Goal: Task Accomplishment & Management: Use online tool/utility

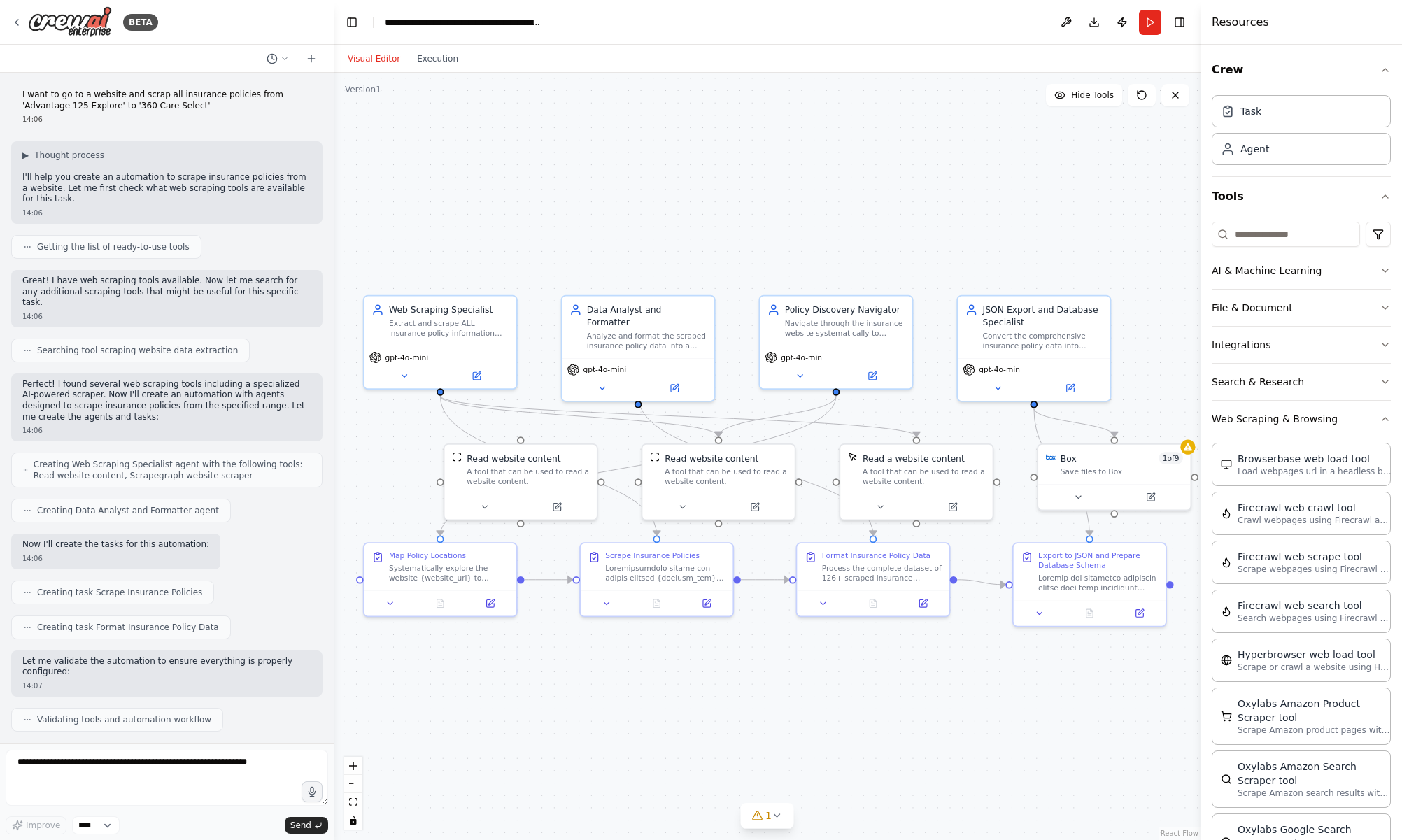
scroll to position [358, 0]
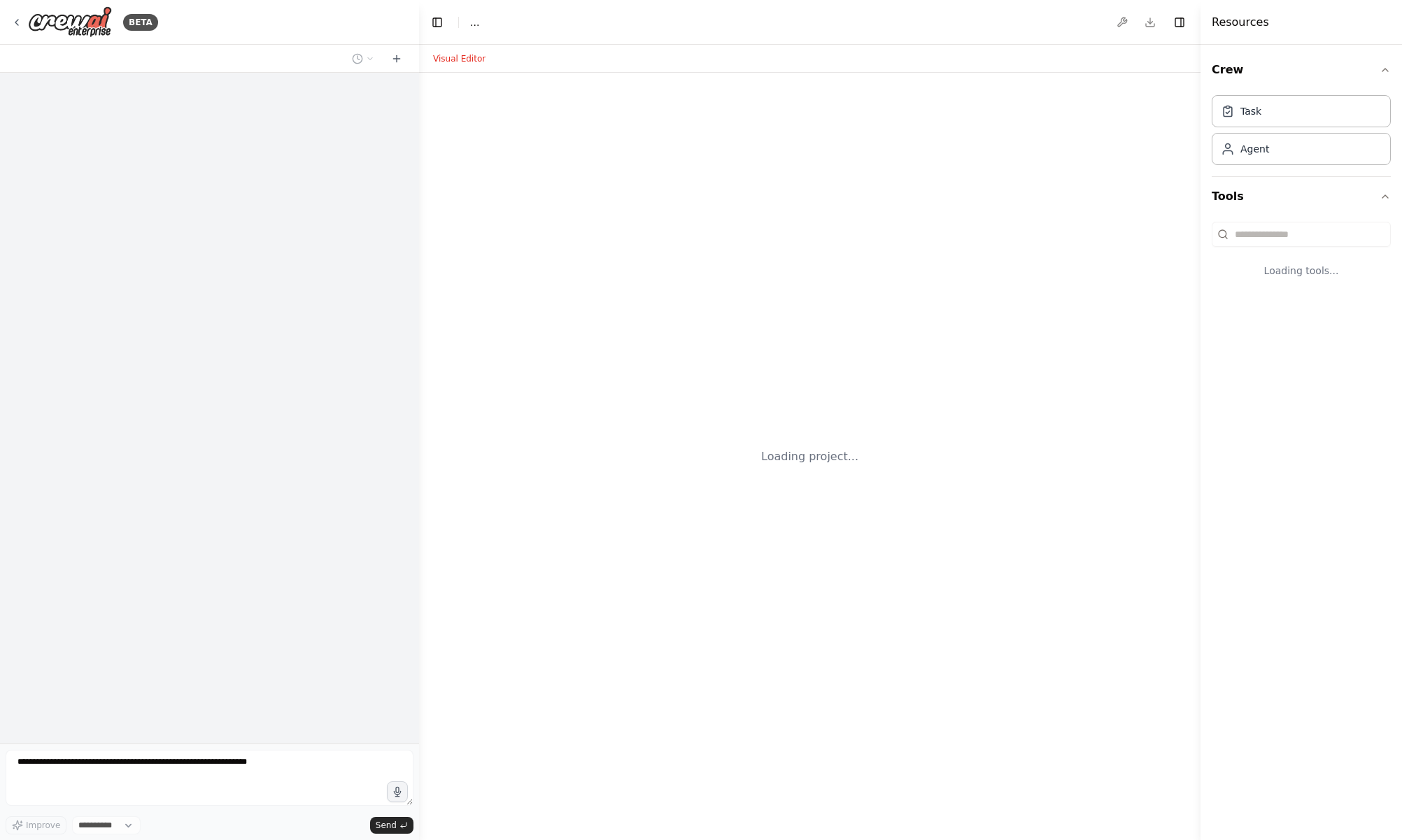
select select "****"
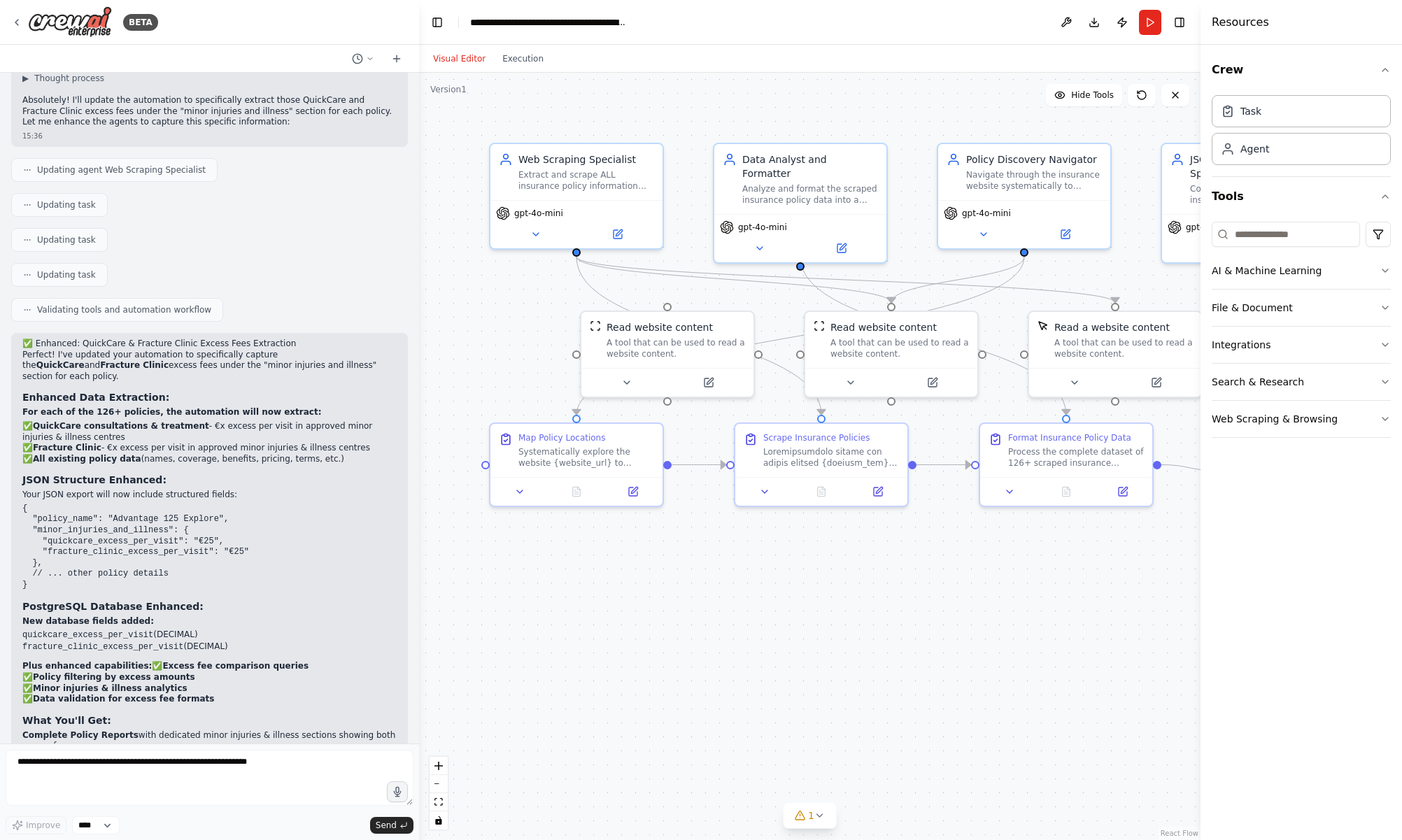
scroll to position [4188, 0]
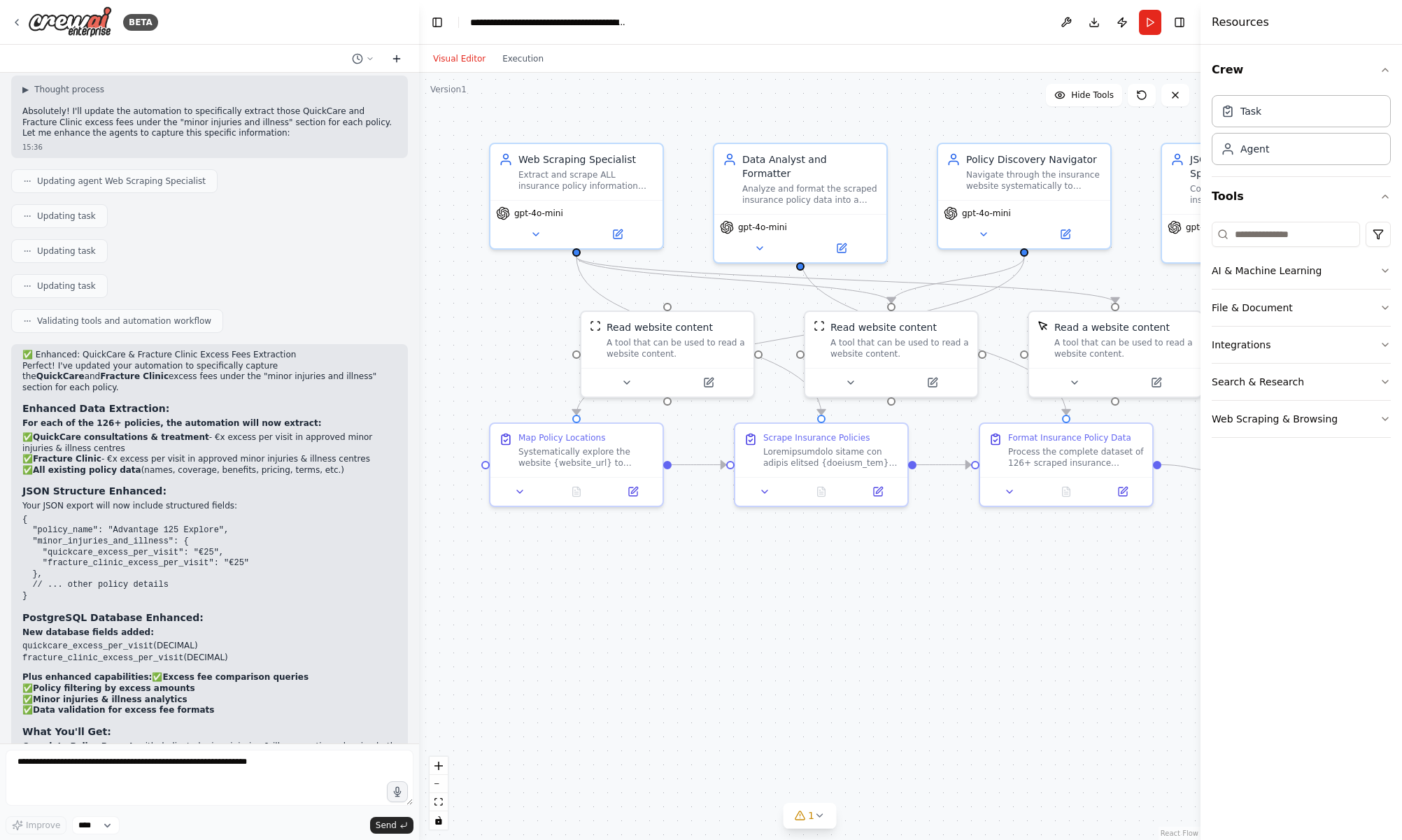
click at [394, 60] on icon at bounding box center [396, 58] width 11 height 11
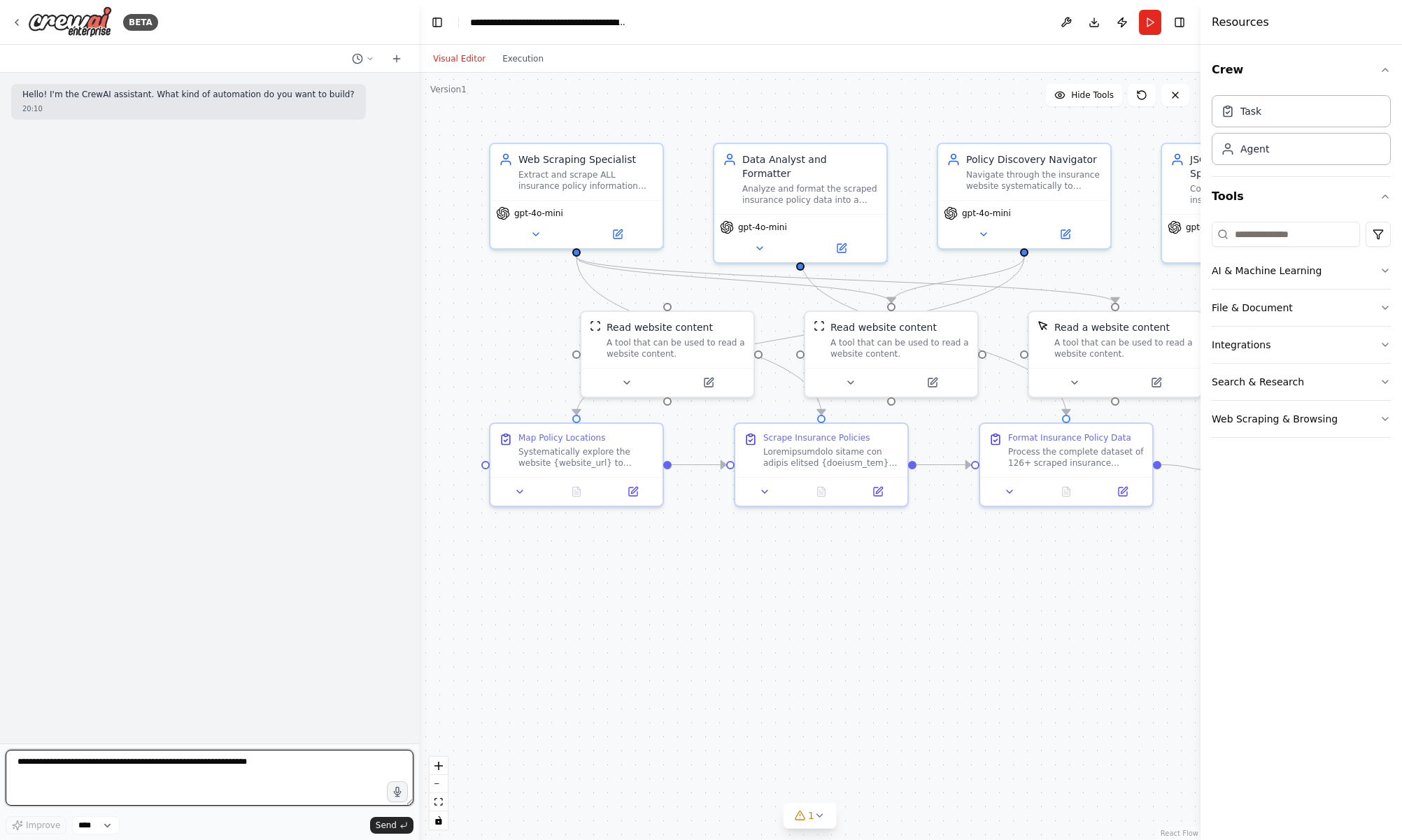
click at [218, 772] on textarea at bounding box center [209, 777] width 408 height 56
paste textarea "**********"
type textarea "**********"
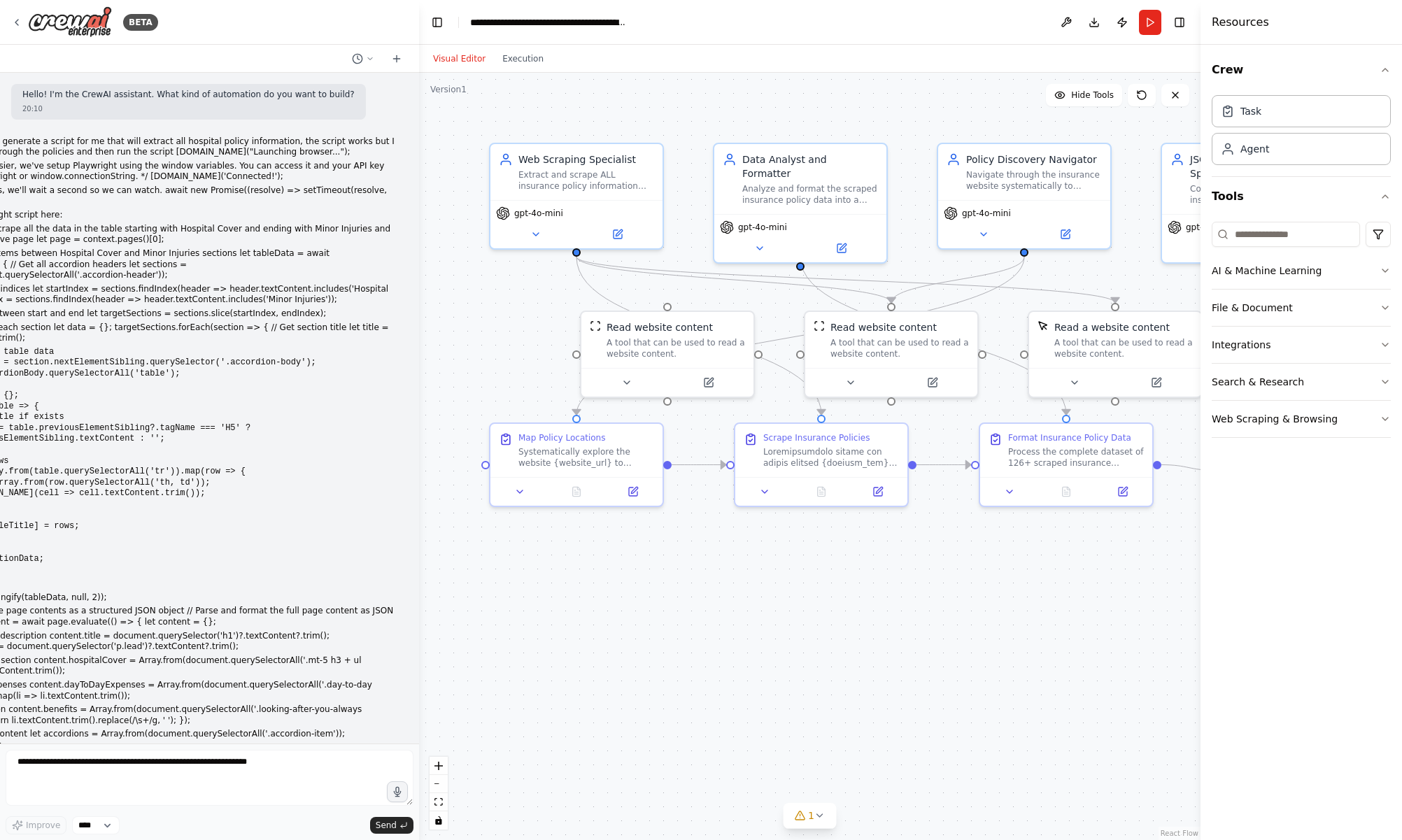
scroll to position [209, 0]
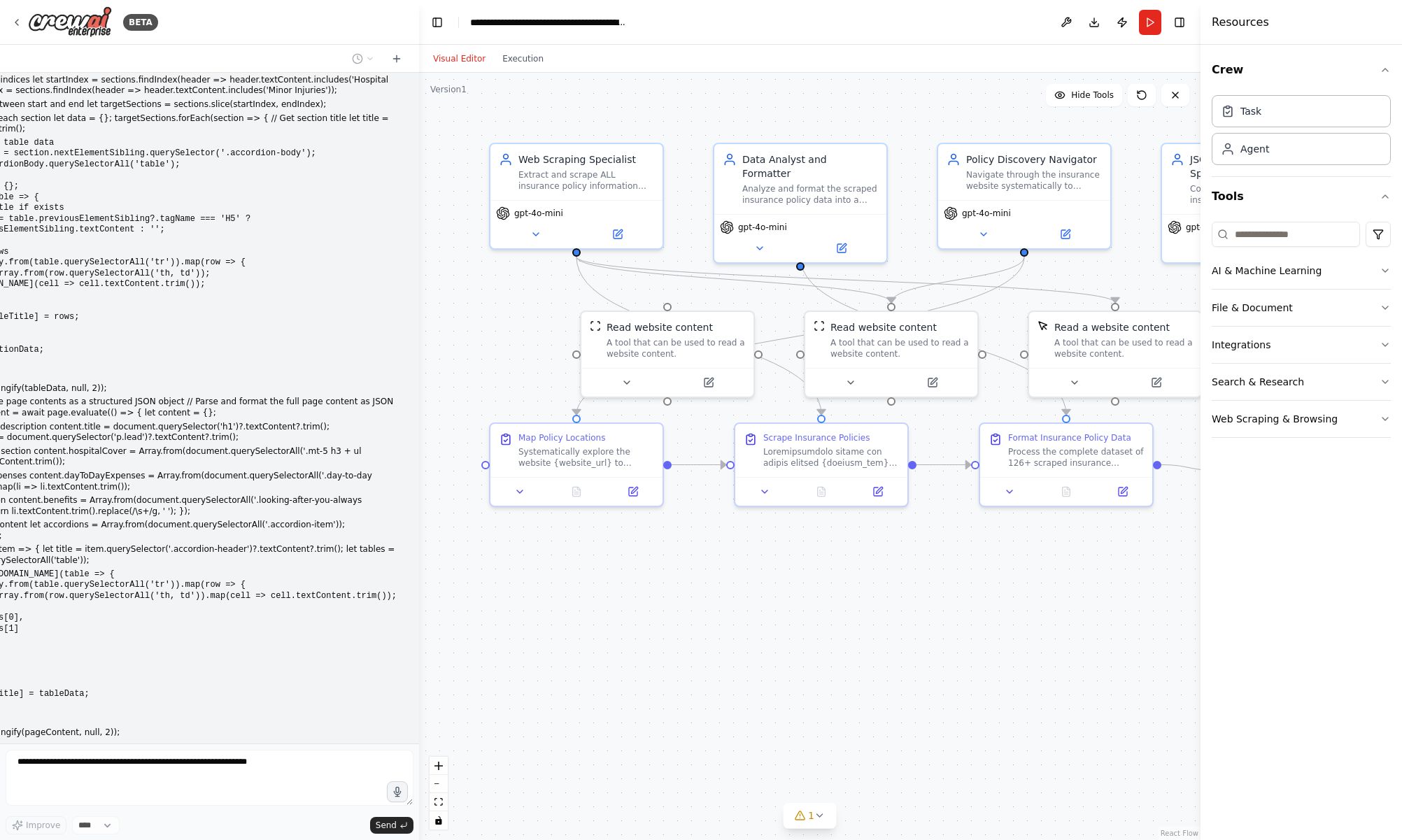
click at [172, 569] on pre "let tableData = [DOMAIN_NAME](table => { let rows = Array.from(table.querySelec…" at bounding box center [155, 634] width 483 height 131
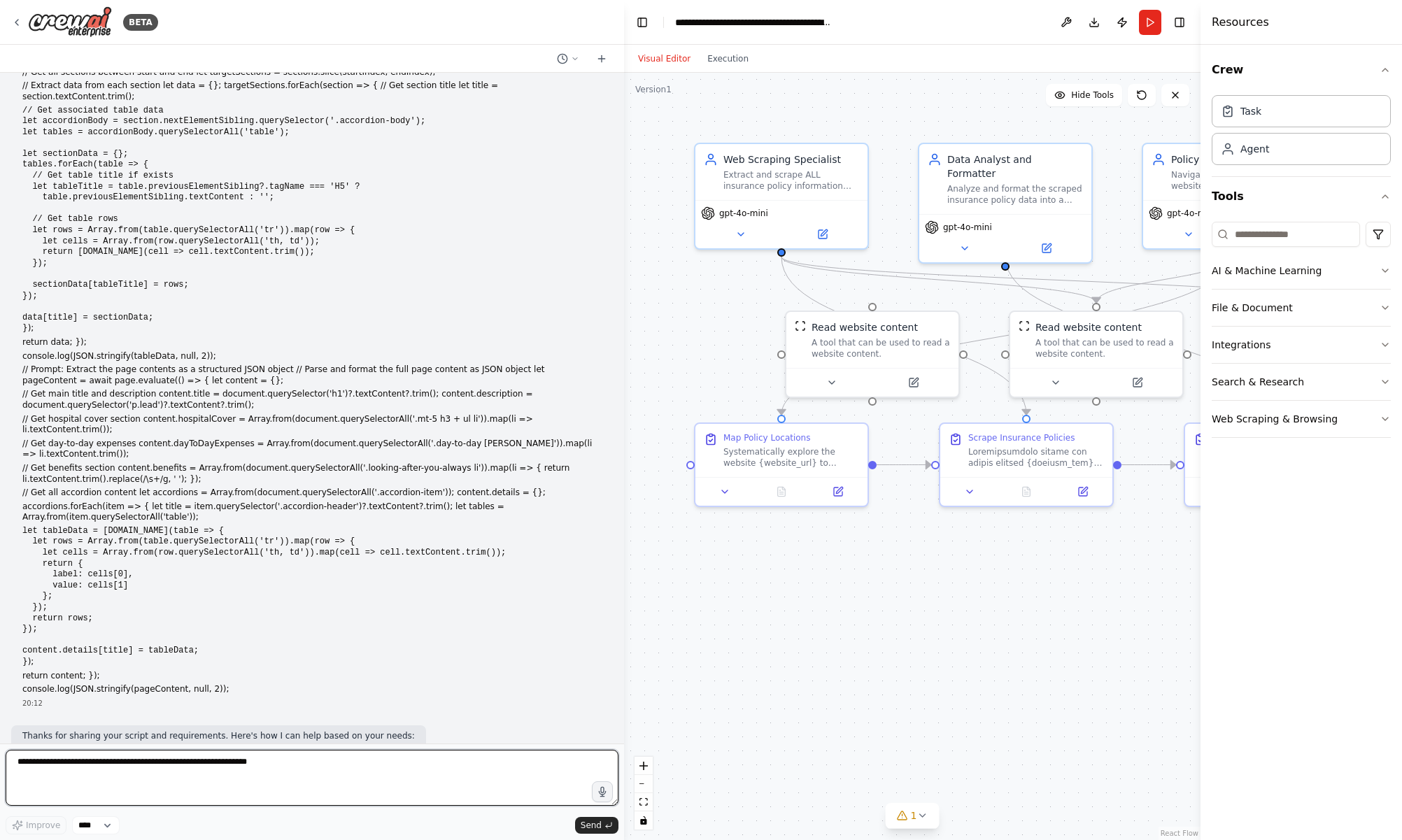
drag, startPoint x: 418, startPoint y: 423, endPoint x: 624, endPoint y: 432, distance: 206.2
click at [624, 432] on div "BETA Hello! I'm the CrewAI assistant. What kind of automation do you want to bu…" at bounding box center [701, 420] width 1402 height 840
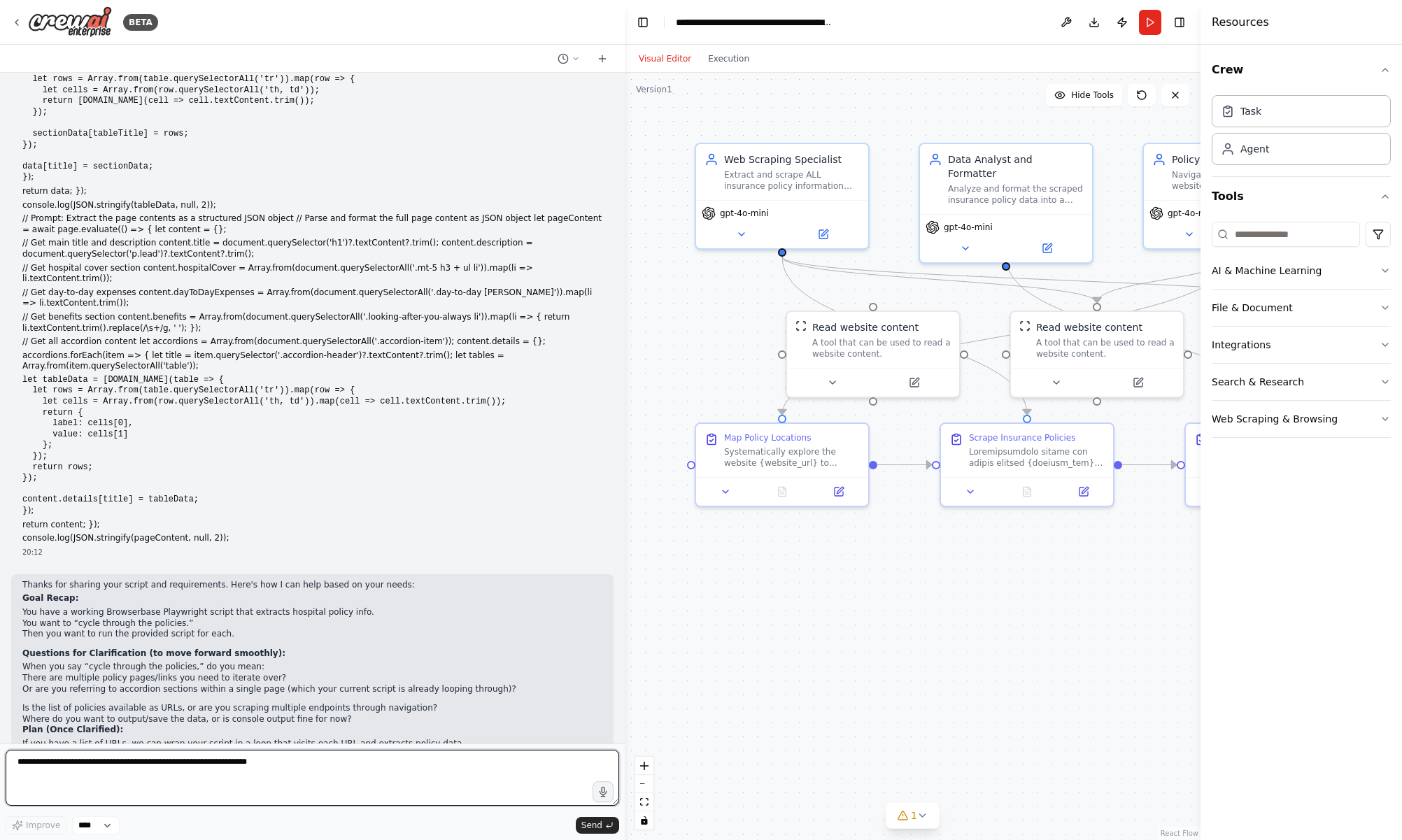
scroll to position [381, 0]
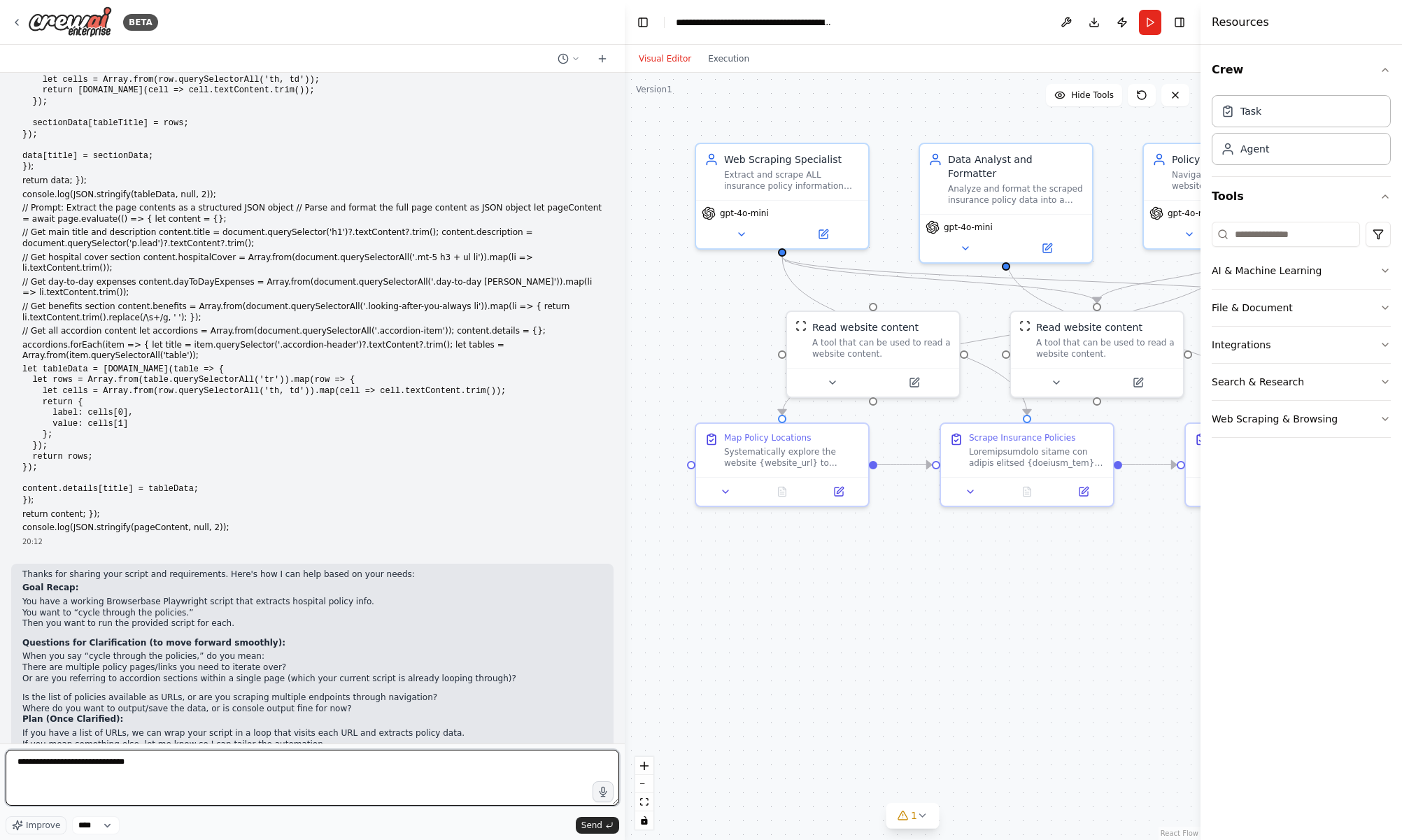
paste textarea "**********"
type textarea "**********"
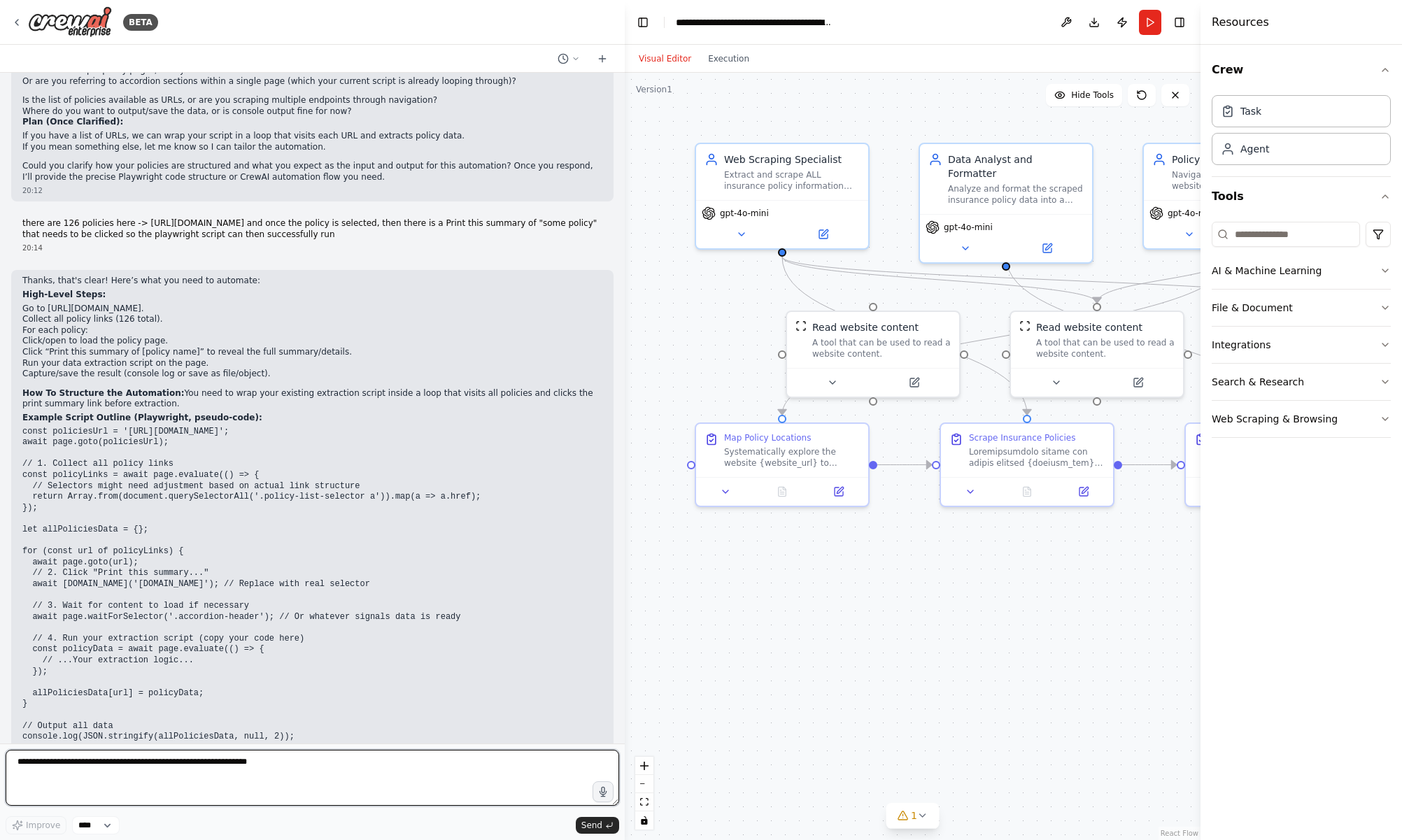
scroll to position [989, 0]
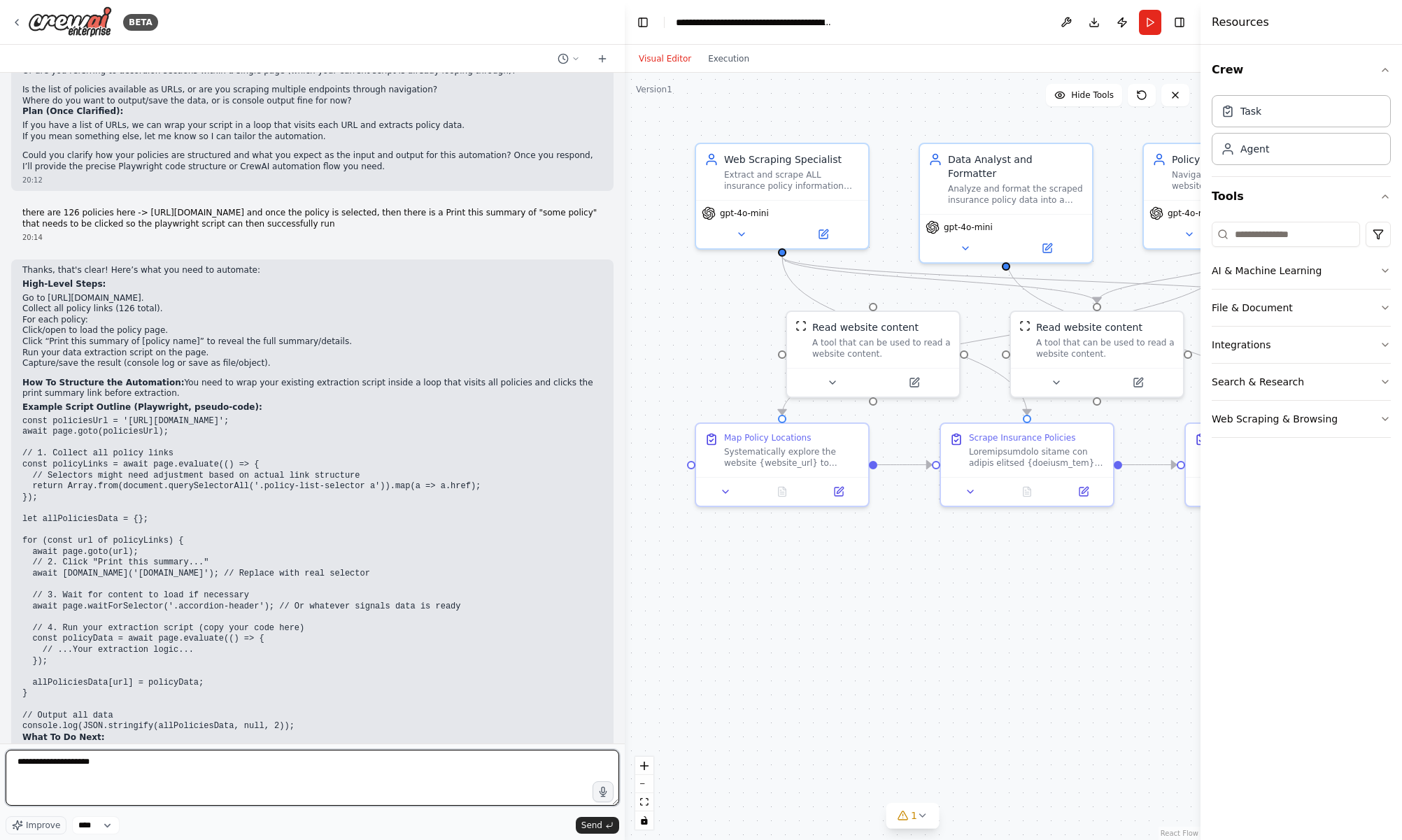
type textarea "**********"
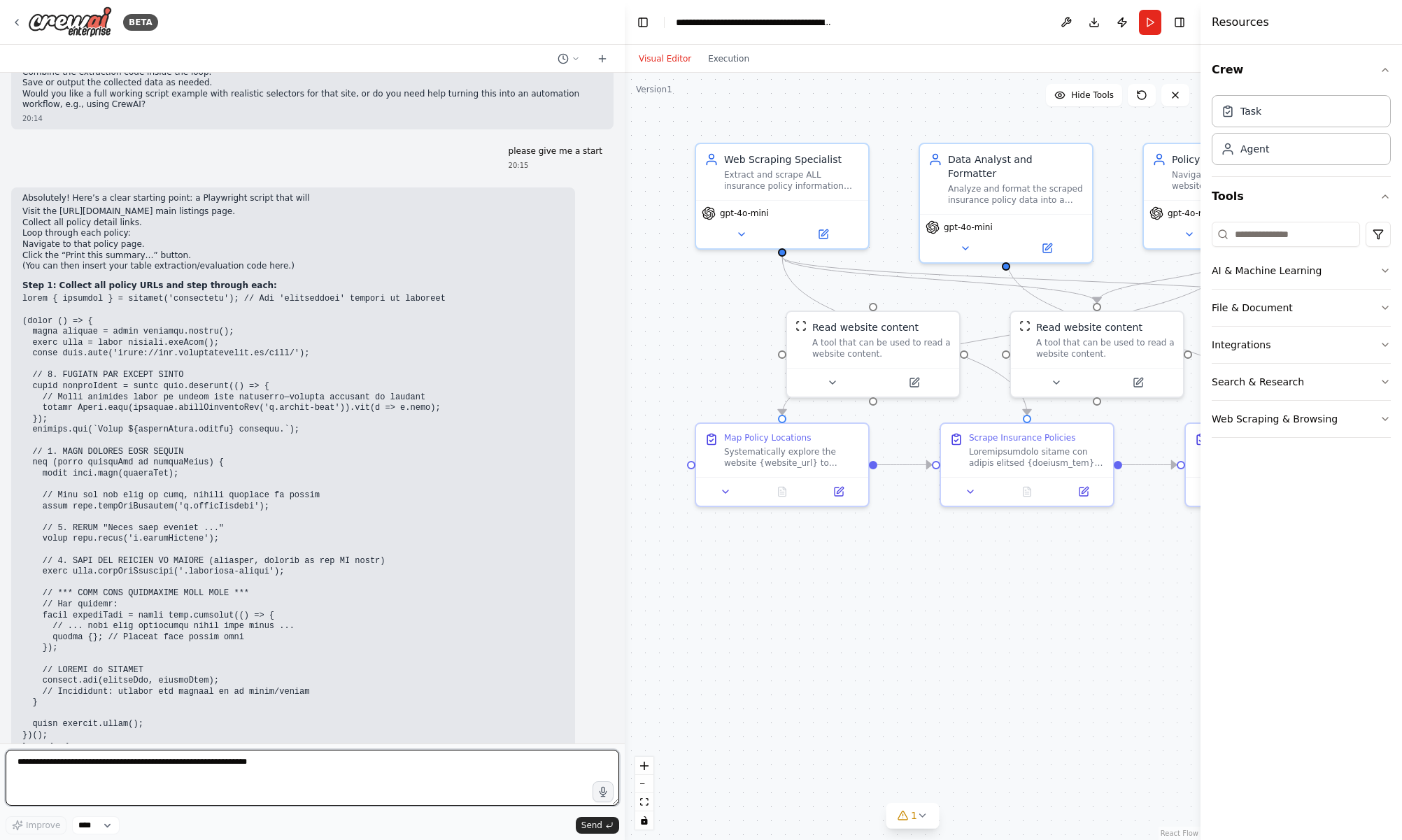
scroll to position [1700, 0]
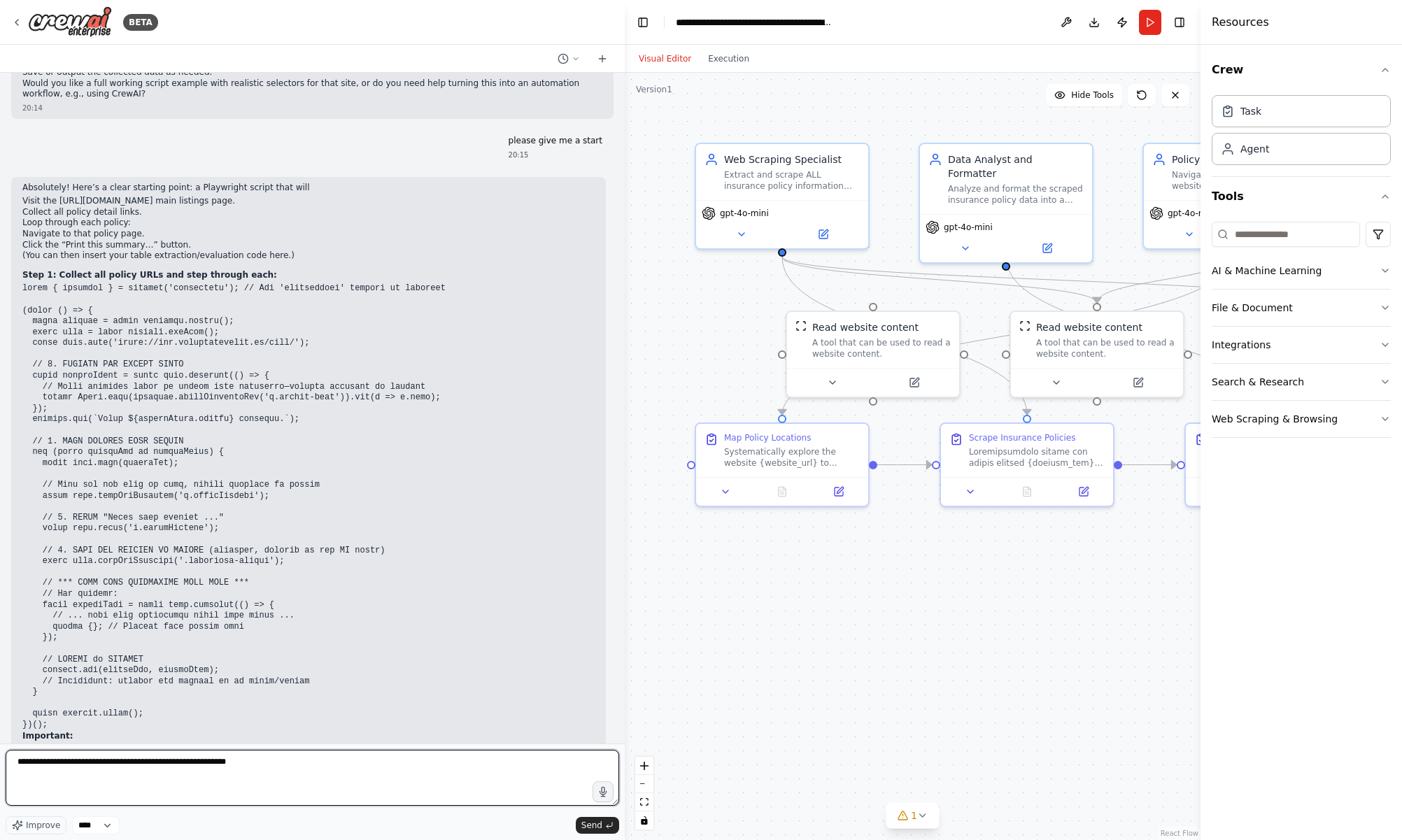
type textarea "**********"
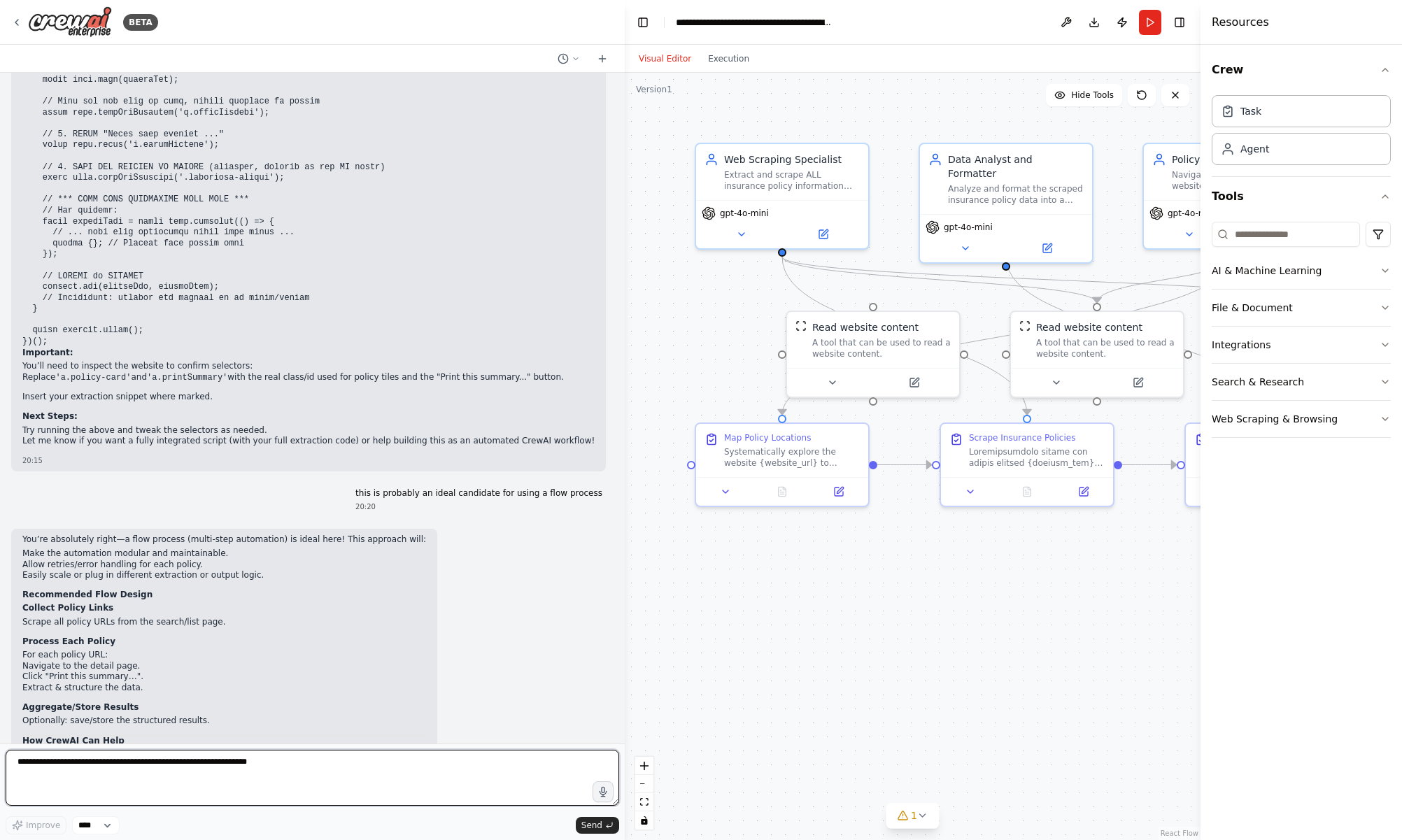
scroll to position [2107, 0]
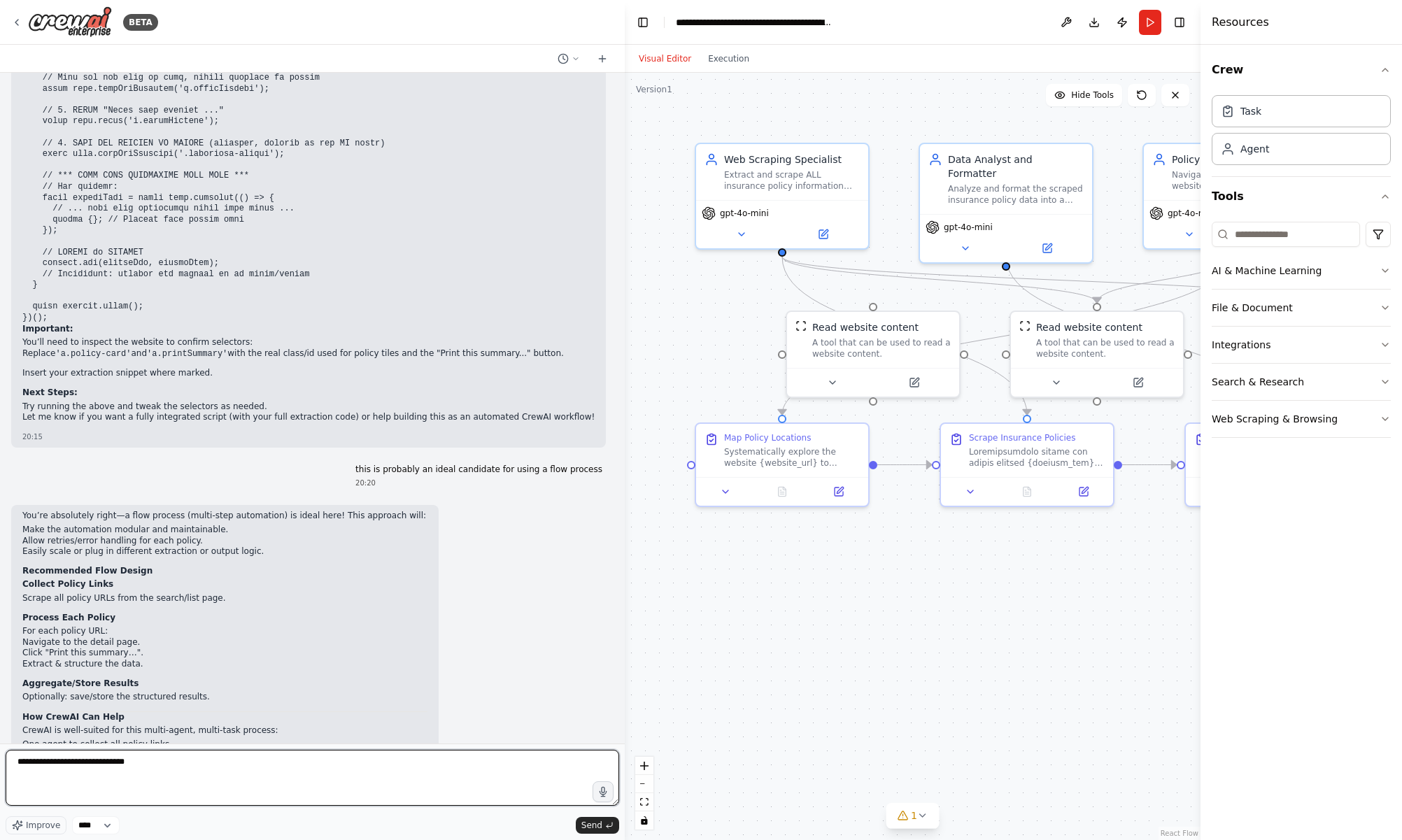
type textarea "**********"
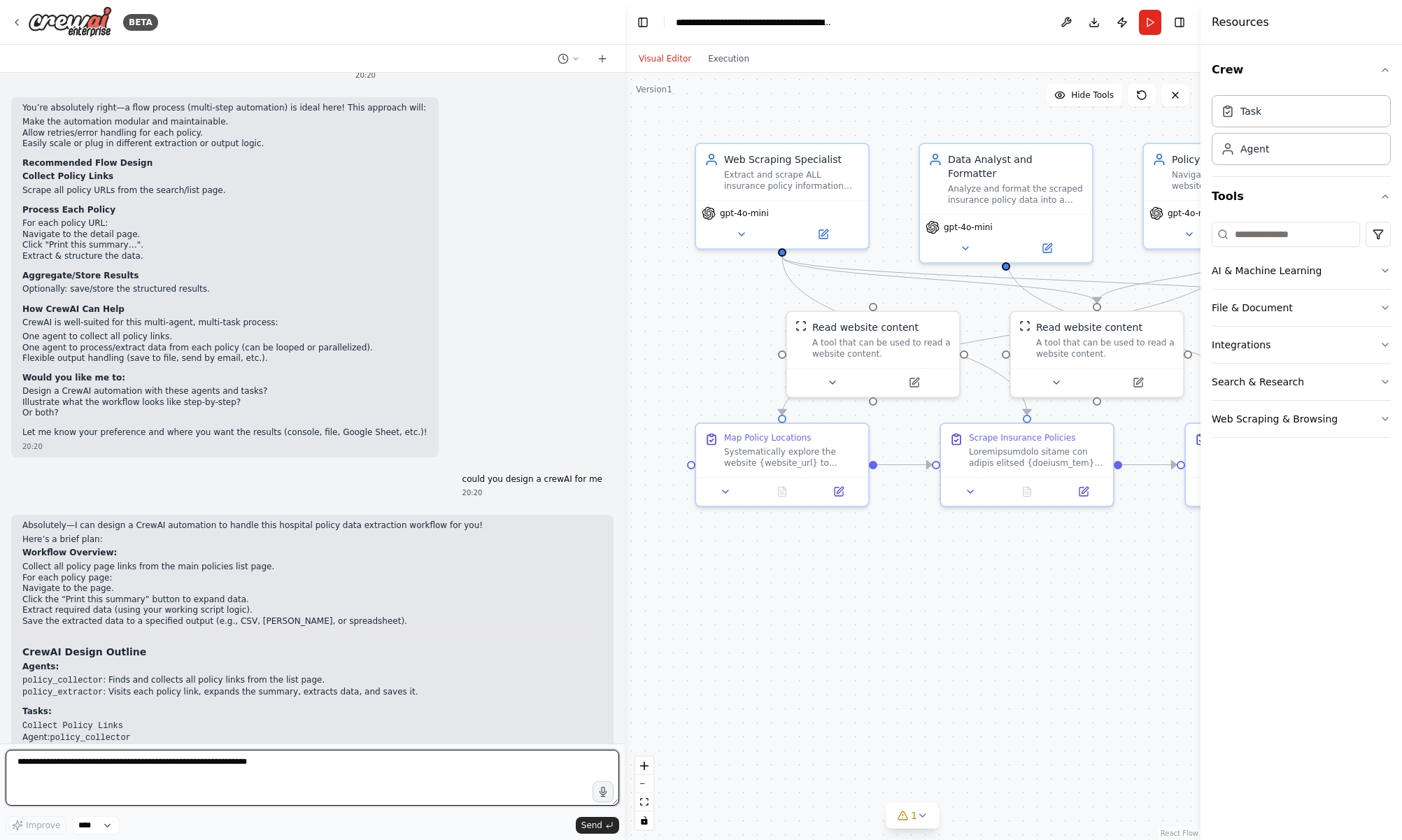
scroll to position [2525, 0]
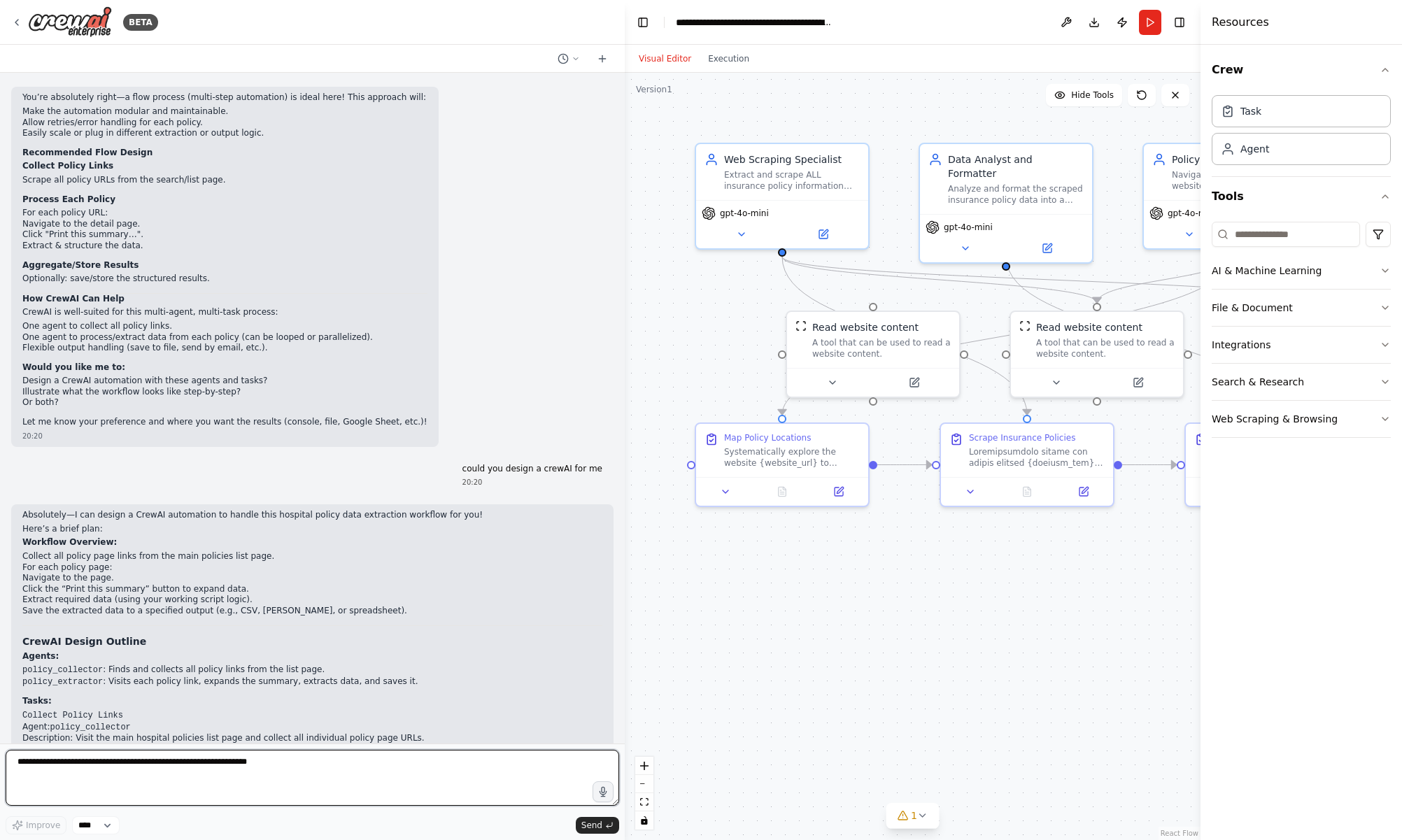
click at [307, 756] on textarea at bounding box center [312, 777] width 614 height 56
type textarea "**********"
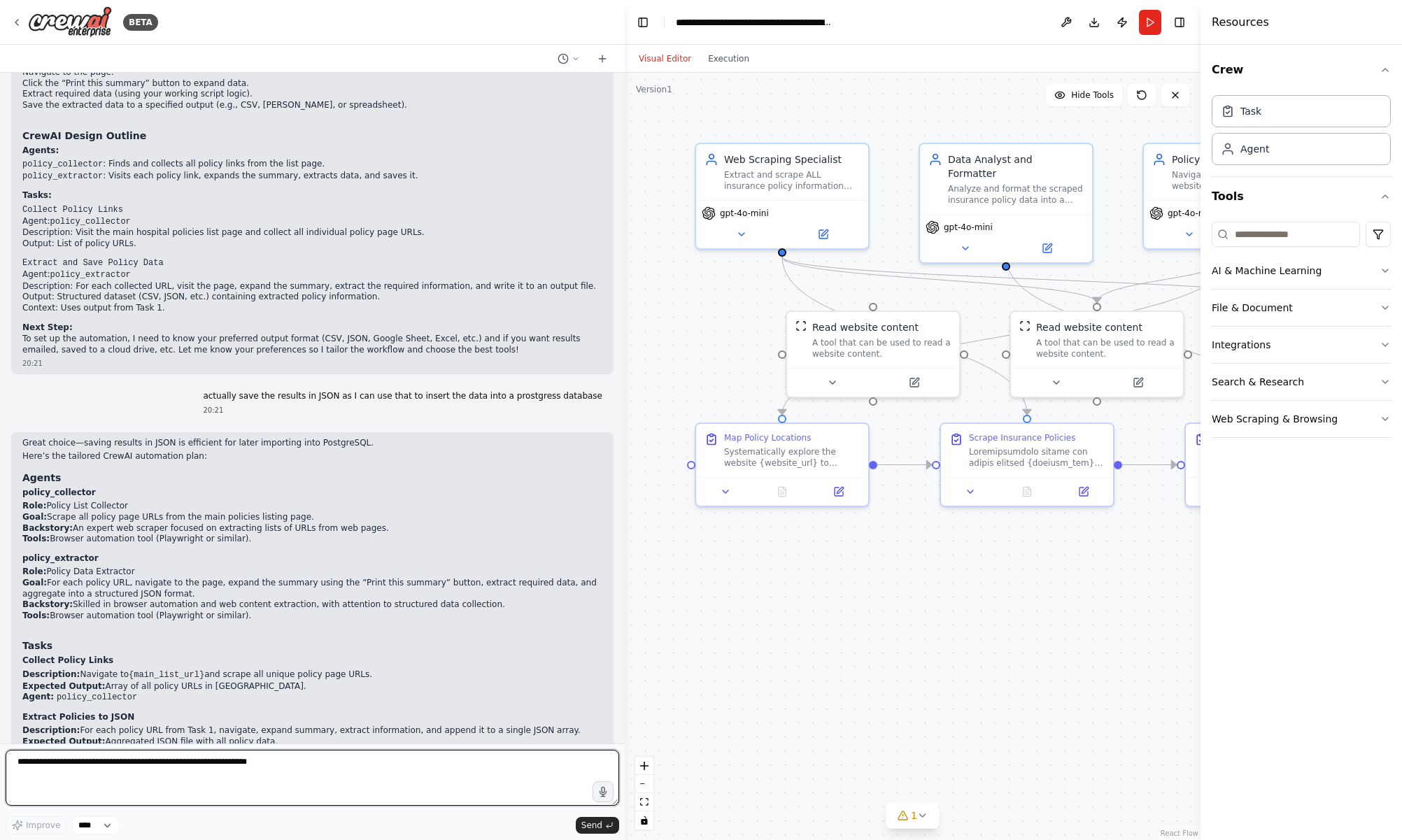
scroll to position [0, 0]
click at [240, 777] on textarea at bounding box center [312, 777] width 614 height 56
type textarea "**********"
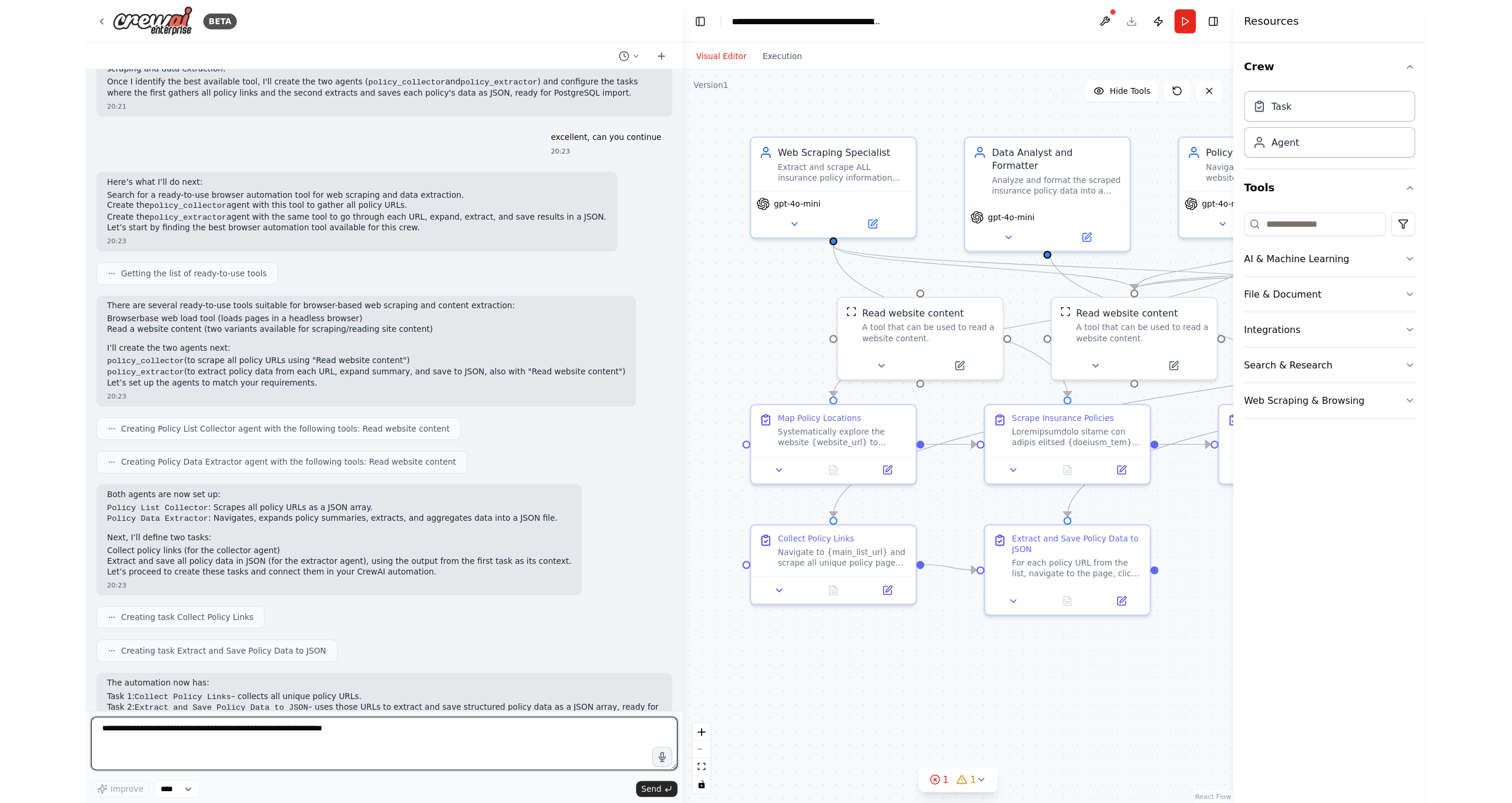
scroll to position [3220, 0]
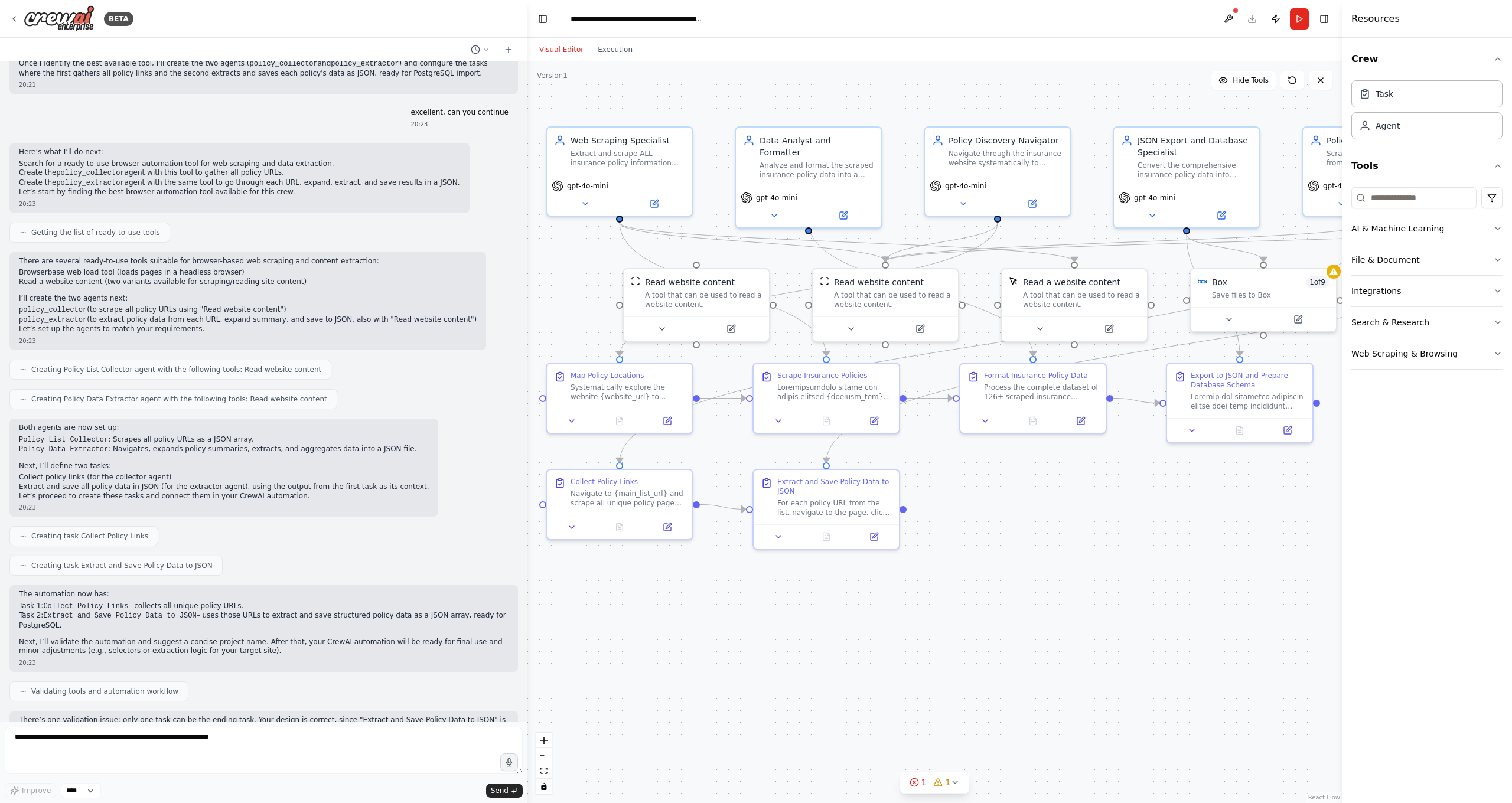
drag, startPoint x: 1198, startPoint y: 528, endPoint x: 1156, endPoint y: 535, distance: 42.6
click at [1156, 535] on div ".deletable-edge-delete-btn { width: 20px; height: 20px; border: 0px solid #ffff…" at bounding box center [934, 432] width 815 height 742
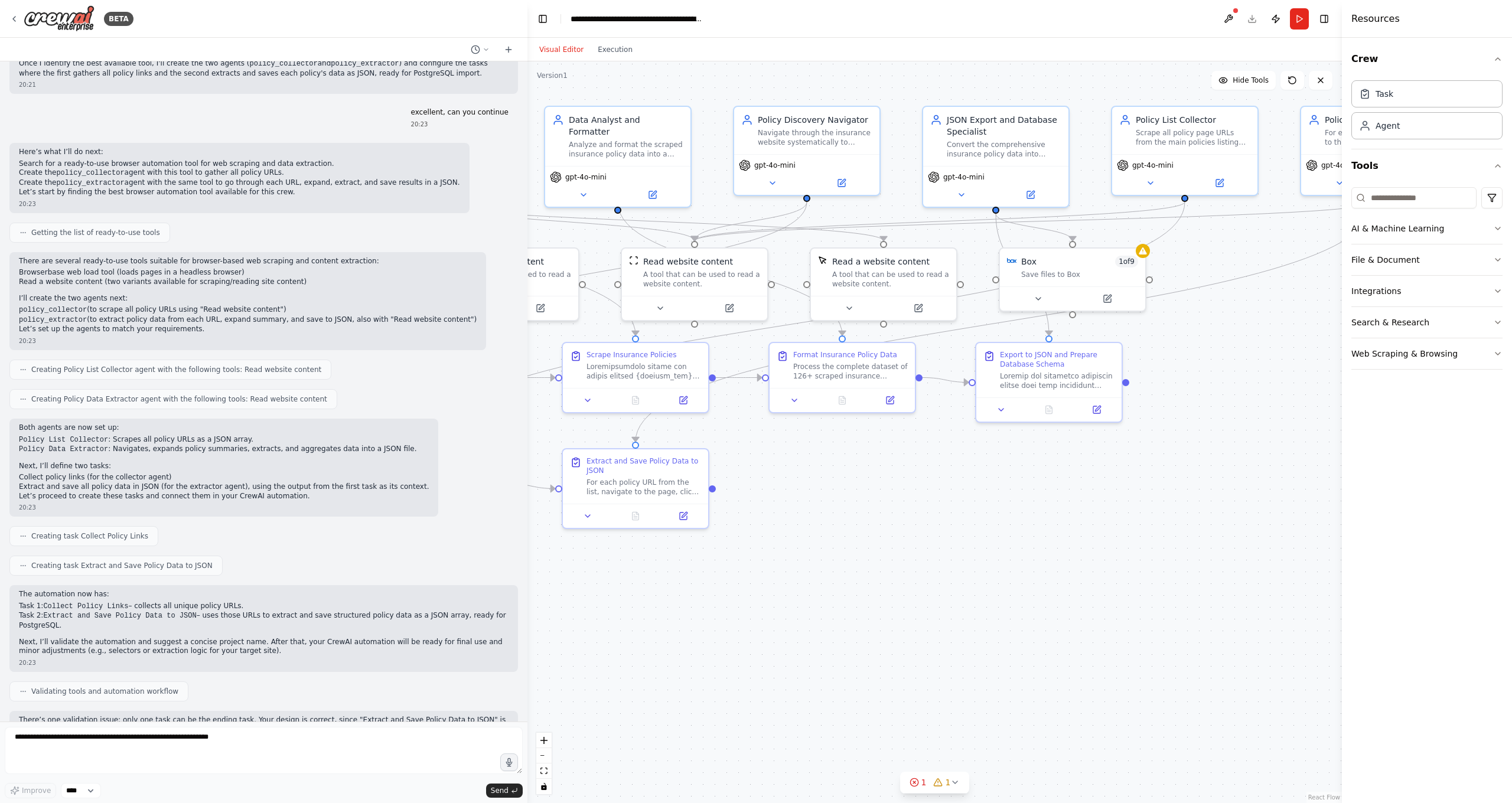
drag, startPoint x: 1147, startPoint y: 514, endPoint x: 957, endPoint y: 494, distance: 191.0
click at [957, 494] on div ".deletable-edge-delete-btn { width: 20px; height: 20px; border: 0px solid #ffff…" at bounding box center [934, 432] width 815 height 742
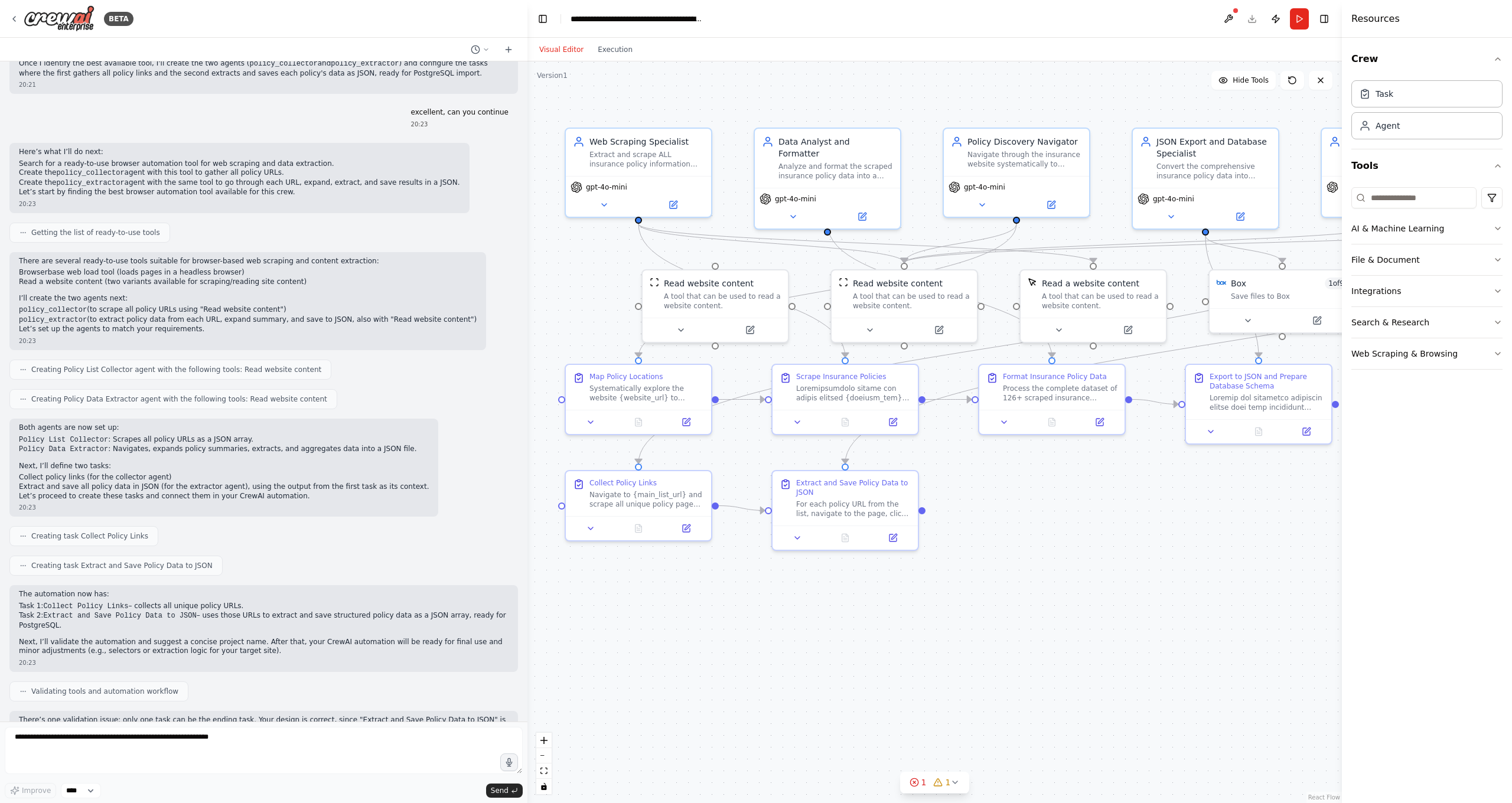
drag, startPoint x: 1023, startPoint y: 574, endPoint x: 1231, endPoint y: 597, distance: 209.3
click at [1183, 597] on div ".deletable-edge-delete-btn { width: 20px; height: 20px; border: 0px solid #ffff…" at bounding box center [934, 432] width 815 height 742
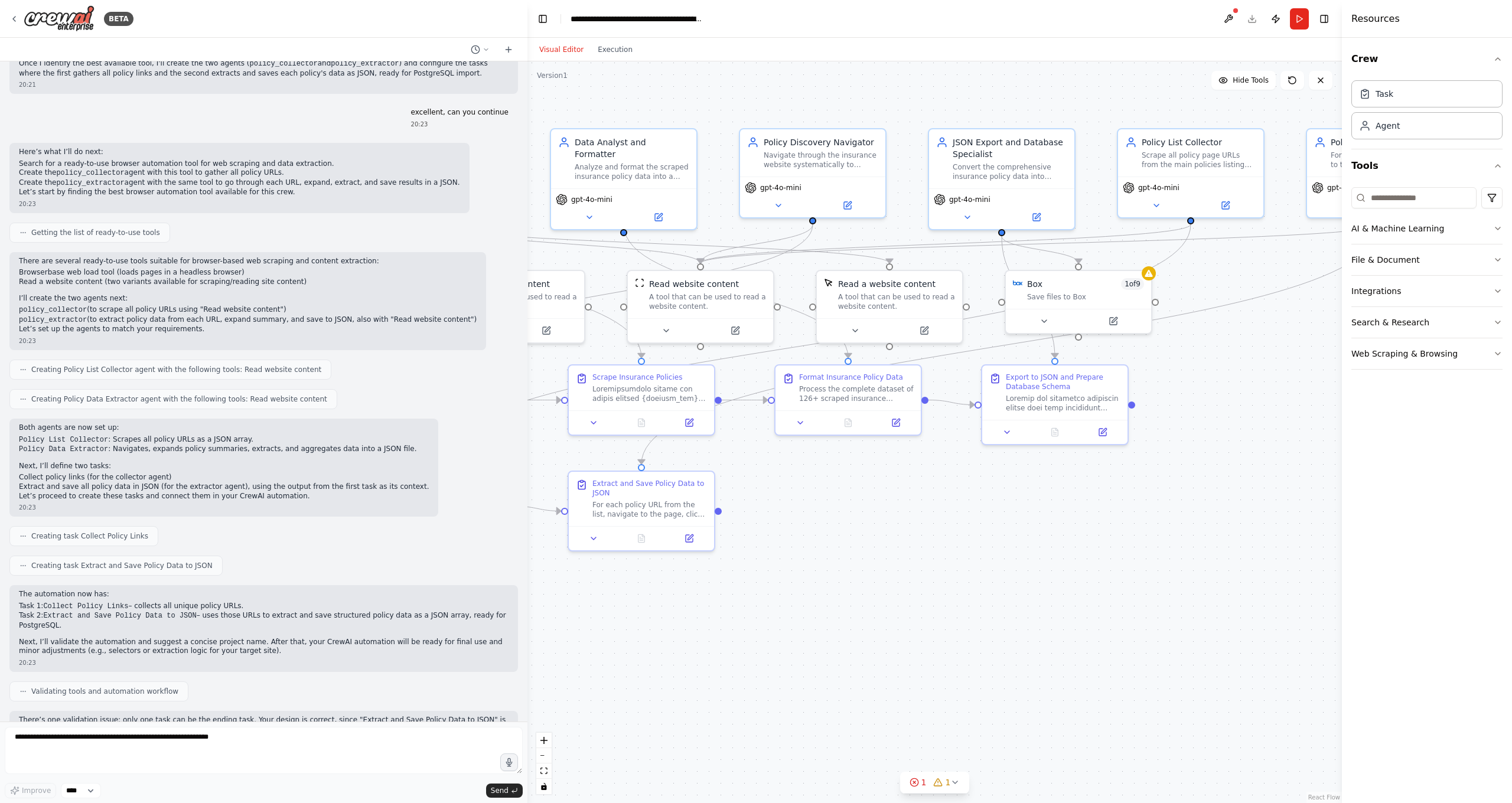
drag, startPoint x: 1153, startPoint y: 571, endPoint x: 950, endPoint y: 571, distance: 203.0
click at [950, 571] on div ".deletable-edge-delete-btn { width: 20px; height: 20px; border: 0px solid #ffff…" at bounding box center [934, 432] width 815 height 742
click at [258, 709] on textarea at bounding box center [263, 751] width 518 height 47
type textarea "**********"
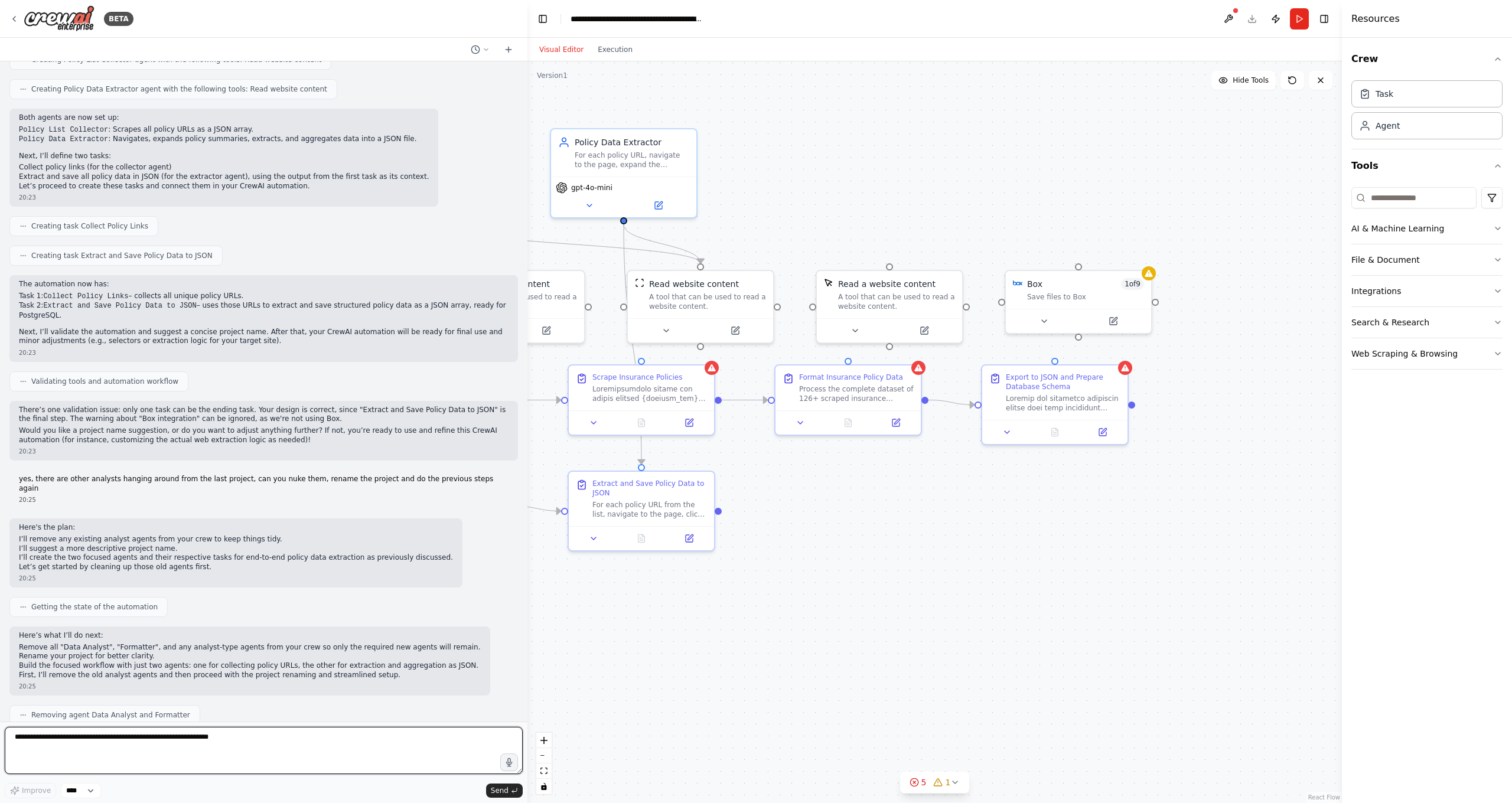
scroll to position [3541, 0]
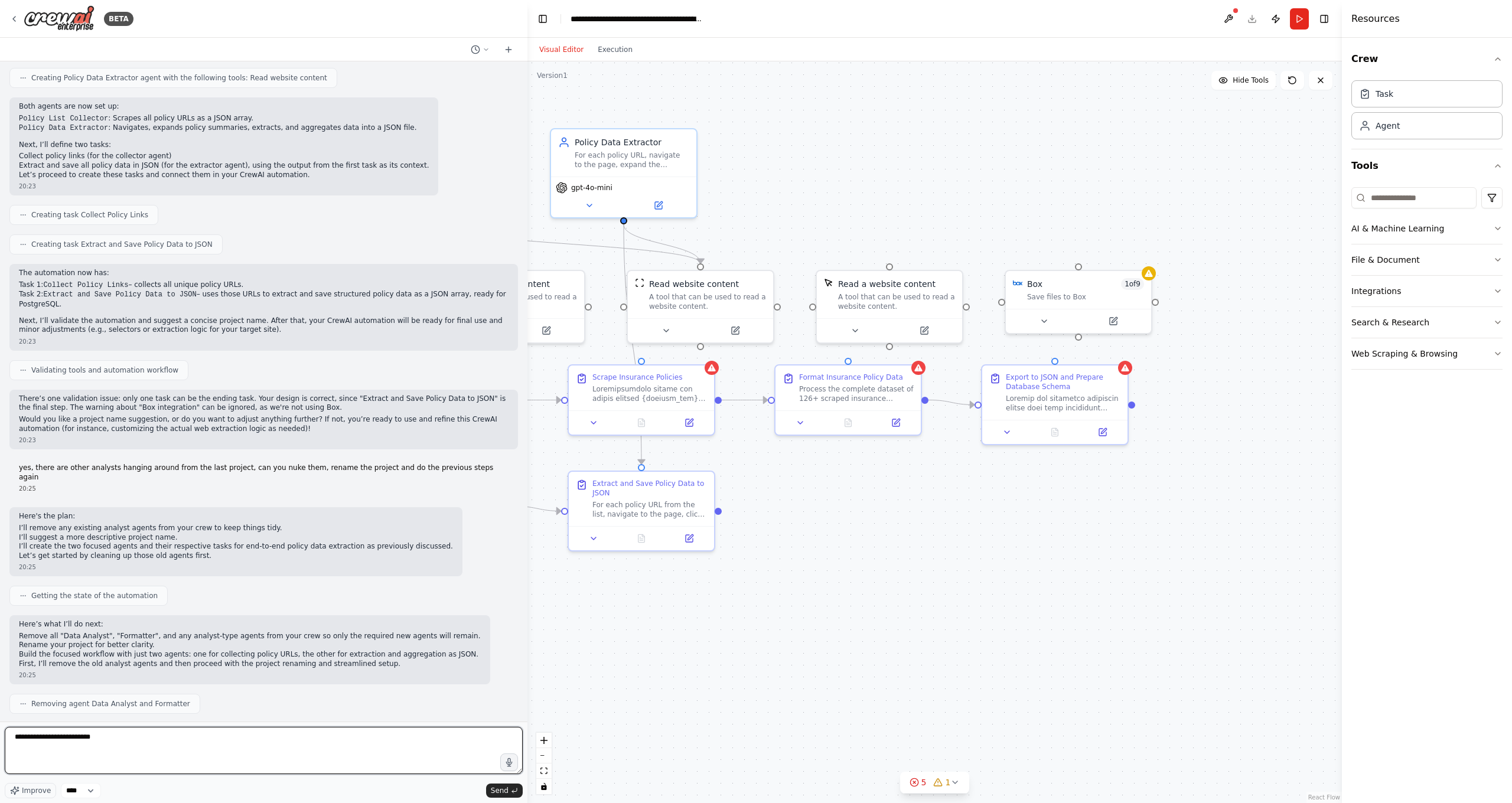
type textarea "**********"
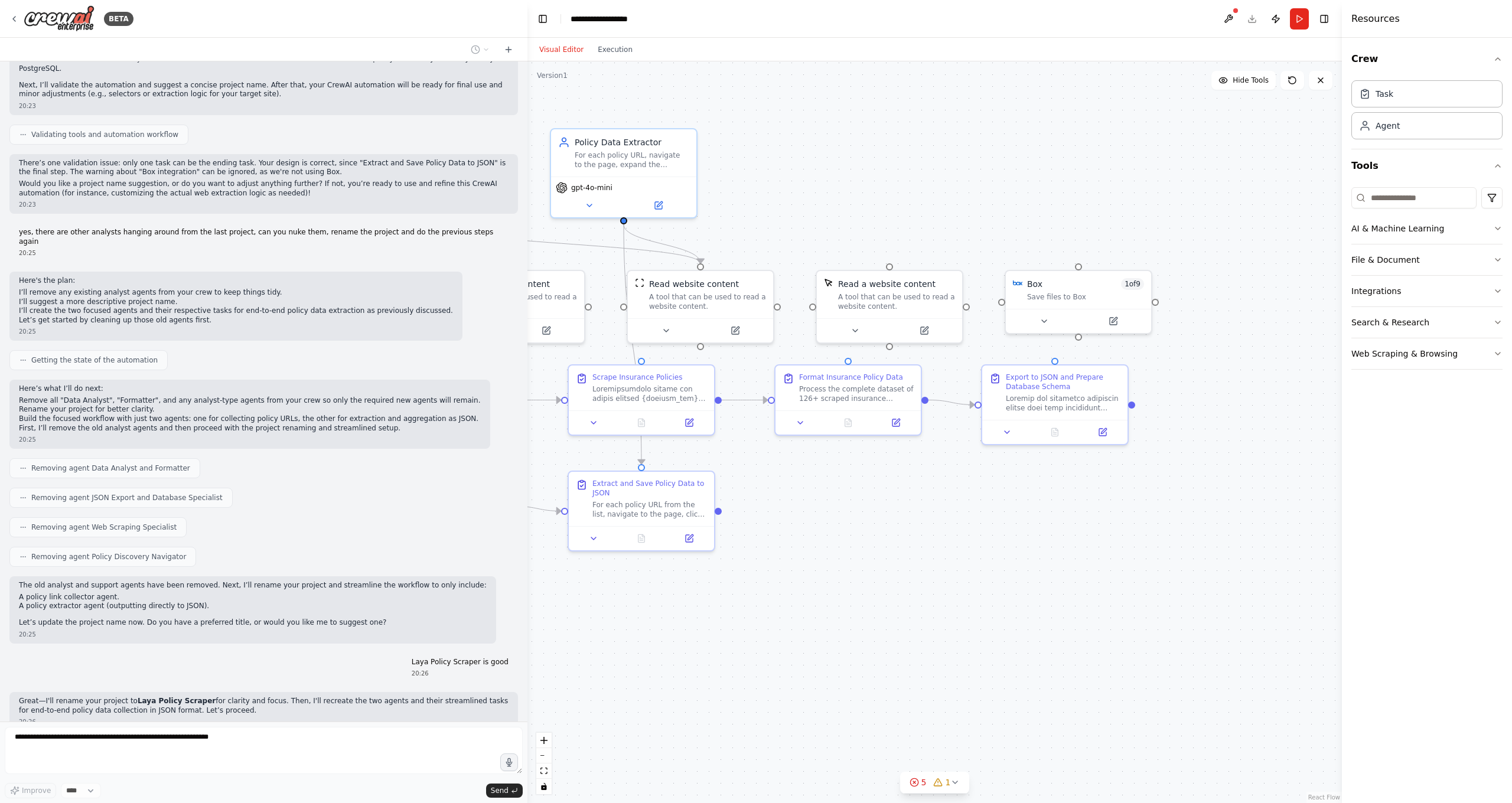
scroll to position [3786, 0]
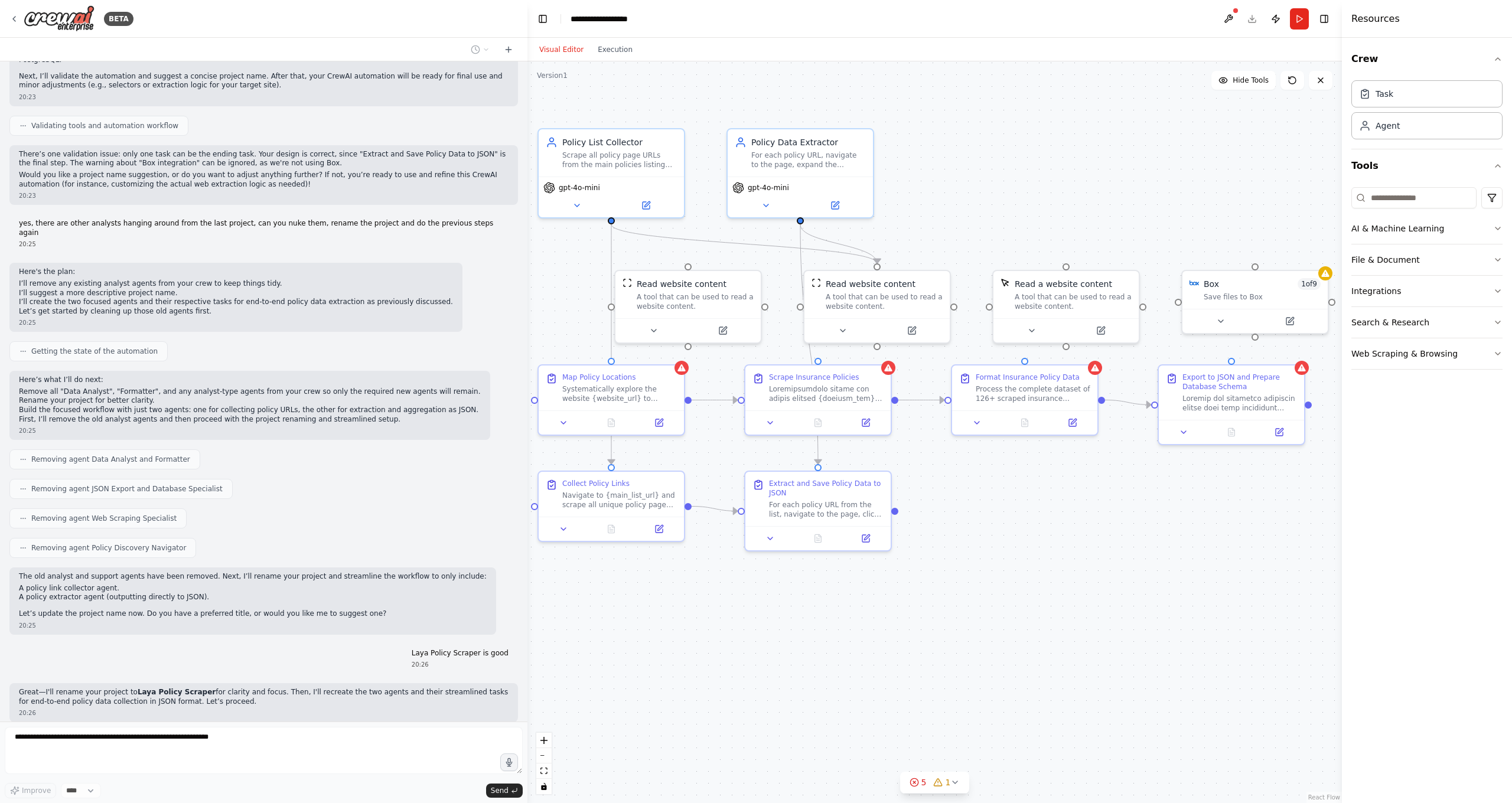
drag, startPoint x: 720, startPoint y: 611, endPoint x: 896, endPoint y: 611, distance: 176.0
click at [896, 611] on div ".deletable-edge-delete-btn { width: 20px; height: 20px; border: 0px solid #ffff…" at bounding box center [934, 432] width 815 height 742
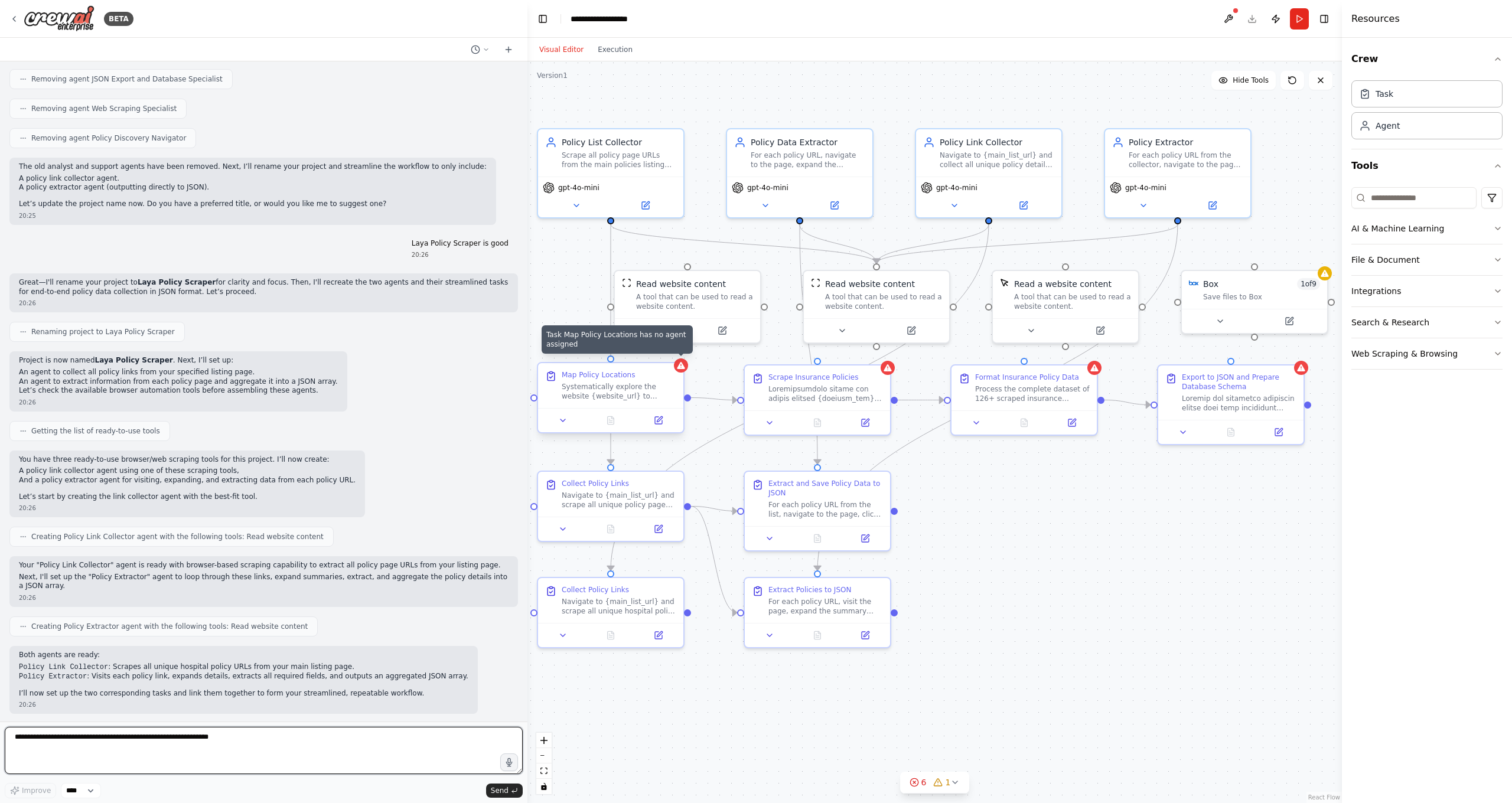
scroll to position [4207, 0]
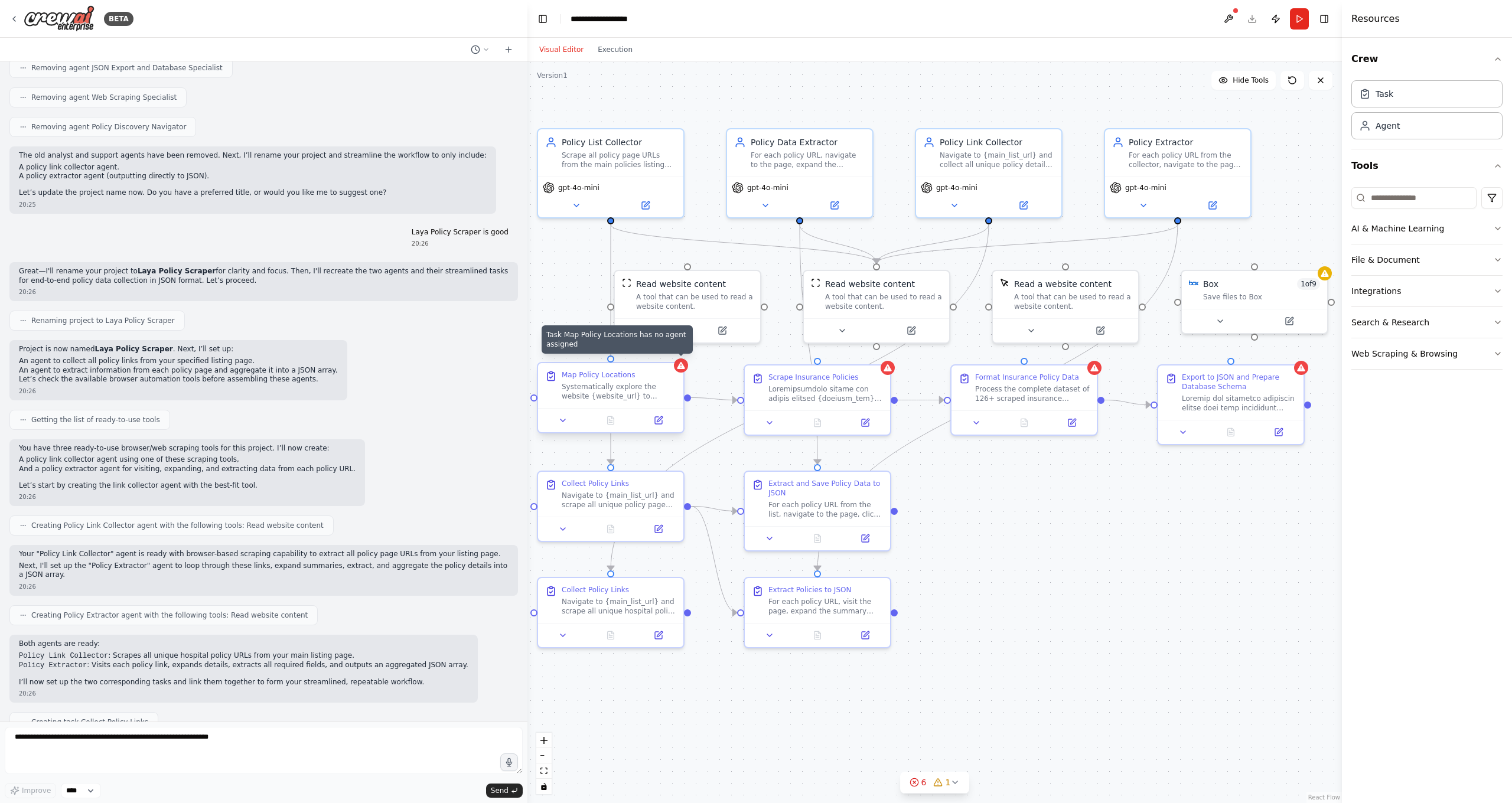
click at [680, 371] on div at bounding box center [681, 365] width 14 height 14
click at [673, 356] on icon at bounding box center [674, 353] width 4 height 6
click at [655, 356] on button "Confirm" at bounding box center [641, 352] width 42 height 14
click at [855, 370] on div "Scrape Insurance Policies" at bounding box center [817, 386] width 145 height 45
click at [884, 352] on icon at bounding box center [881, 352] width 7 height 7
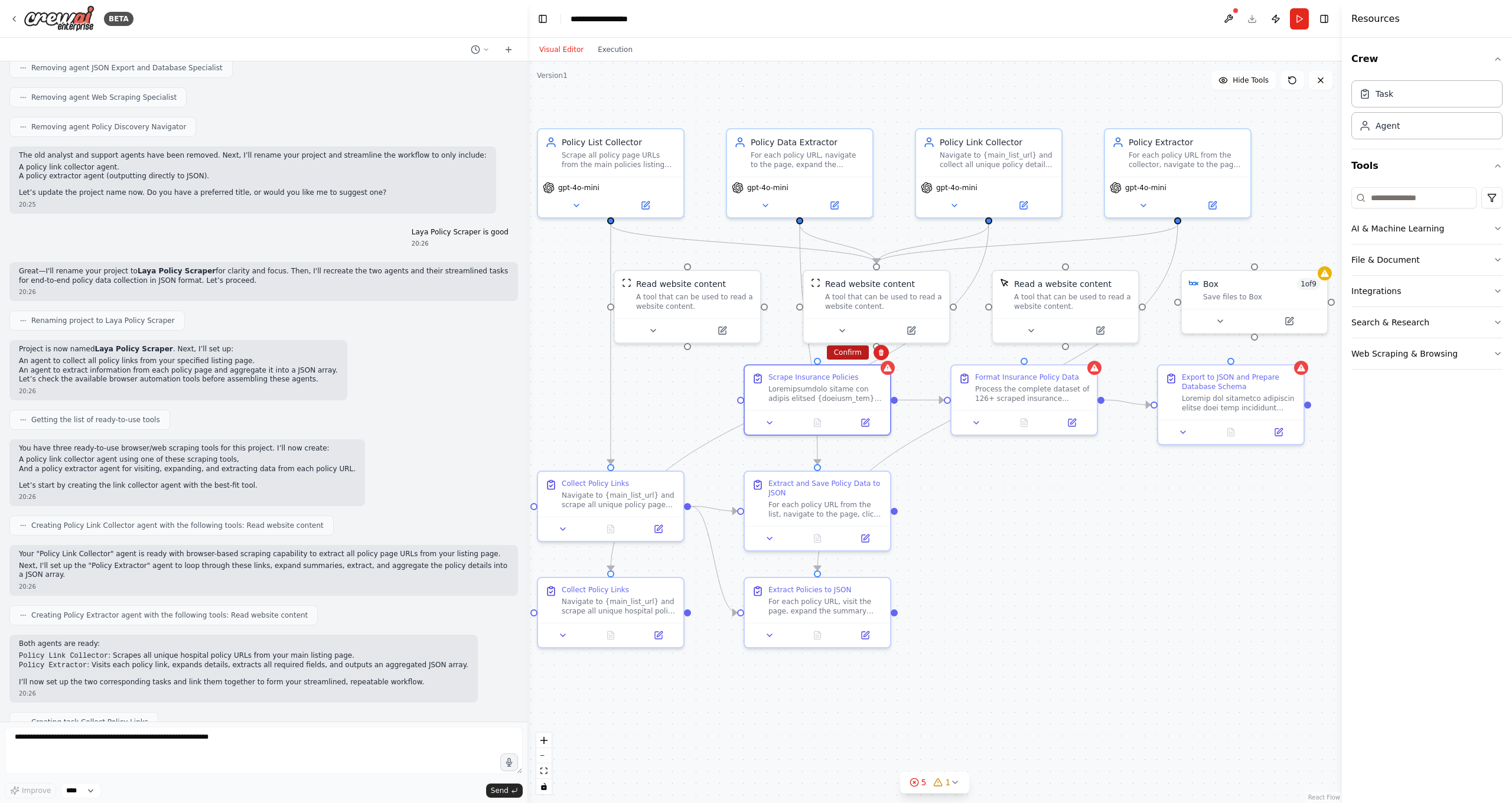
click at [850, 354] on button "Confirm" at bounding box center [848, 352] width 42 height 14
click at [1094, 372] on div at bounding box center [1094, 365] width 14 height 14
click at [1089, 354] on icon at bounding box center [1087, 353] width 4 height 6
click at [1052, 352] on button "Confirm" at bounding box center [1054, 352] width 42 height 14
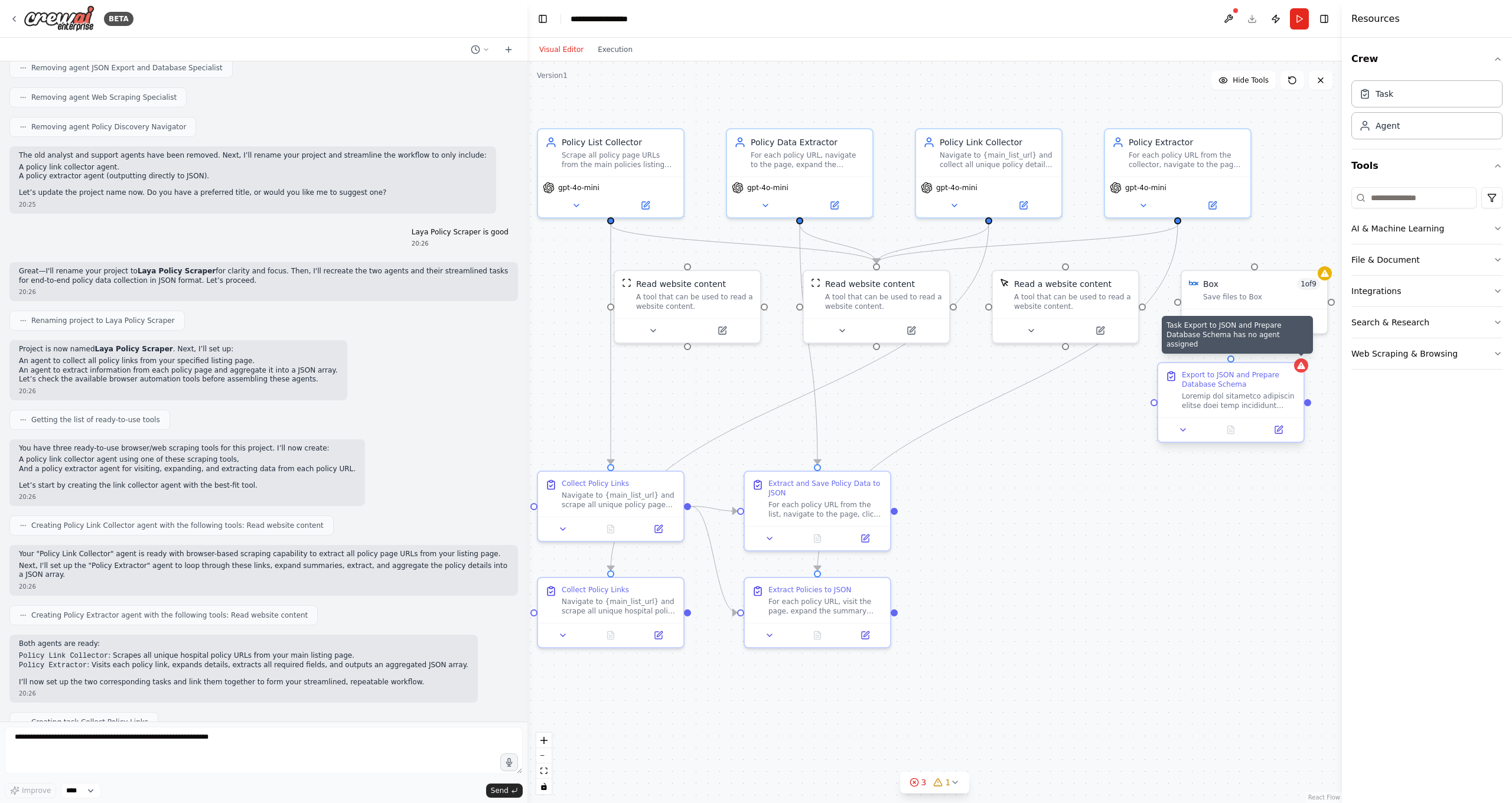
click at [1183, 367] on icon at bounding box center [1301, 365] width 8 height 7
click at [1183, 354] on icon at bounding box center [1294, 353] width 4 height 6
click at [1183, 353] on button "Confirm" at bounding box center [1261, 352] width 42 height 14
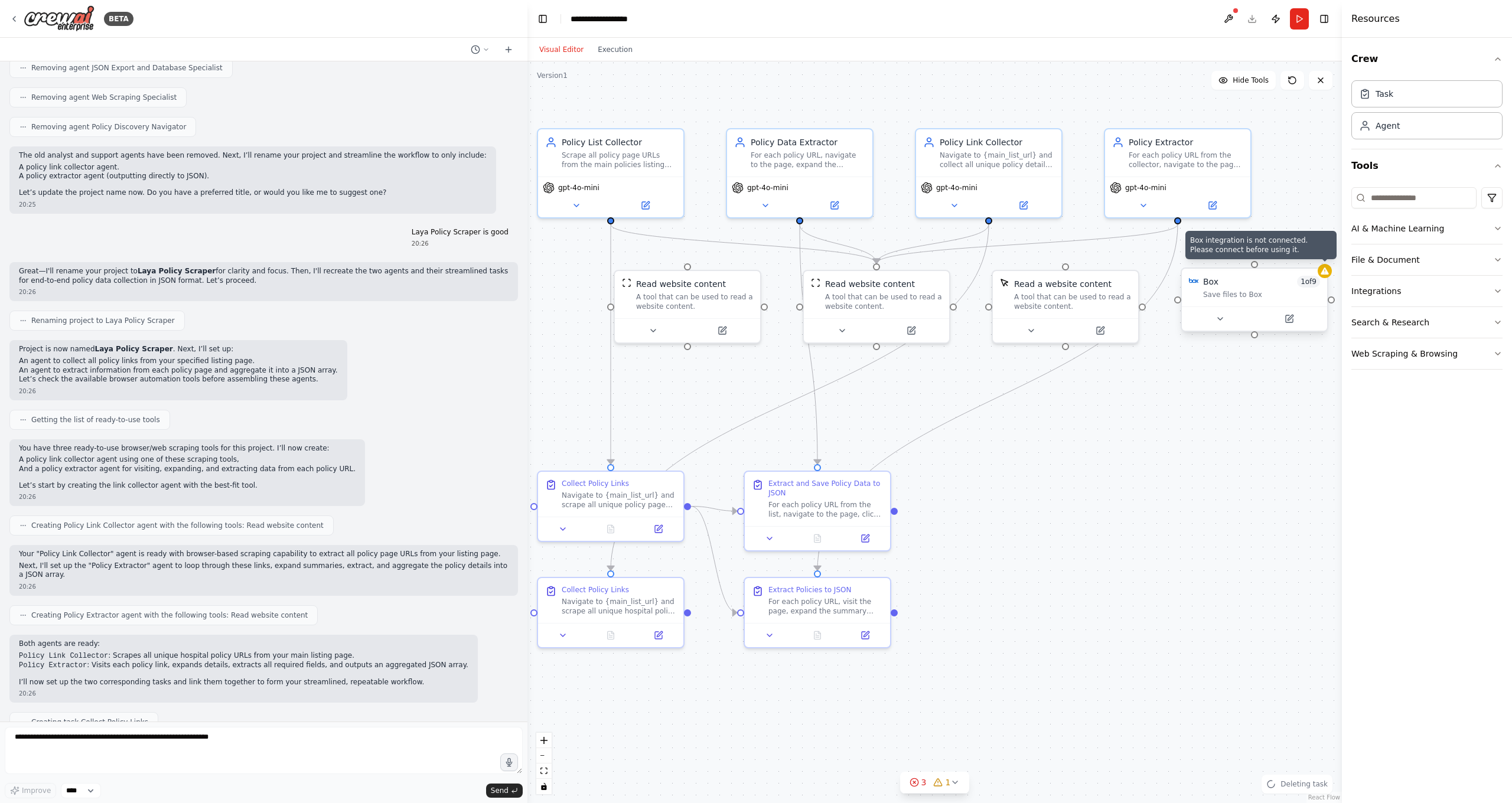
click at [1183, 274] on icon at bounding box center [1325, 271] width 8 height 7
click at [1183, 256] on icon at bounding box center [1318, 257] width 4 height 6
click at [1183, 257] on button "Confirm" at bounding box center [1285, 257] width 42 height 14
drag, startPoint x: 671, startPoint y: 294, endPoint x: 1074, endPoint y: 557, distance: 481.2
click at [1073, 557] on div "A tool that can be used to read a website content." at bounding box center [1090, 560] width 117 height 19
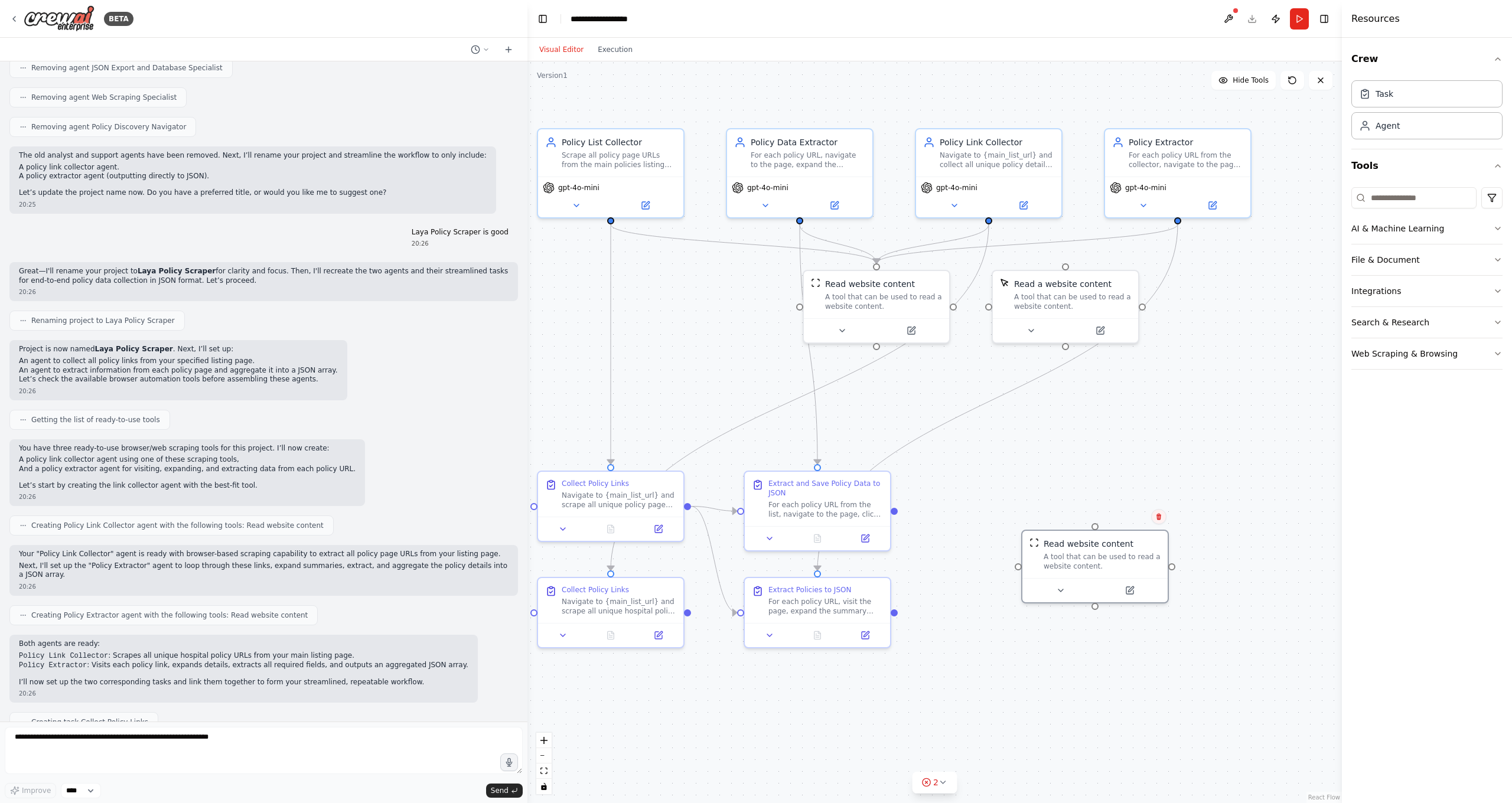
click at [1159, 519] on icon at bounding box center [1158, 517] width 4 height 6
click at [1127, 518] on button "Confirm" at bounding box center [1126, 517] width 42 height 14
drag, startPoint x: 1093, startPoint y: 296, endPoint x: 1121, endPoint y: 468, distance: 174.3
click at [1121, 468] on div "A tool that can be used to read a website content." at bounding box center [1090, 465] width 117 height 19
click at [1159, 437] on icon at bounding box center [1158, 434] width 4 height 6
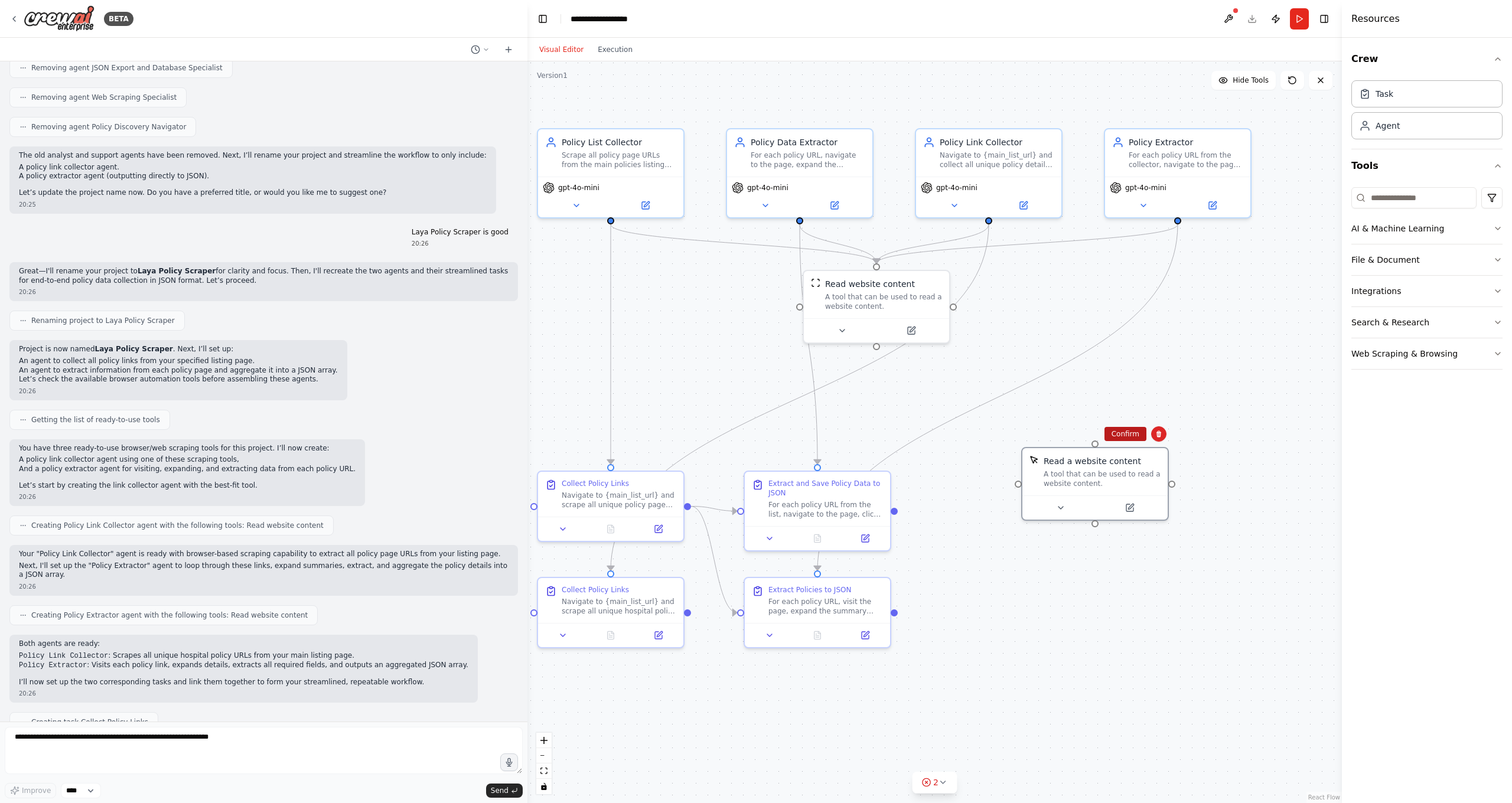
click at [1126, 434] on button "Confirm" at bounding box center [1126, 434] width 42 height 14
drag, startPoint x: 904, startPoint y: 310, endPoint x: 1054, endPoint y: 428, distance: 190.9
click at [1054, 428] on div "Read website content A tool that can be used to read a website content." at bounding box center [1024, 410] width 145 height 47
drag, startPoint x: 1008, startPoint y: 422, endPoint x: 1068, endPoint y: 496, distance: 95.3
click at [1068, 496] on div "A tool that can be used to read a website content." at bounding box center [1090, 488] width 117 height 19
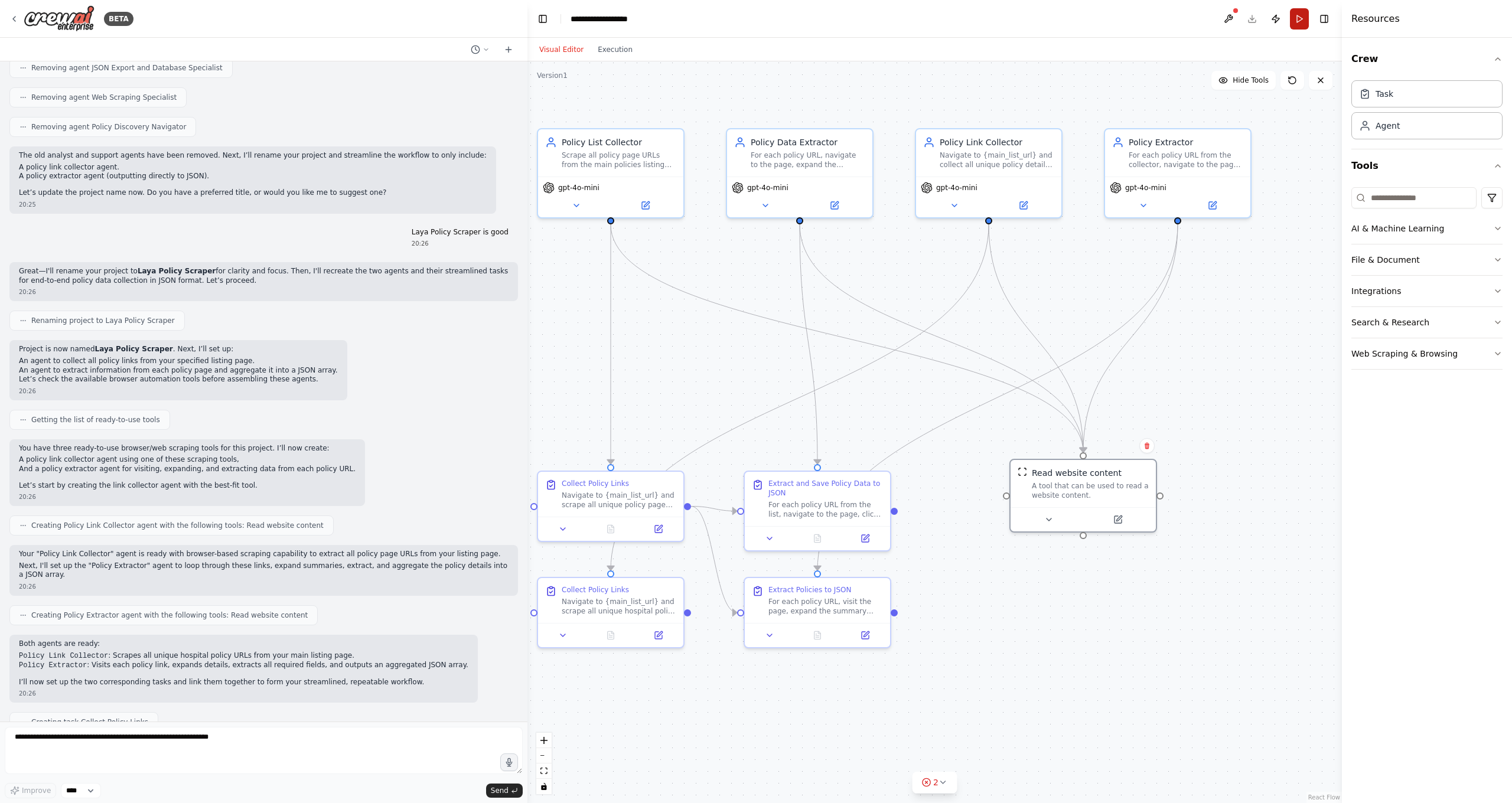
click at [1183, 24] on button "Run" at bounding box center [1300, 18] width 19 height 21
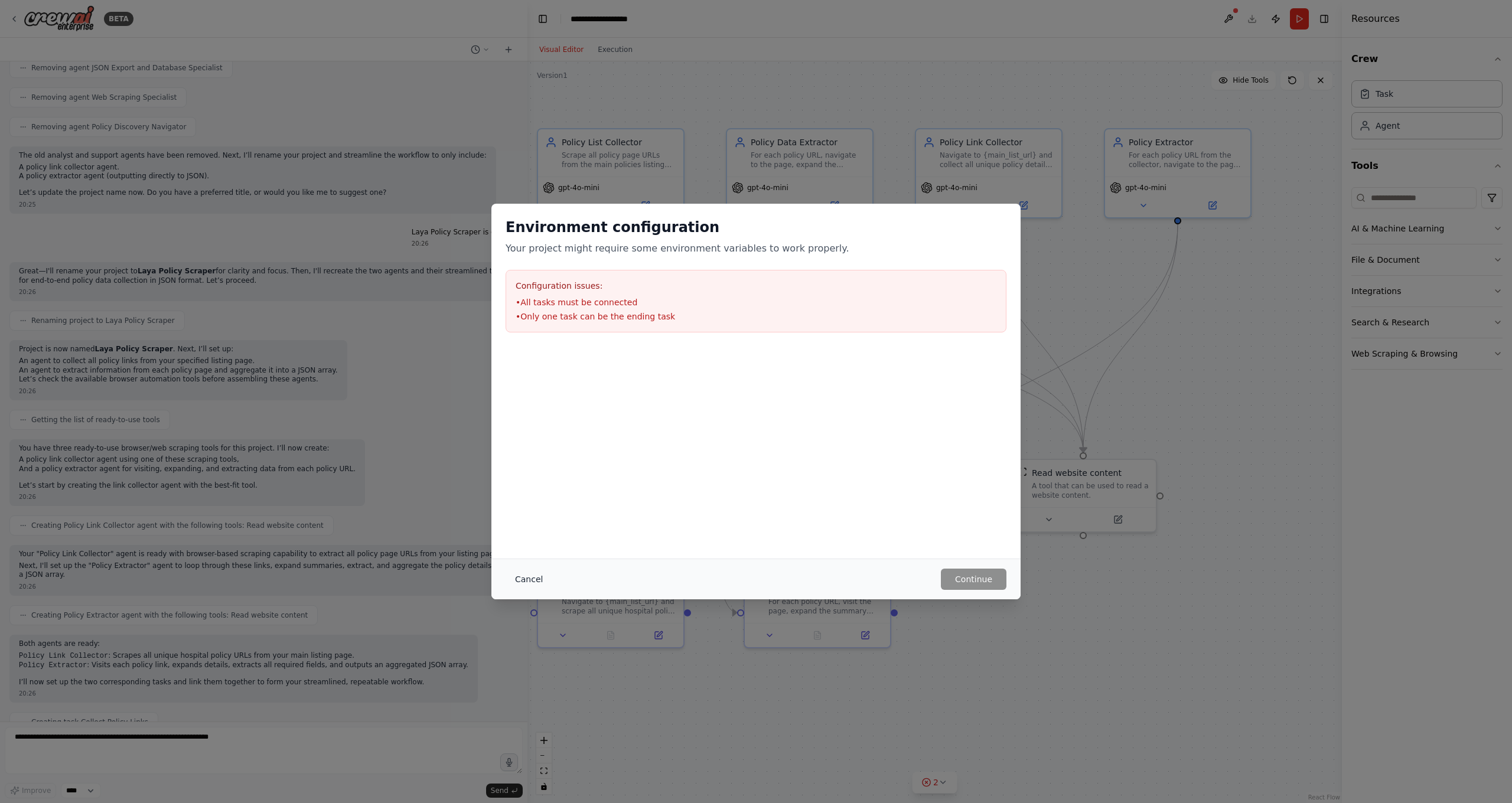
click at [527, 577] on button "Cancel" at bounding box center [528, 579] width 47 height 21
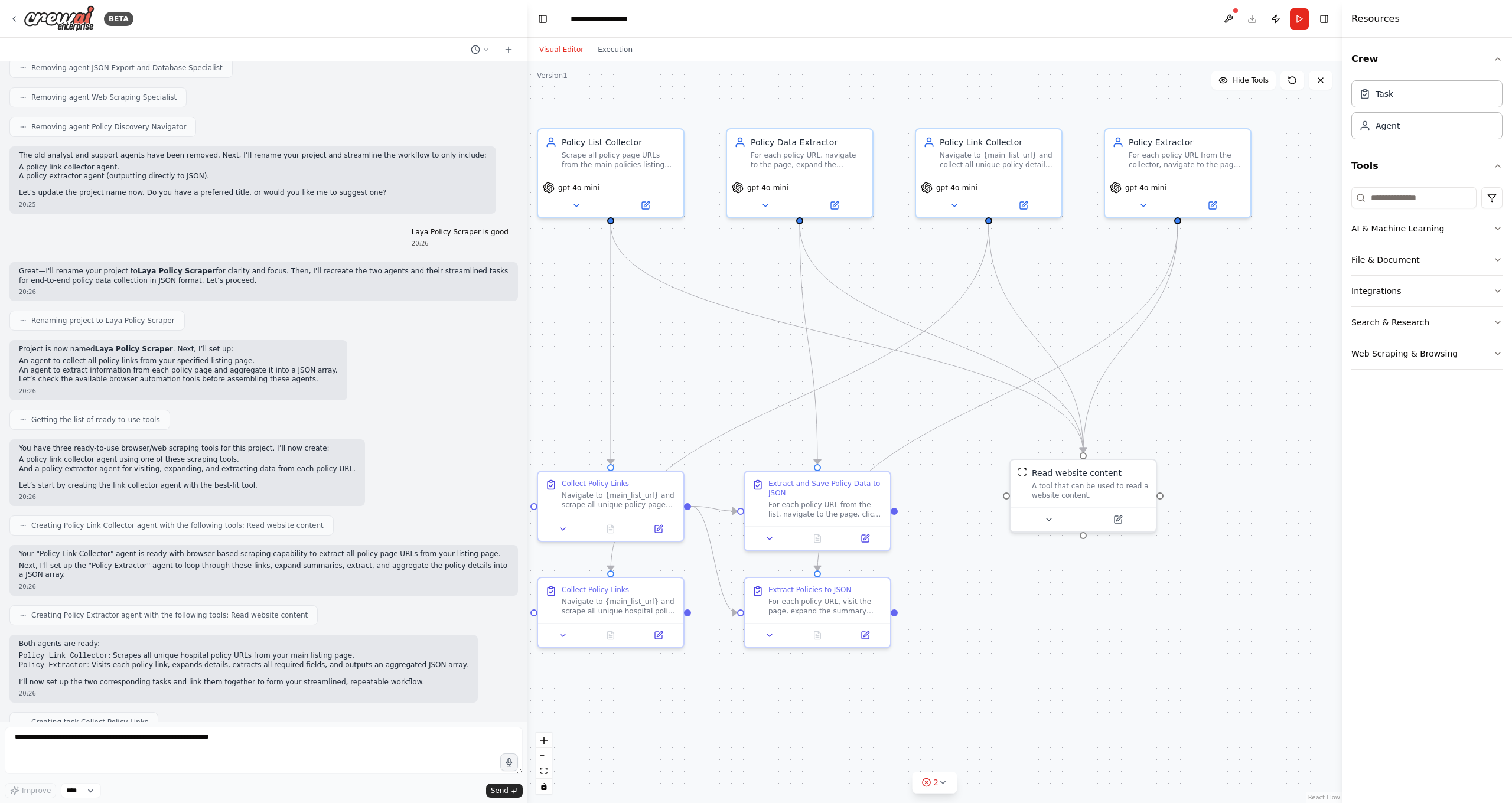
click at [366, 709] on div "Hello! I'm the CrewAI assistant. What kind of automation do you want to build? …" at bounding box center [263, 391] width 527 height 660
click at [366, 709] on textarea at bounding box center [263, 751] width 518 height 47
type textarea "**********"
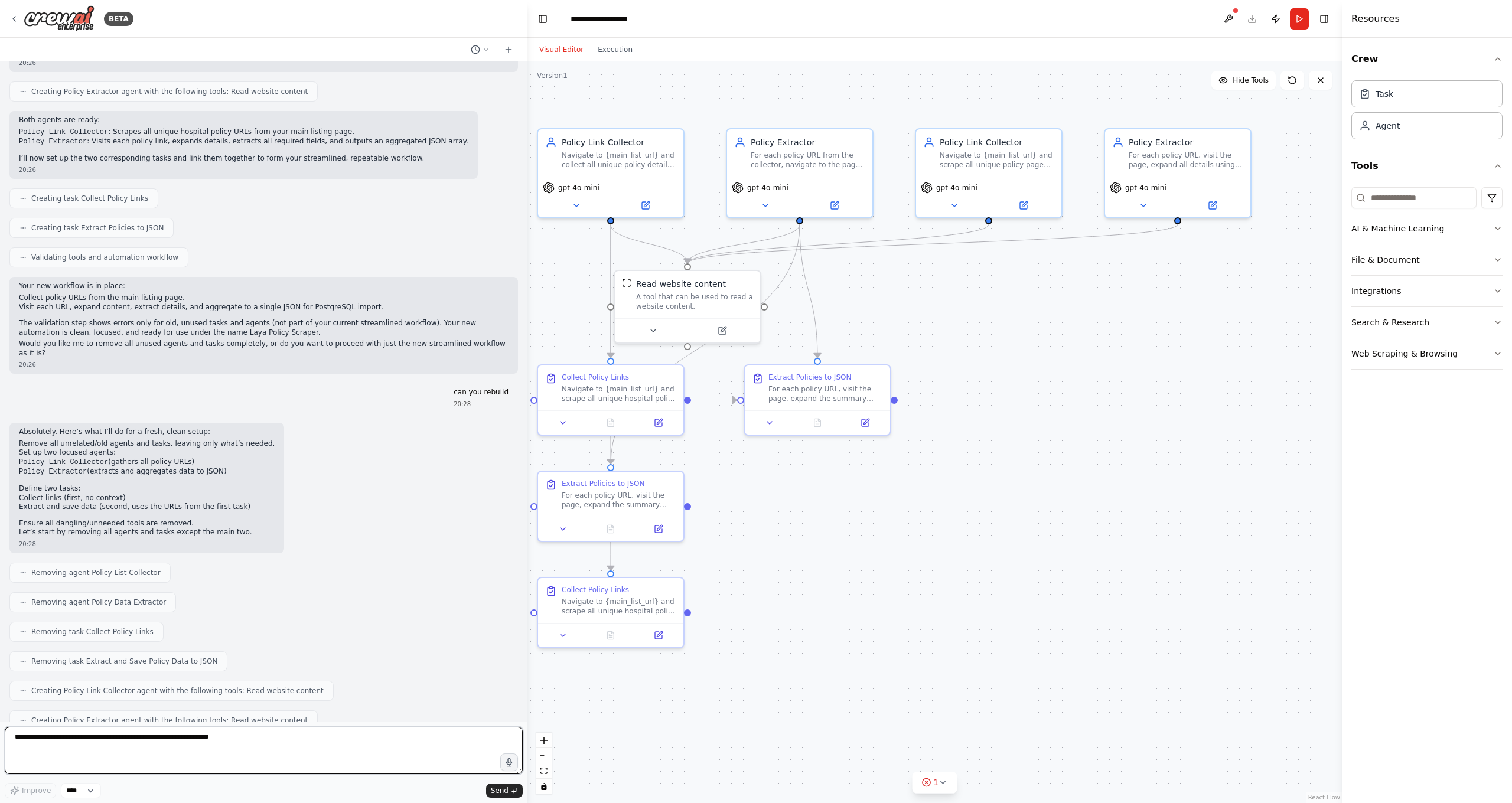
scroll to position [4742, 0]
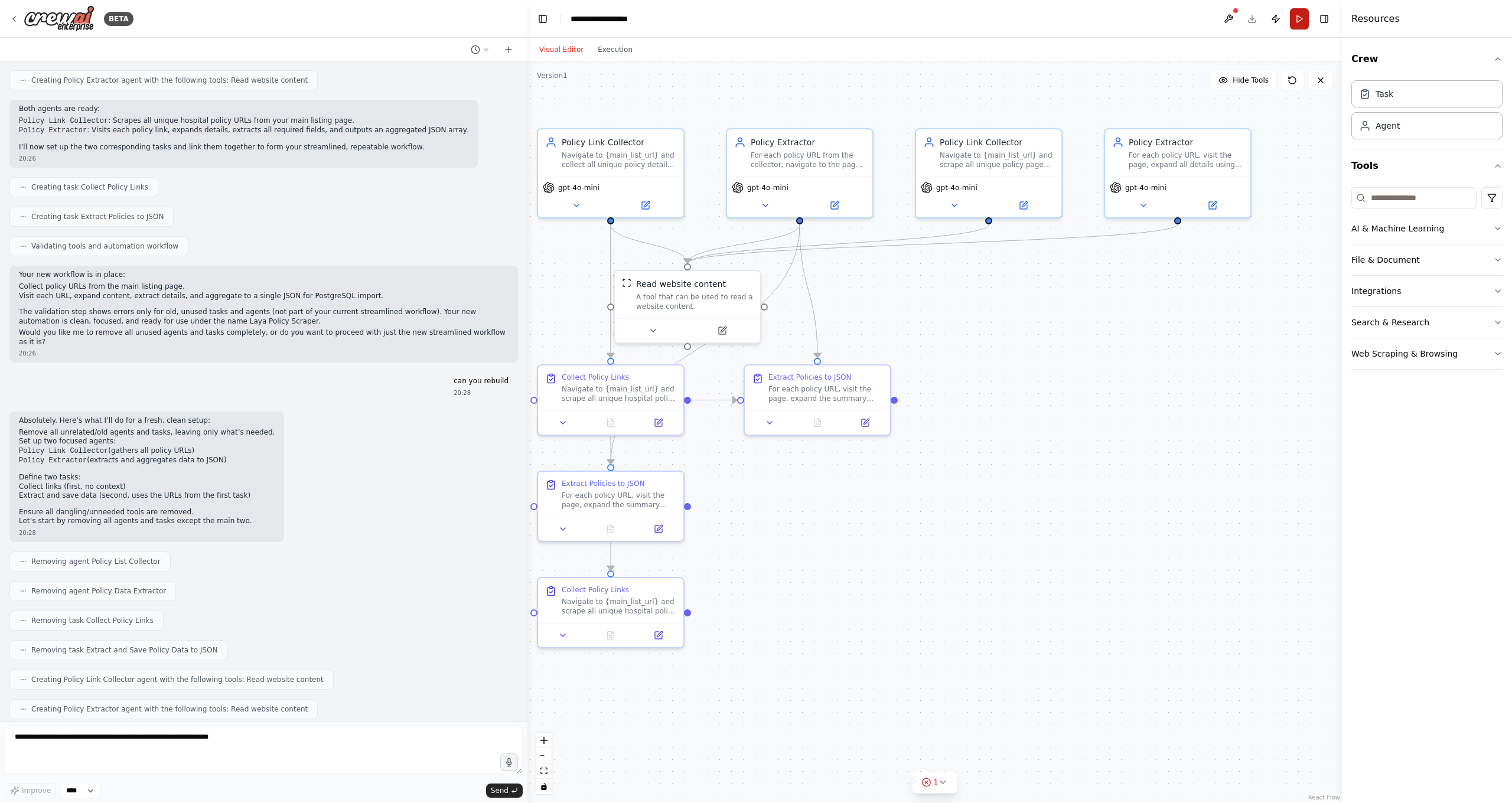
click at [1183, 18] on button "Run" at bounding box center [1300, 18] width 19 height 21
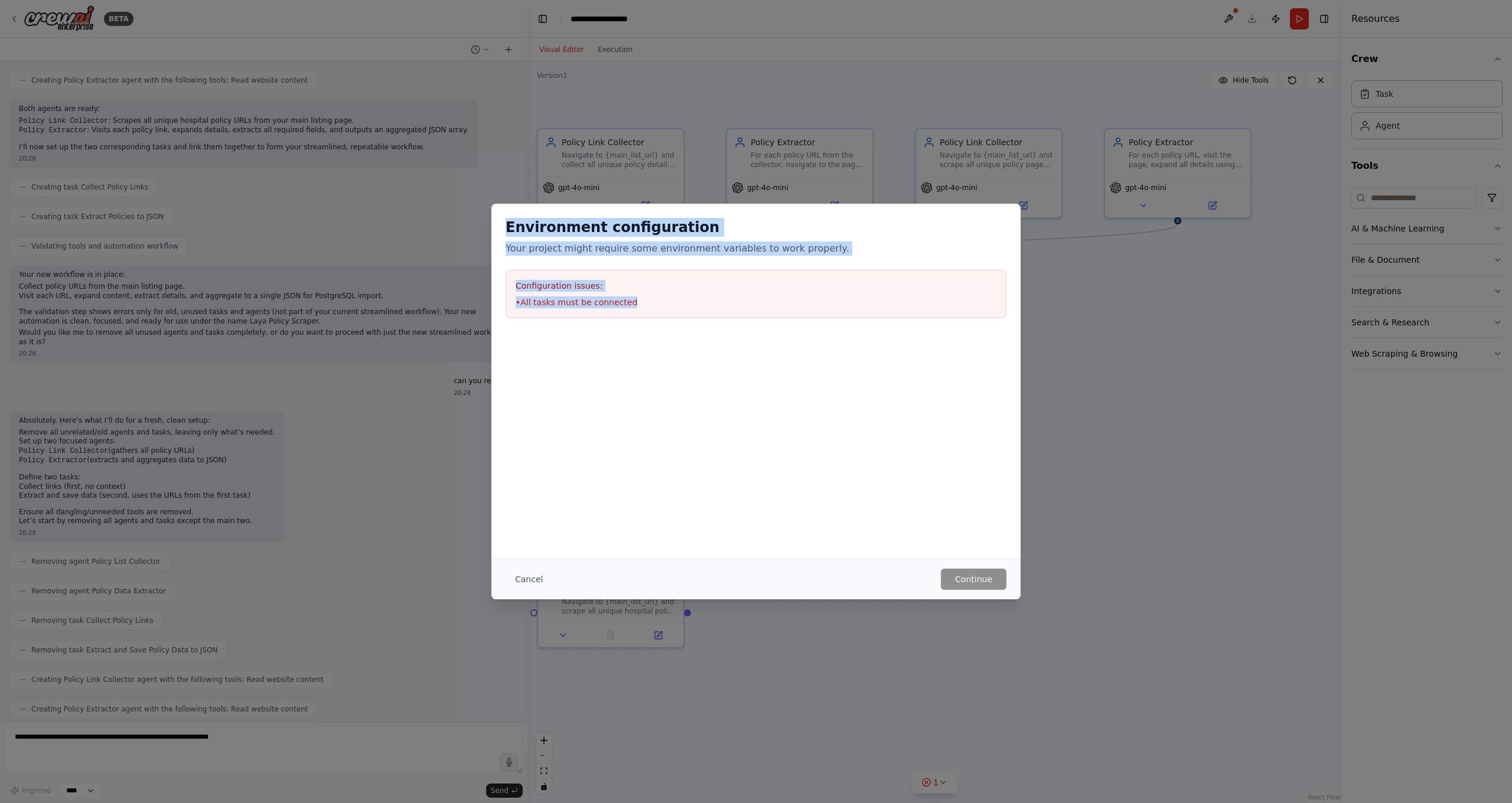
drag, startPoint x: 507, startPoint y: 221, endPoint x: 690, endPoint y: 331, distance: 213.5
click at [691, 331] on div "Environment configuration Your project might require some environment variables…" at bounding box center [756, 268] width 529 height 129
copy div "Environment configuration Your project might require some environment variables…"
click at [516, 579] on button "Cancel" at bounding box center [528, 579] width 47 height 21
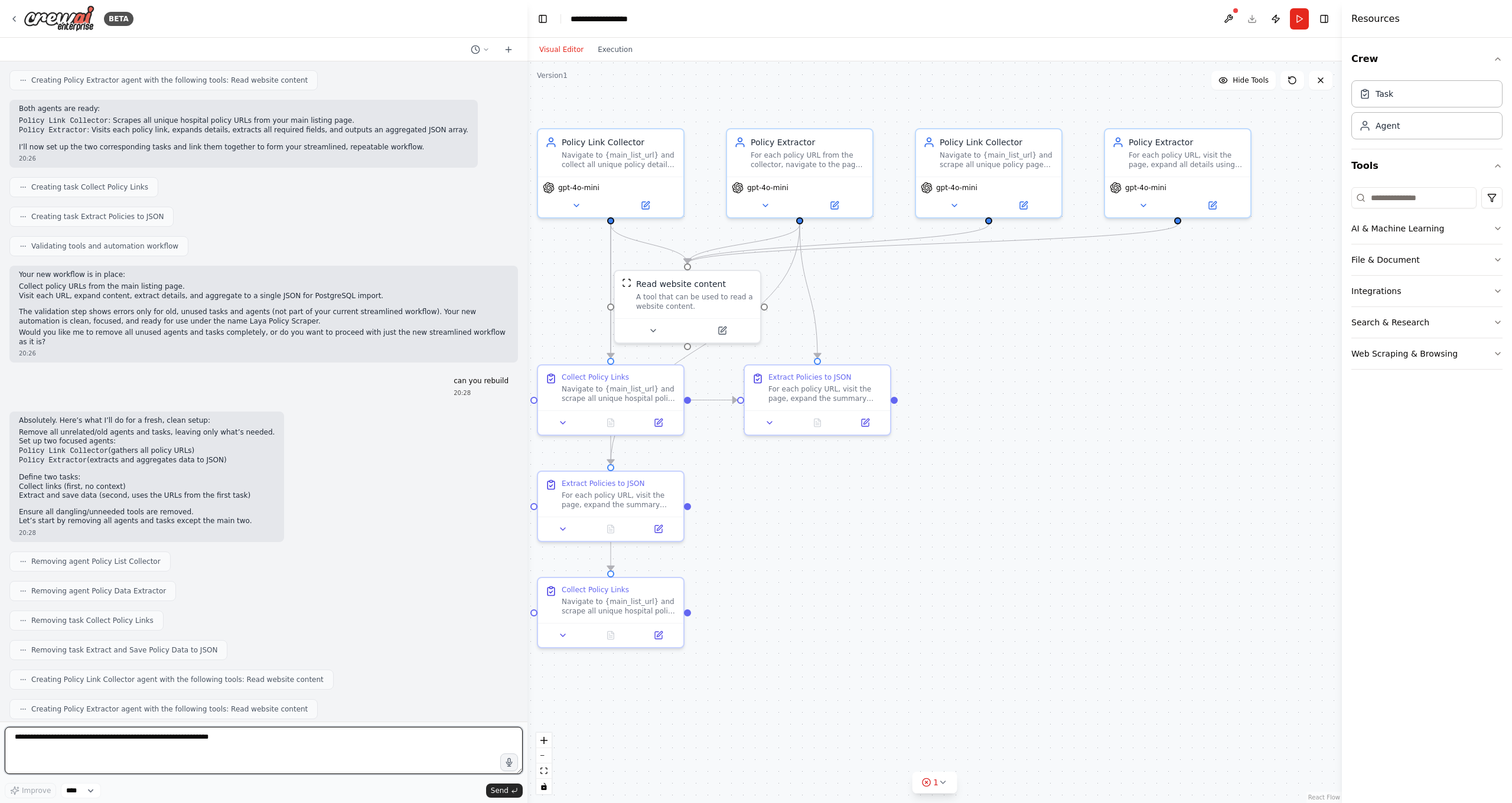
click at [213, 709] on textarea at bounding box center [263, 751] width 518 height 47
paste textarea "**********"
type textarea "**********"
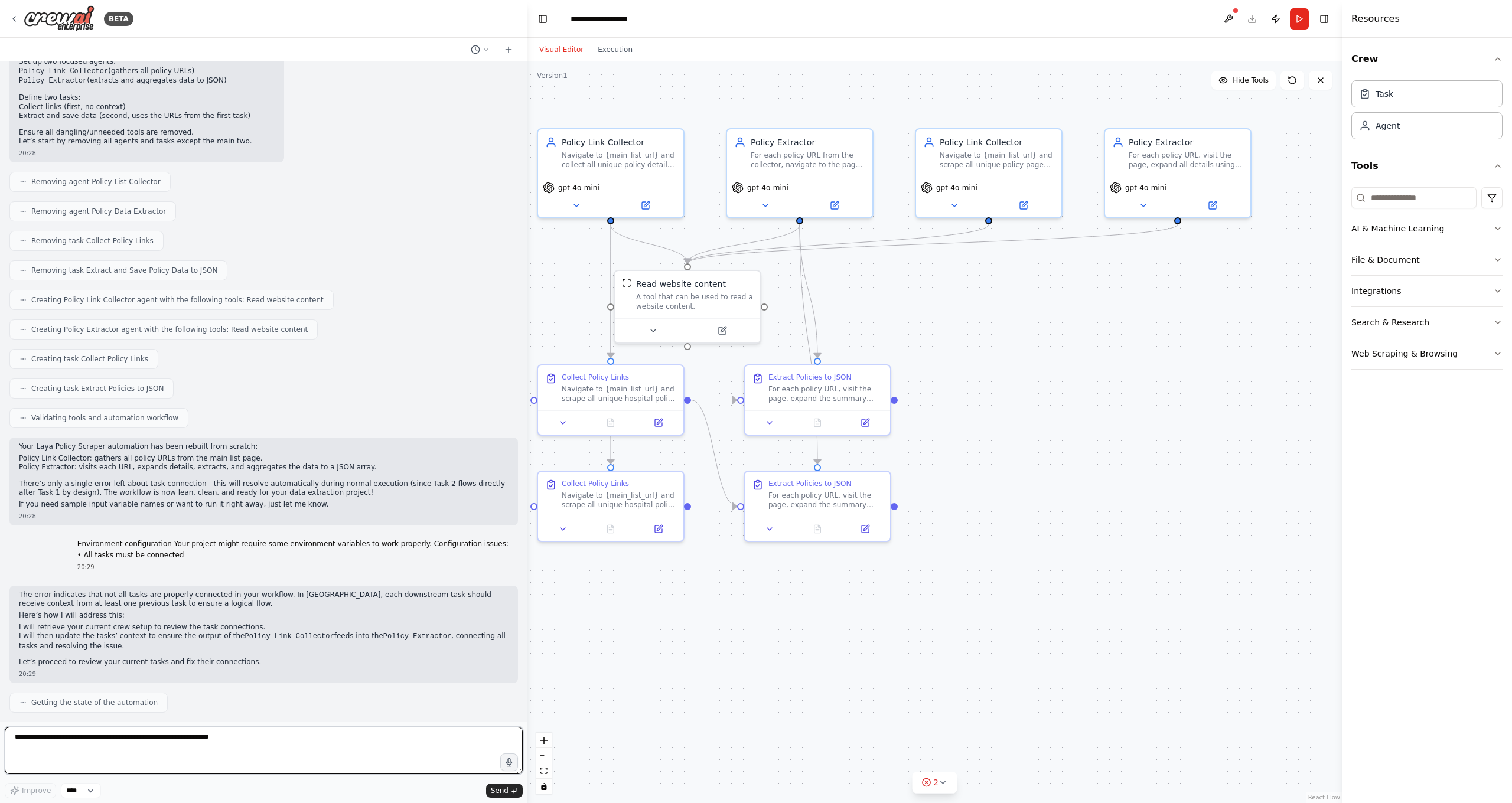
scroll to position [5133, 0]
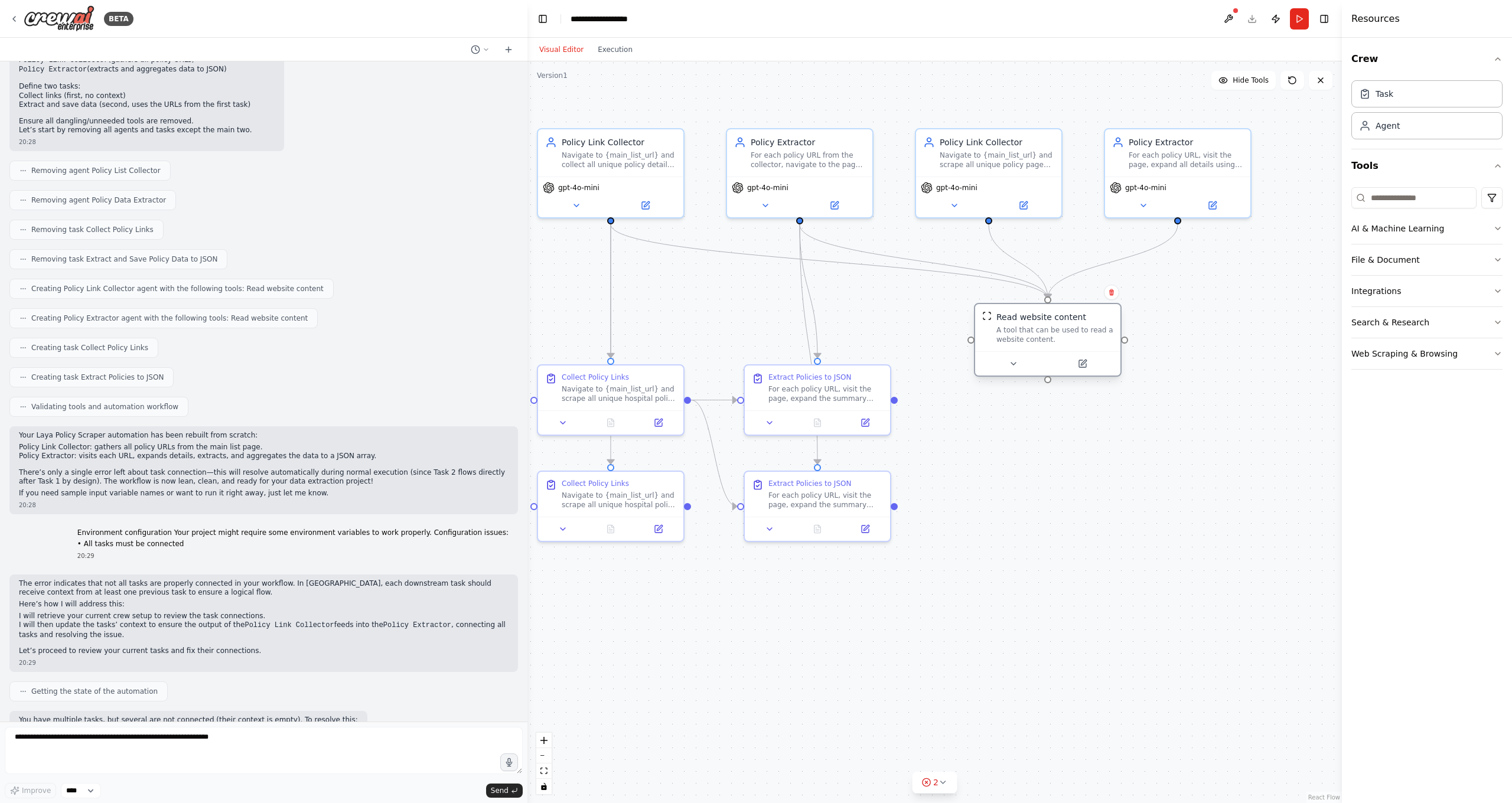
drag, startPoint x: 720, startPoint y: 300, endPoint x: 1078, endPoint y: 333, distance: 359.5
click at [1078, 333] on div "A tool that can be used to read a website content." at bounding box center [1054, 335] width 117 height 19
click at [220, 709] on textarea at bounding box center [263, 751] width 518 height 47
paste textarea "**********"
type textarea "**********"
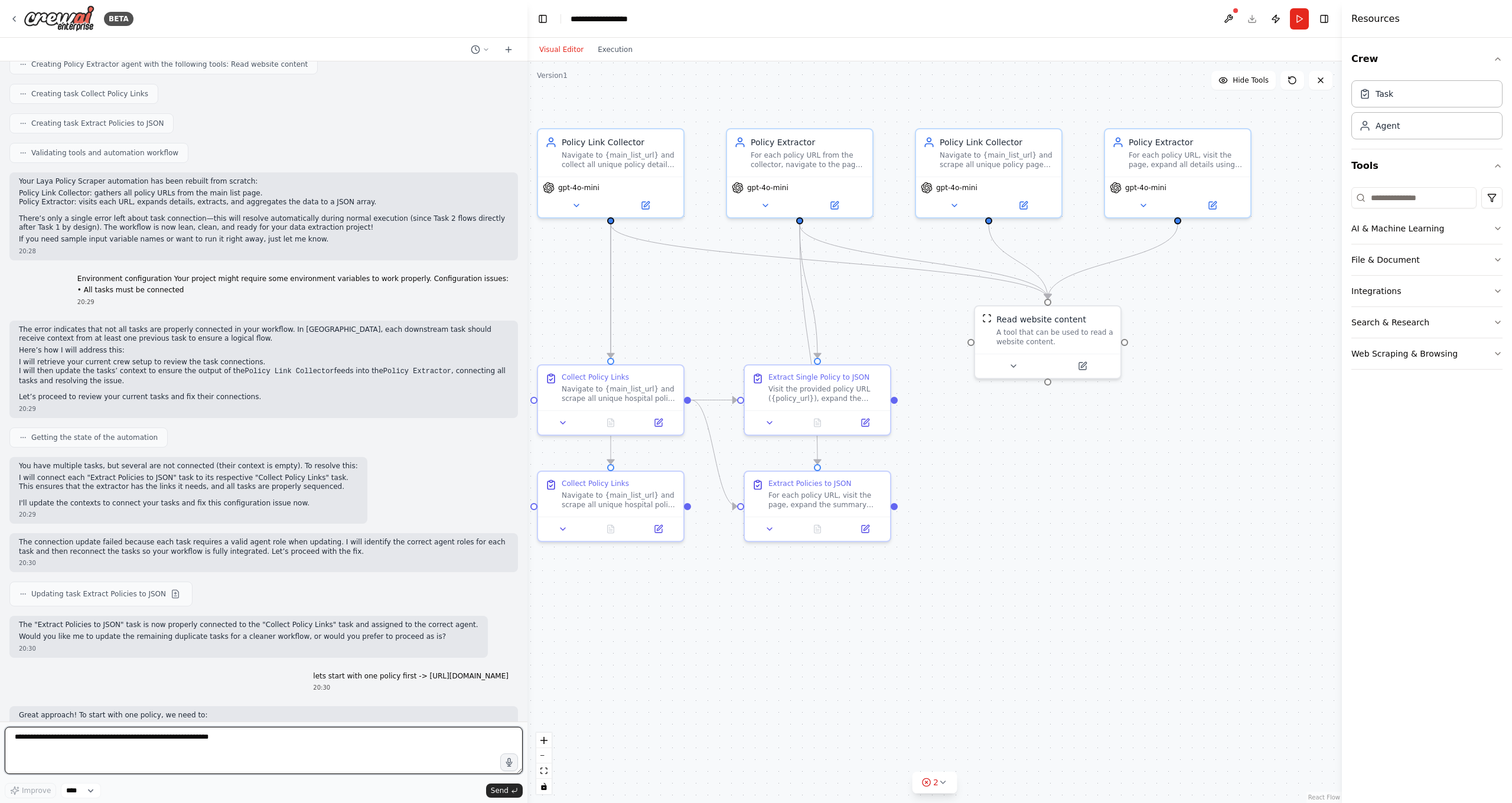
scroll to position [5398, 0]
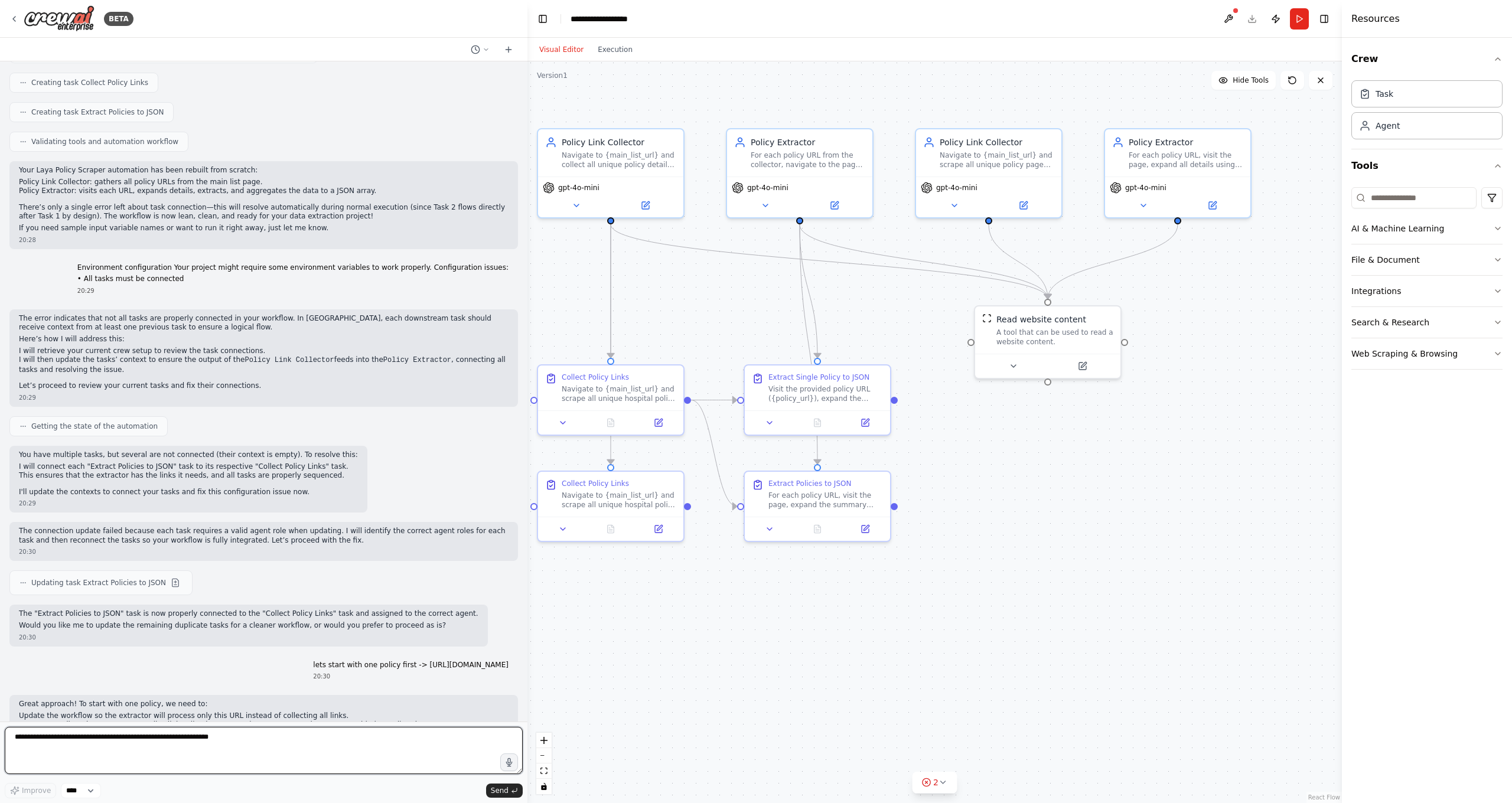
click at [282, 709] on textarea at bounding box center [263, 751] width 518 height 47
drag, startPoint x: 18, startPoint y: 692, endPoint x: 363, endPoint y: 693, distance: 345.0
copy p "Would you like to remove the unneeded tasks or agents for a cleaner setup, or s…"
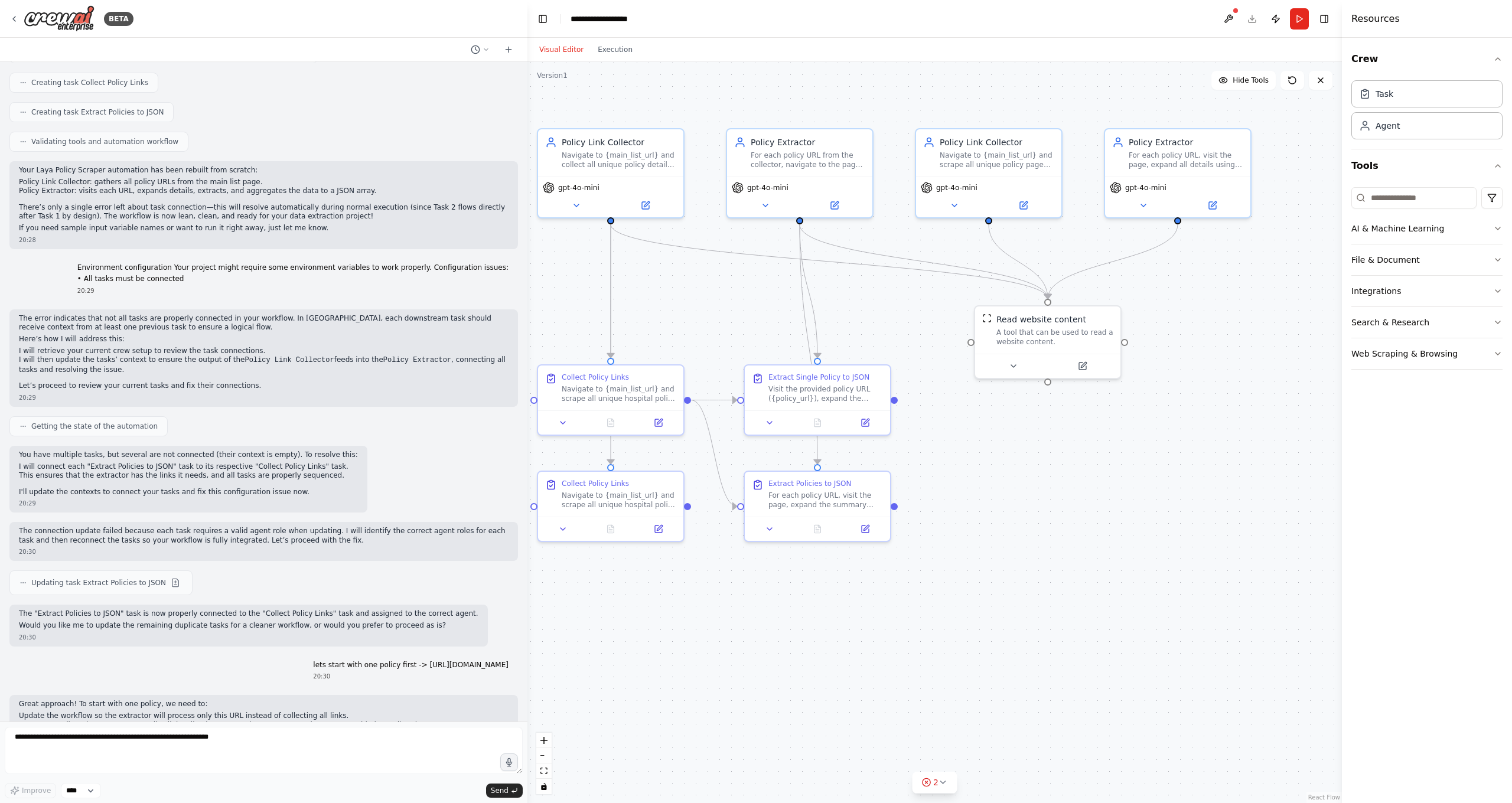
drag, startPoint x: 18, startPoint y: 693, endPoint x: 268, endPoint y: 692, distance: 250.0
copy p "Would you like to remove the unneeded tasks or agents for a cleaner setup"
click at [263, 709] on textarea at bounding box center [263, 751] width 518 height 47
paste textarea "**********"
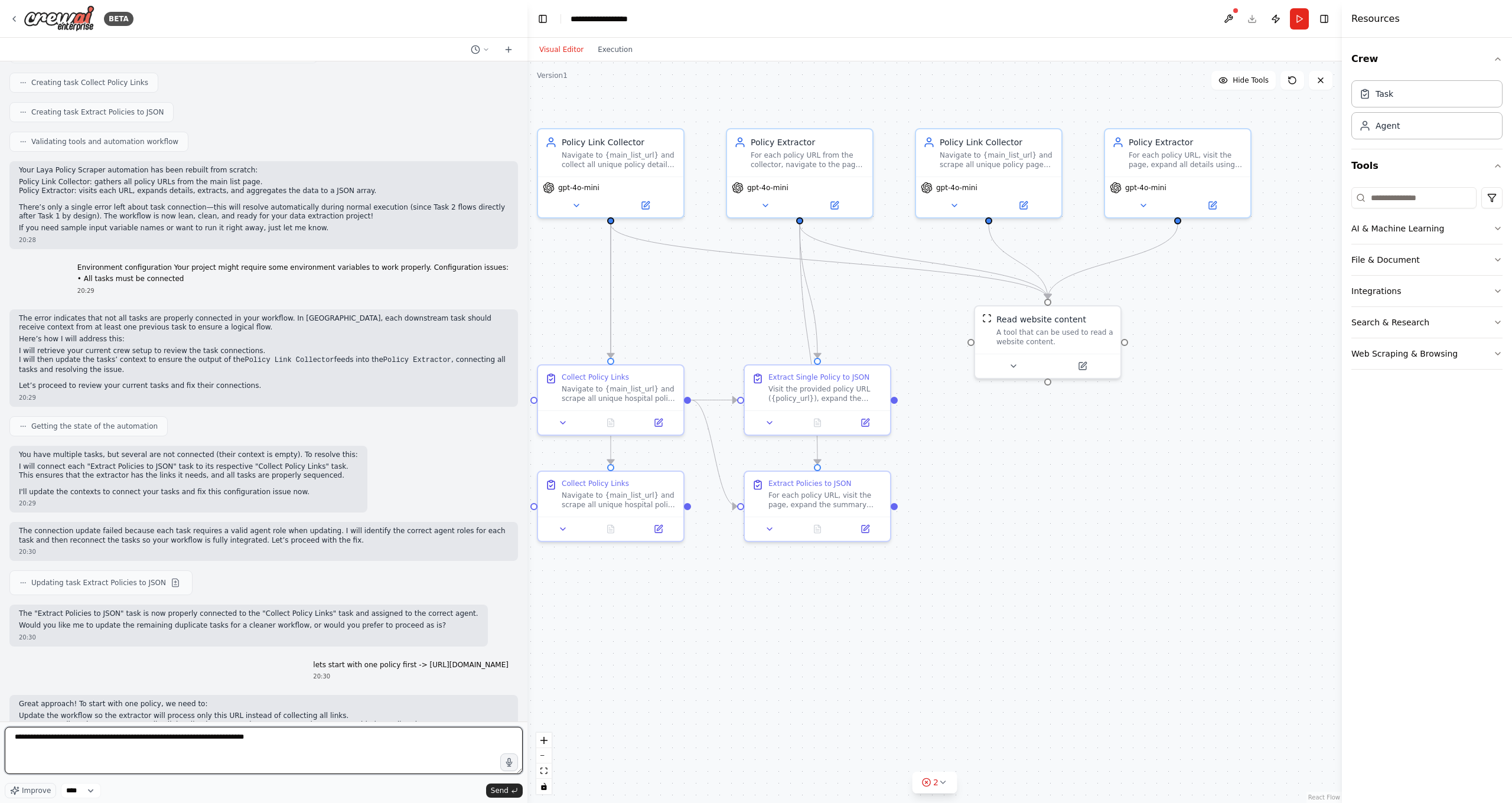
type textarea "**********"
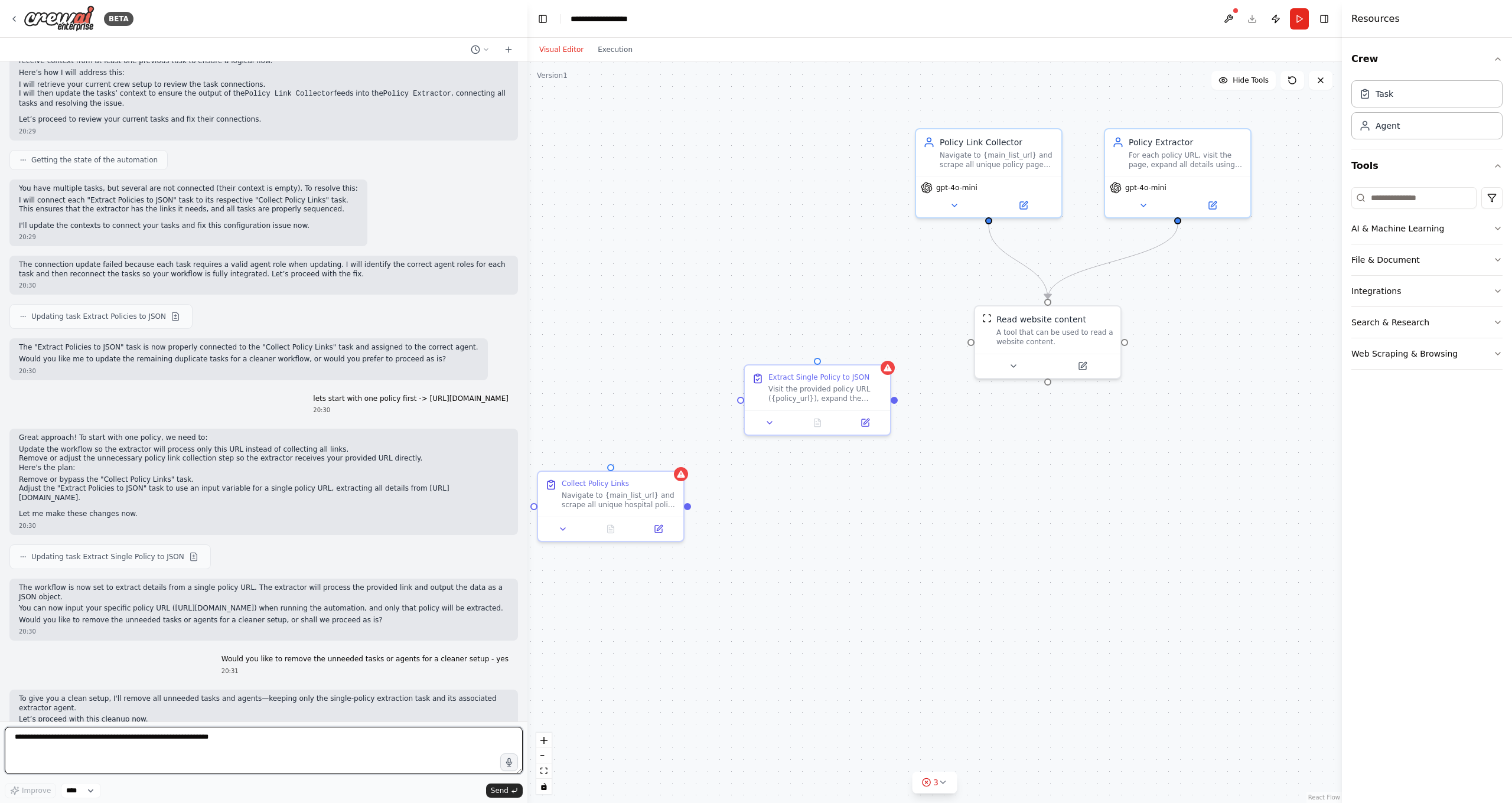
scroll to position [5685, 0]
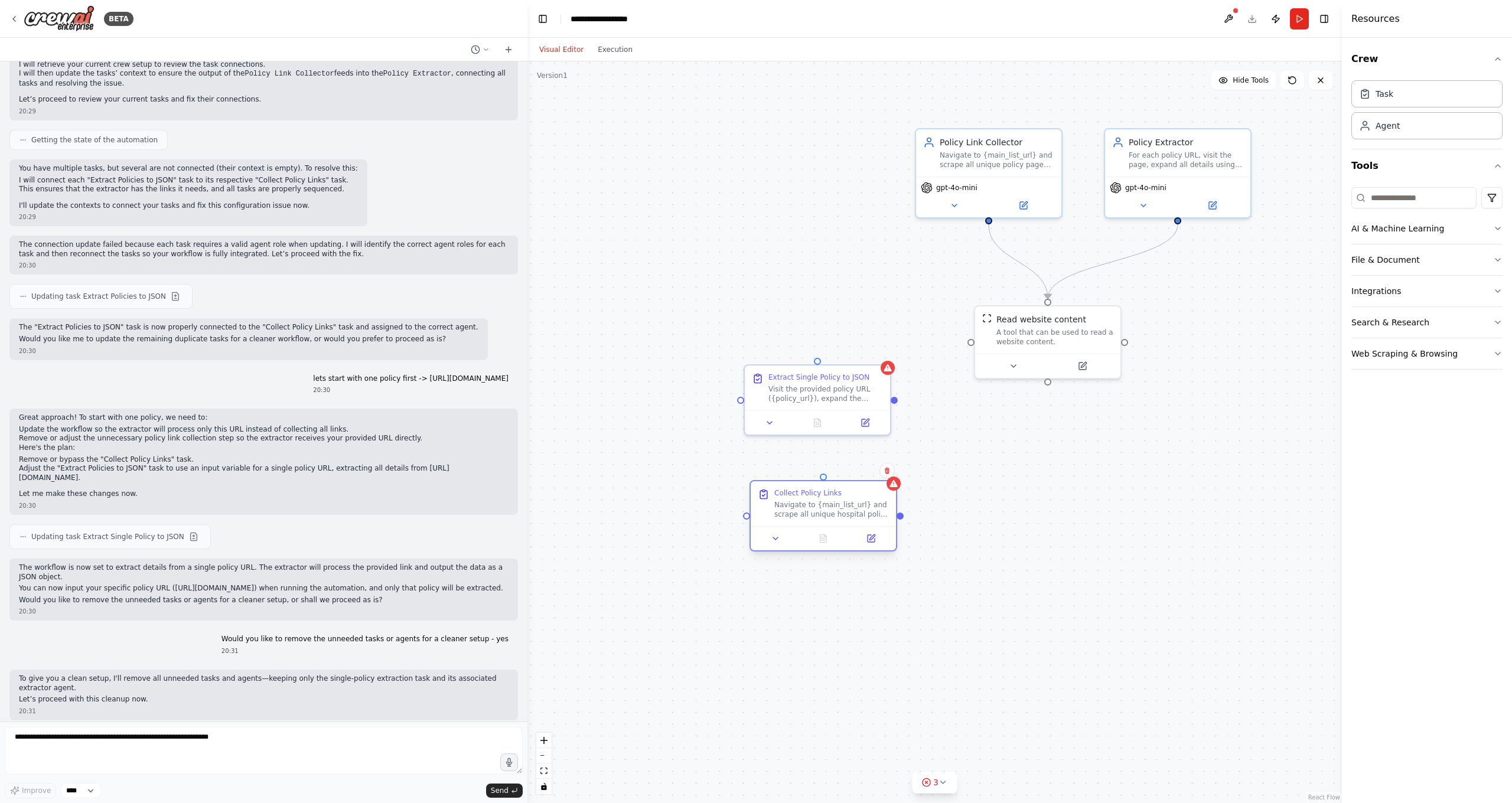
drag, startPoint x: 634, startPoint y: 498, endPoint x: 849, endPoint y: 512, distance: 215.5
click at [849, 512] on div "Navigate to {main_list_url} and scrape all unique hospital policy URLs for extr…" at bounding box center [832, 510] width 115 height 19
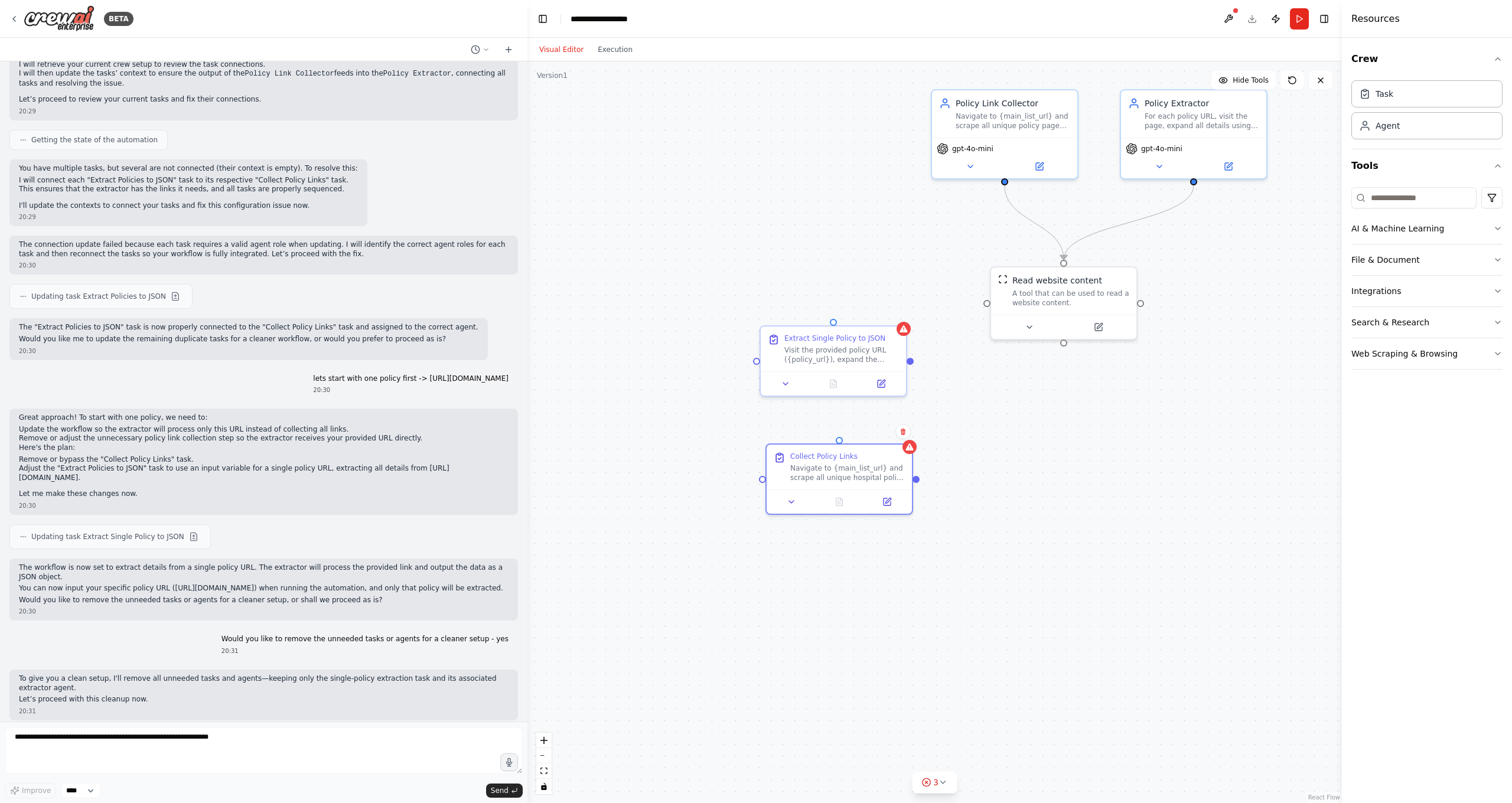
drag, startPoint x: 1049, startPoint y: 383, endPoint x: 1065, endPoint y: 345, distance: 41.2
click at [1065, 345] on div ".deletable-edge-delete-btn { width: 20px; height: 20px; border: 0px solid #ffff…" at bounding box center [934, 432] width 815 height 742
drag, startPoint x: 1065, startPoint y: 342, endPoint x: 1008, endPoint y: 398, distance: 79.9
click at [1008, 398] on div ".deletable-edge-delete-btn { width: 20px; height: 20px; border: 0px solid #ffff…" at bounding box center [934, 432] width 815 height 742
drag, startPoint x: 984, startPoint y: 305, endPoint x: 961, endPoint y: 308, distance: 23.2
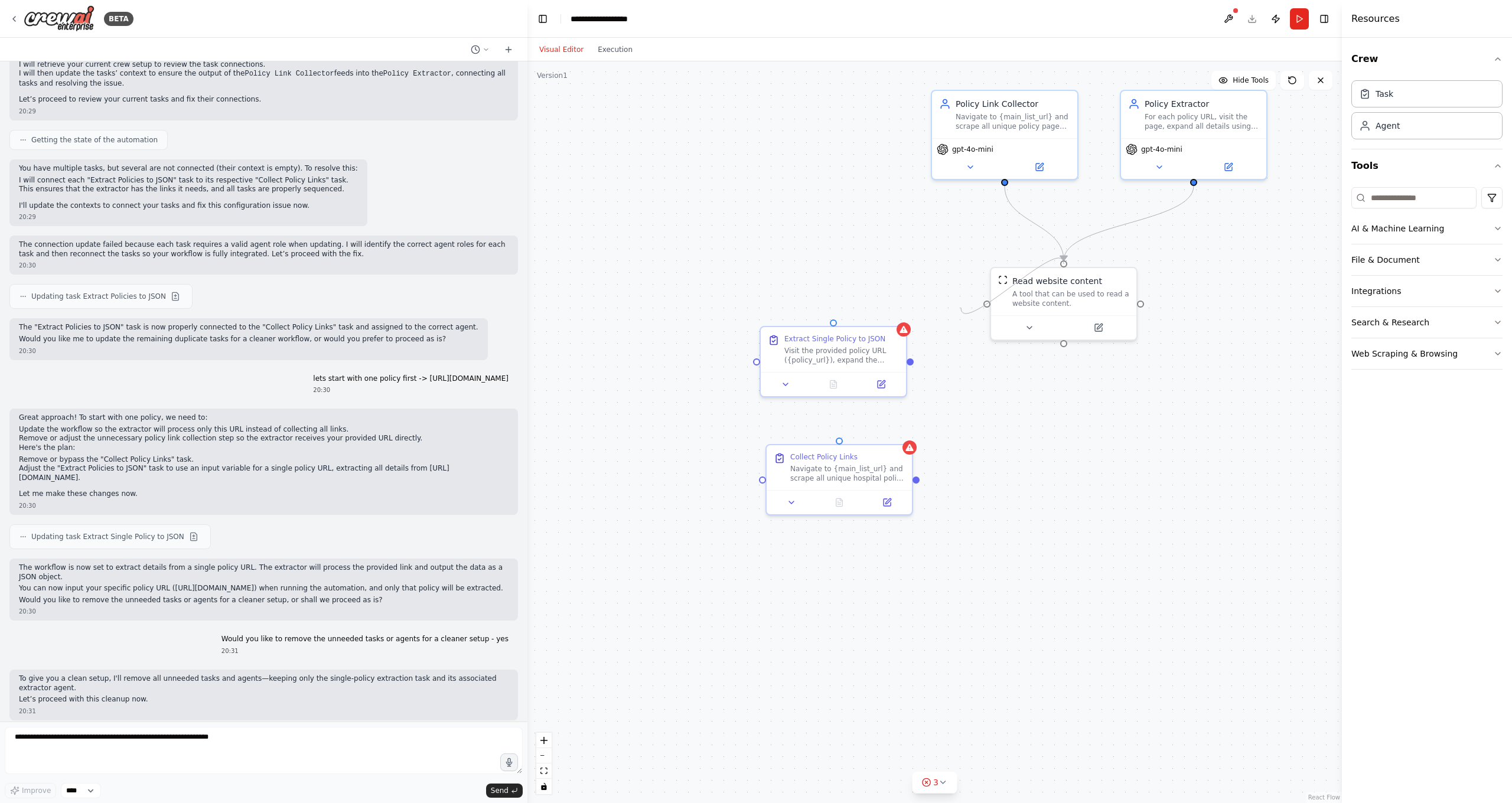
click at [961, 308] on div ".deletable-edge-delete-btn { width: 20px; height: 20px; border: 0px solid #ffff…" at bounding box center [934, 432] width 815 height 742
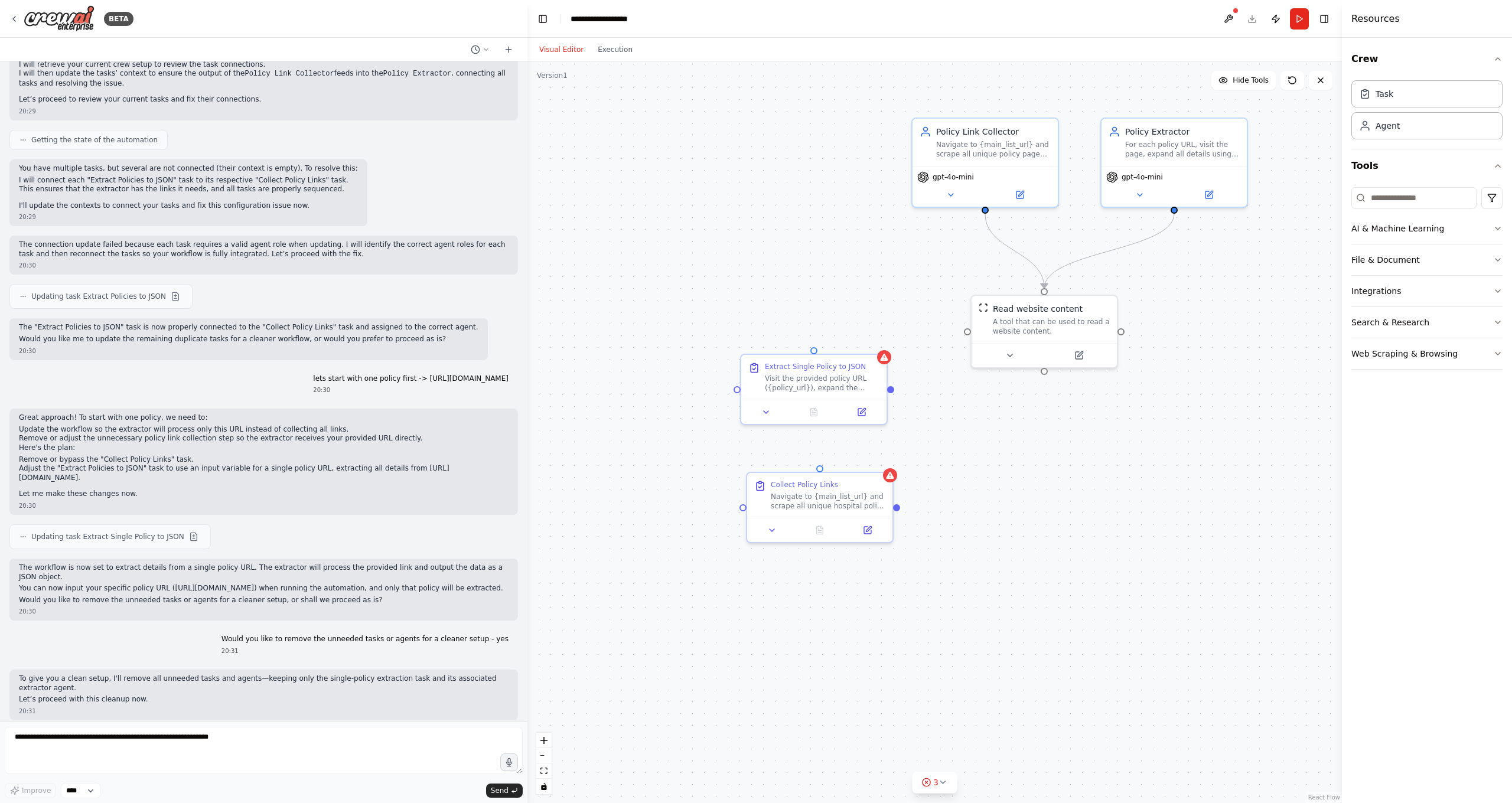
drag, startPoint x: 985, startPoint y: 306, endPoint x: 967, endPoint y: 333, distance: 32.4
click at [966, 333] on div ".deletable-edge-delete-btn { width: 20px; height: 20px; border: 0px solid #ffff…" at bounding box center [934, 432] width 815 height 742
drag, startPoint x: 966, startPoint y: 329, endPoint x: 927, endPoint y: 331, distance: 39.1
click at [927, 331] on div ".deletable-edge-delete-btn { width: 20px; height: 20px; border: 0px solid #ffff…" at bounding box center [934, 432] width 815 height 742
click at [899, 377] on div ".deletable-edge-delete-btn { width: 20px; height: 20px; border: 0px solid #ffff…" at bounding box center [934, 432] width 815 height 742
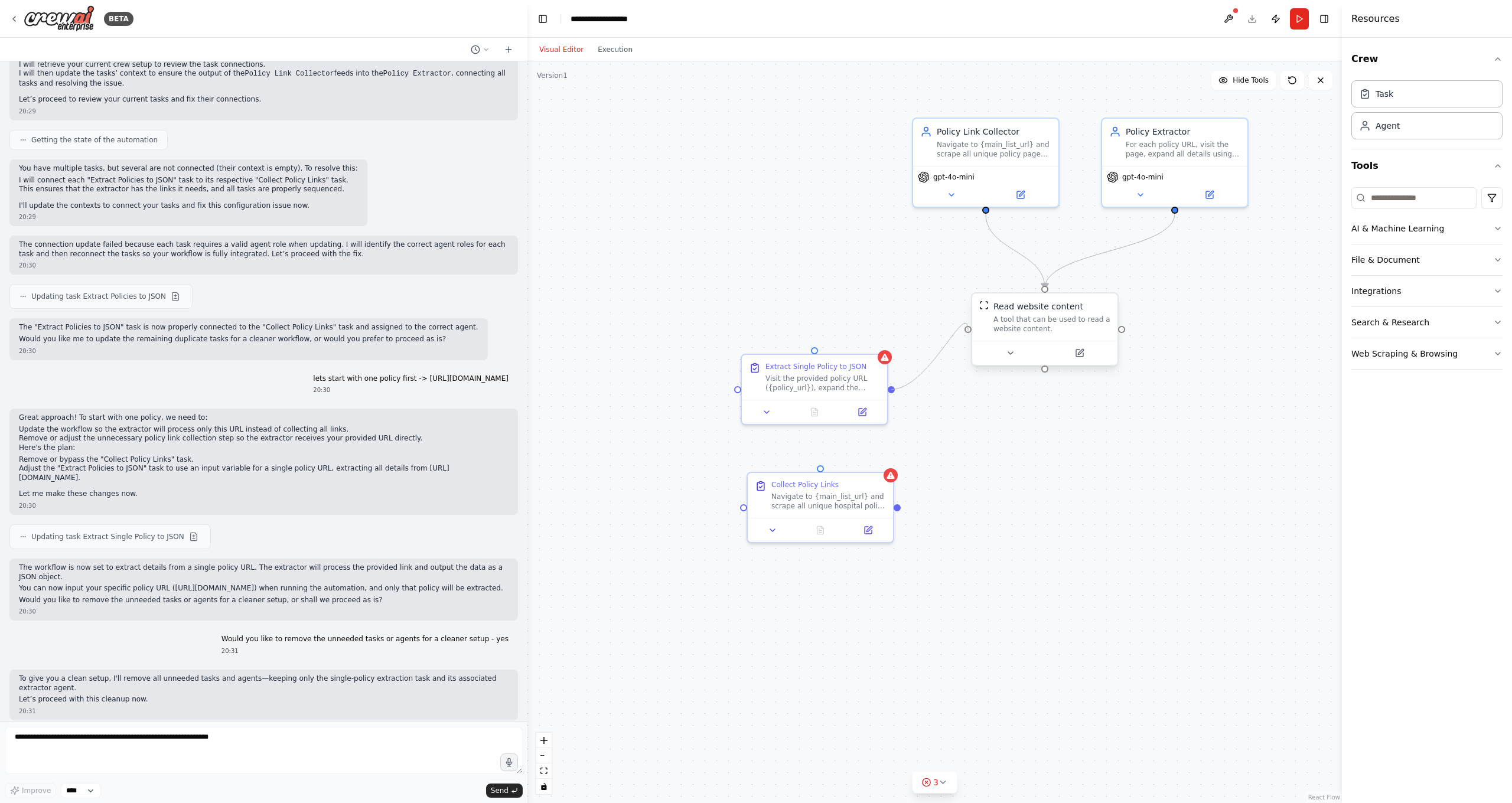
drag, startPoint x: 891, startPoint y: 387, endPoint x: 974, endPoint y: 335, distance: 97.9
click at [974, 335] on div "Read website content A tool that can be used to read a website content. Extract…" at bounding box center [882, 430] width 815 height 742
drag, startPoint x: 815, startPoint y: 347, endPoint x: 1046, endPoint y: 373, distance: 232.5
click at [1046, 373] on div ".deletable-edge-delete-btn { width: 20px; height: 20px; border: 0px solid #ffff…" at bounding box center [934, 432] width 815 height 742
click at [896, 477] on div at bounding box center [890, 473] width 14 height 14
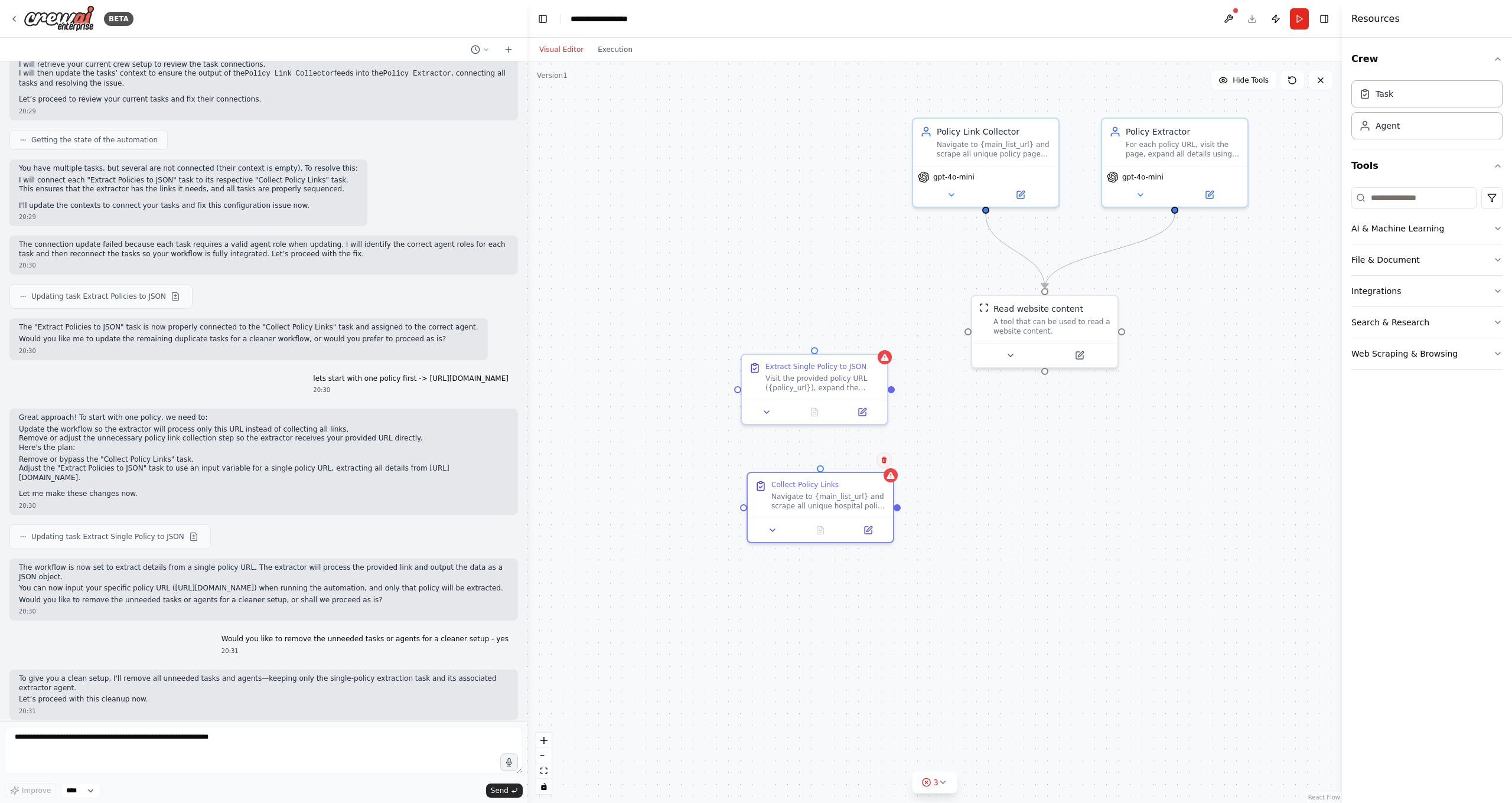
click at [881, 461] on icon at bounding box center [883, 459] width 7 height 7
click at [861, 461] on button "Confirm" at bounding box center [851, 460] width 42 height 14
click at [889, 358] on div at bounding box center [885, 355] width 14 height 14
click at [879, 342] on icon at bounding box center [878, 342] width 7 height 7
click at [837, 342] on button "Confirm" at bounding box center [845, 341] width 42 height 14
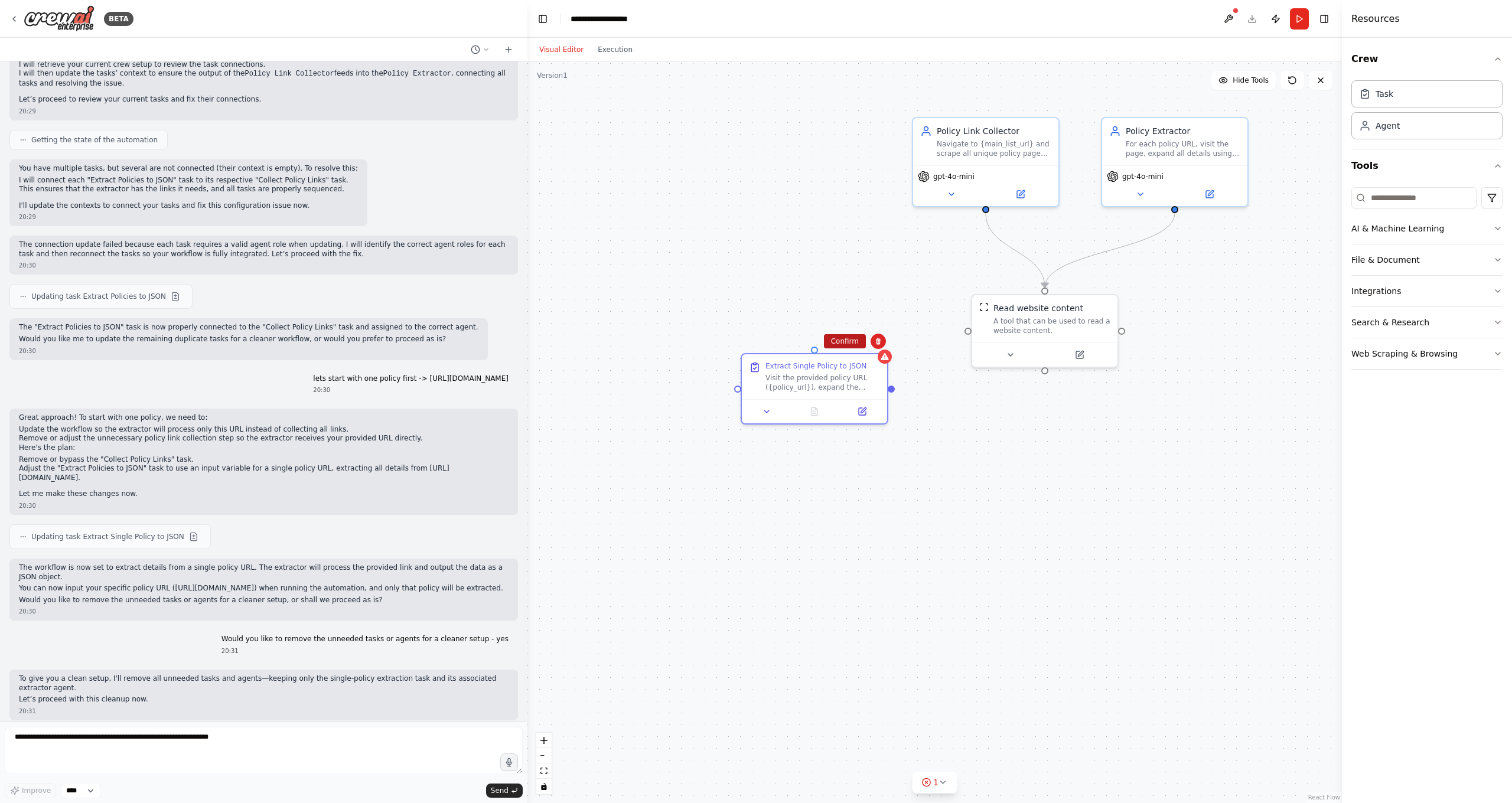
click at [834, 345] on button "Confirm" at bounding box center [845, 341] width 42 height 14
click at [1183, 16] on button "Run" at bounding box center [1300, 18] width 19 height 21
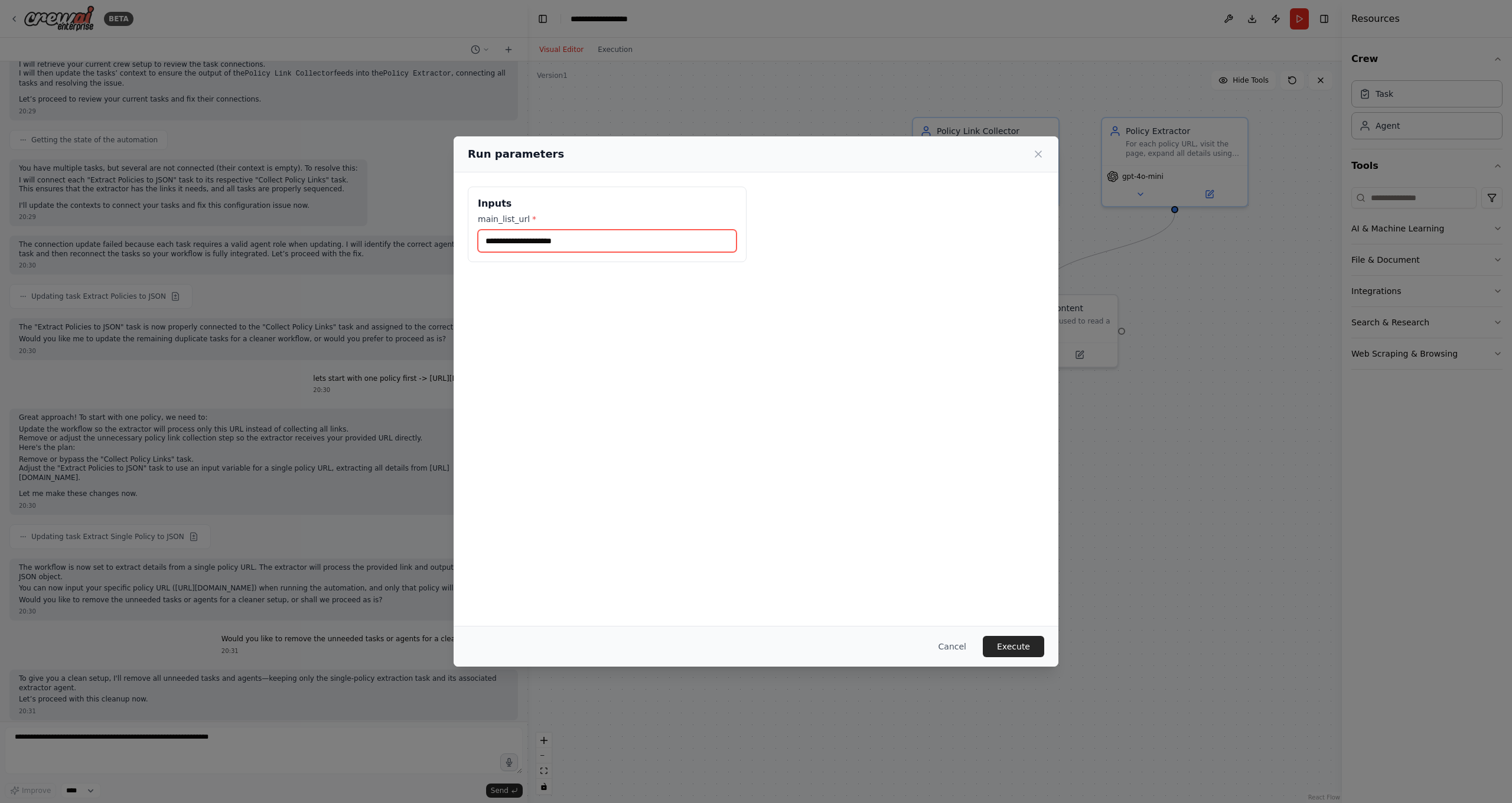
click at [604, 244] on input "main_list_url *" at bounding box center [607, 240] width 259 height 22
paste input "**********"
type input "**********"
paste input "**********"
type input "**********"
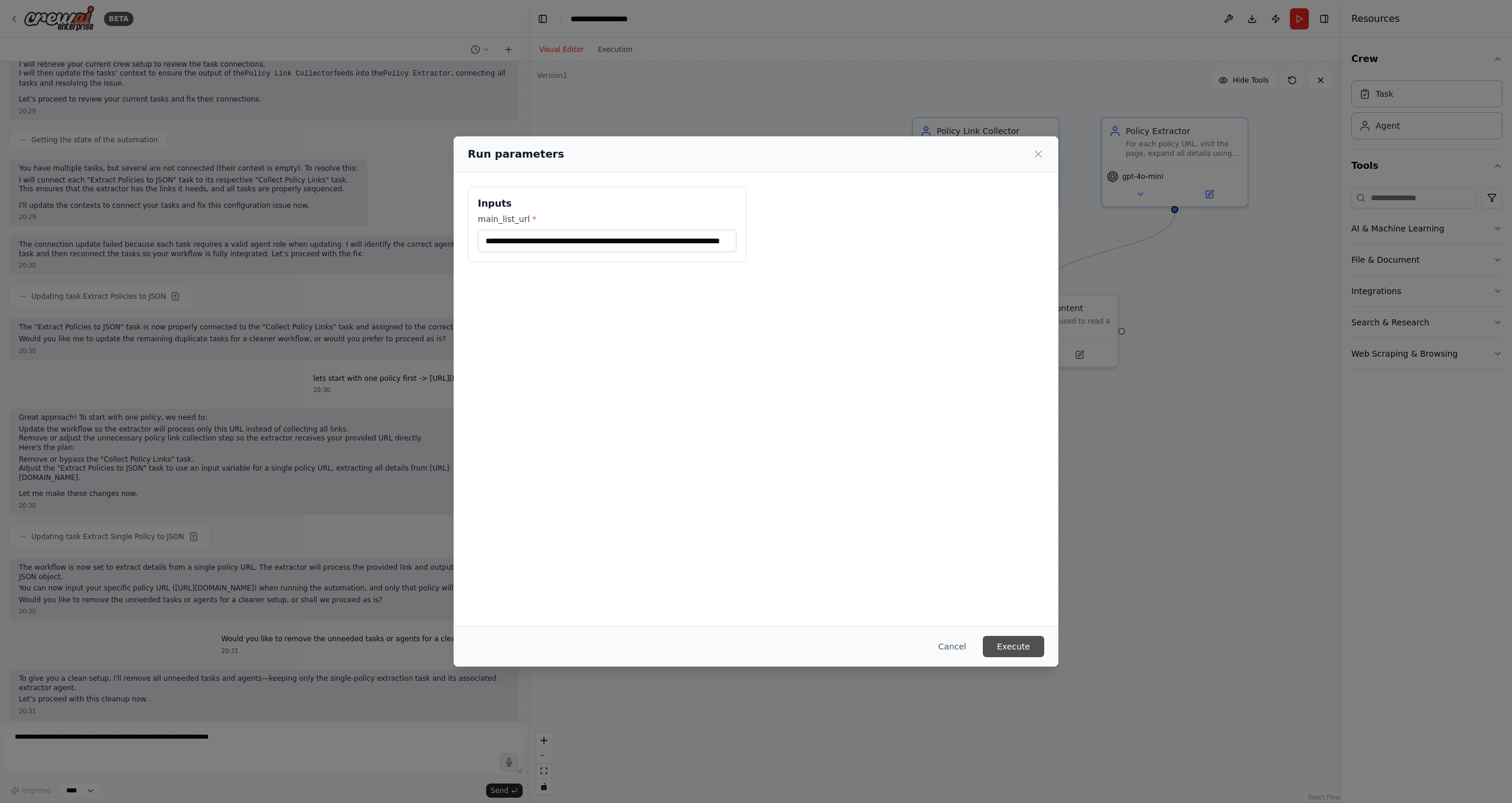
click at [1012, 643] on button "Execute" at bounding box center [1014, 646] width 61 height 21
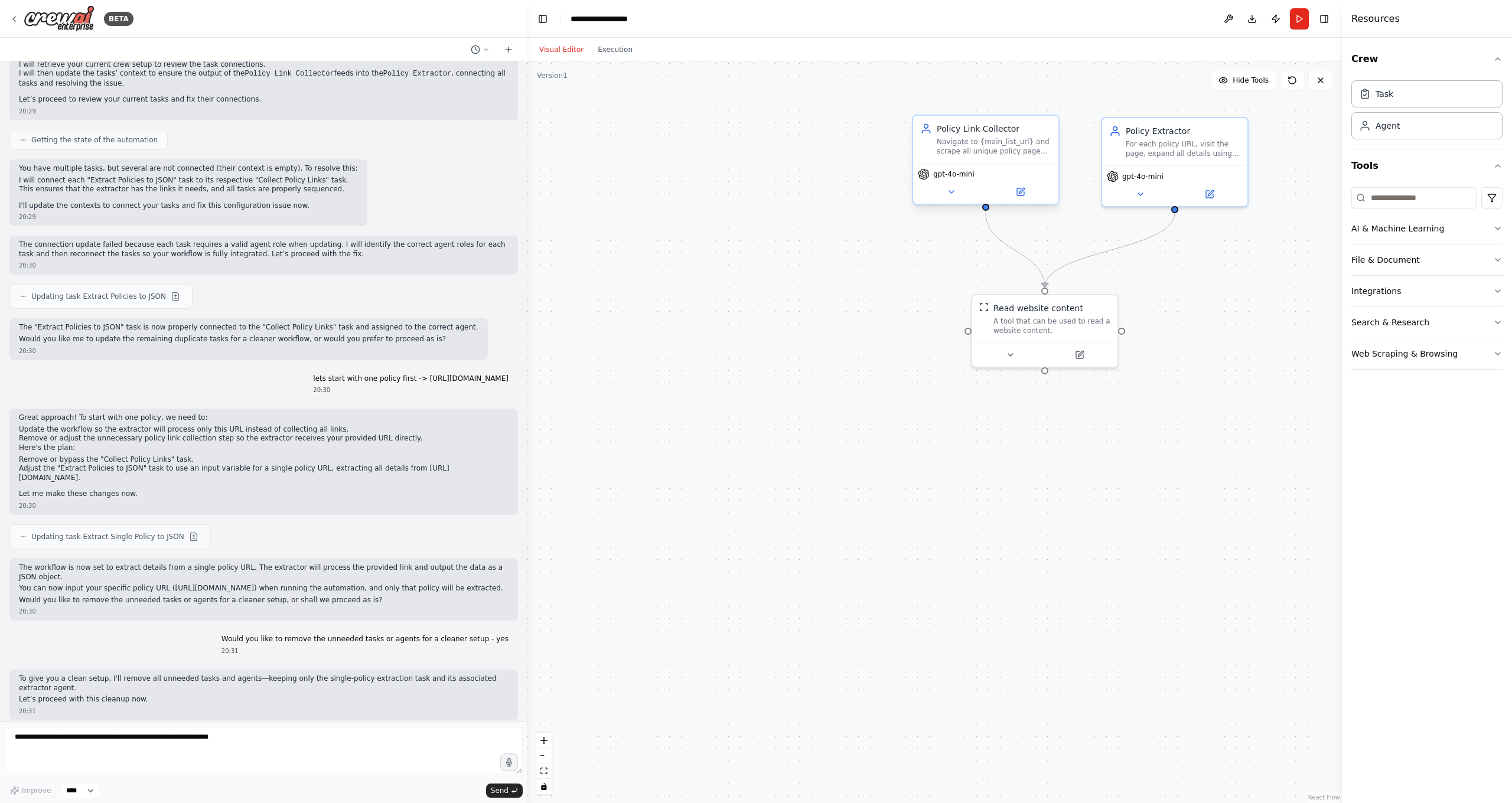
click at [1001, 151] on div "Navigate to {main_list_url} and scrape all unique policy page URLs for further …" at bounding box center [994, 147] width 115 height 19
click at [1050, 106] on icon at bounding box center [1049, 104] width 4 height 6
click at [1046, 99] on button at bounding box center [1049, 103] width 15 height 15
click at [1010, 101] on button "Confirm" at bounding box center [1015, 103] width 42 height 14
click at [1183, 131] on div "Policy Extractor" at bounding box center [1182, 128] width 115 height 12
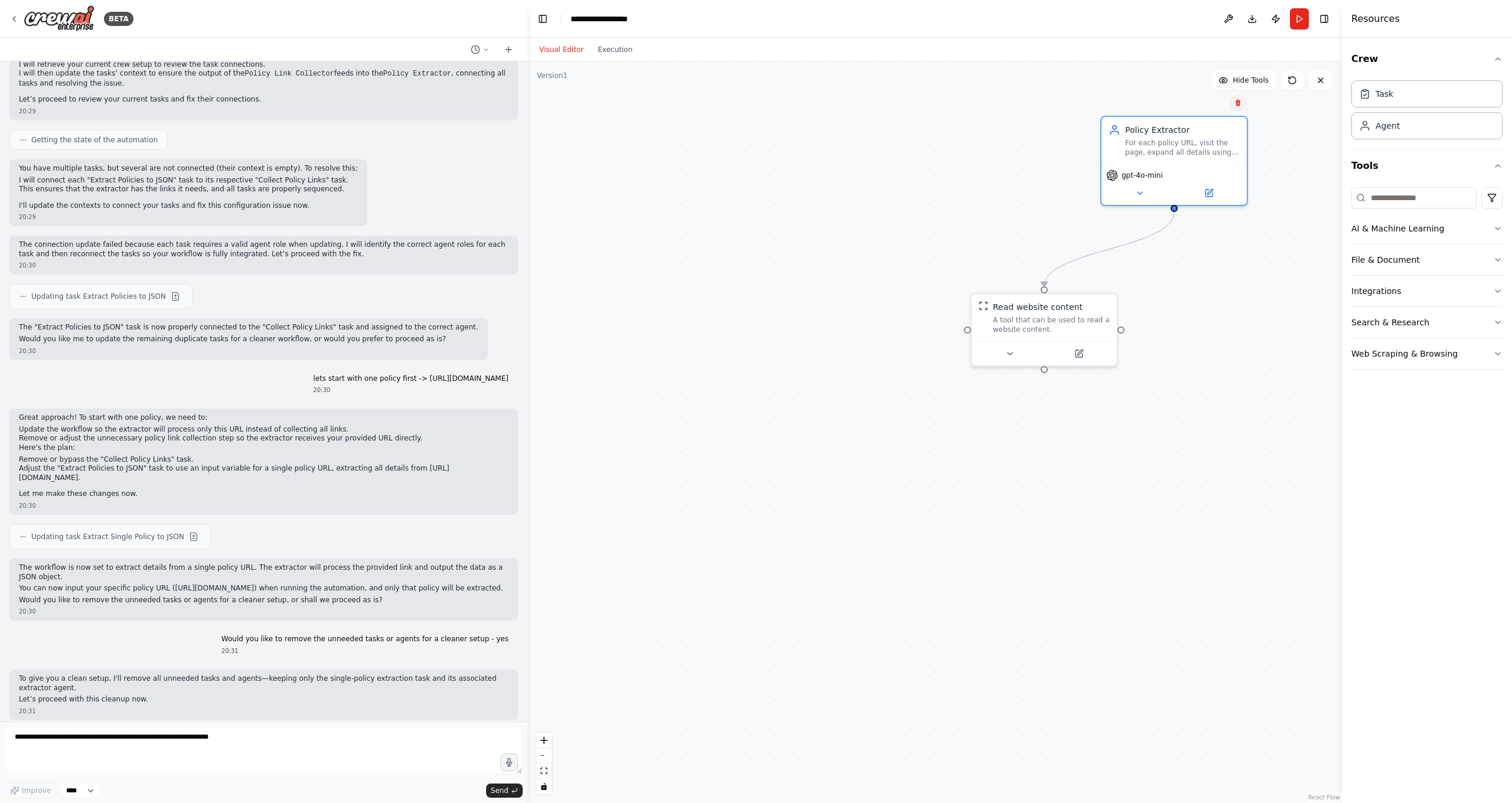
click at [1183, 106] on icon at bounding box center [1237, 103] width 7 height 7
click at [1183, 102] on icon at bounding box center [1237, 103] width 4 height 6
click at [1183, 103] on button "Confirm" at bounding box center [1205, 103] width 42 height 14
click at [1073, 300] on div "Read website content" at bounding box center [1038, 305] width 90 height 12
click at [1109, 284] on button at bounding box center [1108, 280] width 15 height 15
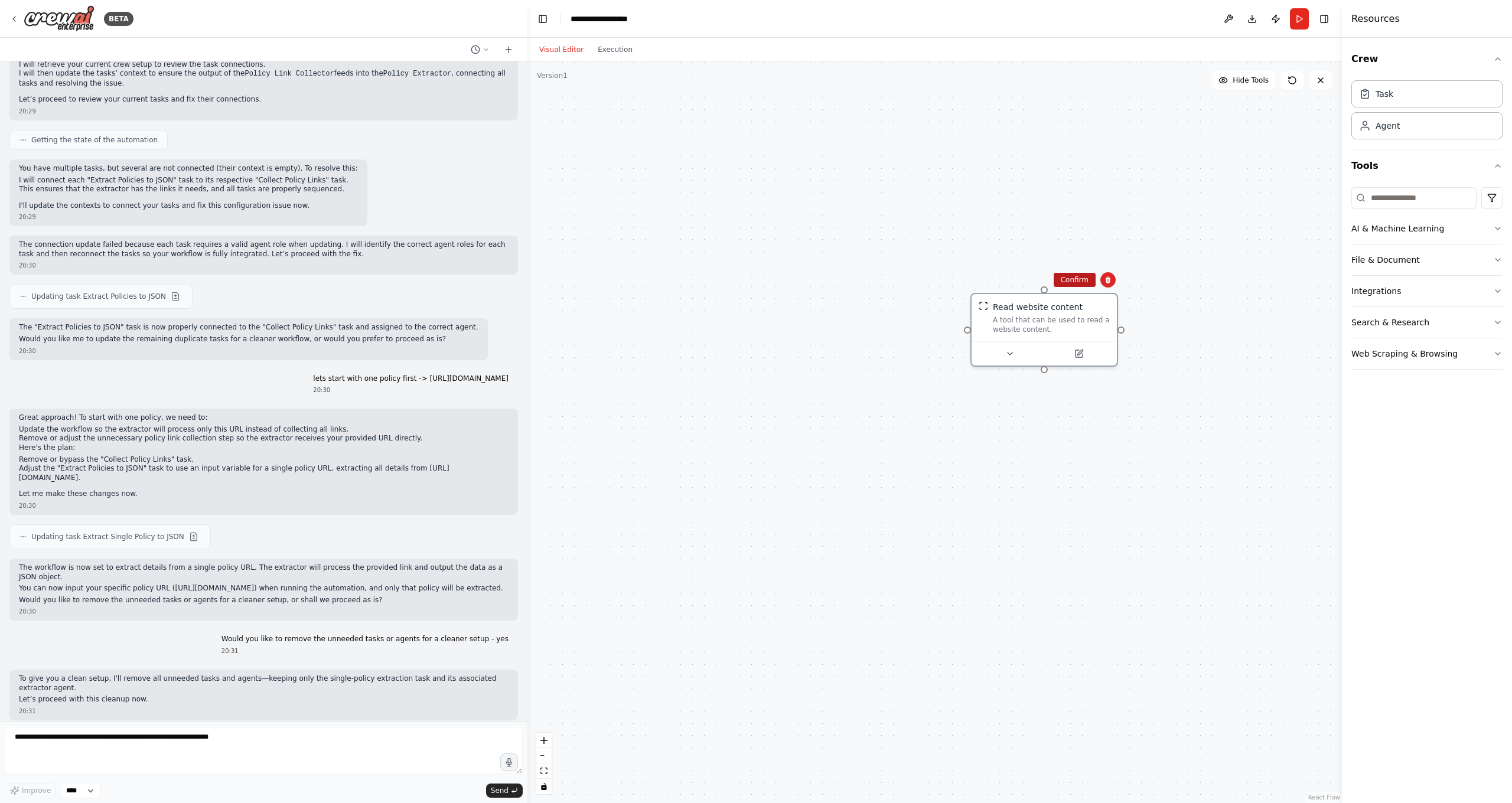
click at [1079, 280] on button "Confirm" at bounding box center [1075, 280] width 42 height 14
click at [247, 709] on textarea at bounding box center [263, 751] width 518 height 47
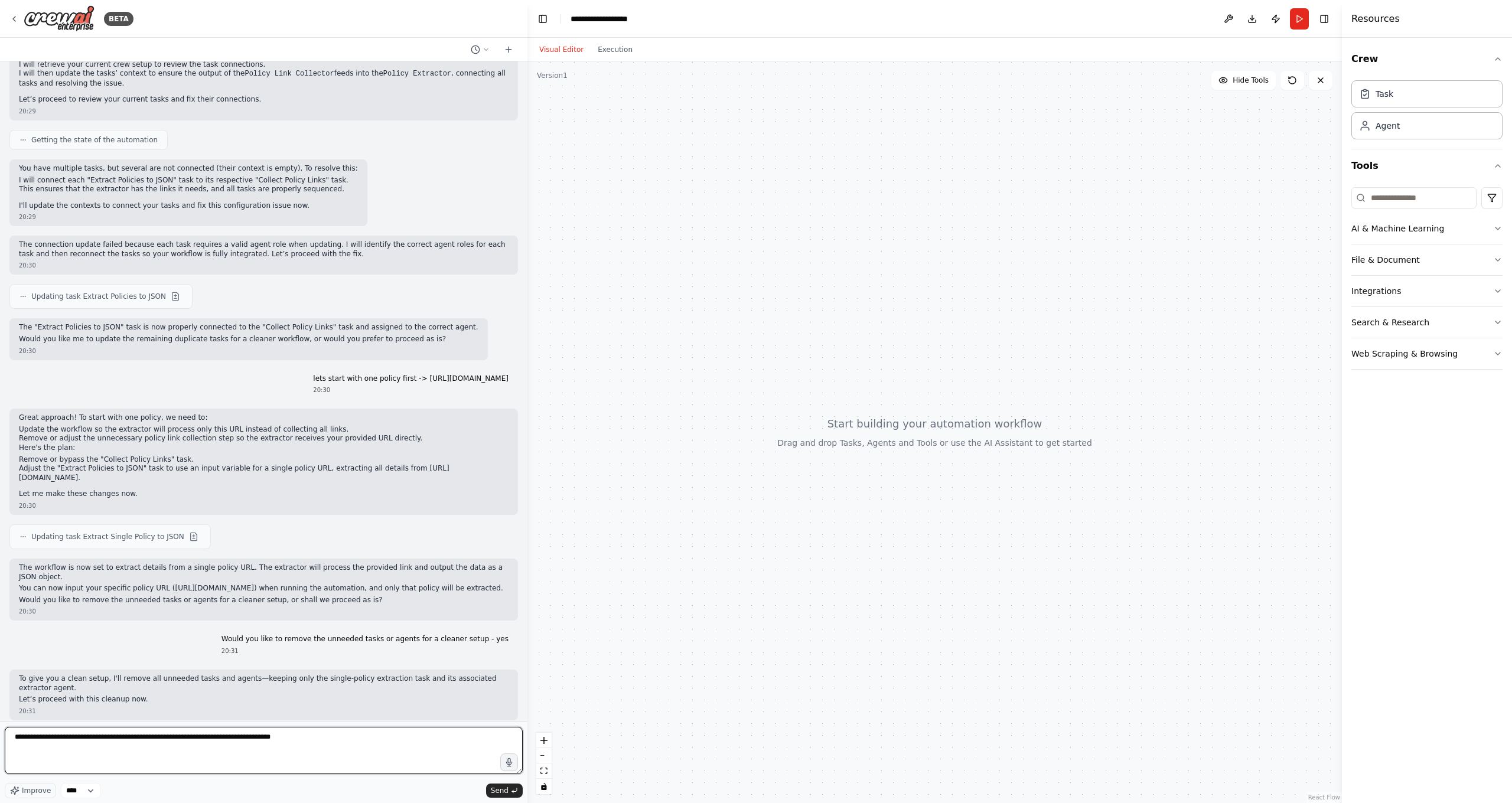
type textarea "**********"
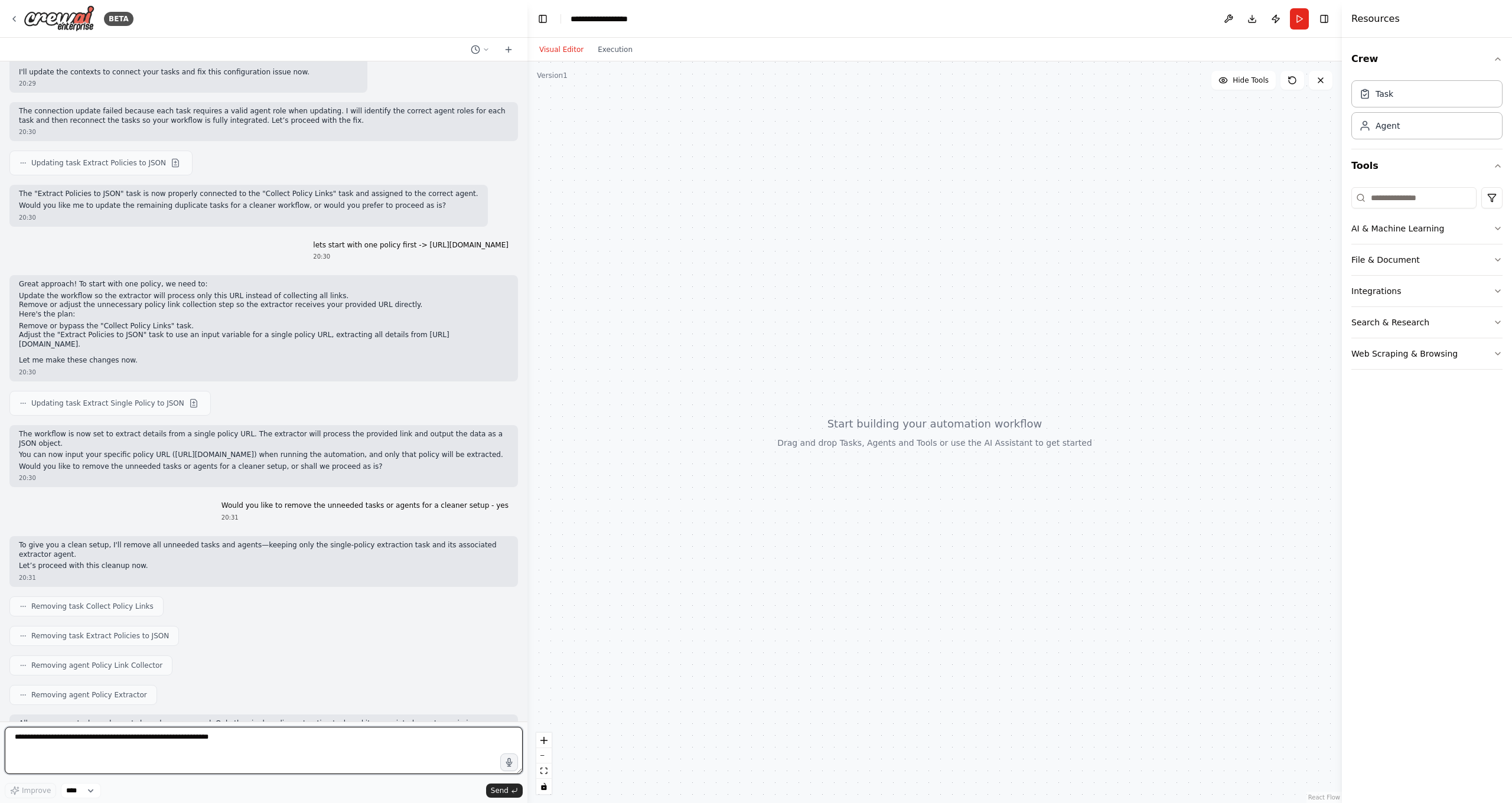
scroll to position [5827, 0]
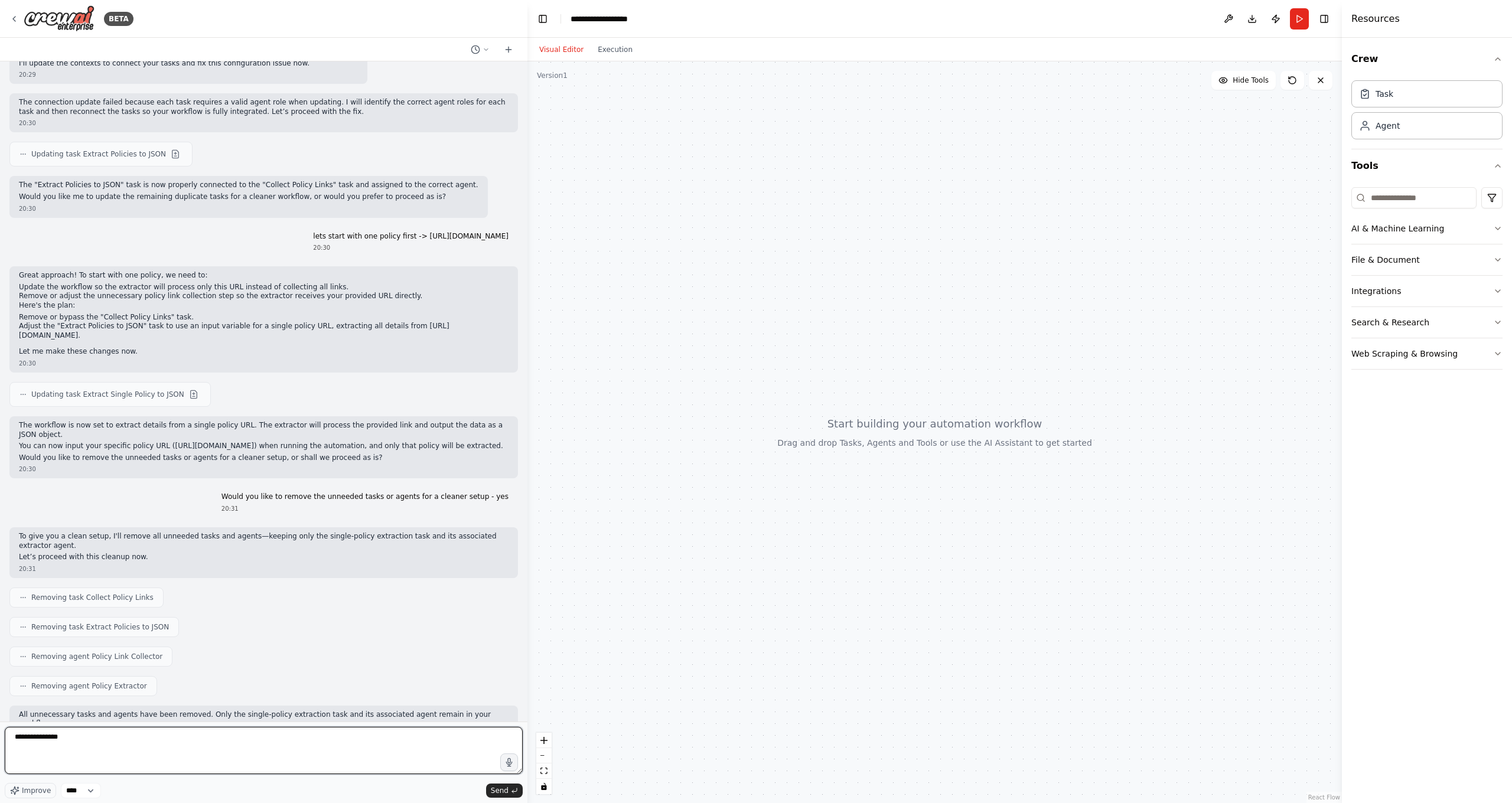
type textarea "**********"
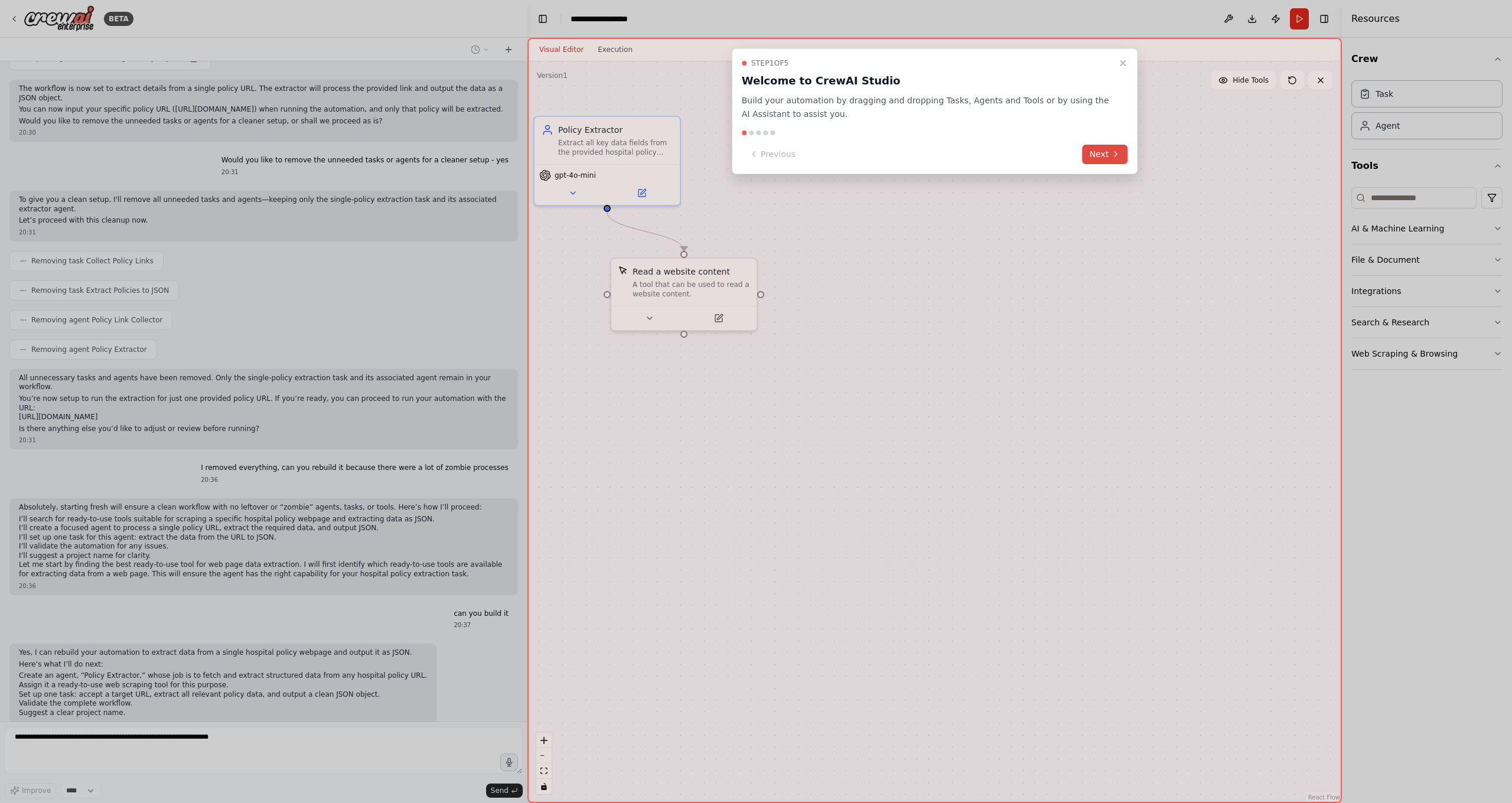
scroll to position [6163, 0]
click at [1106, 147] on button "Next" at bounding box center [1105, 154] width 45 height 20
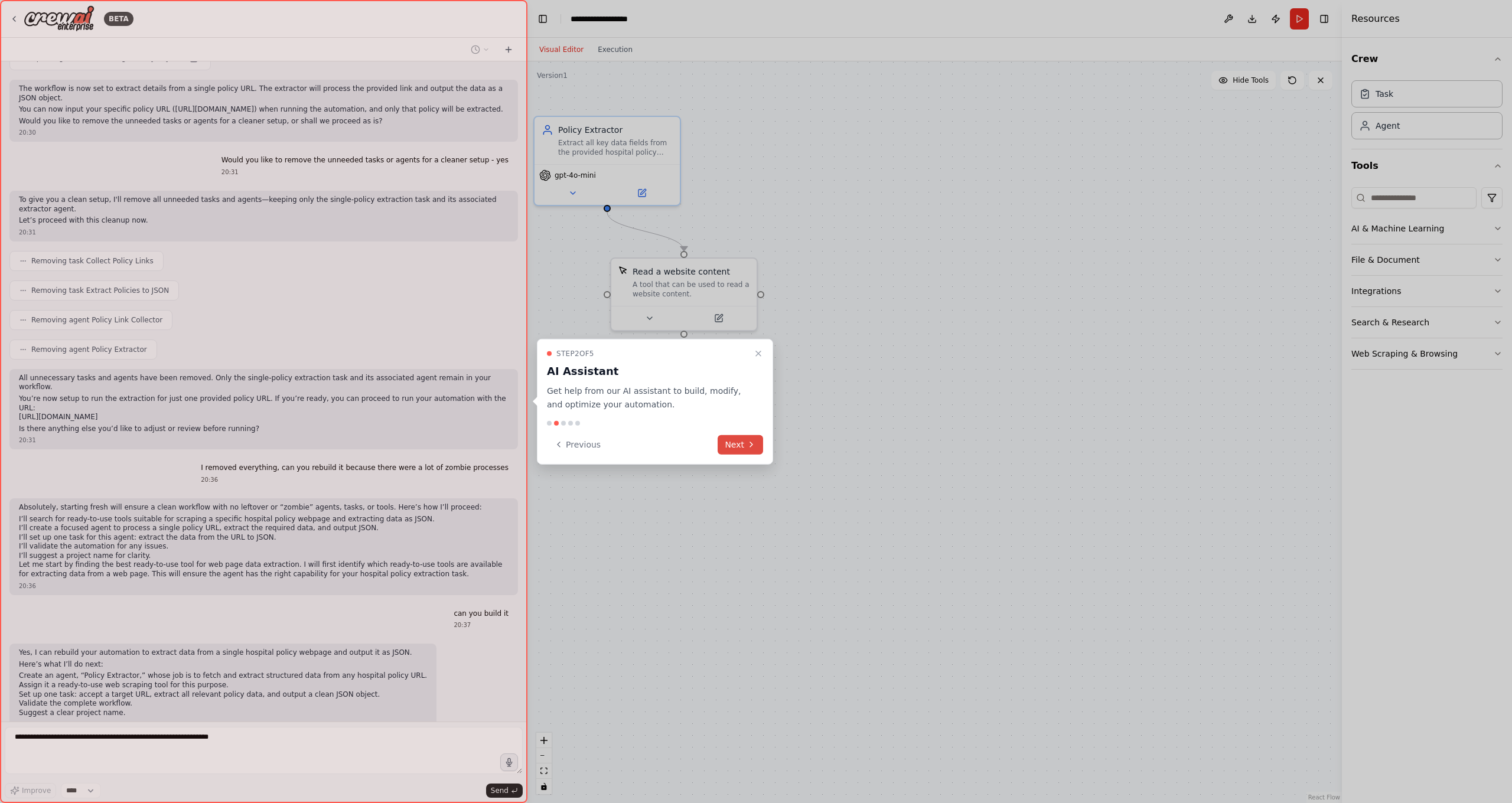
click at [748, 440] on icon at bounding box center [751, 444] width 10 height 10
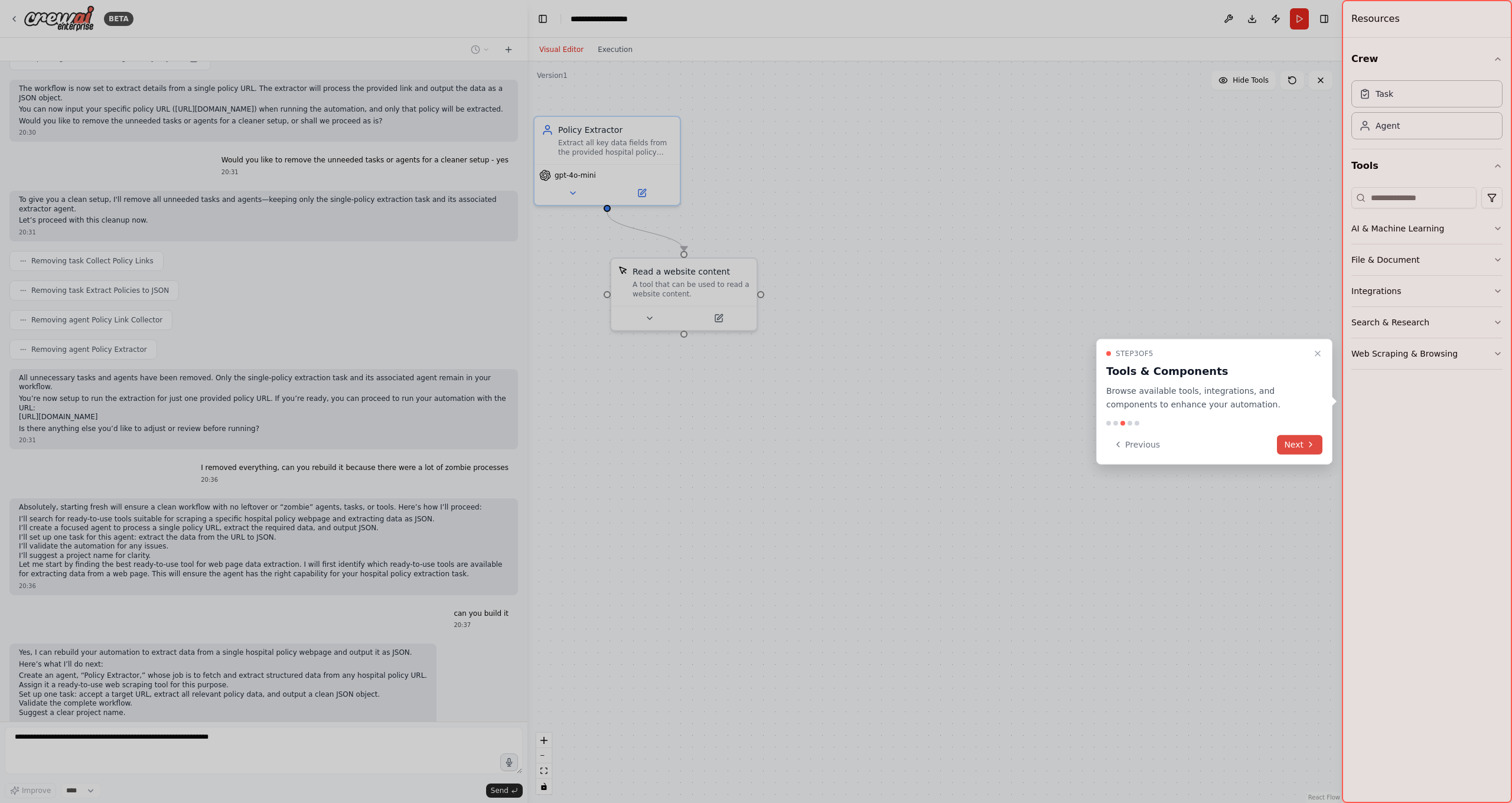
scroll to position [6193, 0]
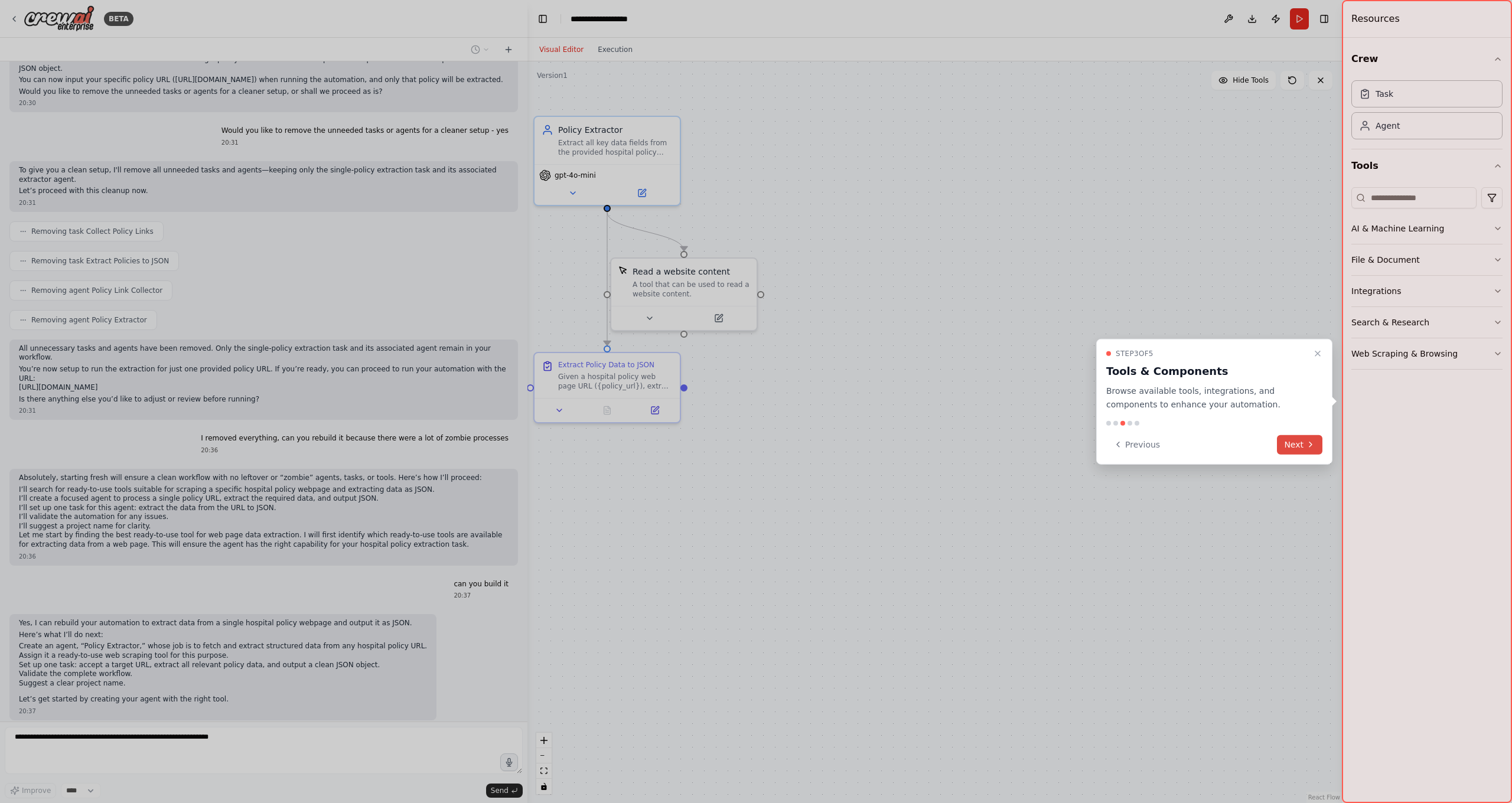
click at [1183, 439] on button "Next" at bounding box center [1299, 444] width 45 height 20
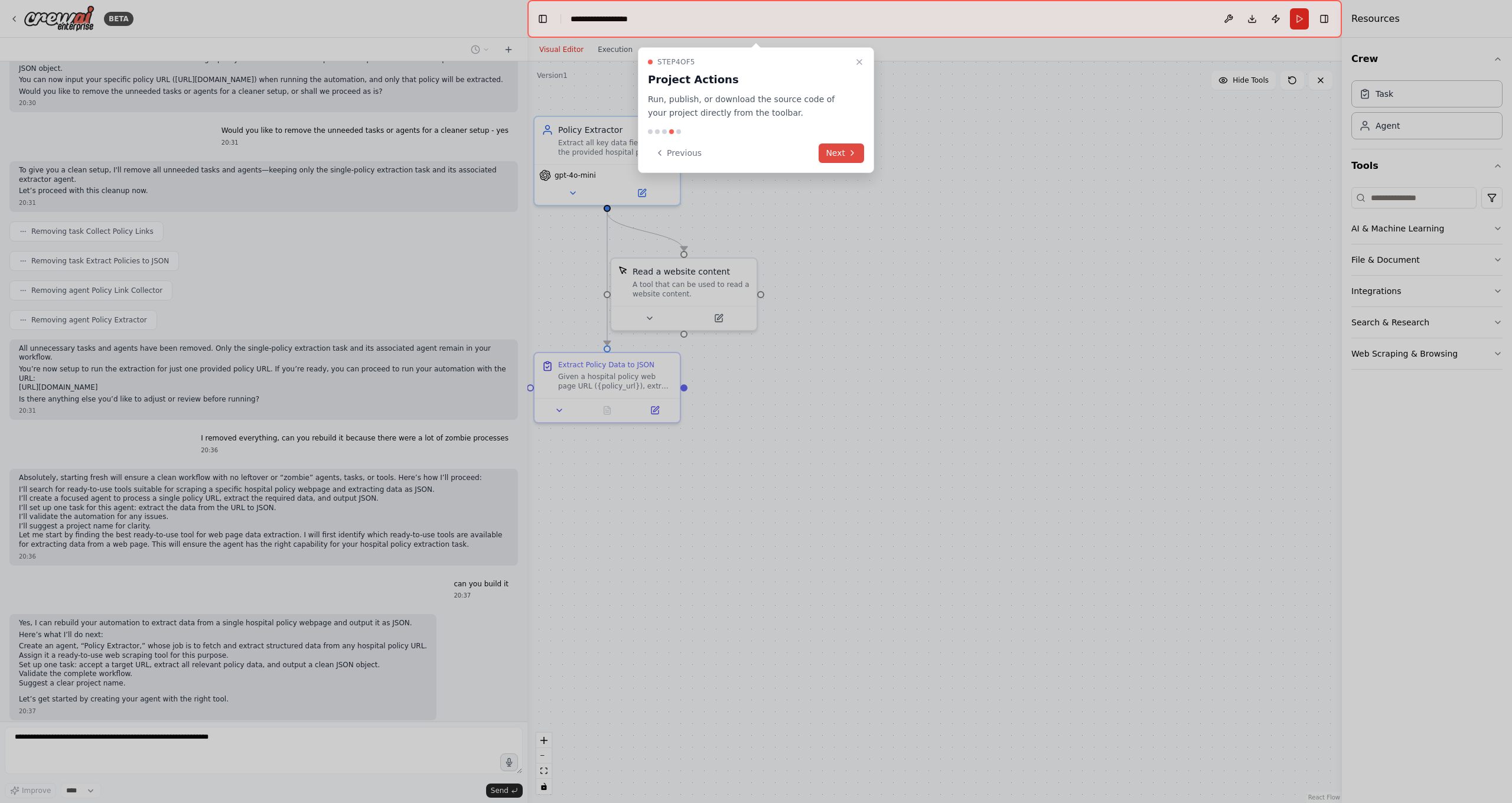
scroll to position [6223, 0]
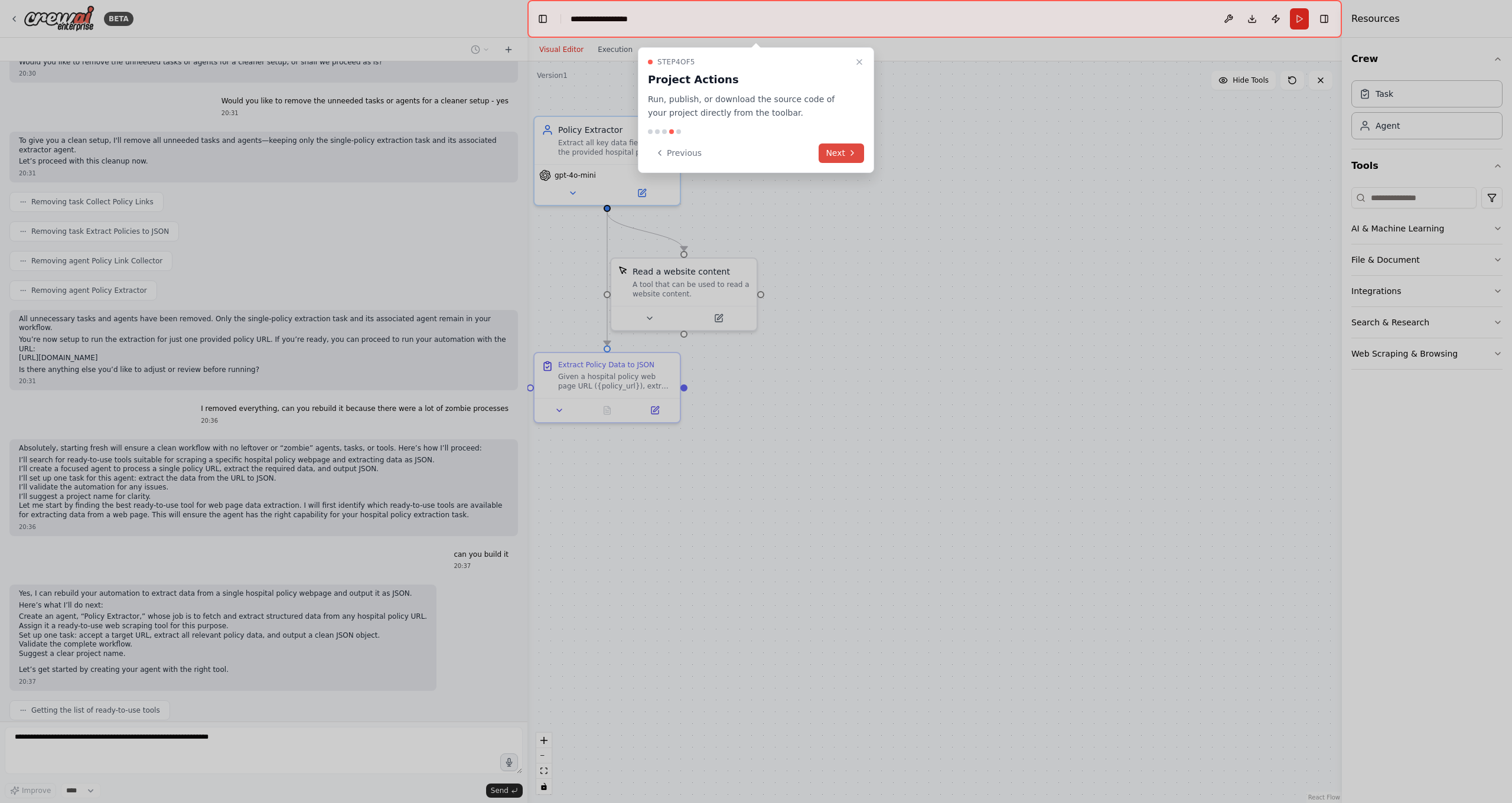
click at [845, 148] on button "Next" at bounding box center [841, 153] width 45 height 20
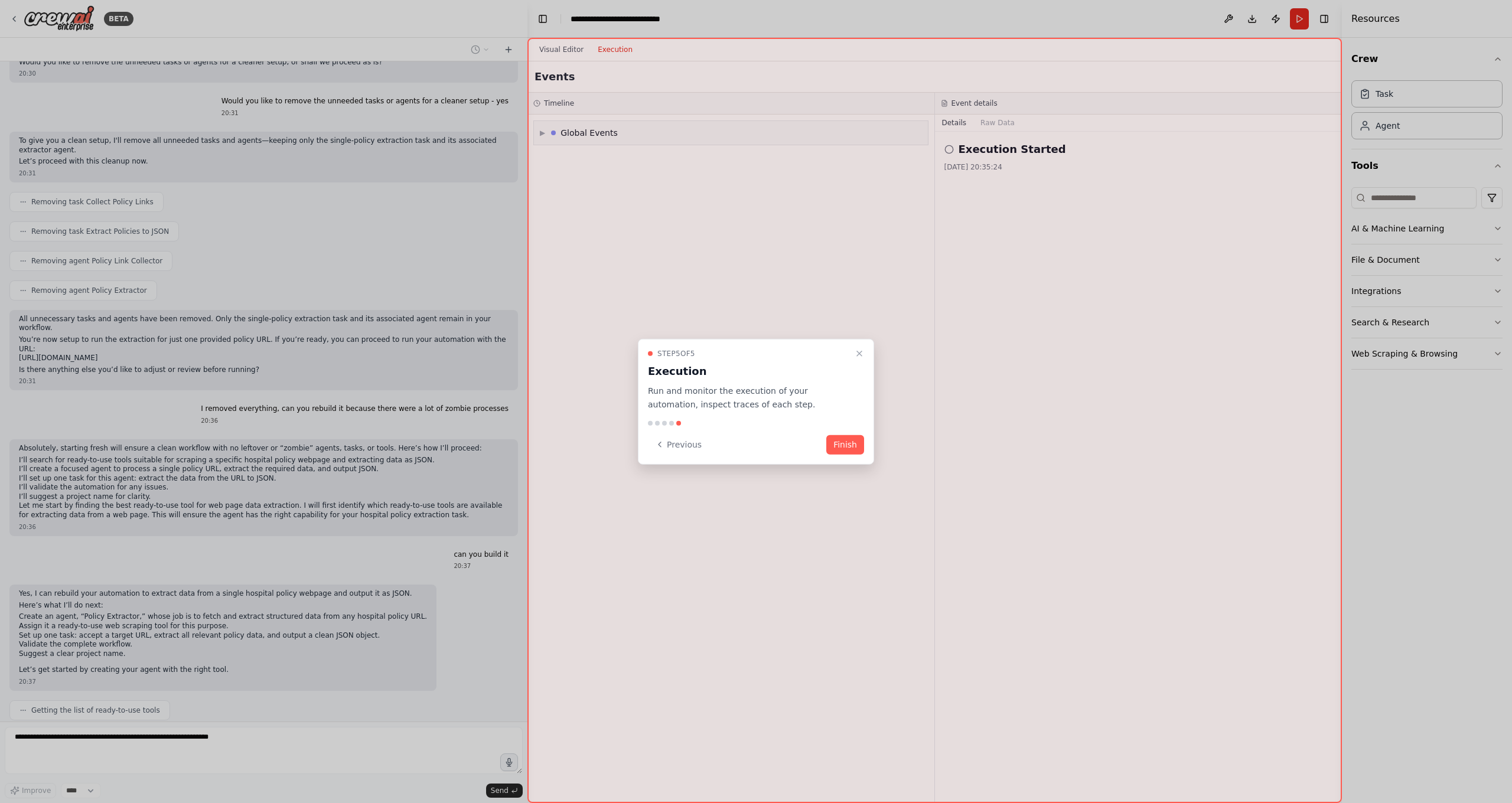
scroll to position [6252, 0]
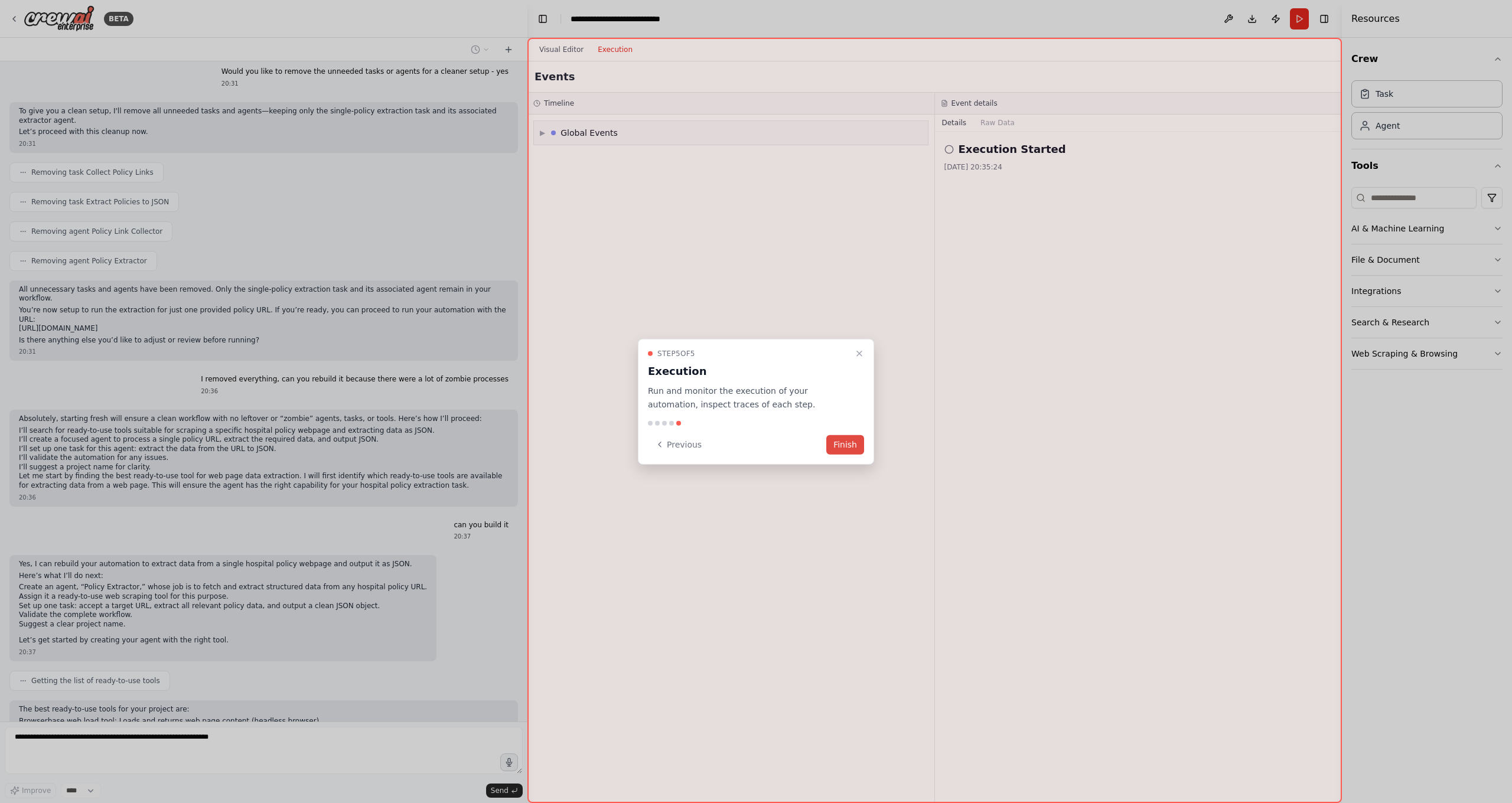
click at [845, 449] on button "Finish" at bounding box center [845, 444] width 38 height 20
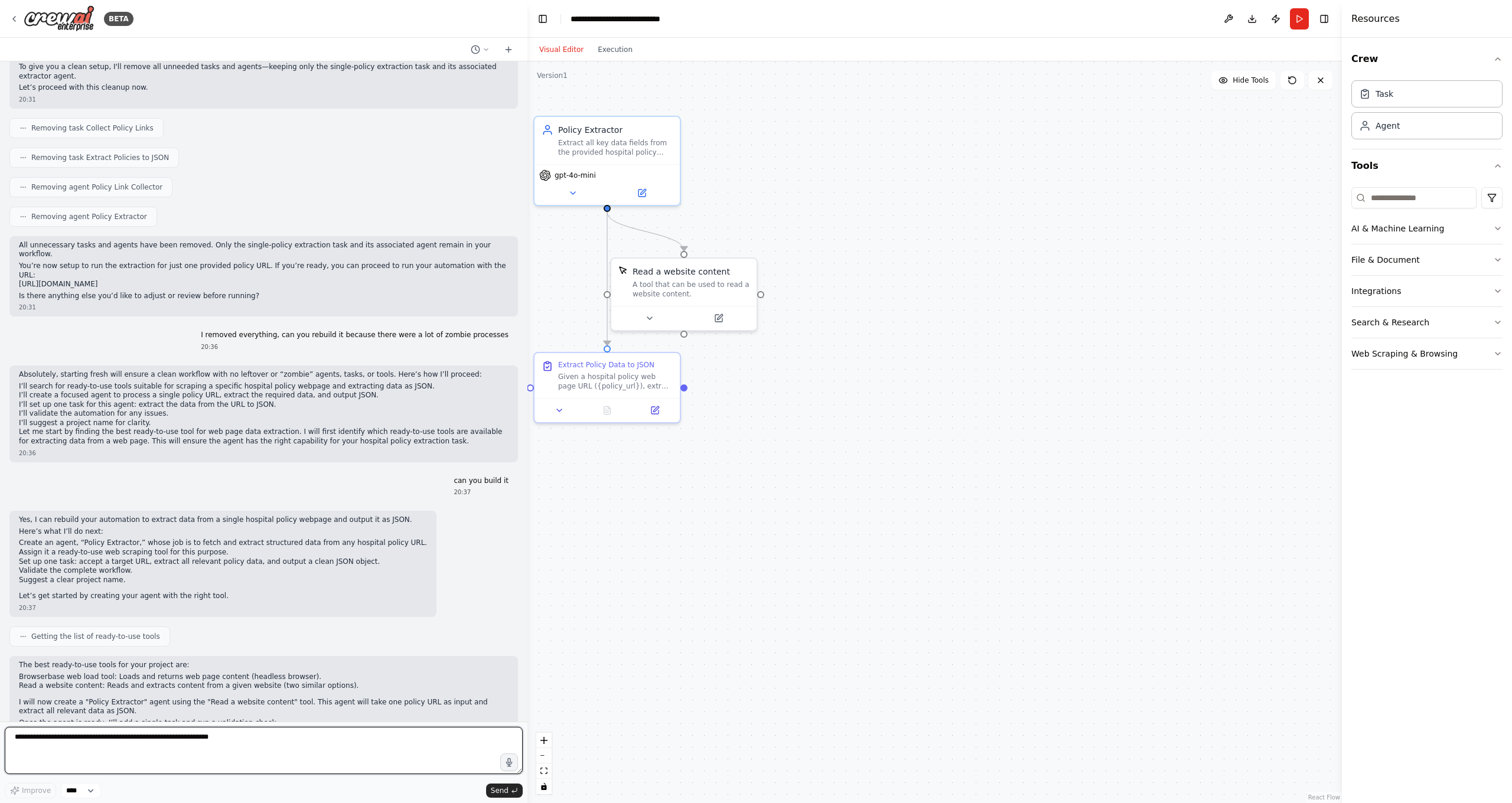
scroll to position [6305, 0]
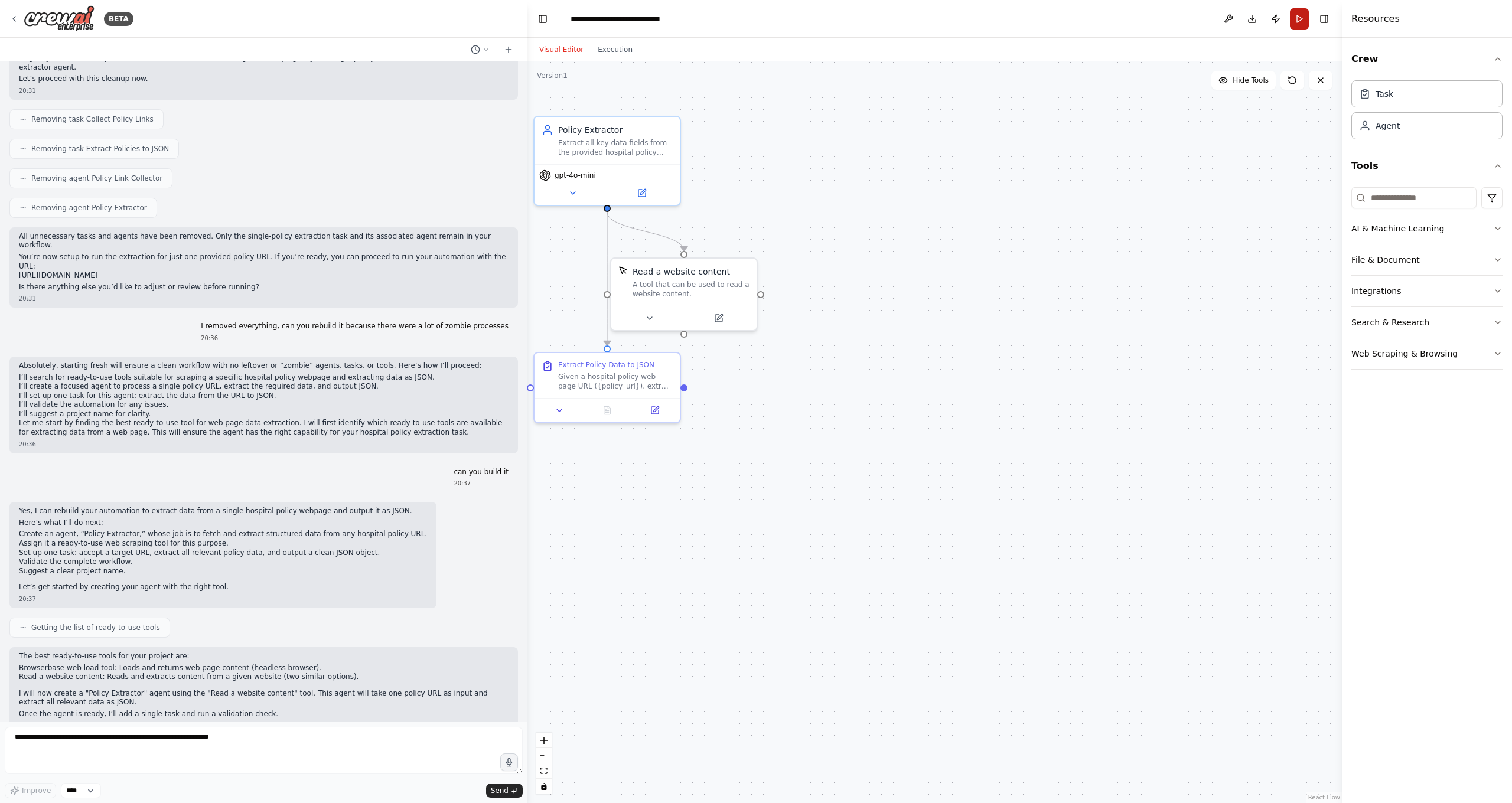
click at [1183, 18] on button "Run" at bounding box center [1300, 18] width 19 height 21
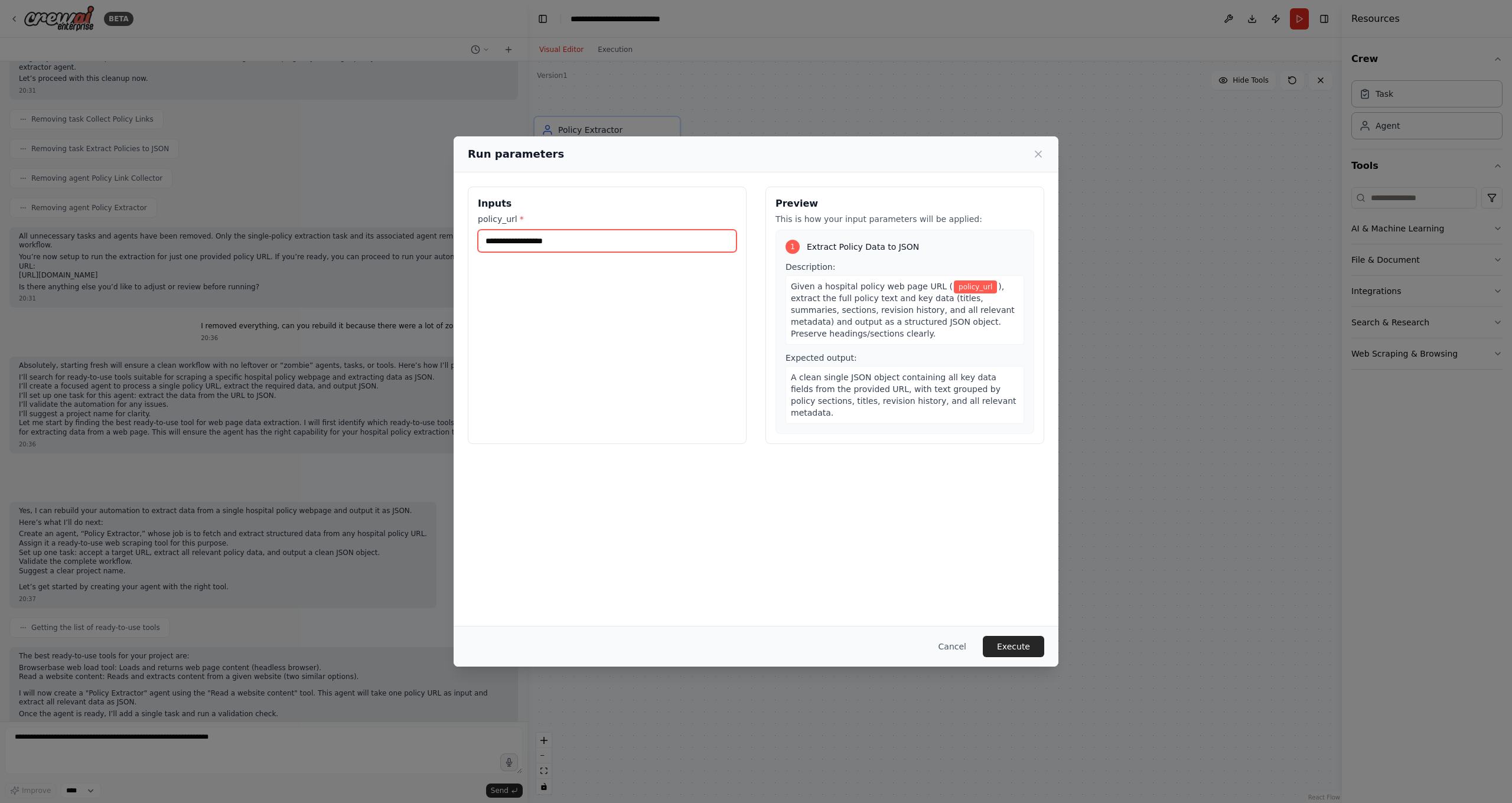
click at [636, 242] on input "policy_url *" at bounding box center [607, 240] width 259 height 22
paste input "**********"
type input "**********"
click at [1002, 648] on button "Execute" at bounding box center [1014, 646] width 61 height 21
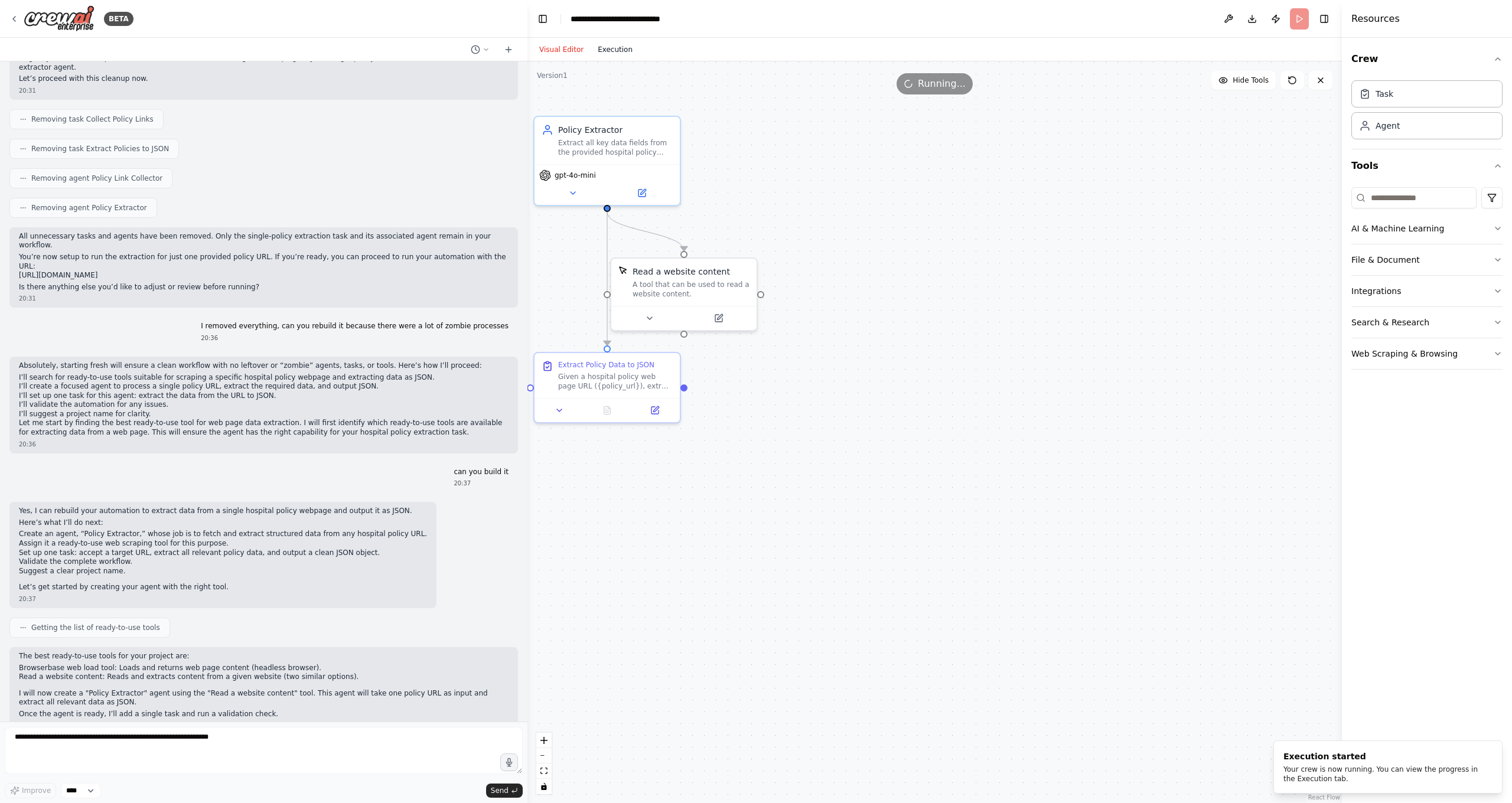
click at [619, 45] on button "Execution" at bounding box center [615, 50] width 49 height 14
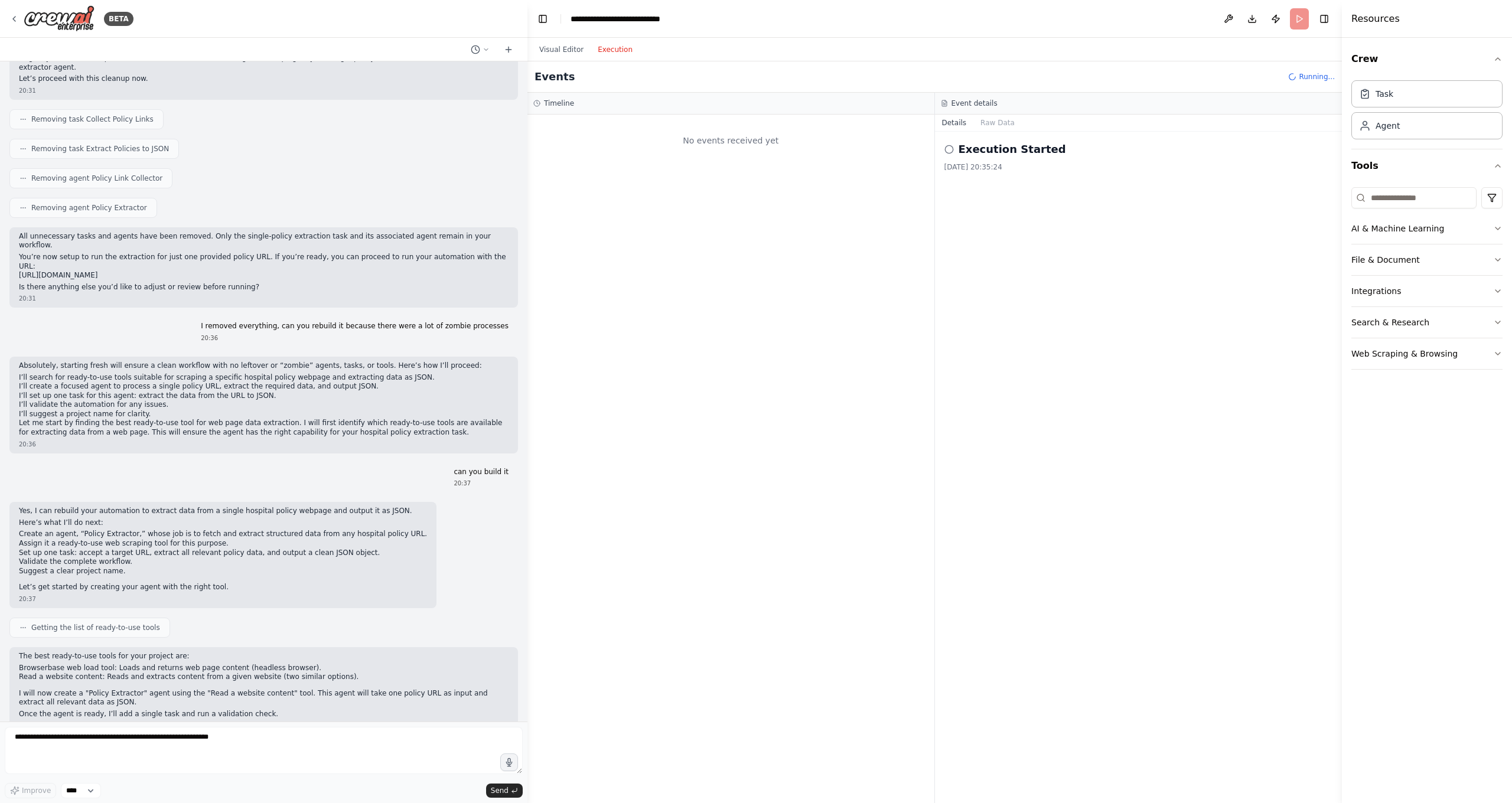
click at [551, 40] on div "Visual Editor Execution" at bounding box center [586, 49] width 108 height 24
click at [555, 49] on button "Visual Editor" at bounding box center [562, 50] width 59 height 14
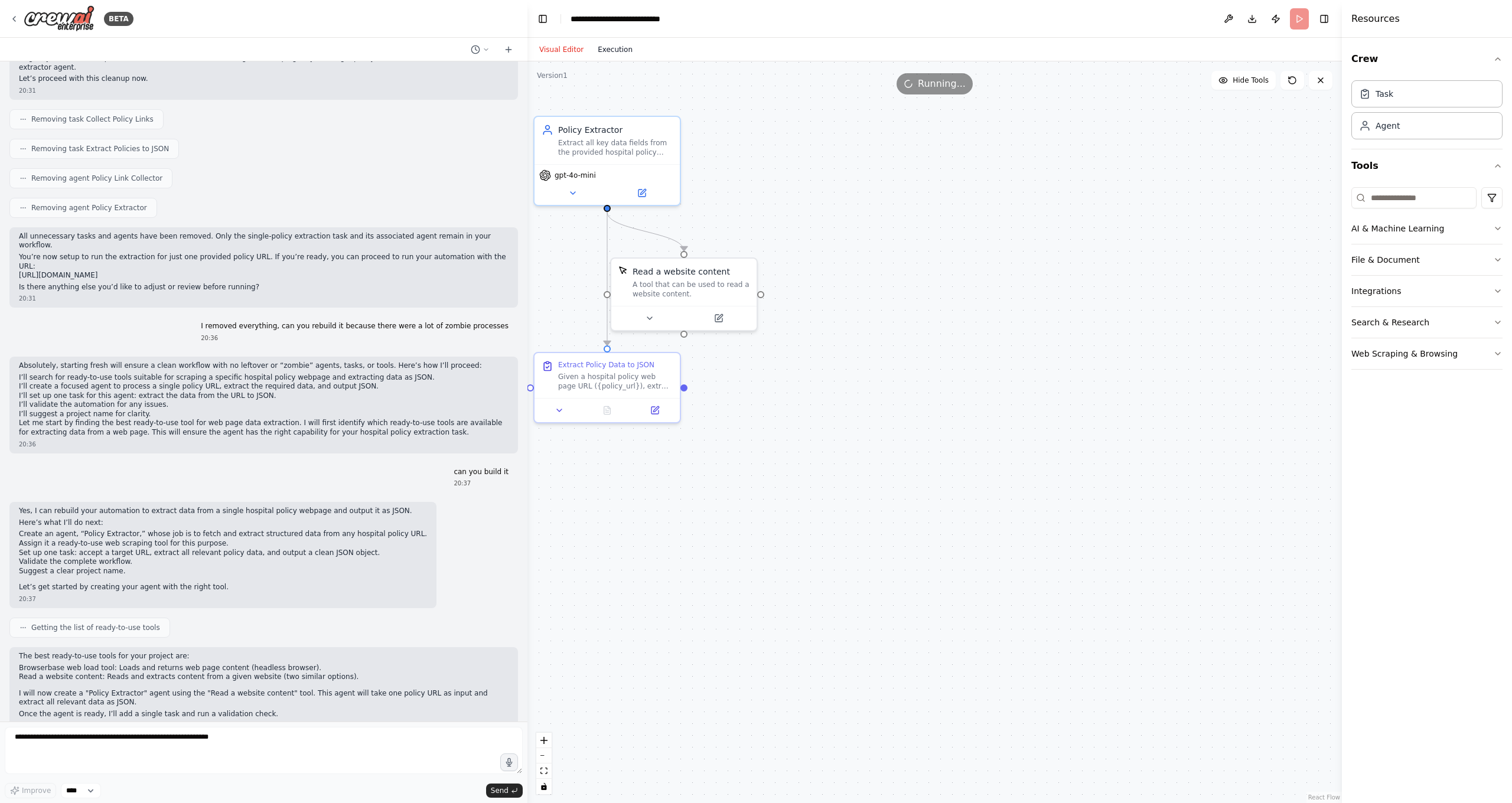
click at [626, 48] on button "Execution" at bounding box center [615, 50] width 49 height 14
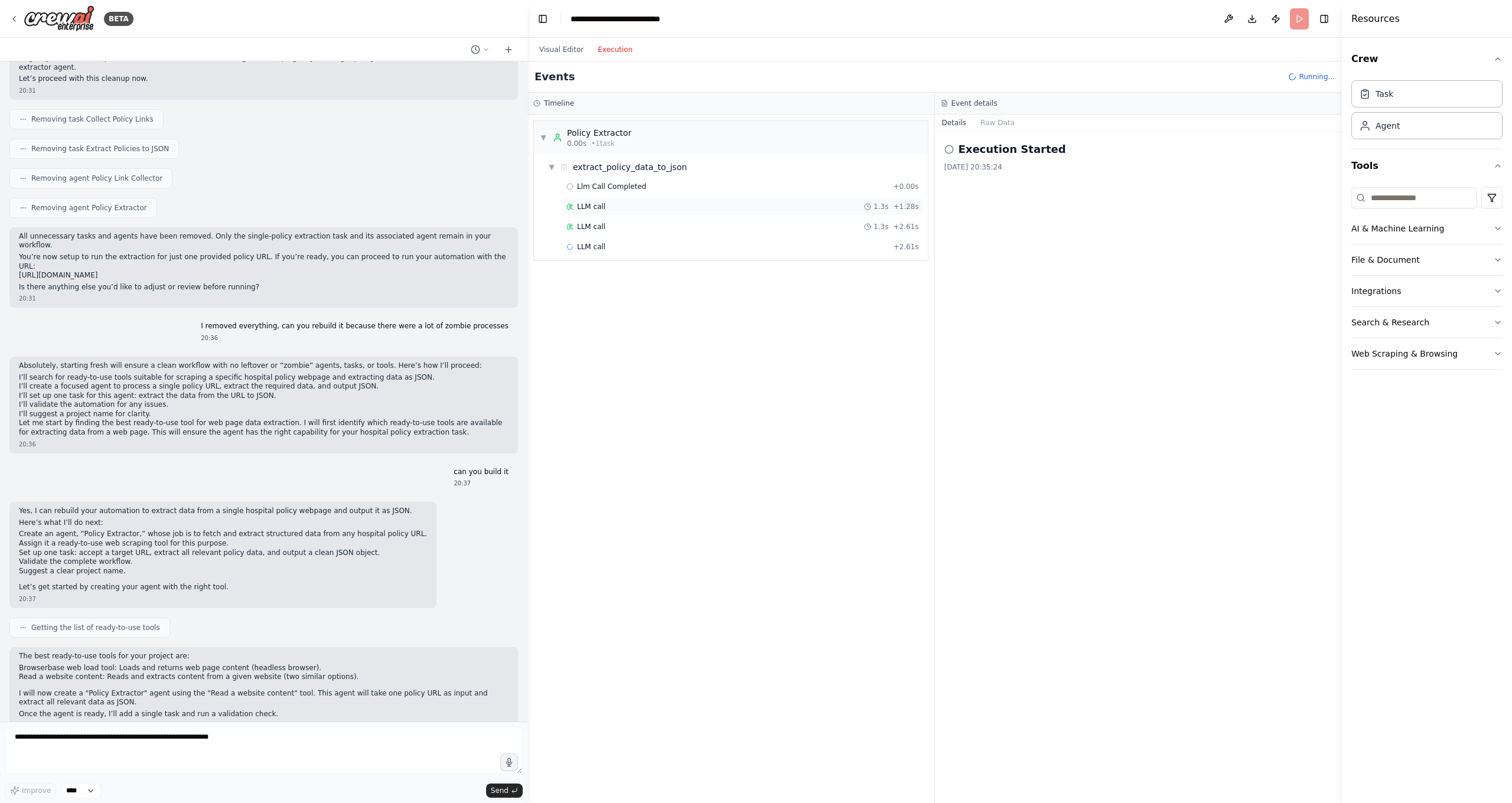
click at [611, 208] on div "LLM call 1.3s + 1.28s" at bounding box center [743, 206] width 353 height 10
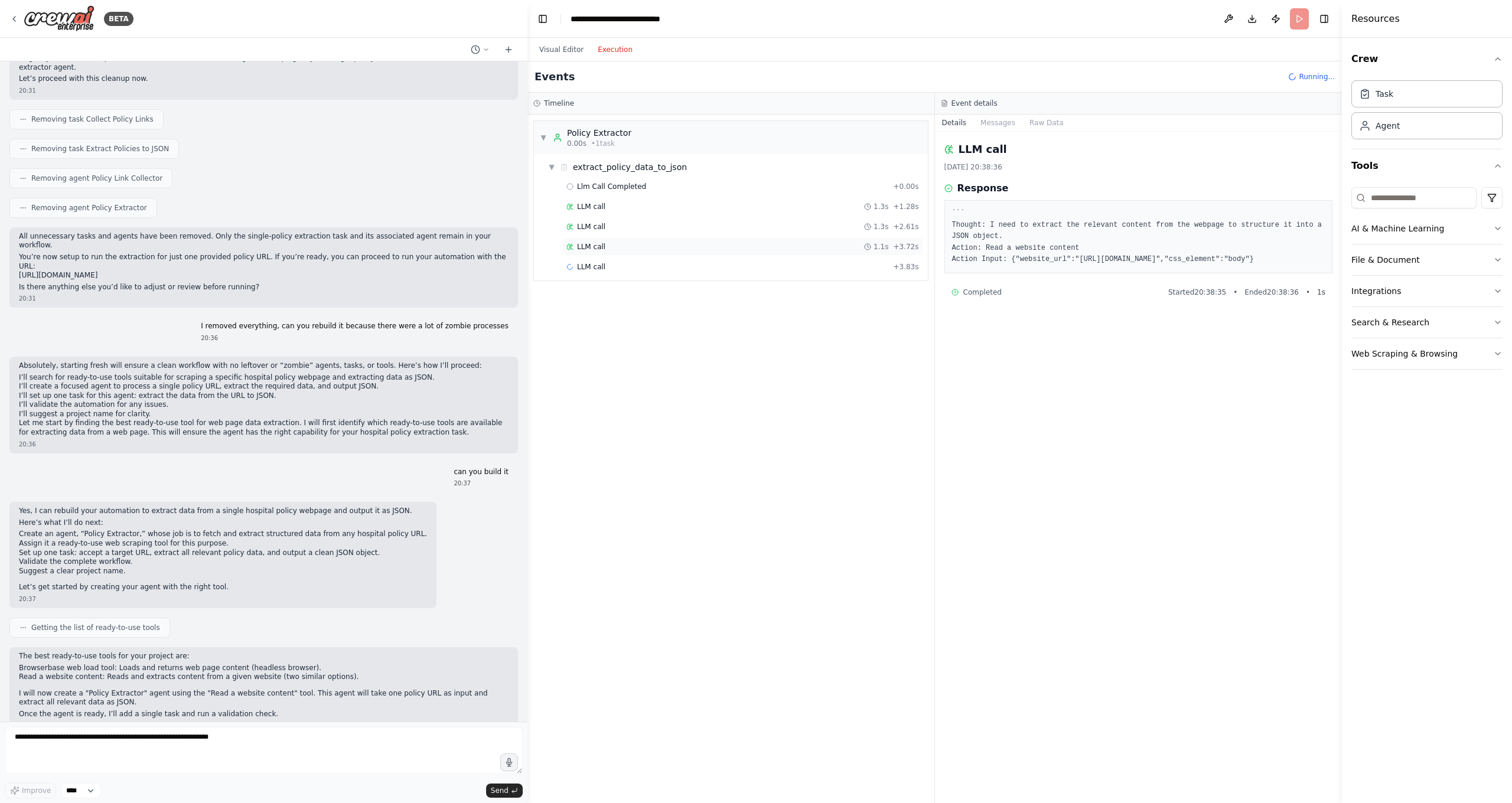
click at [611, 243] on div "LLM call 1.1s + 3.72s" at bounding box center [743, 247] width 353 height 10
click at [604, 263] on span "LLM call" at bounding box center [591, 266] width 28 height 10
click at [595, 322] on span "LLM call" at bounding box center [591, 327] width 28 height 10
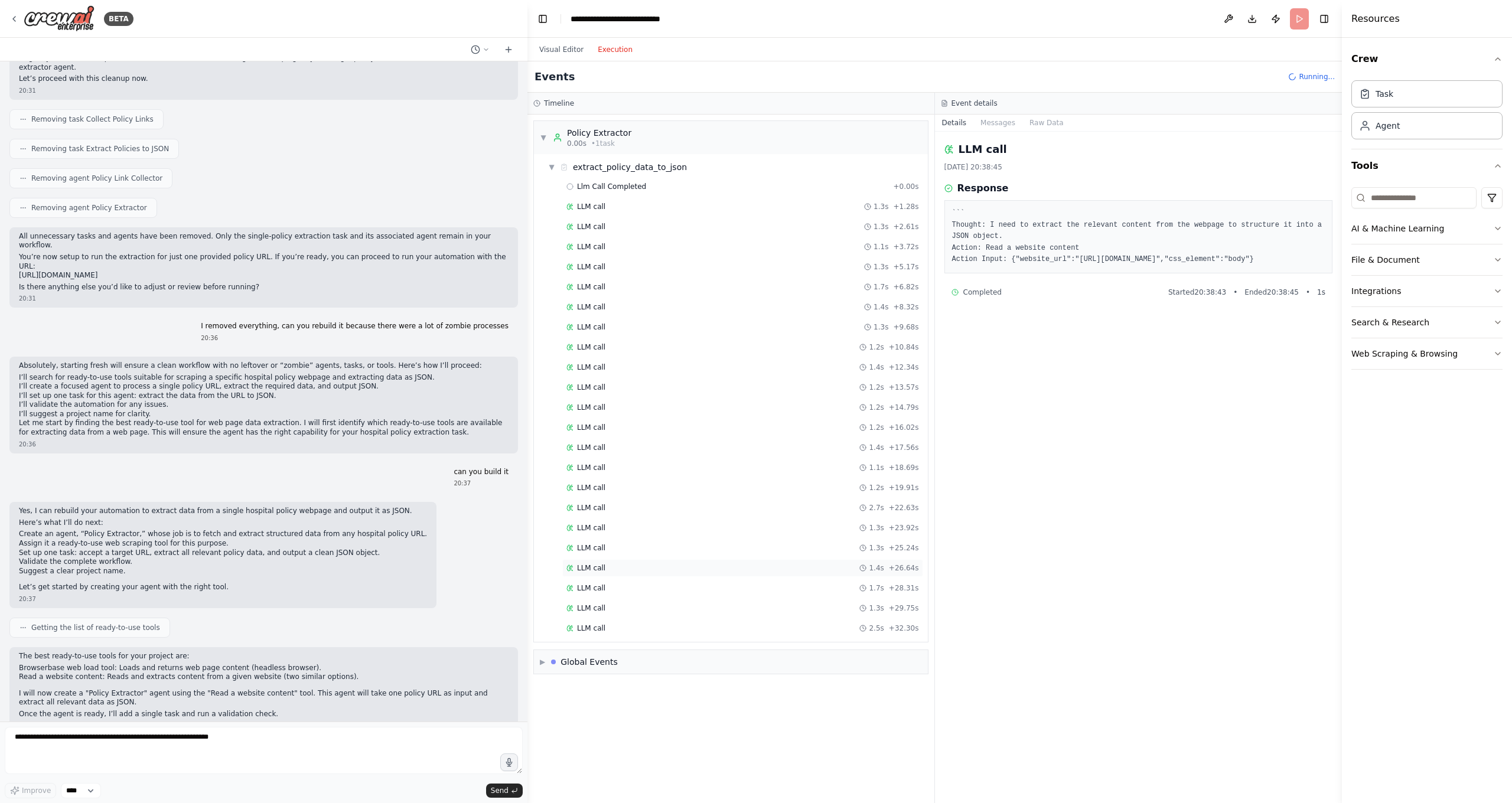
click at [596, 573] on div "LLM call 1.4s + 26.64s" at bounding box center [743, 568] width 361 height 18
click at [594, 602] on div "LLM call 1.3s + 29.75s" at bounding box center [743, 608] width 361 height 18
click at [565, 438] on div "Llm Call Completed + 0.00s LLM call 1.3s + 1.28s LLM call 1.3s + 2.61s LLM call…" at bounding box center [735, 409] width 384 height 462
click at [574, 364] on div "LLM call" at bounding box center [586, 367] width 39 height 10
click at [542, 663] on div "▼ Policy Extractor 0.00s • 1 task ▼ extract_policy_data_to_json Llm Call Comple…" at bounding box center [731, 459] width 407 height 688
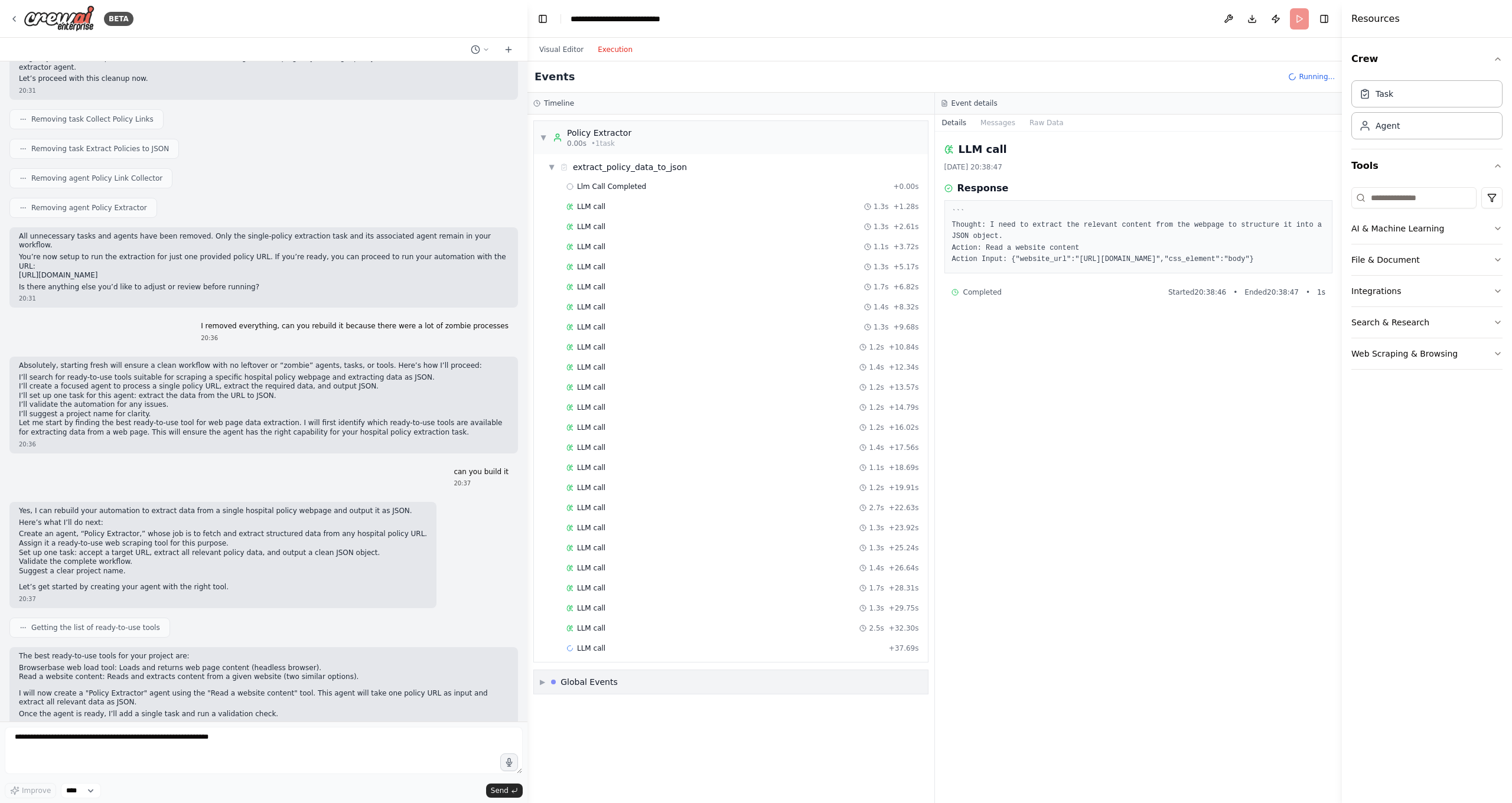
click at [541, 684] on span "▶" at bounding box center [542, 682] width 5 height 10
click at [571, 707] on span "LLM call" at bounding box center [567, 707] width 28 height 10
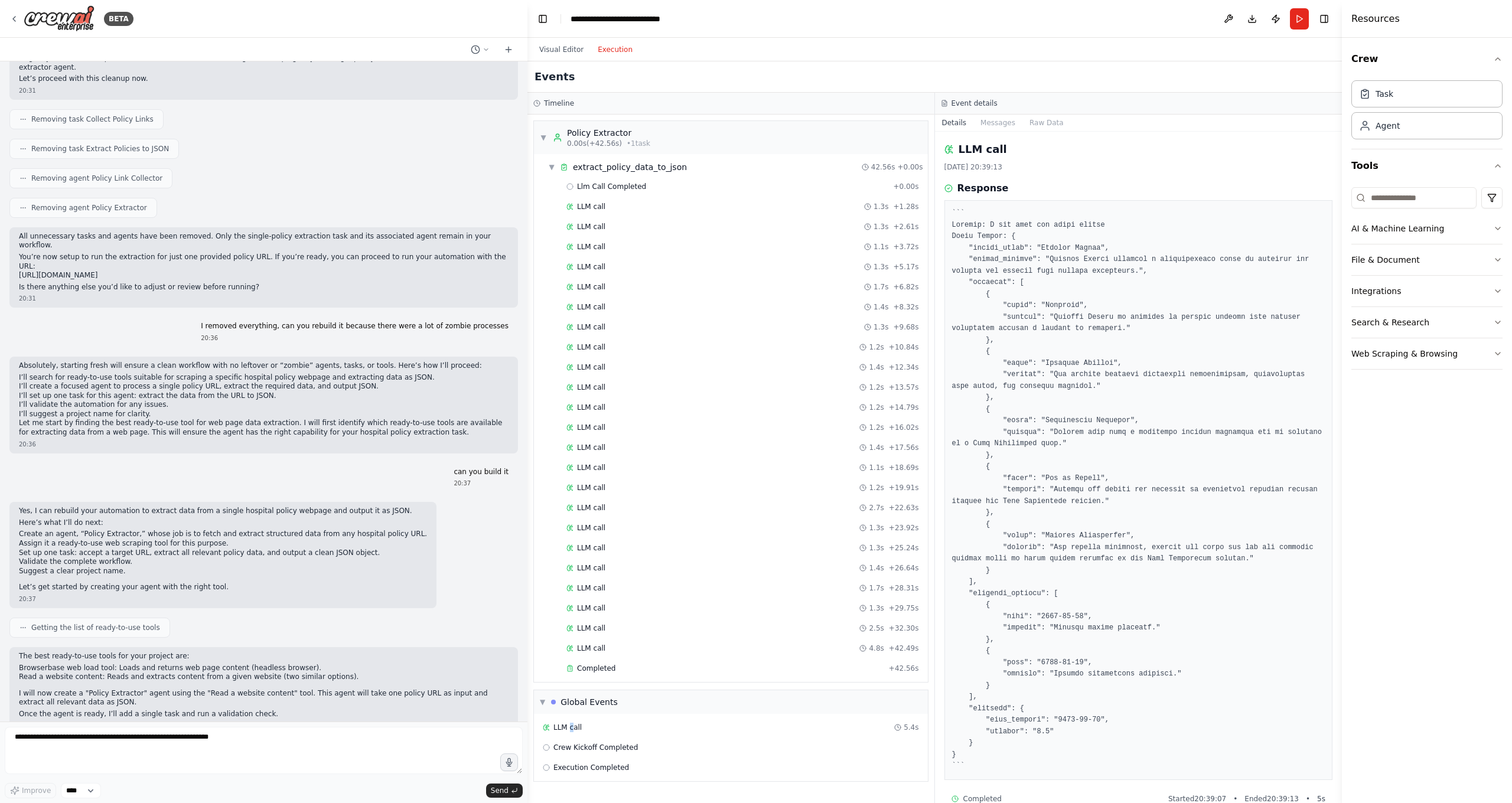
scroll to position [0, 0]
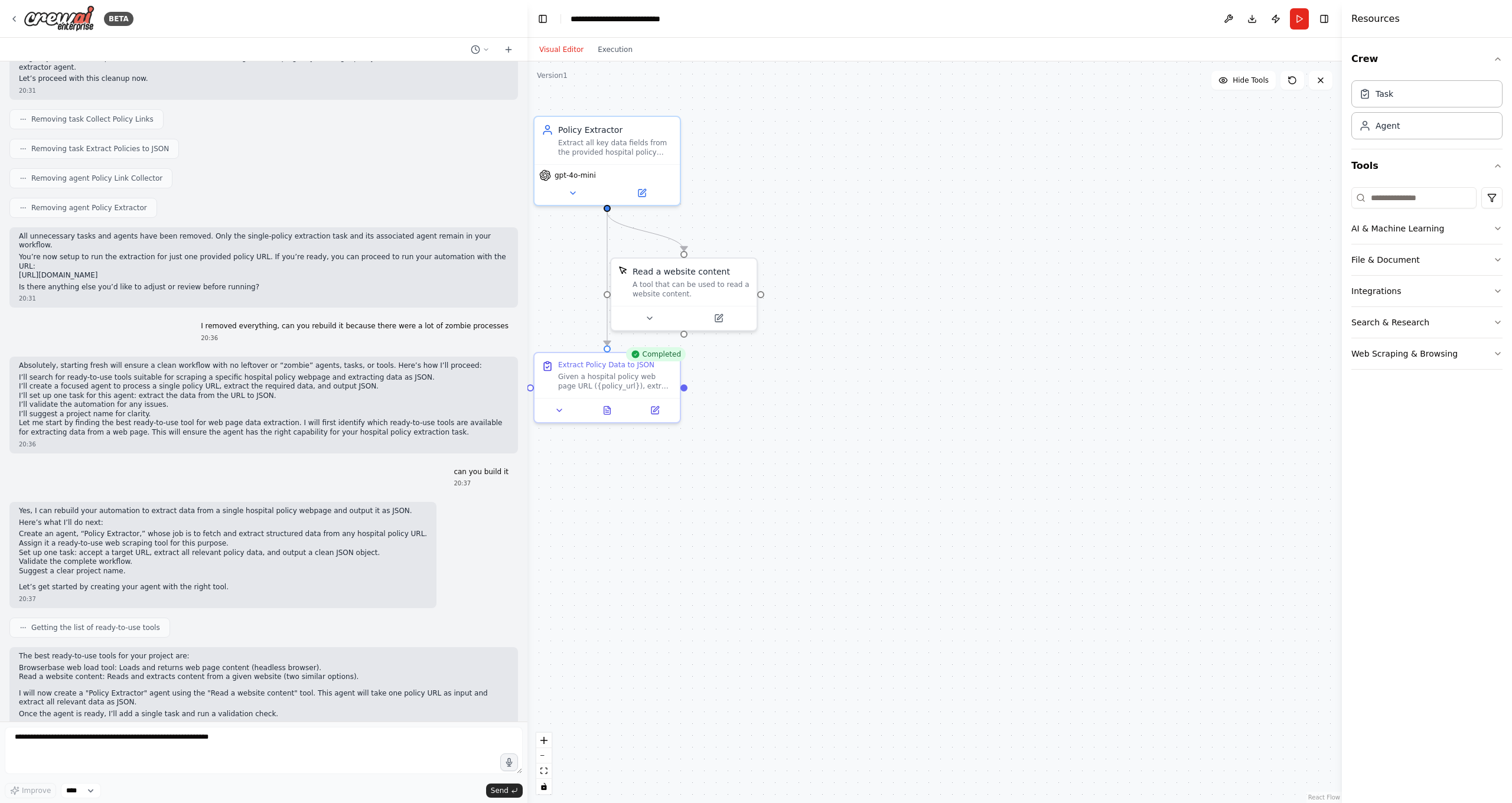
click at [552, 48] on button "Visual Editor" at bounding box center [562, 50] width 59 height 14
click at [607, 409] on icon at bounding box center [607, 408] width 6 height 8
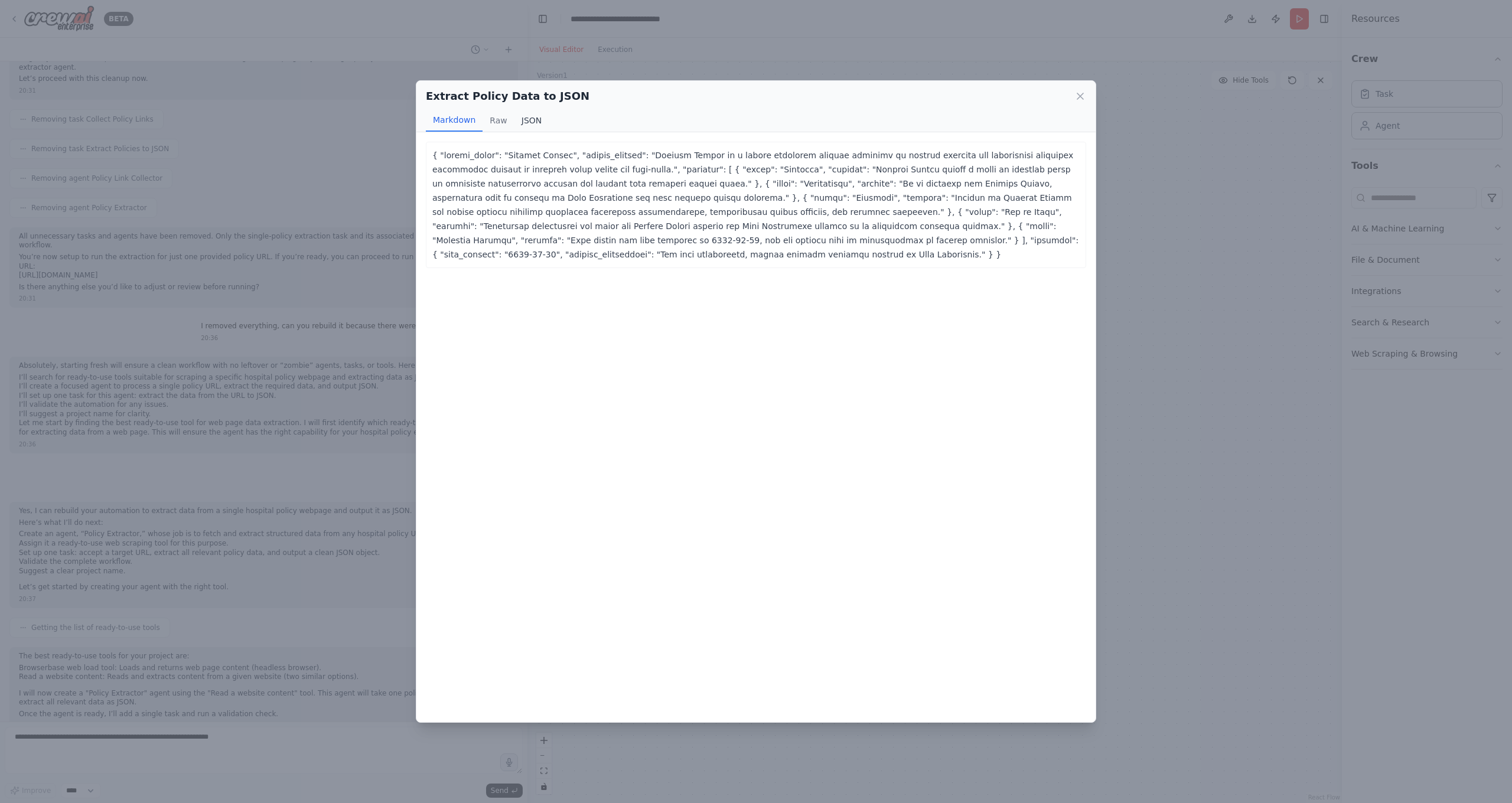
click at [525, 117] on button "JSON" at bounding box center [532, 120] width 35 height 22
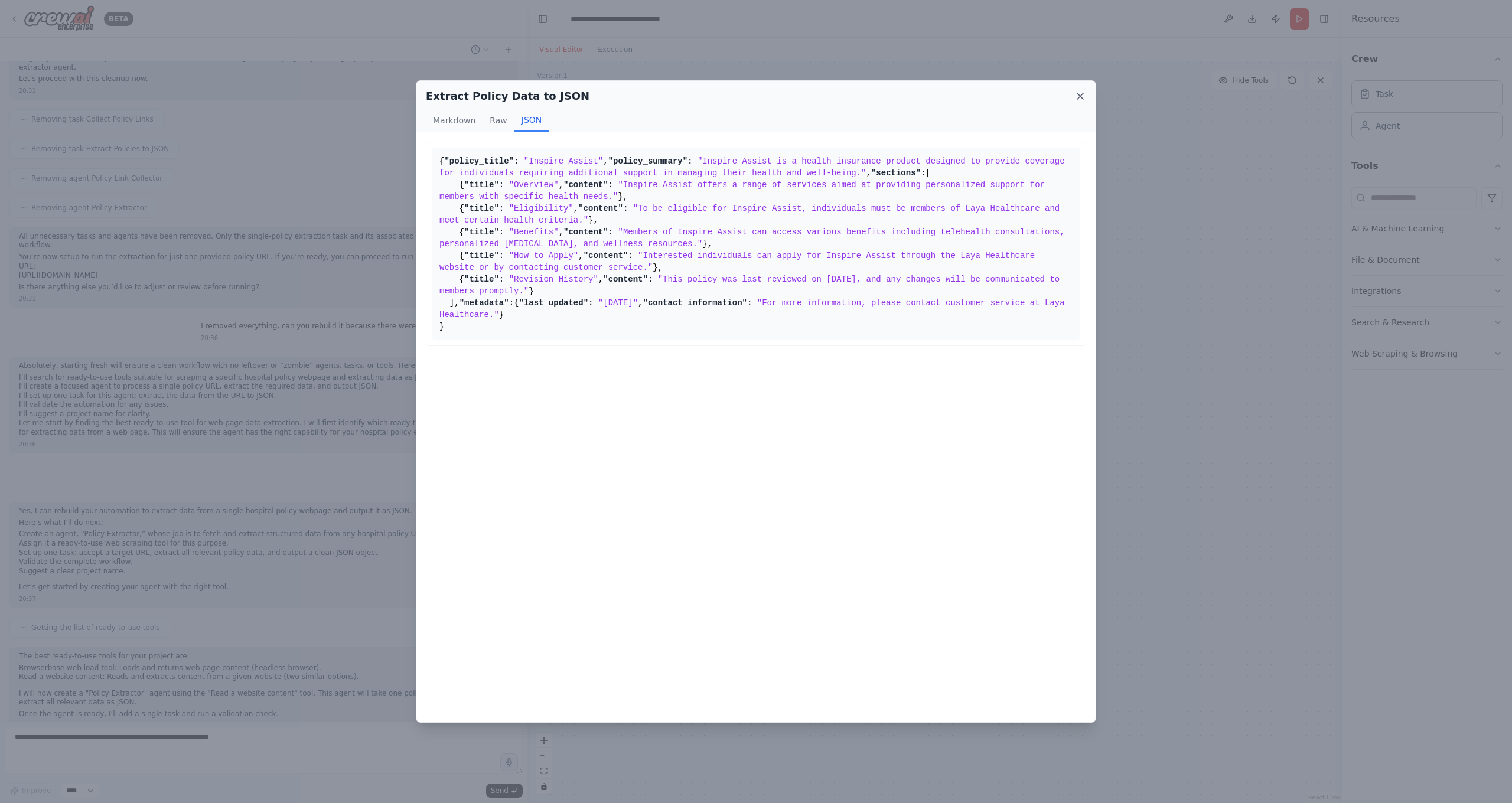
click at [1079, 98] on icon at bounding box center [1080, 96] width 6 height 6
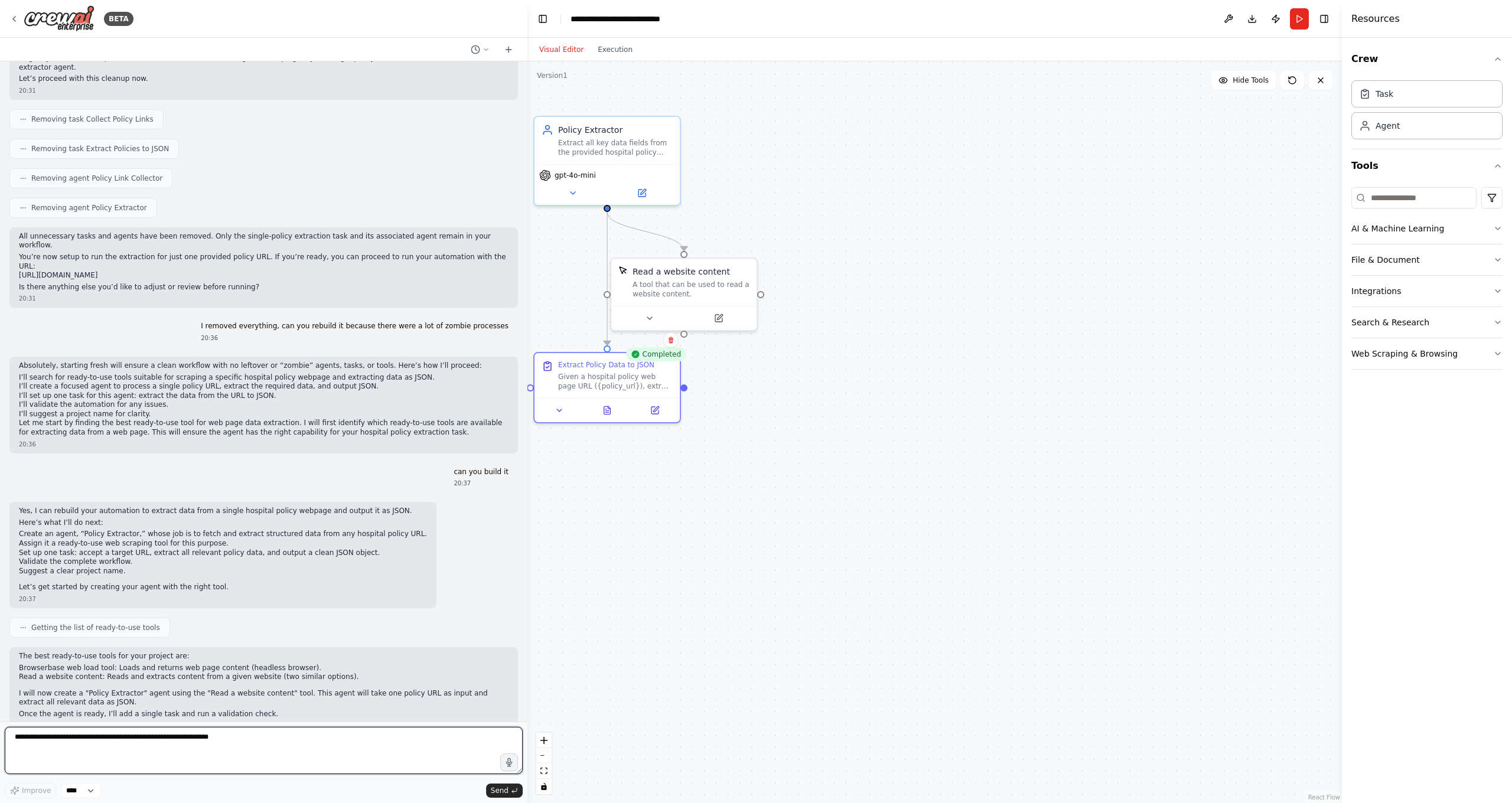
click at [313, 709] on textarea at bounding box center [263, 751] width 518 height 47
paste textarea "**********"
click at [426, 709] on textarea "**********" at bounding box center [263, 751] width 518 height 47
paste textarea "**********"
drag, startPoint x: 415, startPoint y: 739, endPoint x: 419, endPoint y: 771, distance: 32.2
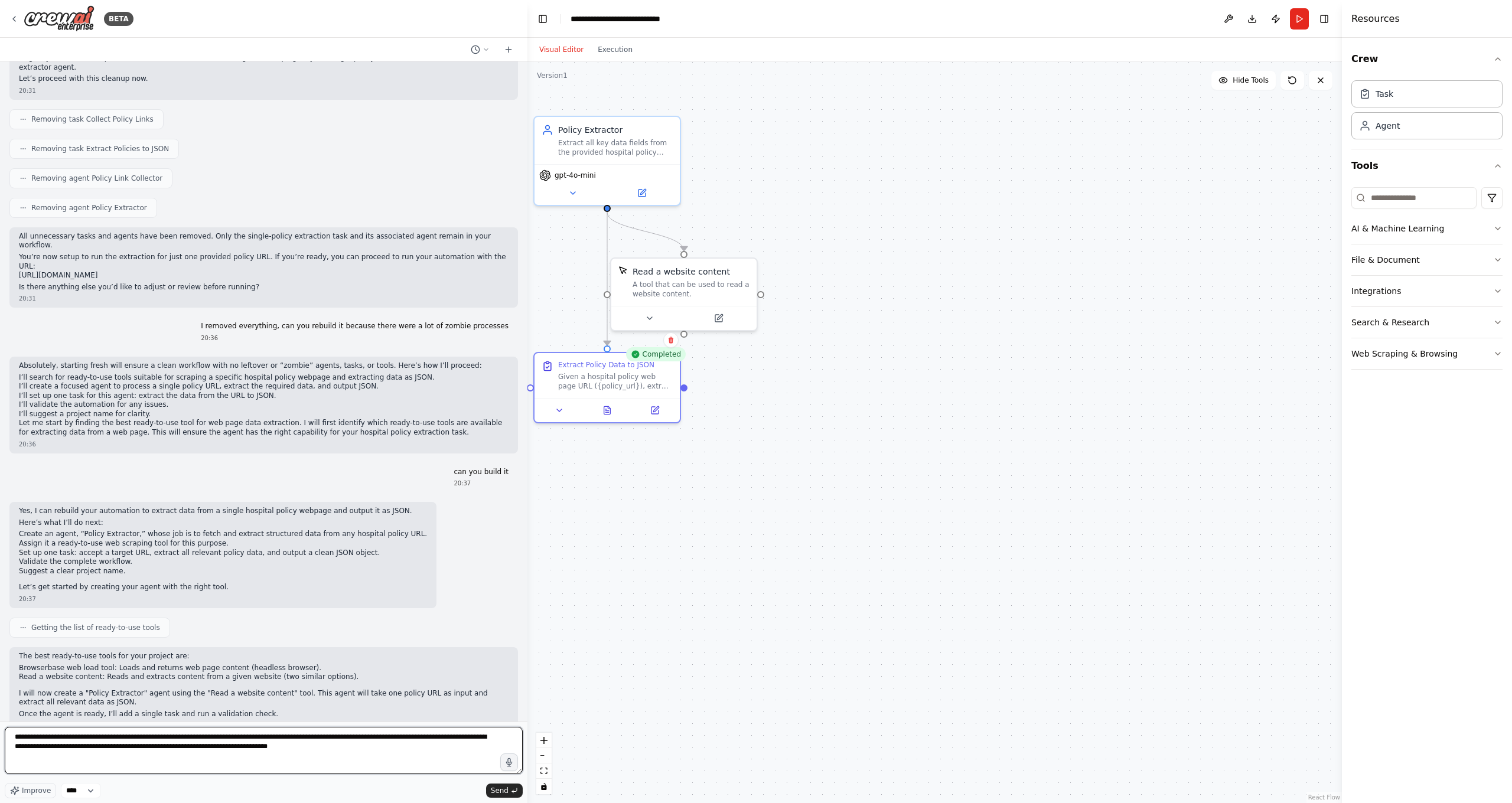
click at [415, 709] on textarea "**********" at bounding box center [263, 751] width 518 height 47
drag, startPoint x: 120, startPoint y: 749, endPoint x: 457, endPoint y: 747, distance: 337.0
click at [457, 709] on textarea "**********" at bounding box center [263, 751] width 518 height 47
type textarea "**********"
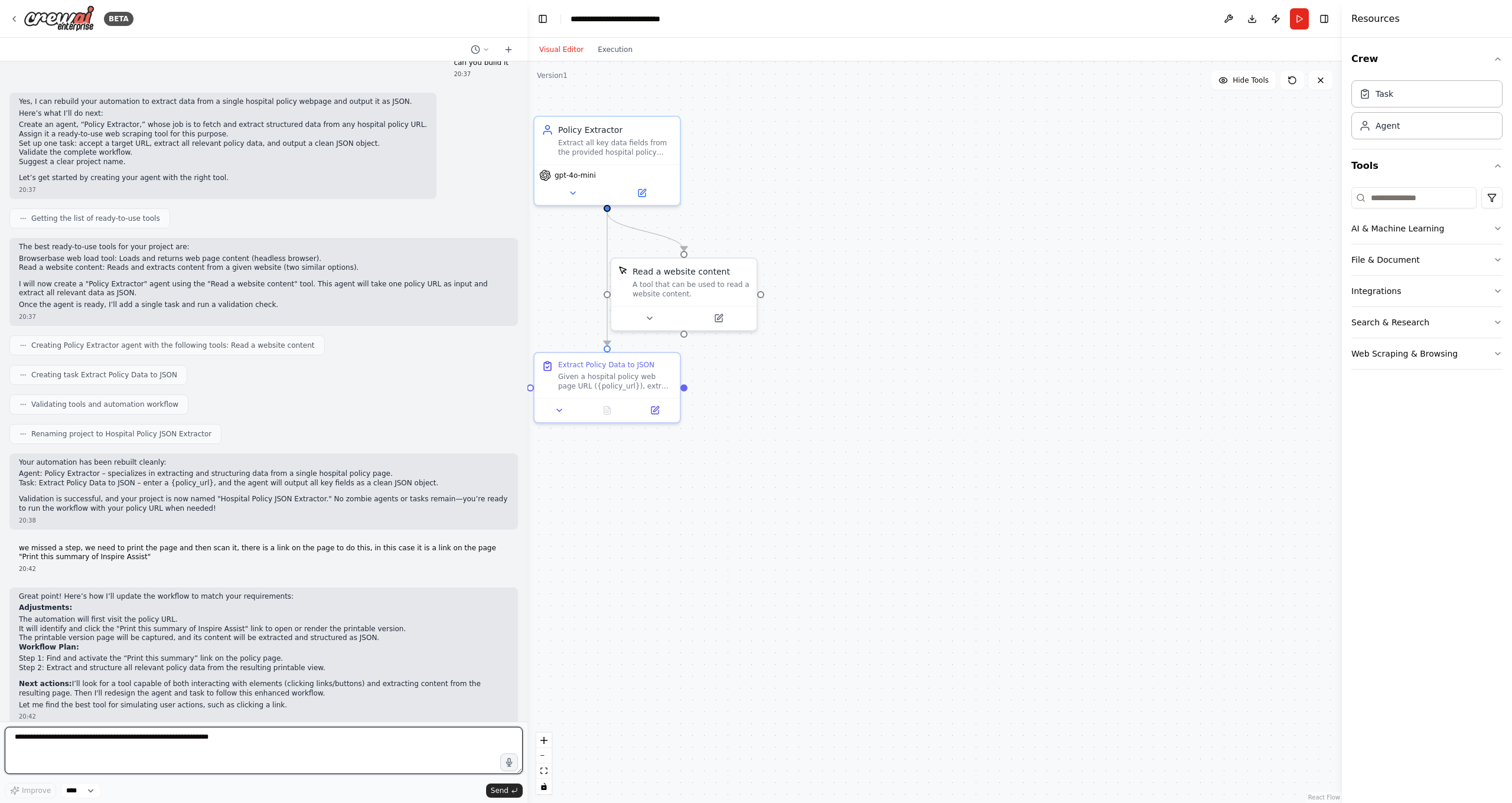
scroll to position [6725, 0]
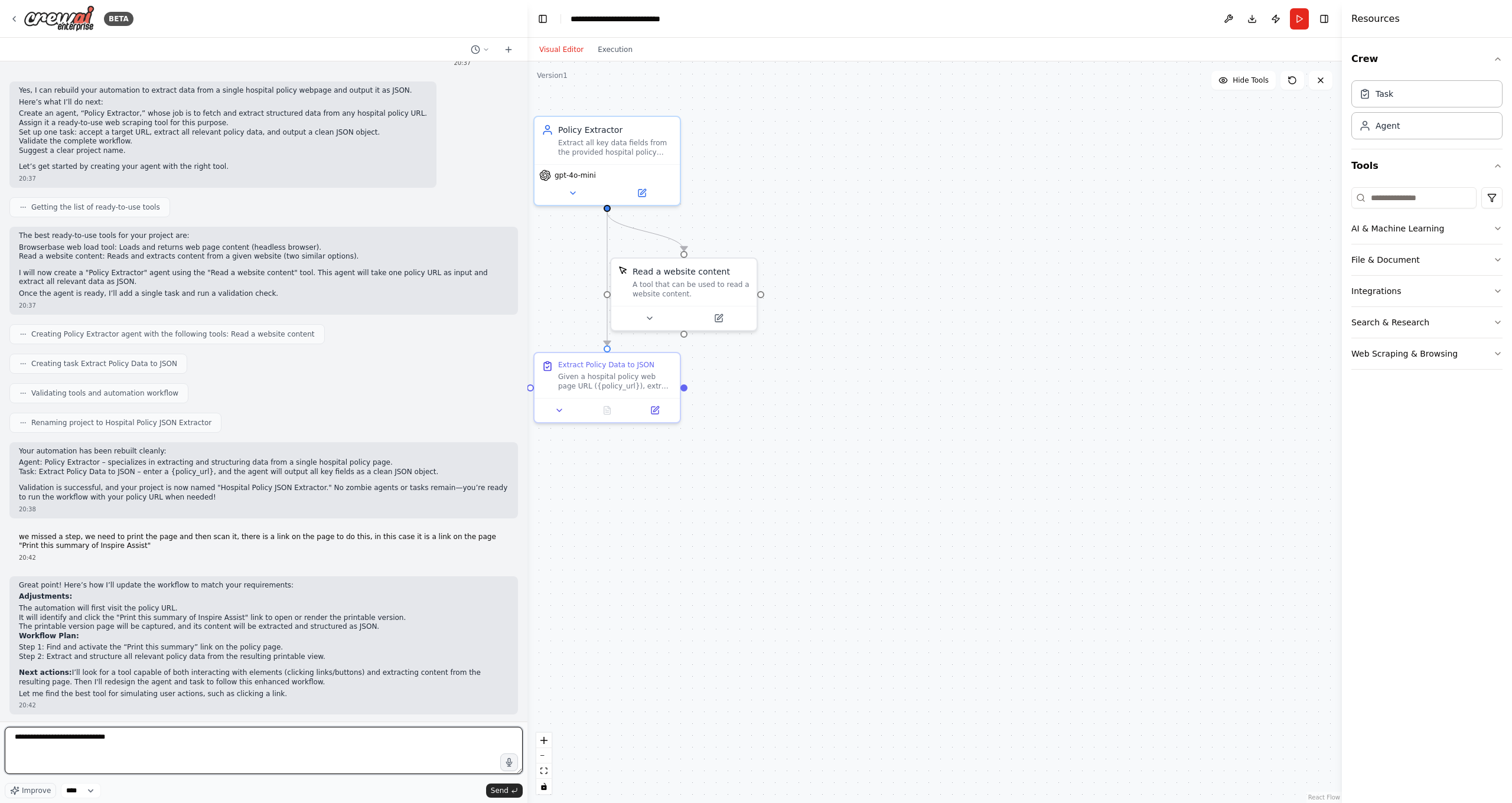
drag, startPoint x: 67, startPoint y: 727, endPoint x: 0, endPoint y: 716, distance: 67.9
click at [0, 709] on div "BETA Hello! I'm the CrewAI assistant. What kind of automation do you want to bu…" at bounding box center [263, 402] width 527 height 803
click at [247, 709] on textarea "*****" at bounding box center [263, 751] width 518 height 47
paste textarea "**********"
type textarea "**********"
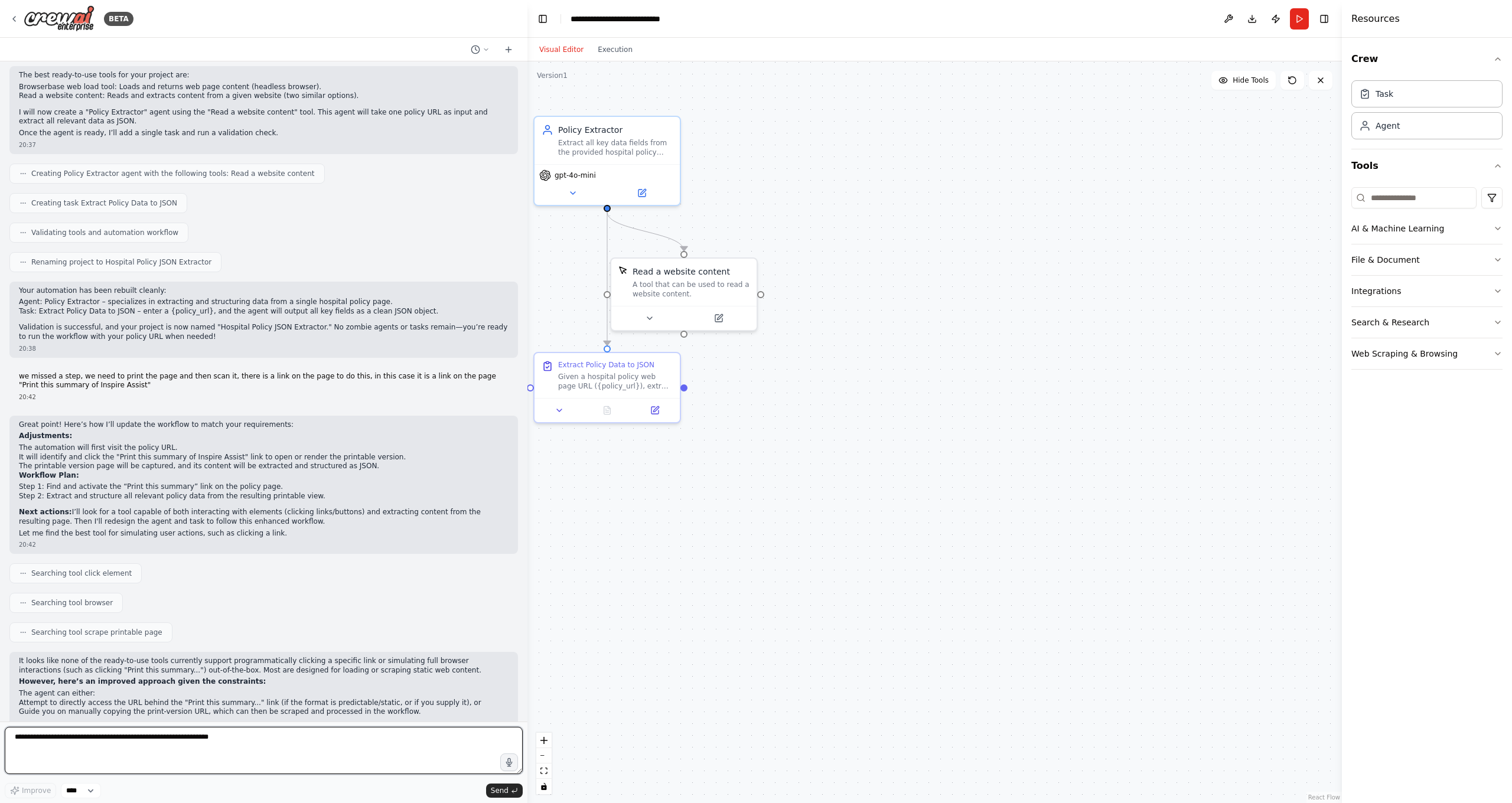
scroll to position [6898, 0]
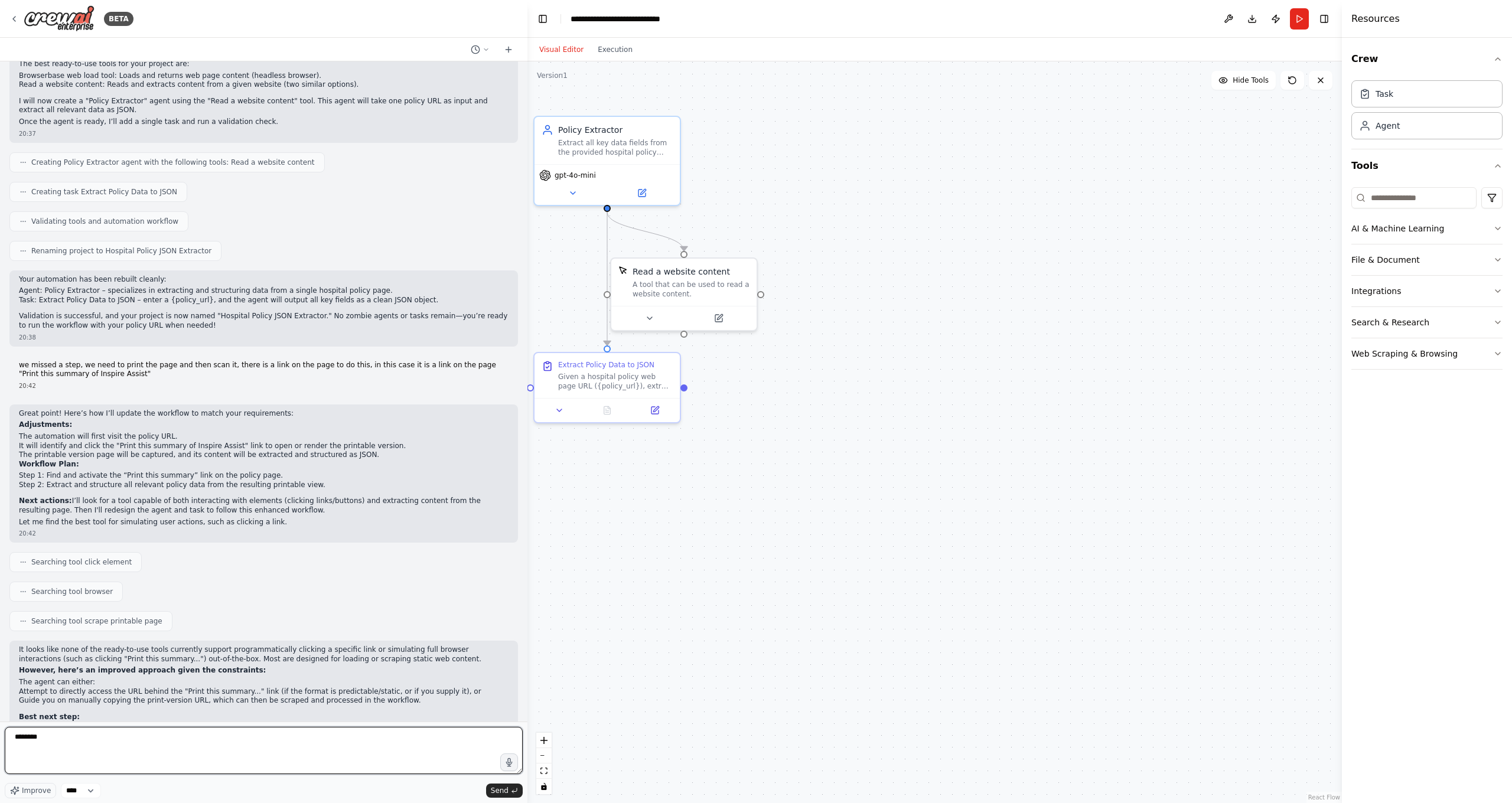
type textarea "*********"
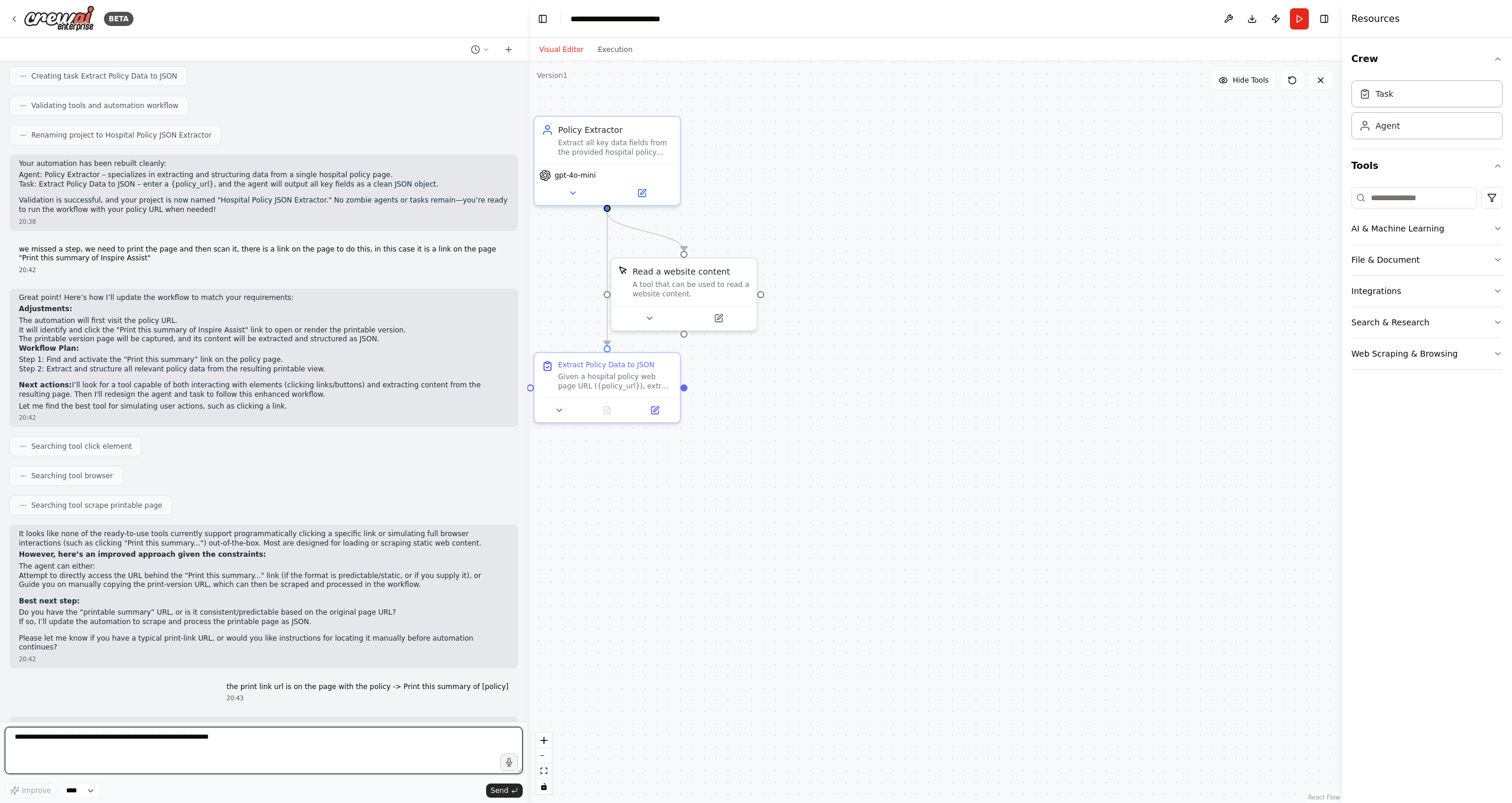
scroll to position [7022, 0]
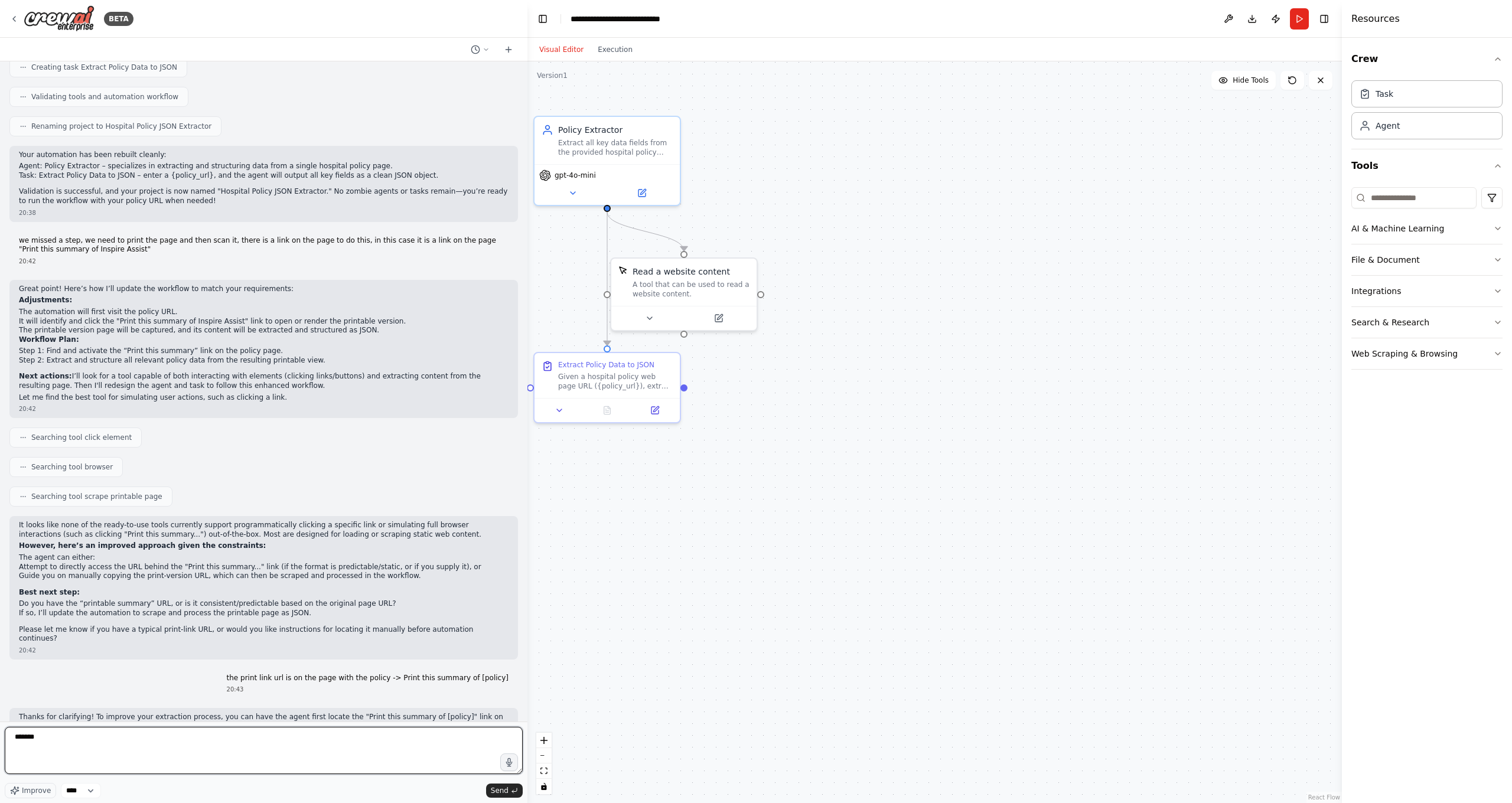
type textarea "********"
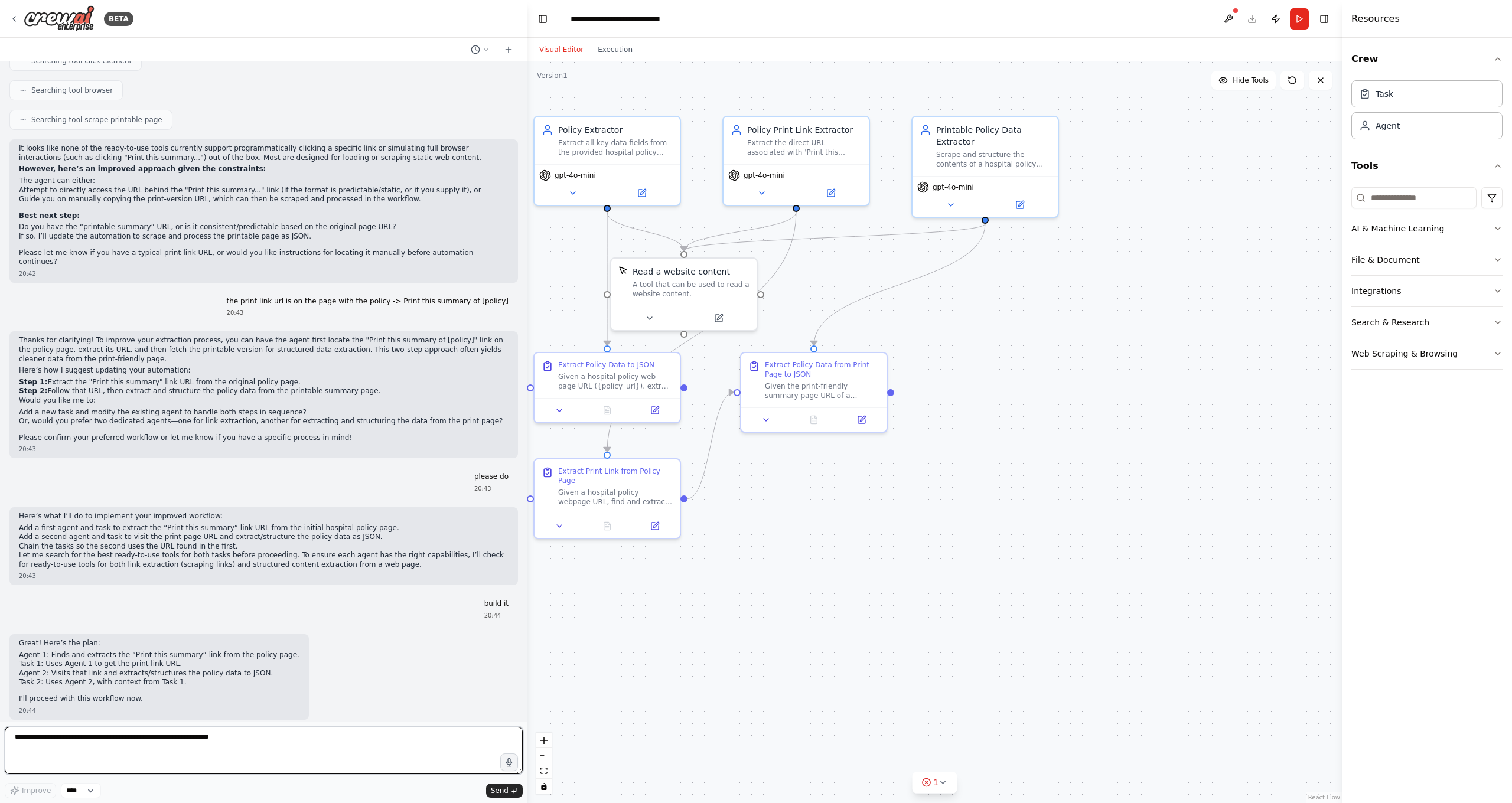
scroll to position [7407, 0]
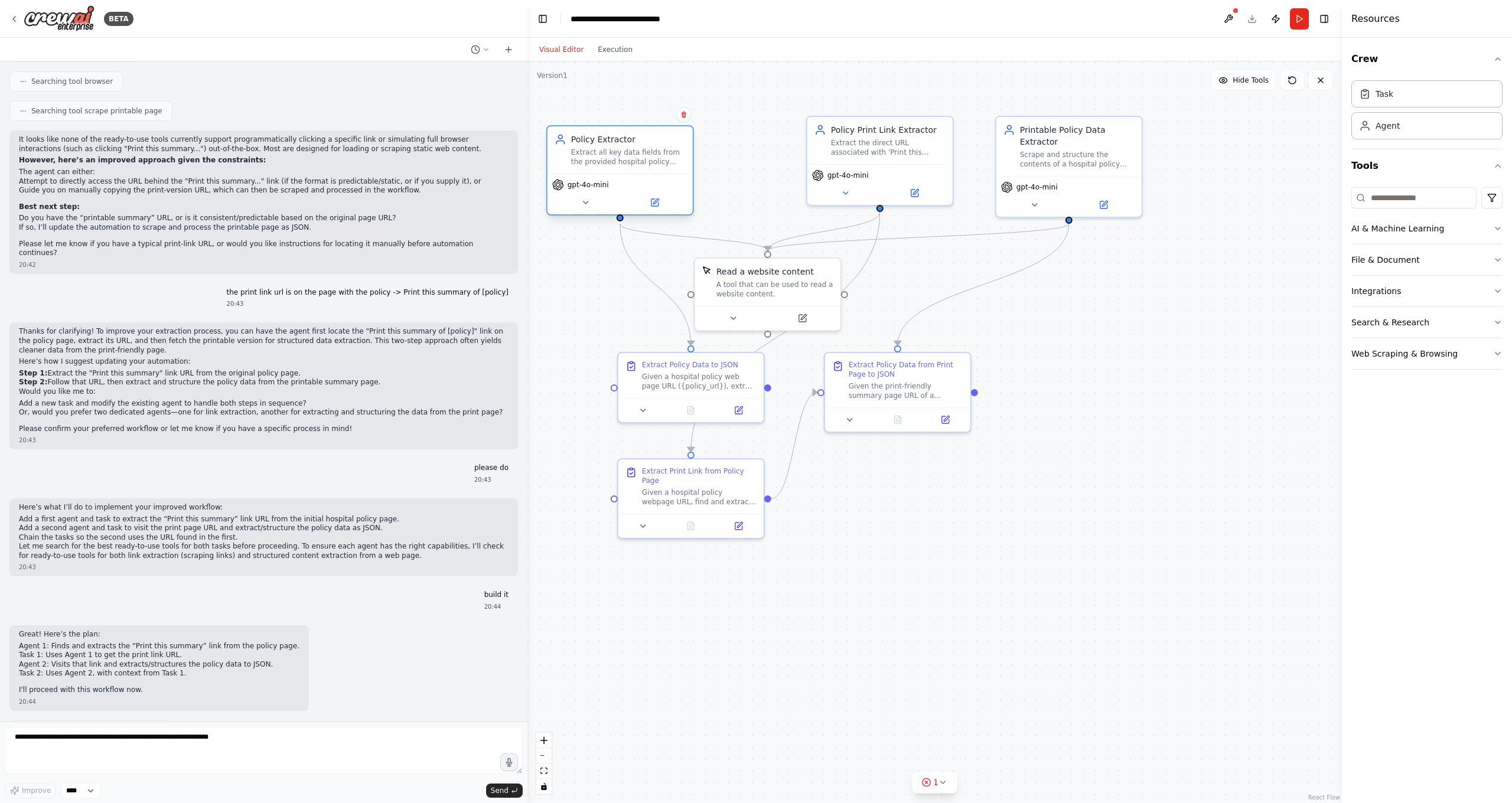
drag, startPoint x: 595, startPoint y: 149, endPoint x: 603, endPoint y: 157, distance: 11.3
click at [603, 157] on div "Extract all key data fields from the provided hospital policy web page (at {pol…" at bounding box center [629, 157] width 115 height 19
drag, startPoint x: 680, startPoint y: 377, endPoint x: 609, endPoint y: 363, distance: 72.4
click at [609, 363] on div "Given a hospital policy web page URL ({policy_url}), extract the full policy te…" at bounding box center [629, 367] width 115 height 19
click at [609, 147] on div "Policy Extractor Extract all key data fields from the provided hospital policy …" at bounding box center [629, 150] width 115 height 33
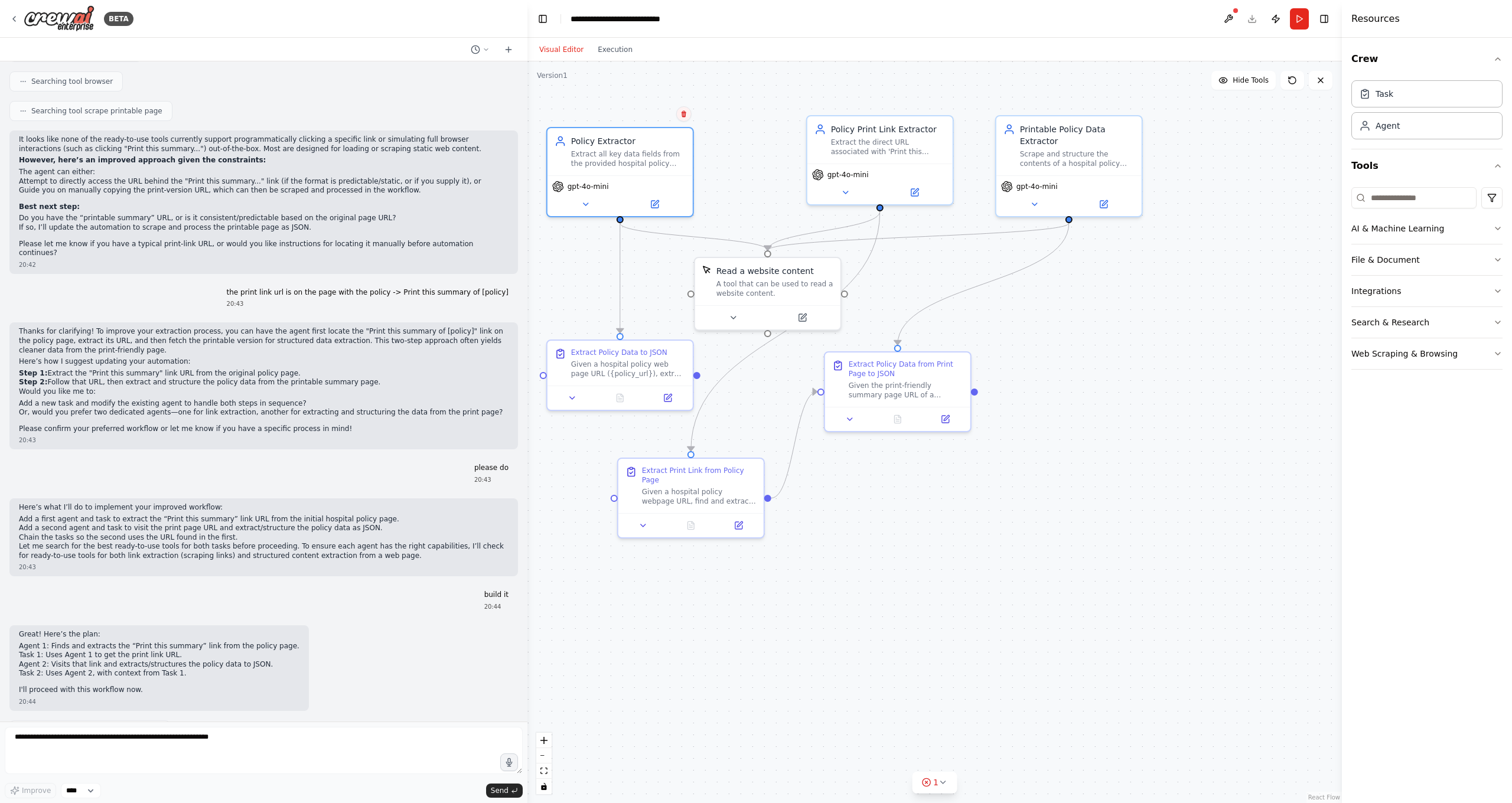
click at [683, 117] on icon at bounding box center [683, 114] width 4 height 6
click at [687, 112] on button at bounding box center [684, 114] width 15 height 15
click at [659, 112] on button "Confirm" at bounding box center [650, 114] width 42 height 14
click at [664, 347] on div "Extract Policy Data to JSON" at bounding box center [619, 350] width 96 height 10
click at [680, 332] on button at bounding box center [684, 328] width 15 height 15
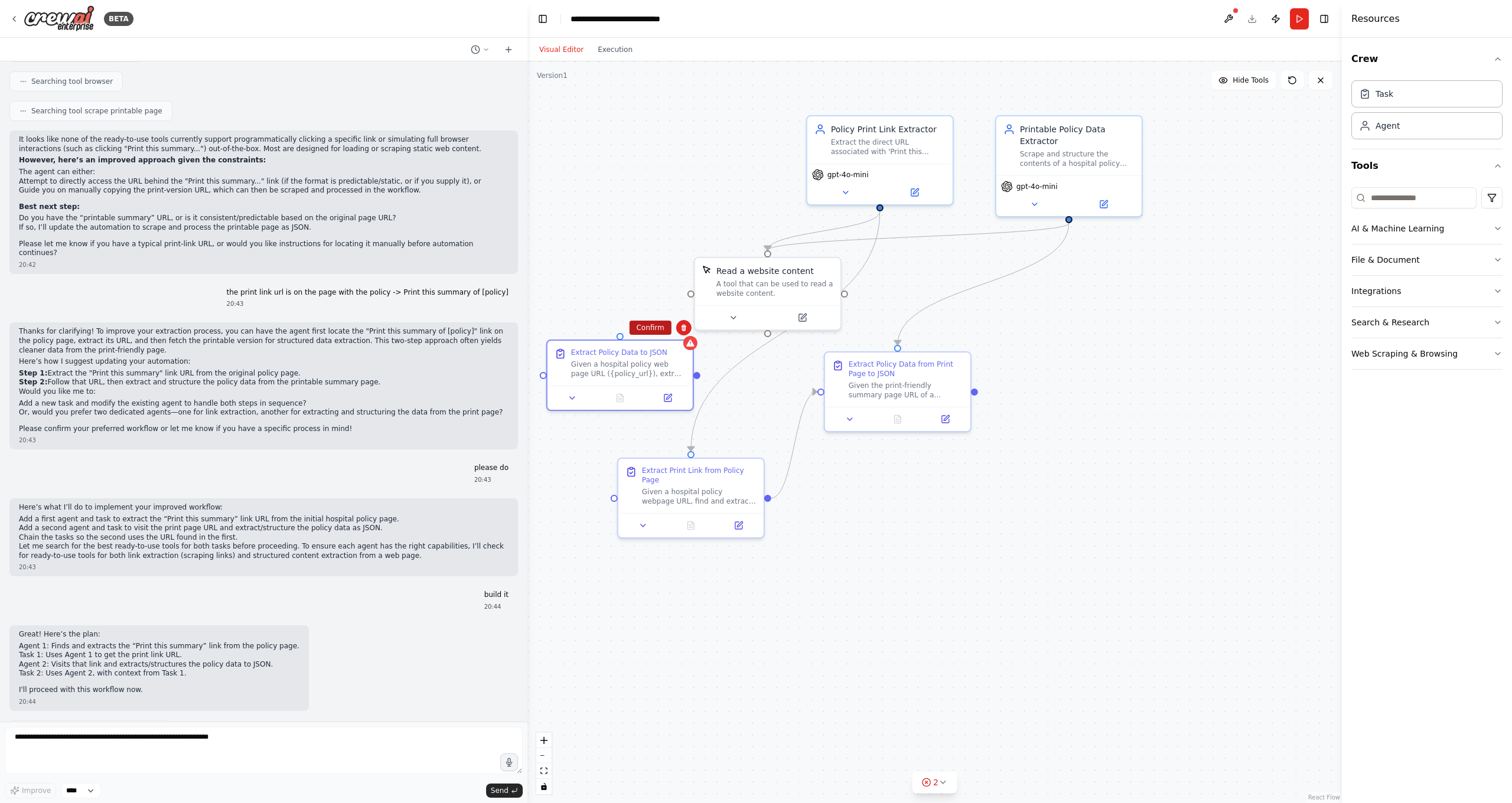
click at [655, 331] on button "Confirm" at bounding box center [650, 328] width 42 height 14
click at [1183, 16] on button "Run" at bounding box center [1300, 18] width 19 height 21
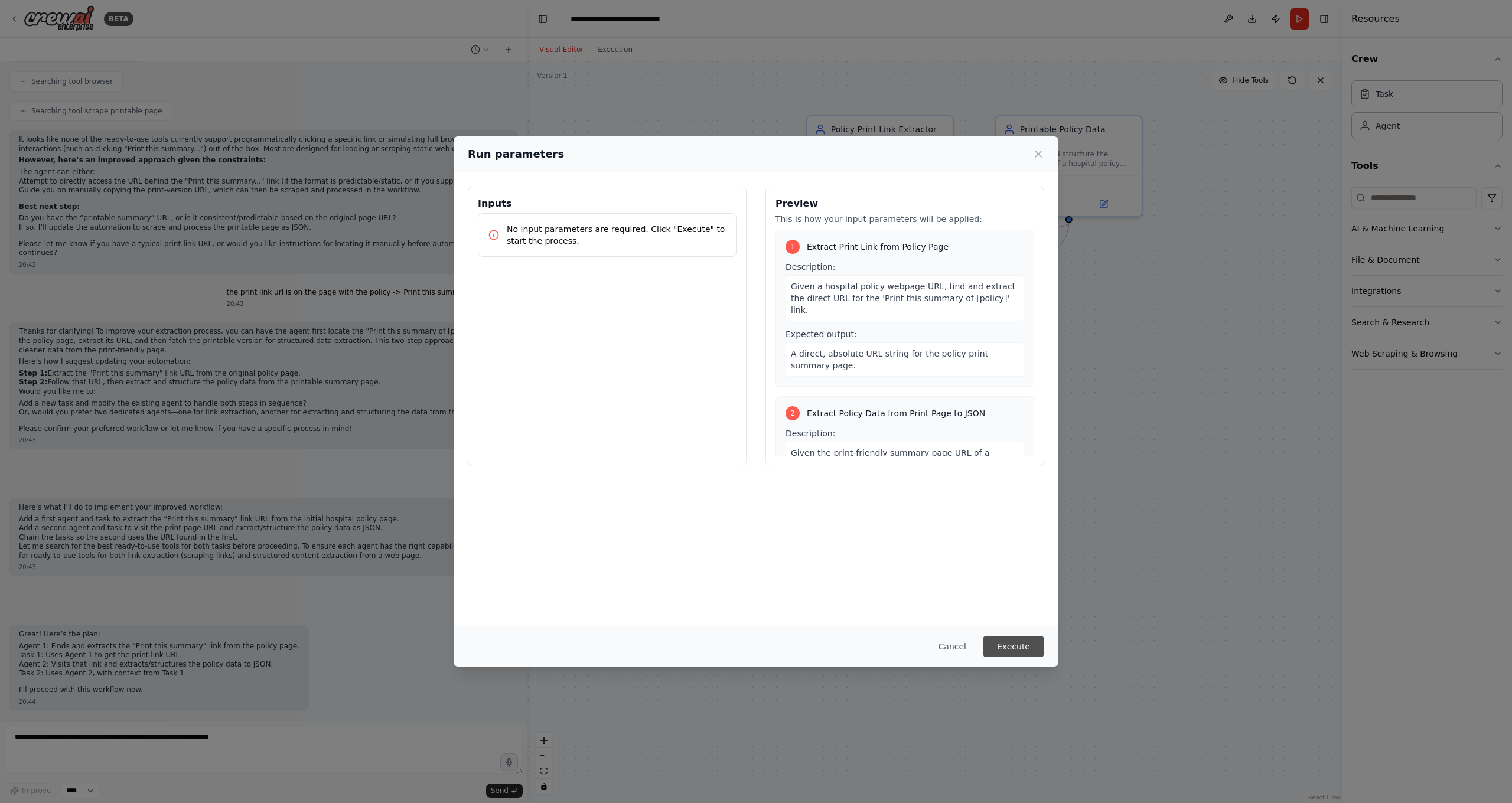
click at [1028, 648] on button "Execute" at bounding box center [1014, 646] width 61 height 21
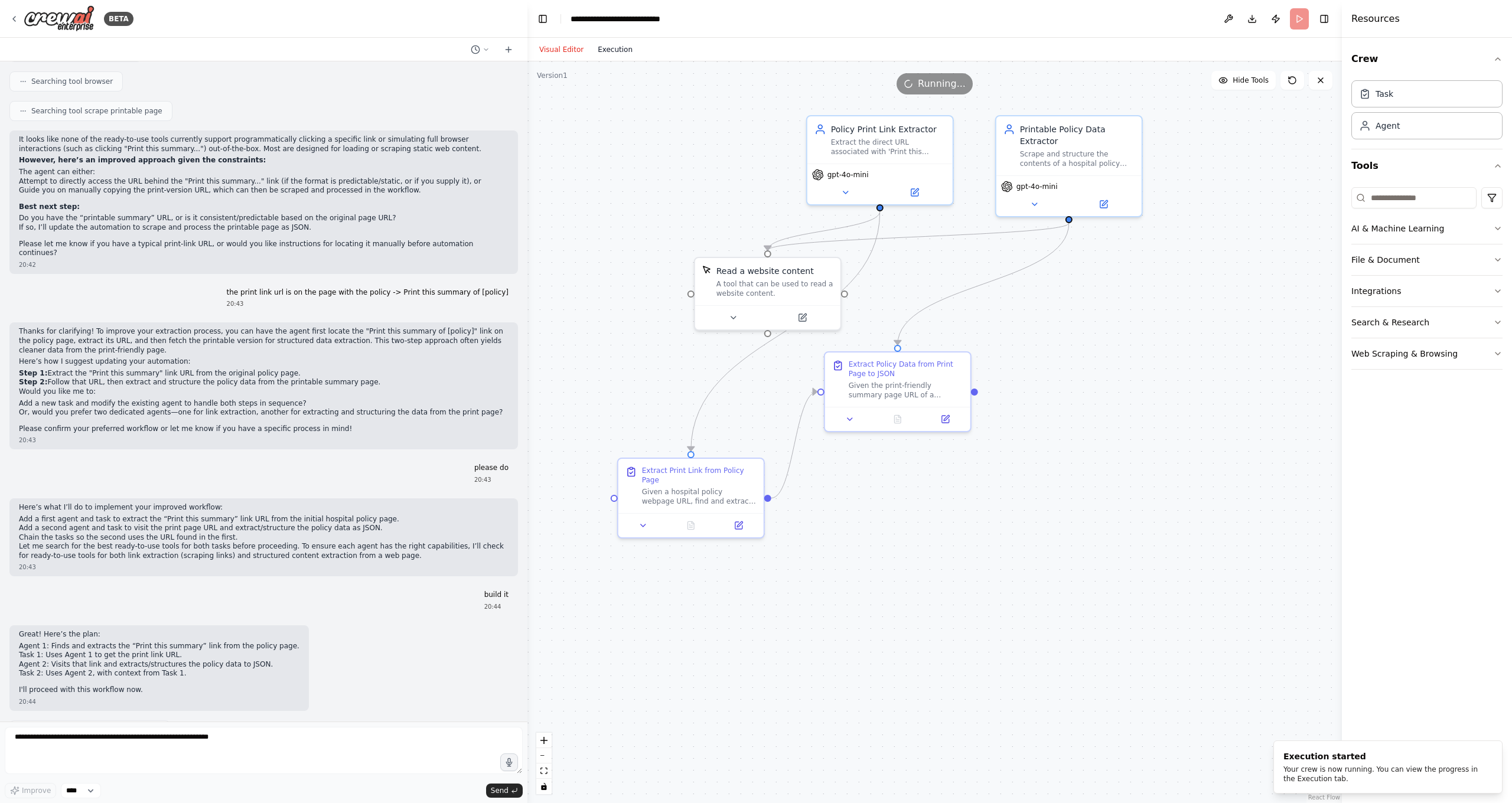
click at [620, 47] on button "Execution" at bounding box center [615, 50] width 49 height 14
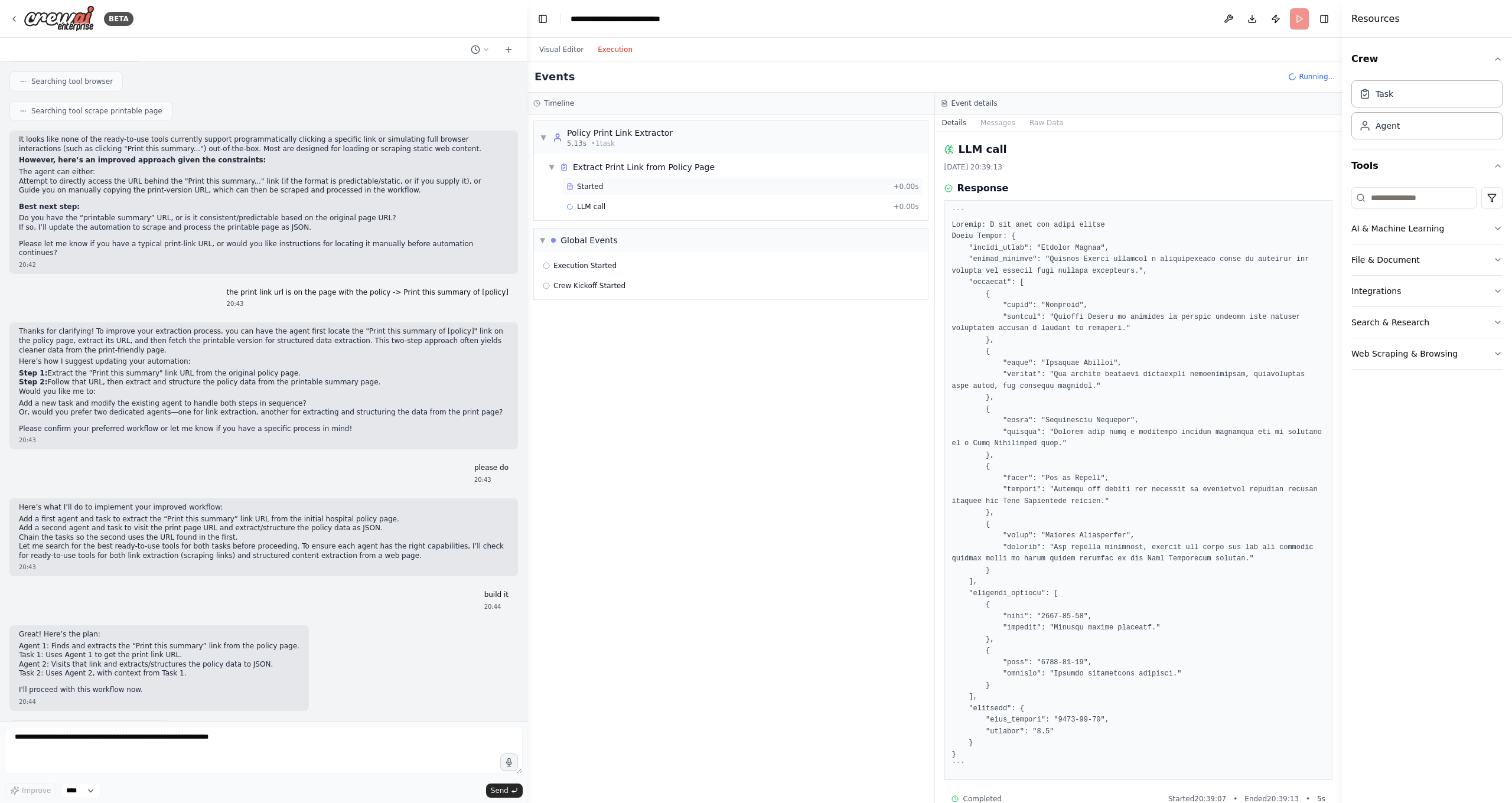
click at [639, 185] on div "Started" at bounding box center [727, 186] width 322 height 10
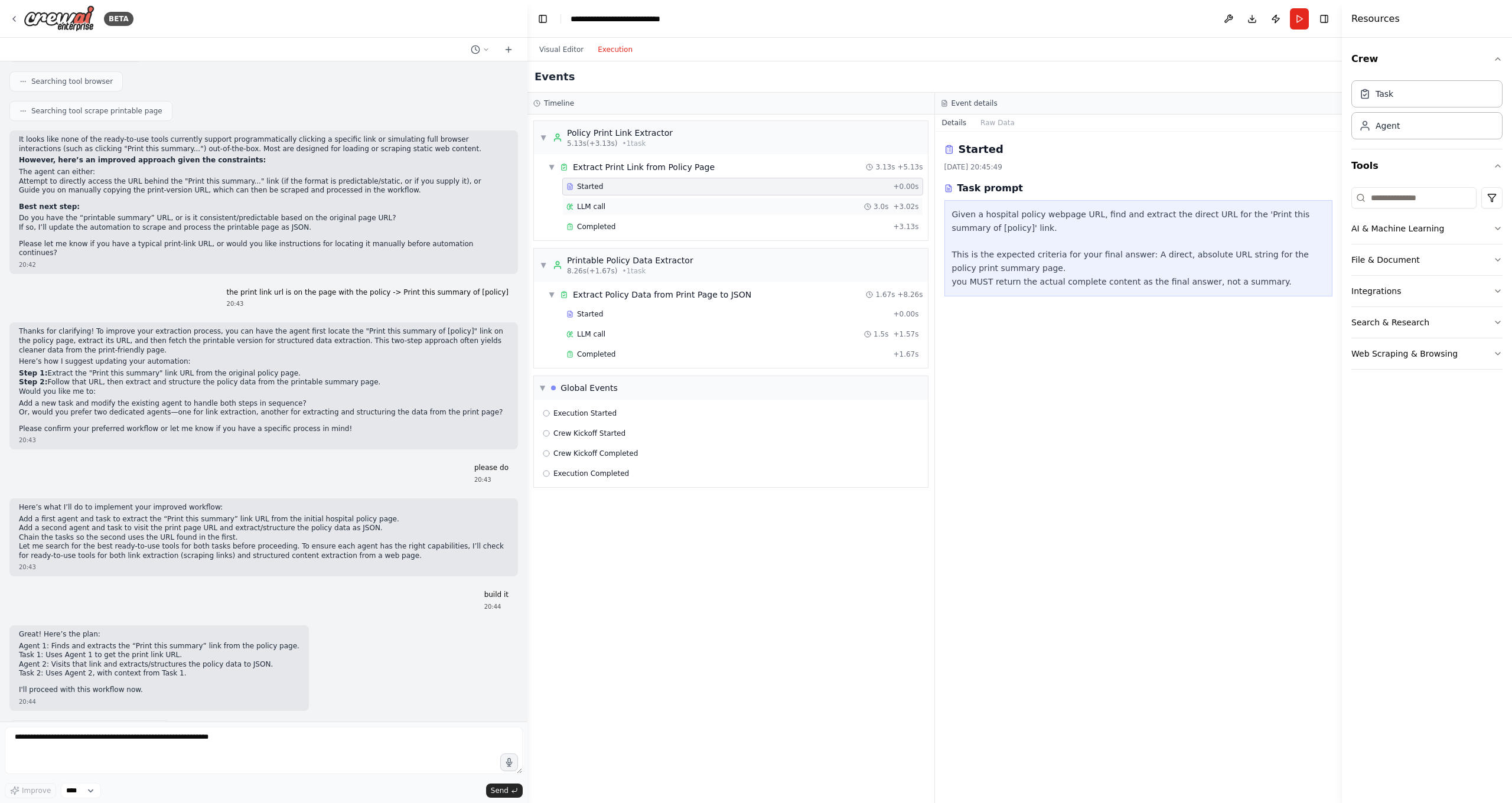
click at [631, 206] on div "LLM call 3.0s + 3.02s" at bounding box center [743, 206] width 353 height 10
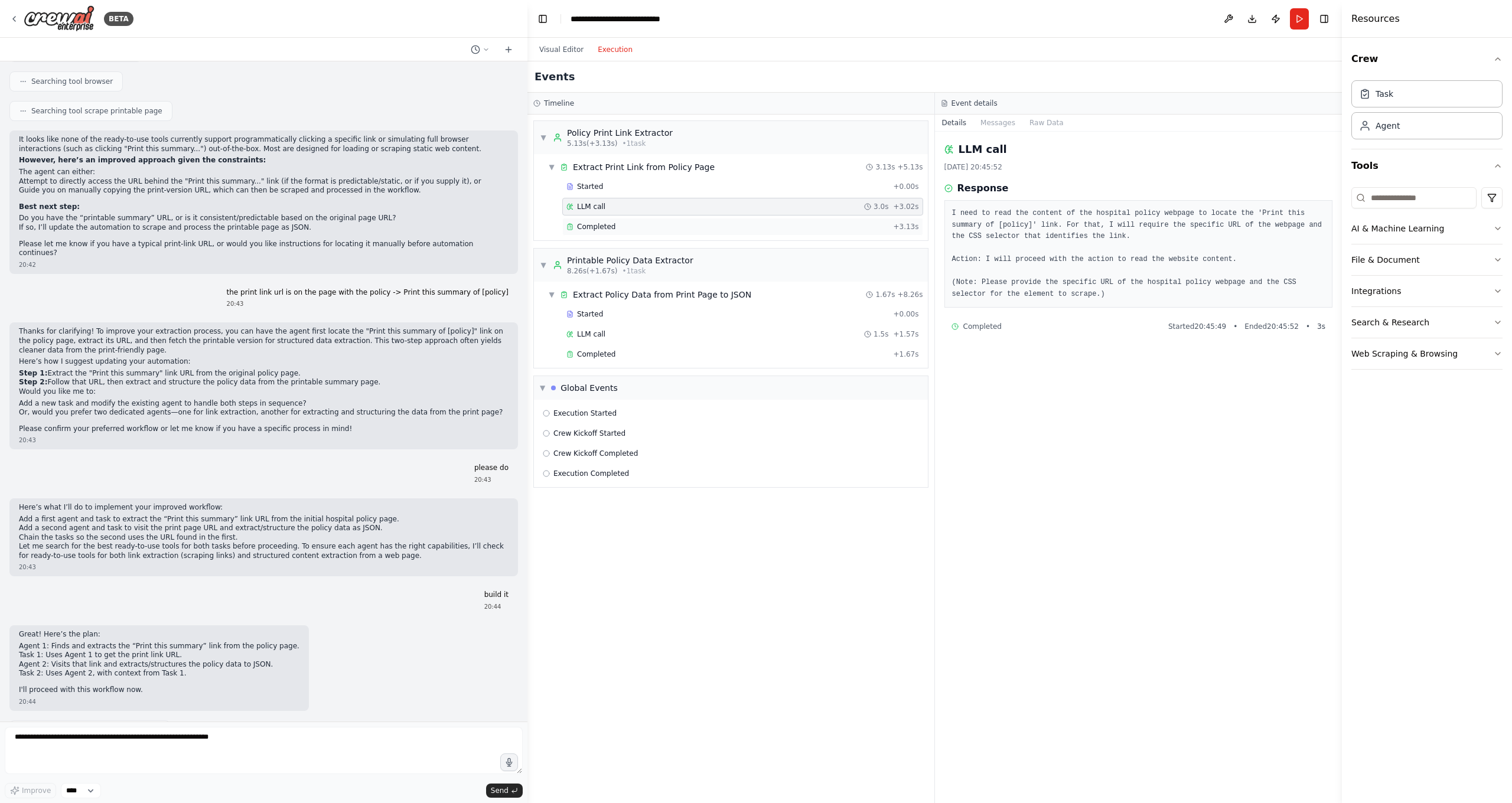
click at [624, 228] on div "Completed" at bounding box center [727, 226] width 322 height 10
click at [614, 308] on div "Started + 0.00s" at bounding box center [743, 314] width 361 height 18
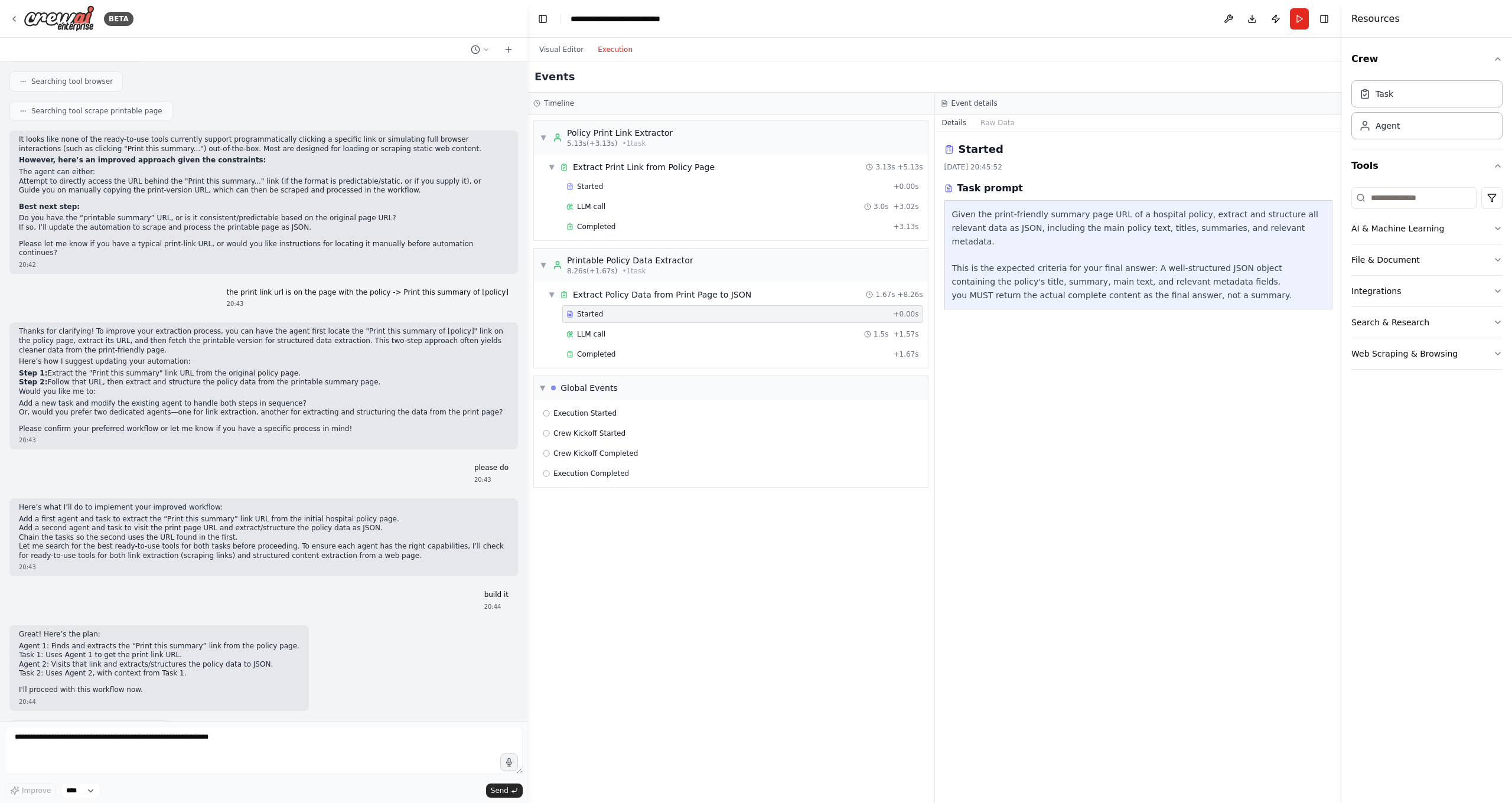
click at [611, 344] on div "Started + 0.00s LLM call 1.5s + 1.57s Completed + 1.67s" at bounding box center [735, 335] width 384 height 61
click at [612, 335] on div "LLM call 1.5s + 1.57s" at bounding box center [743, 334] width 353 height 10
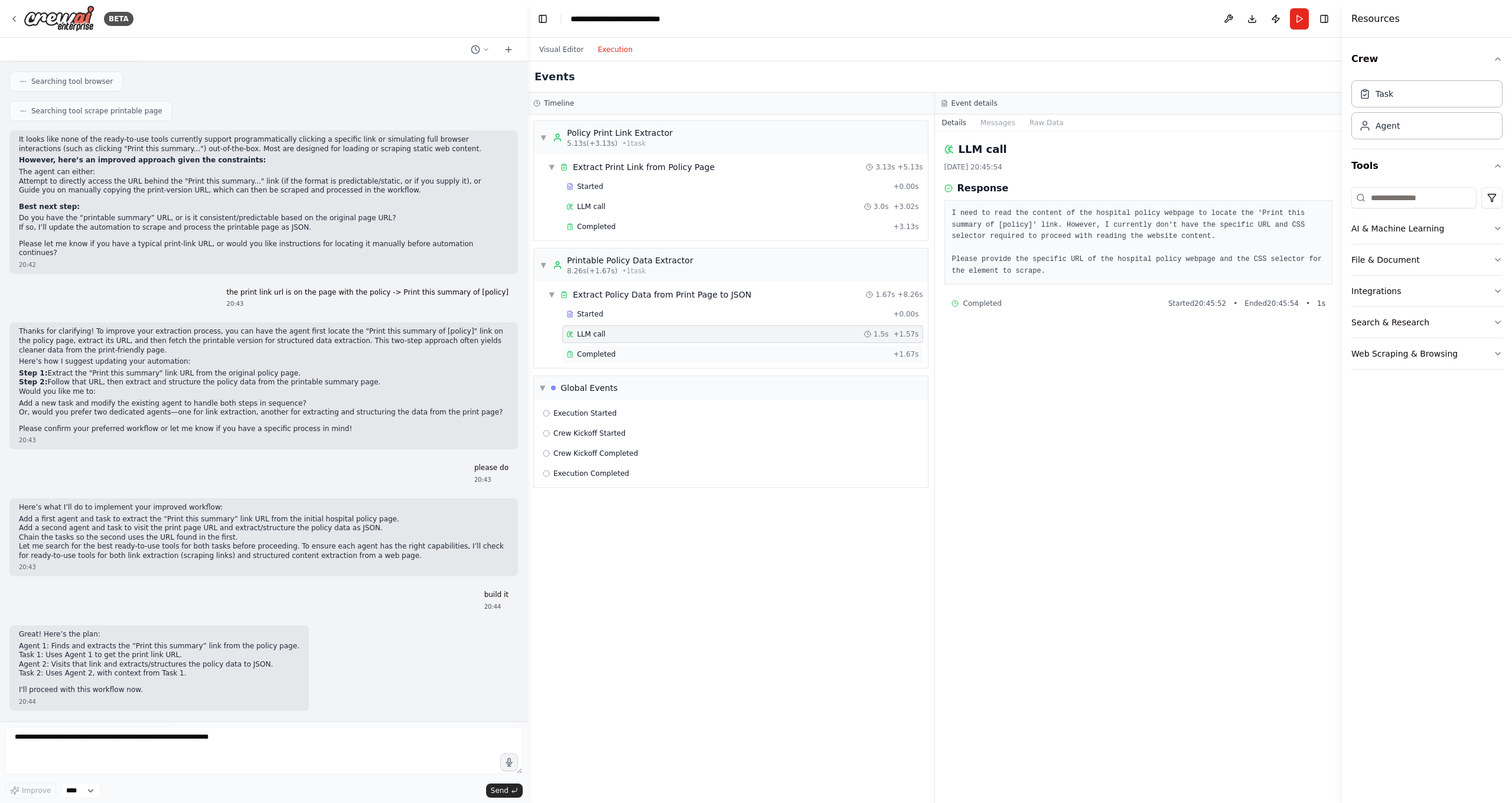
click at [610, 358] on span "Completed" at bounding box center [596, 354] width 38 height 10
click at [607, 414] on span "Execution Started" at bounding box center [585, 413] width 63 height 10
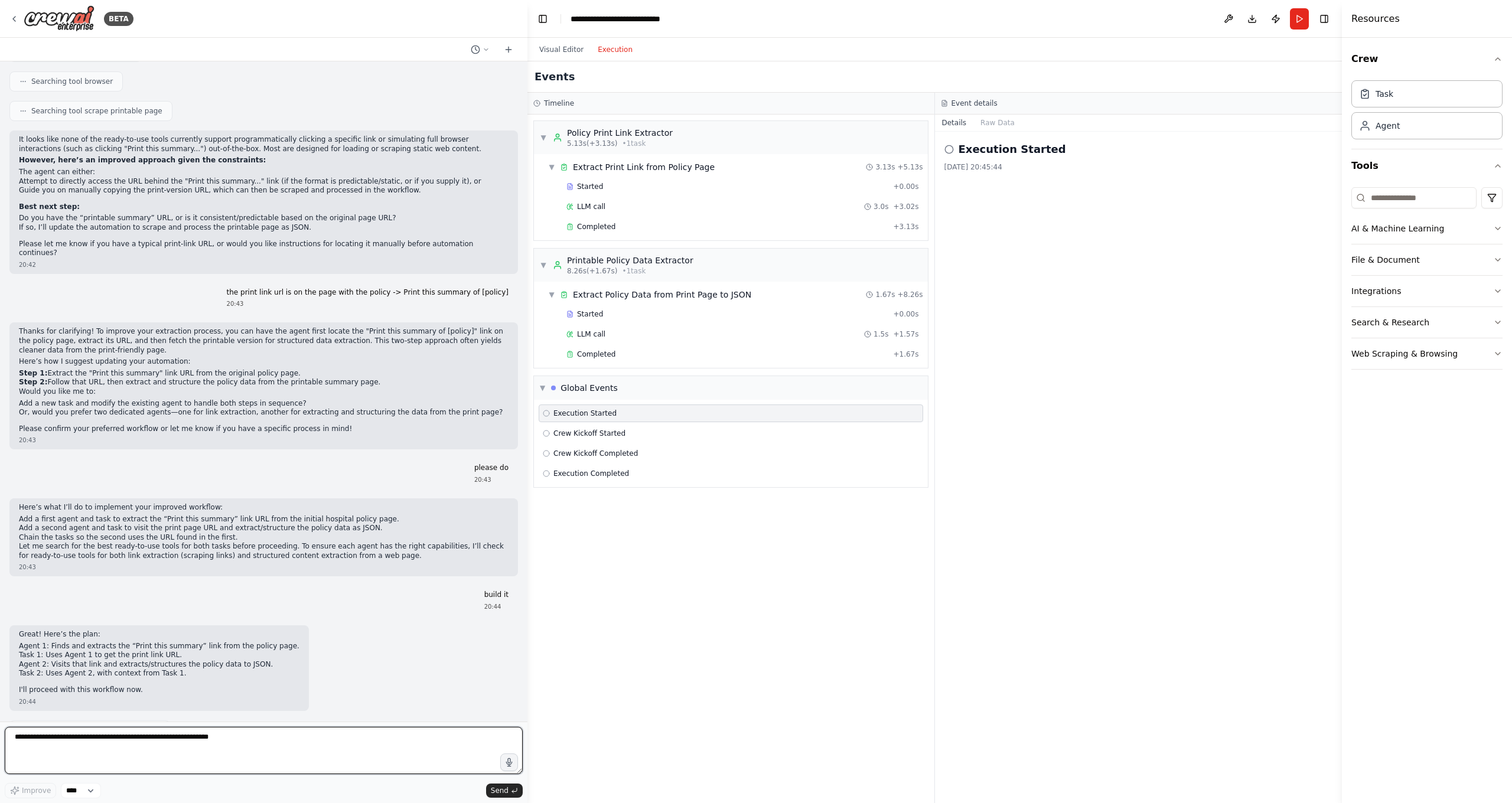
click at [333, 709] on textarea at bounding box center [263, 751] width 518 height 47
type textarea "**********"
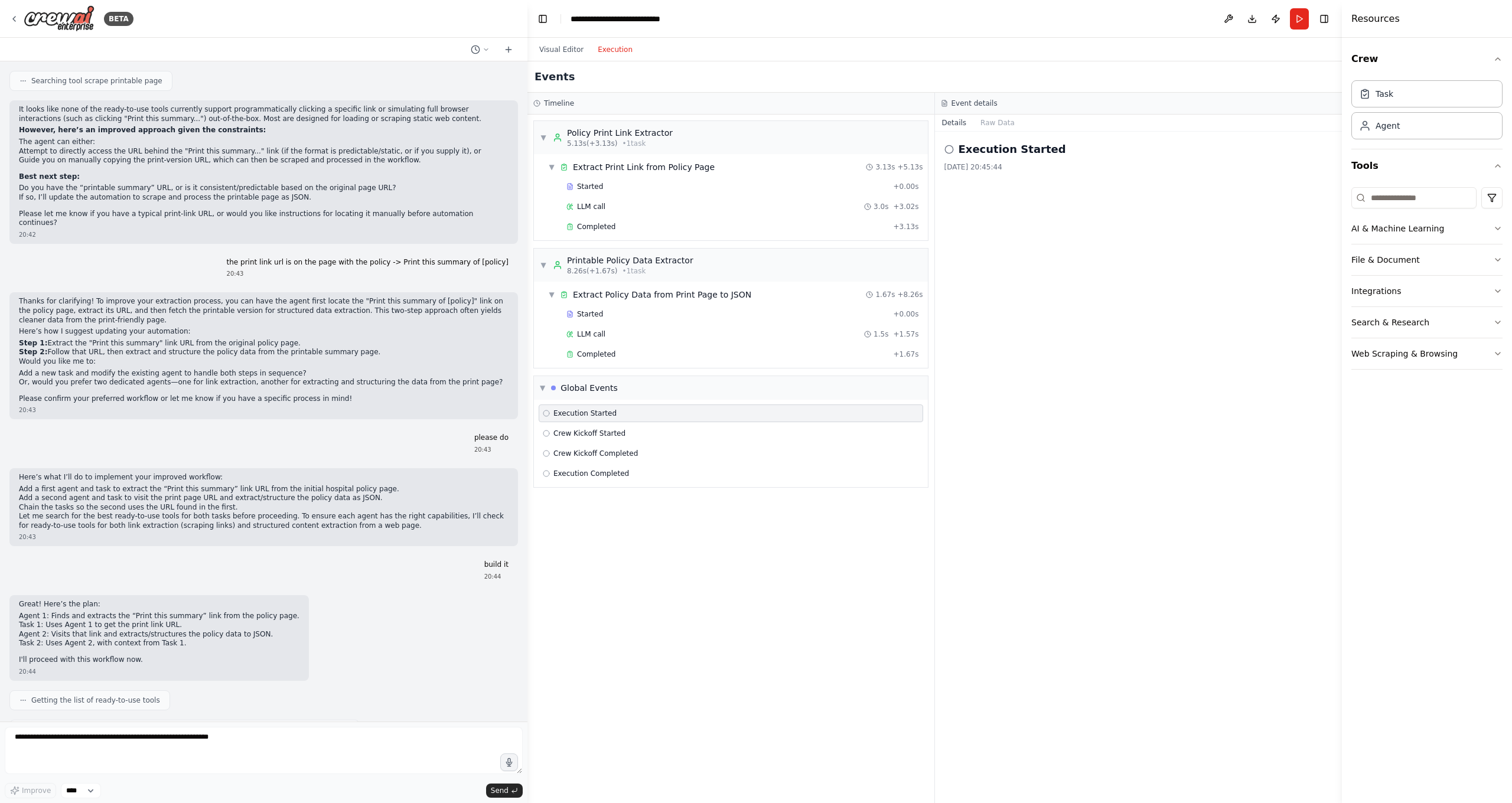
scroll to position [7477, 0]
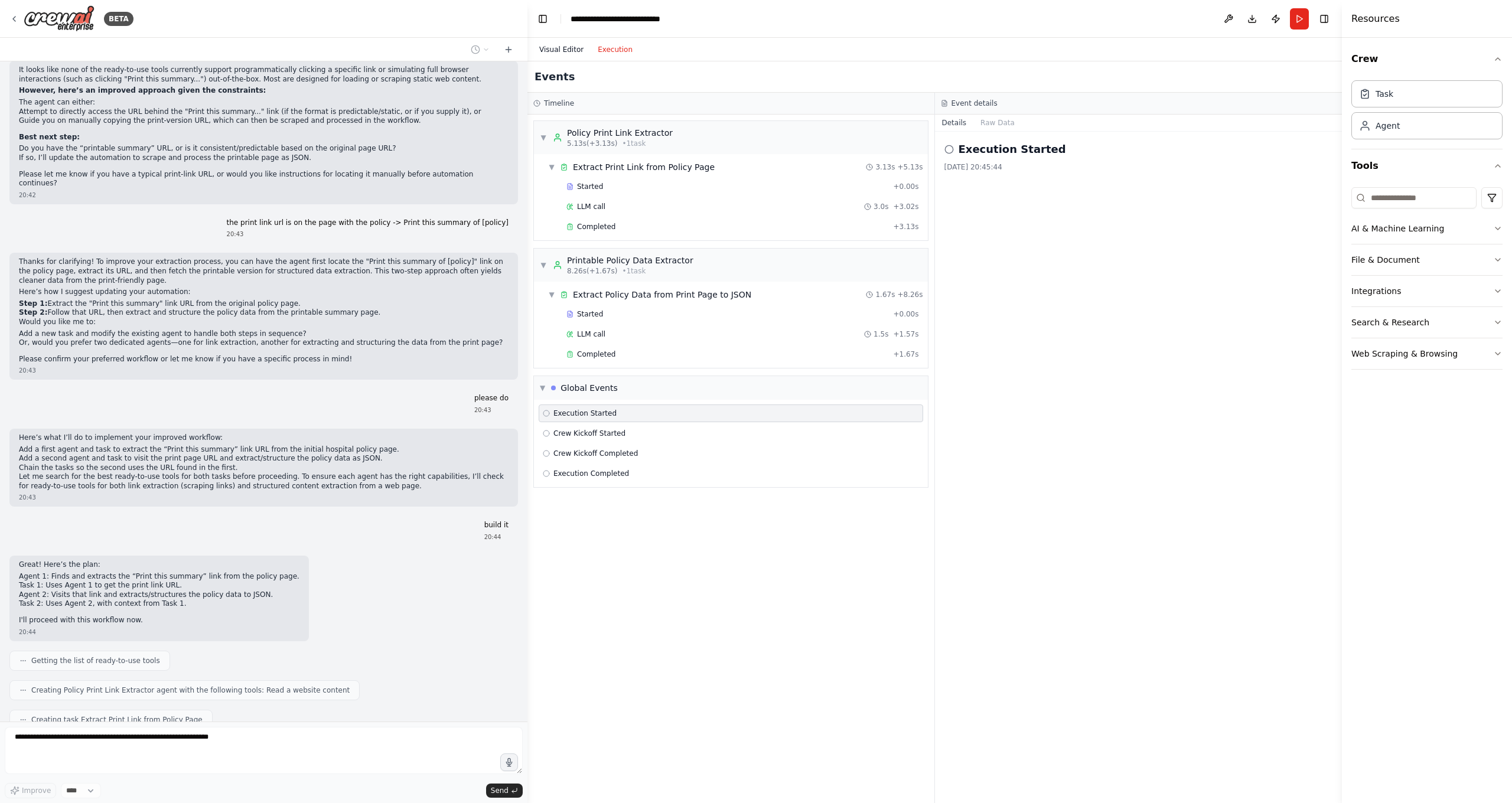
click at [564, 48] on button "Visual Editor" at bounding box center [562, 50] width 59 height 14
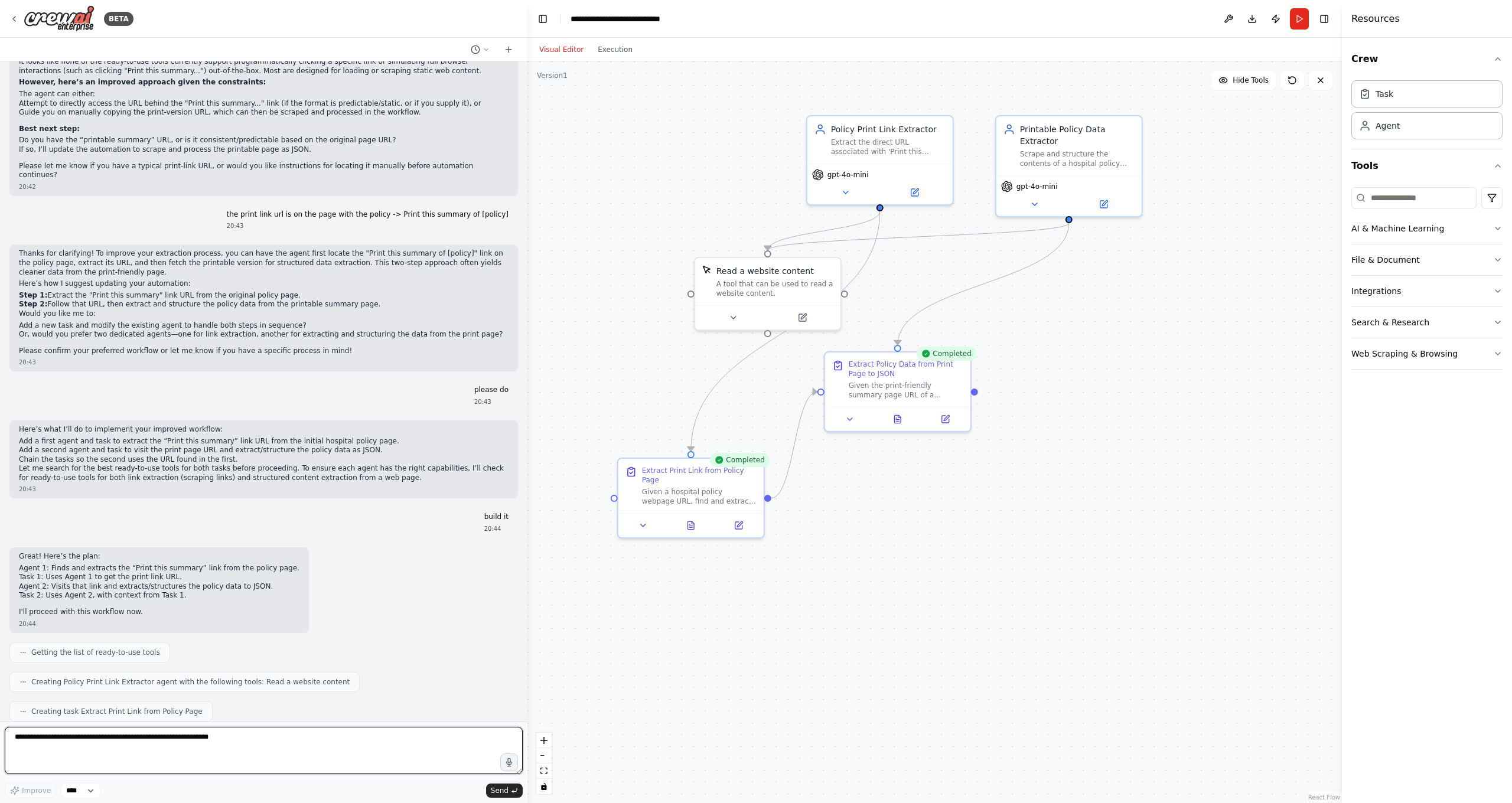
scroll to position [7495, 0]
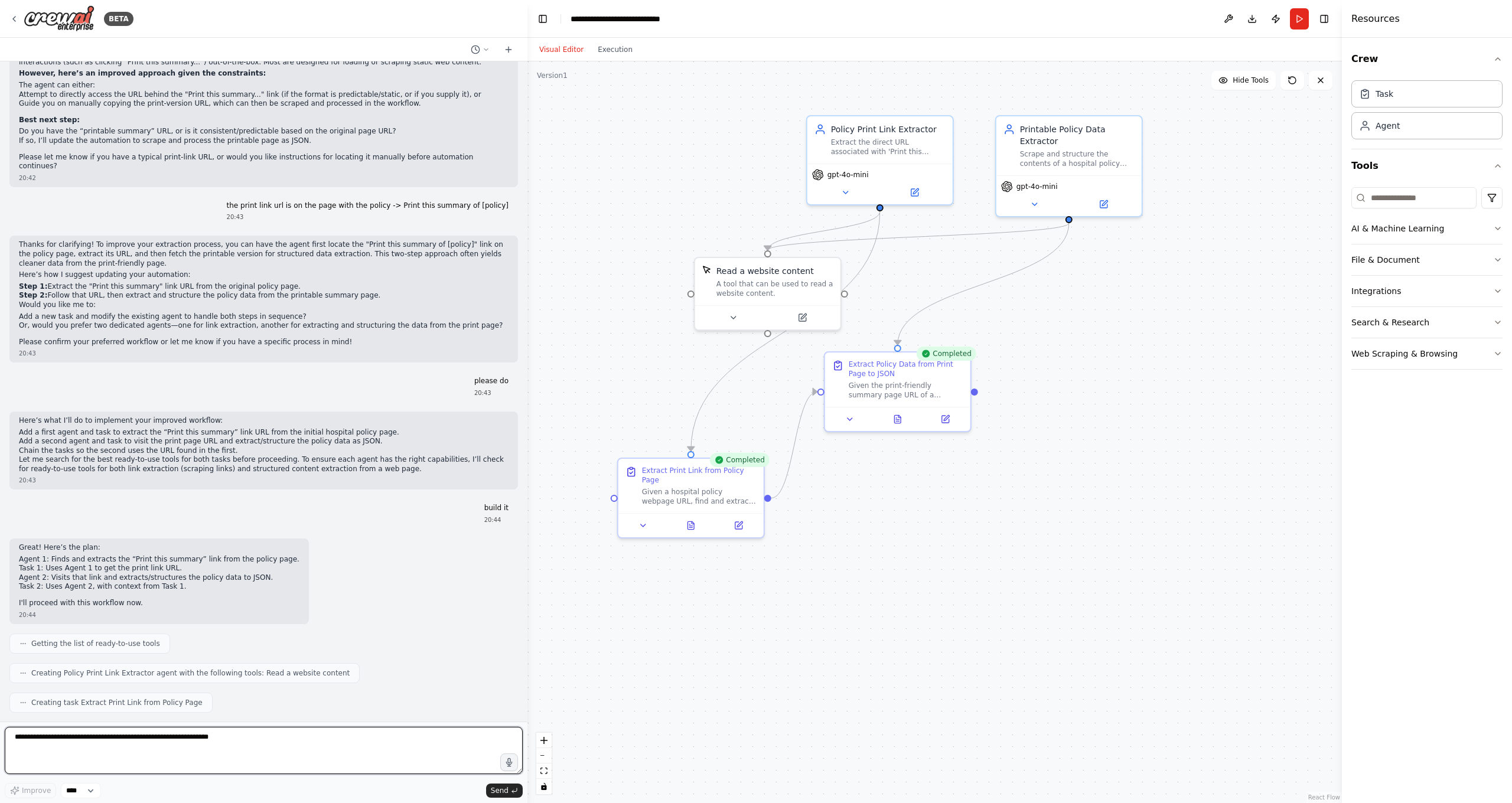
paste textarea "**********"
type textarea "**********"
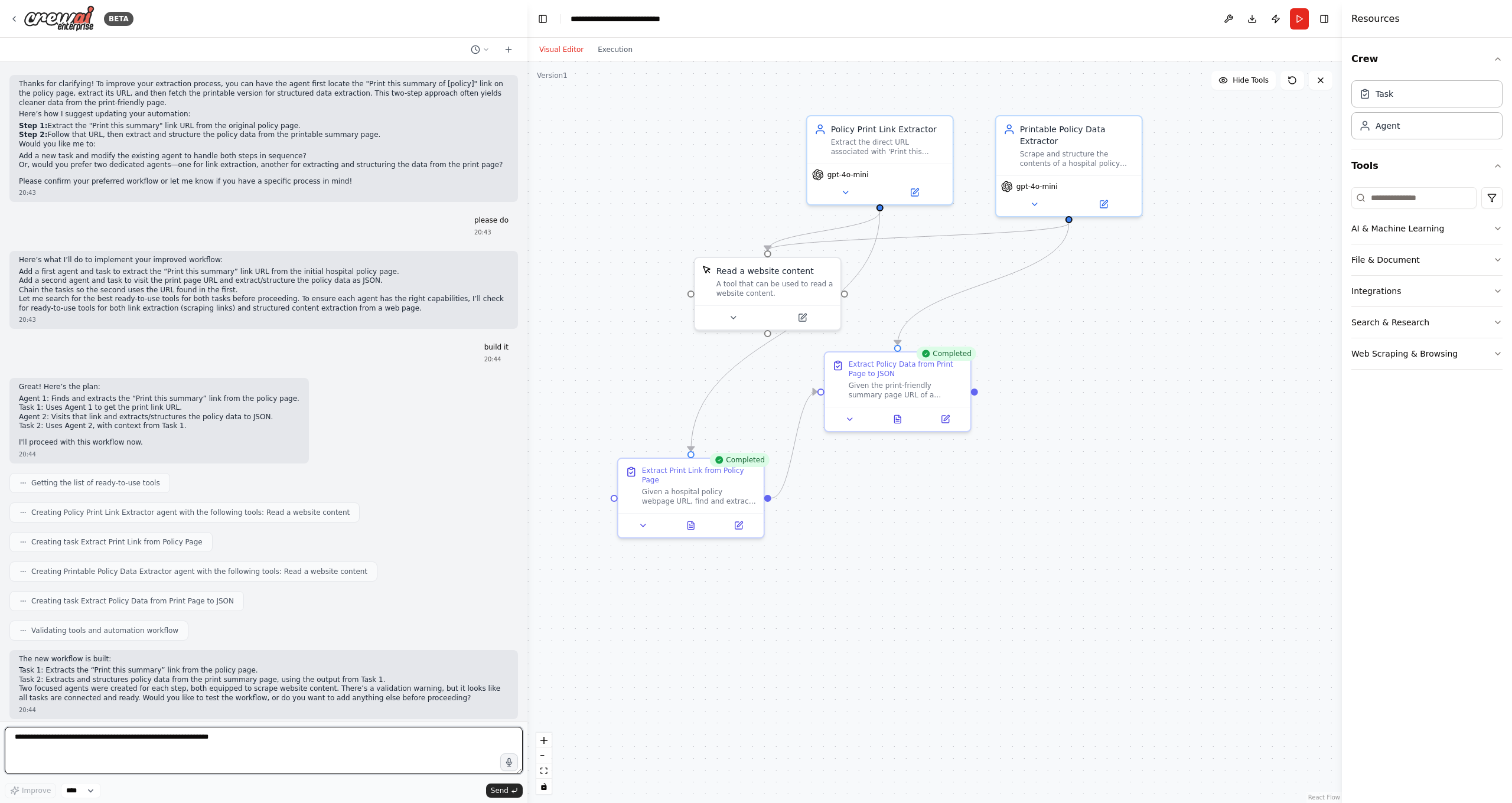
scroll to position [7664, 0]
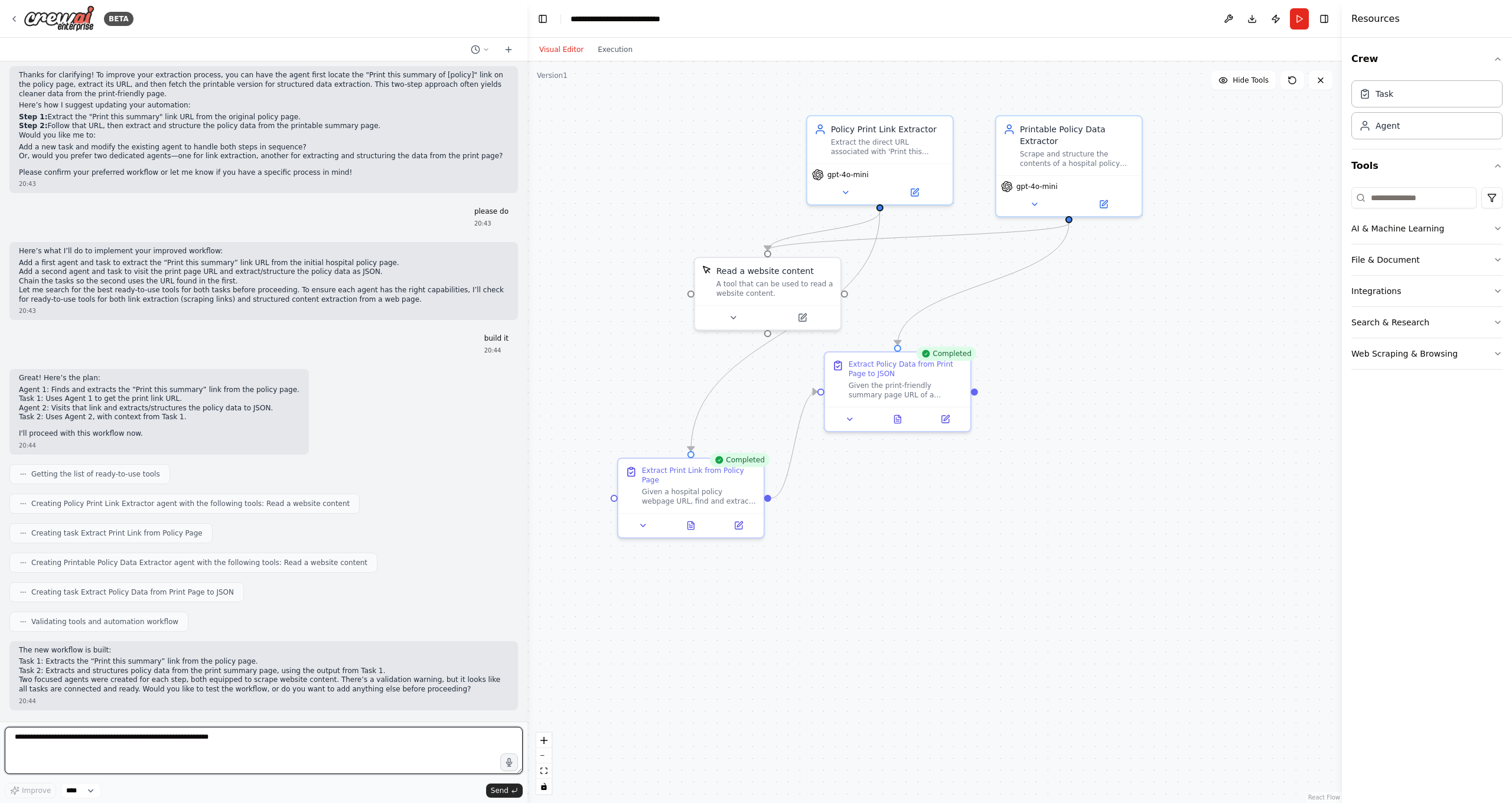
type textarea "*"
type textarea "**********"
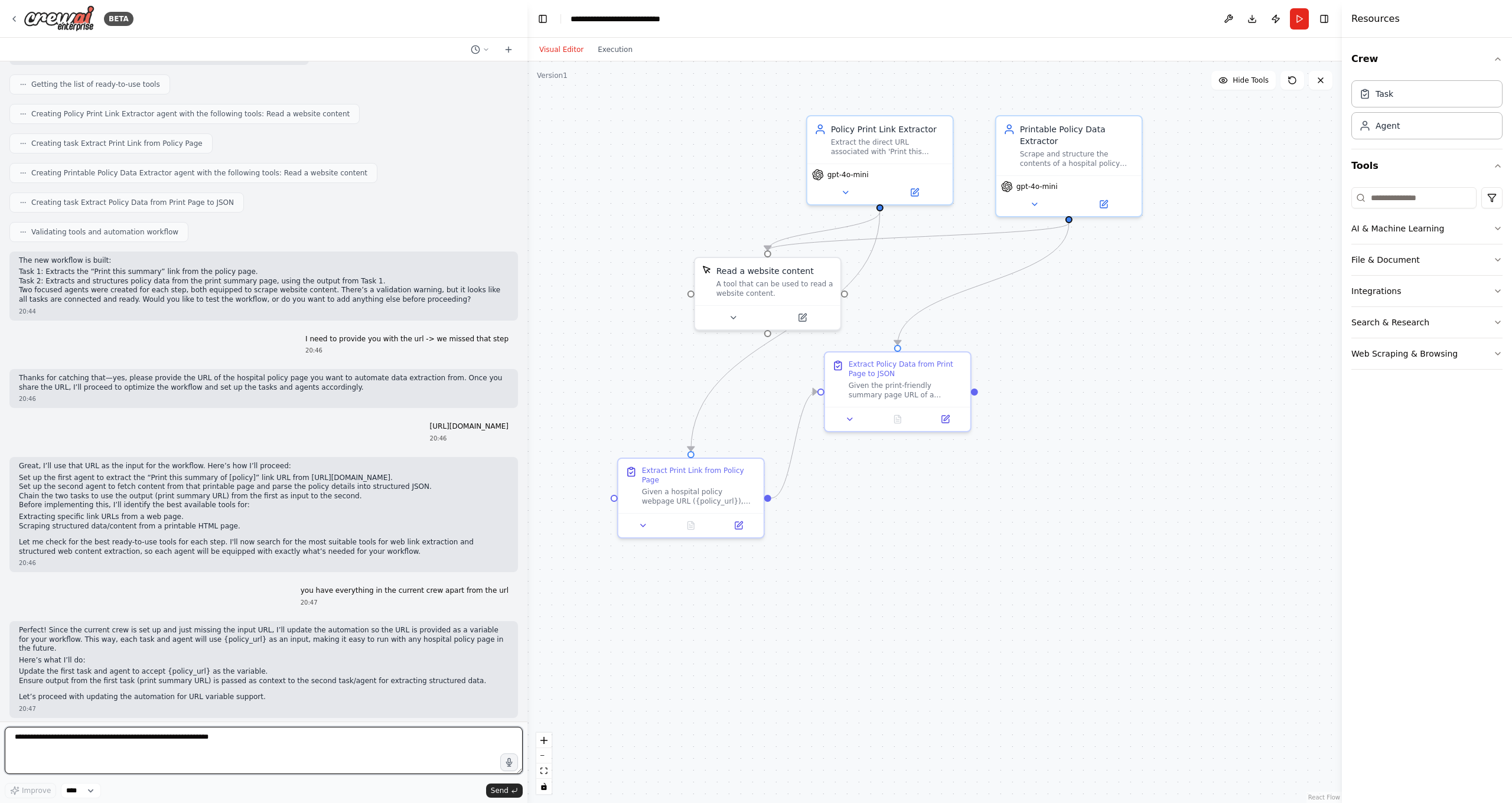
scroll to position [8063, 0]
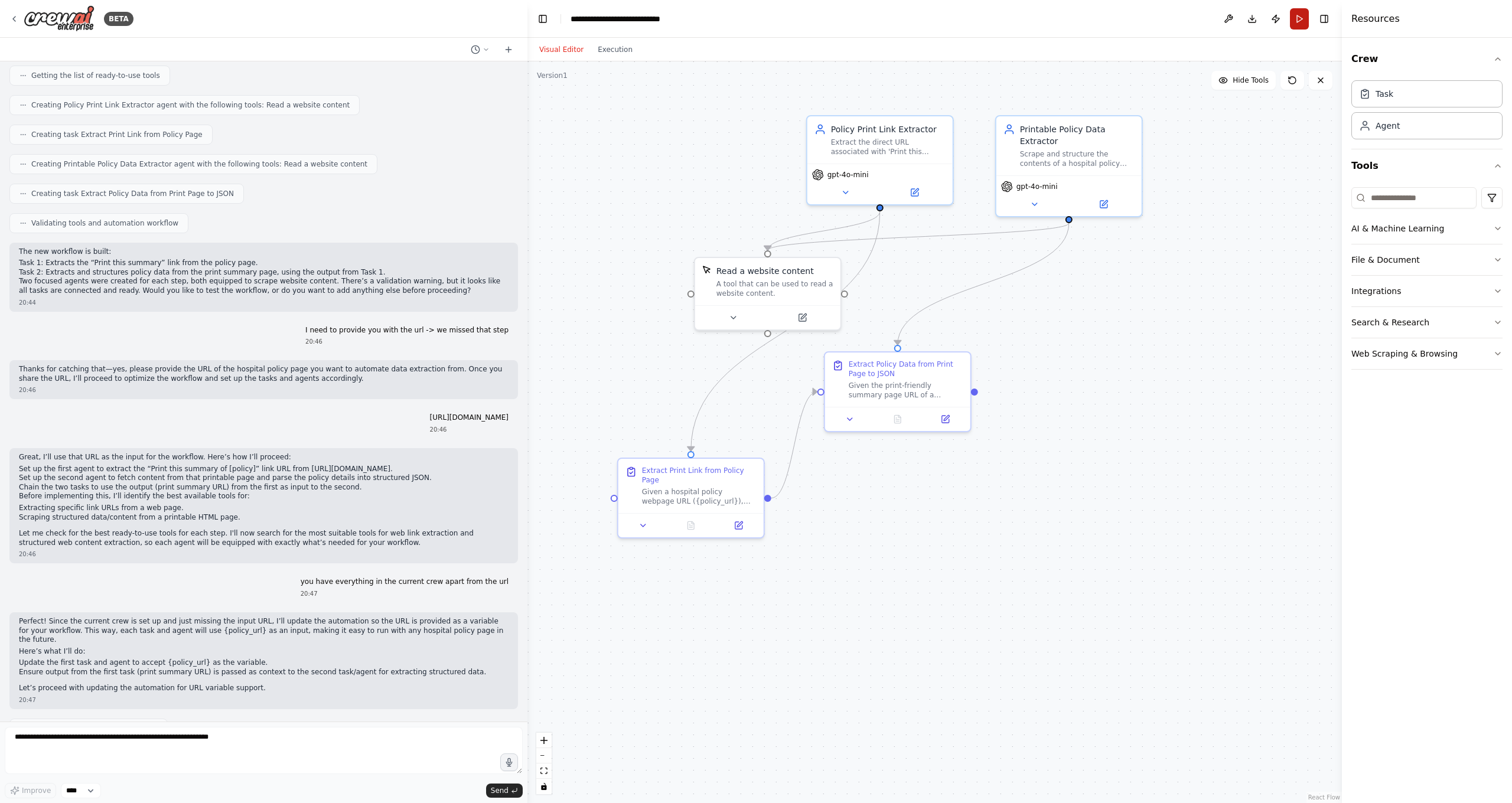
click at [1183, 24] on button "Run" at bounding box center [1300, 18] width 19 height 21
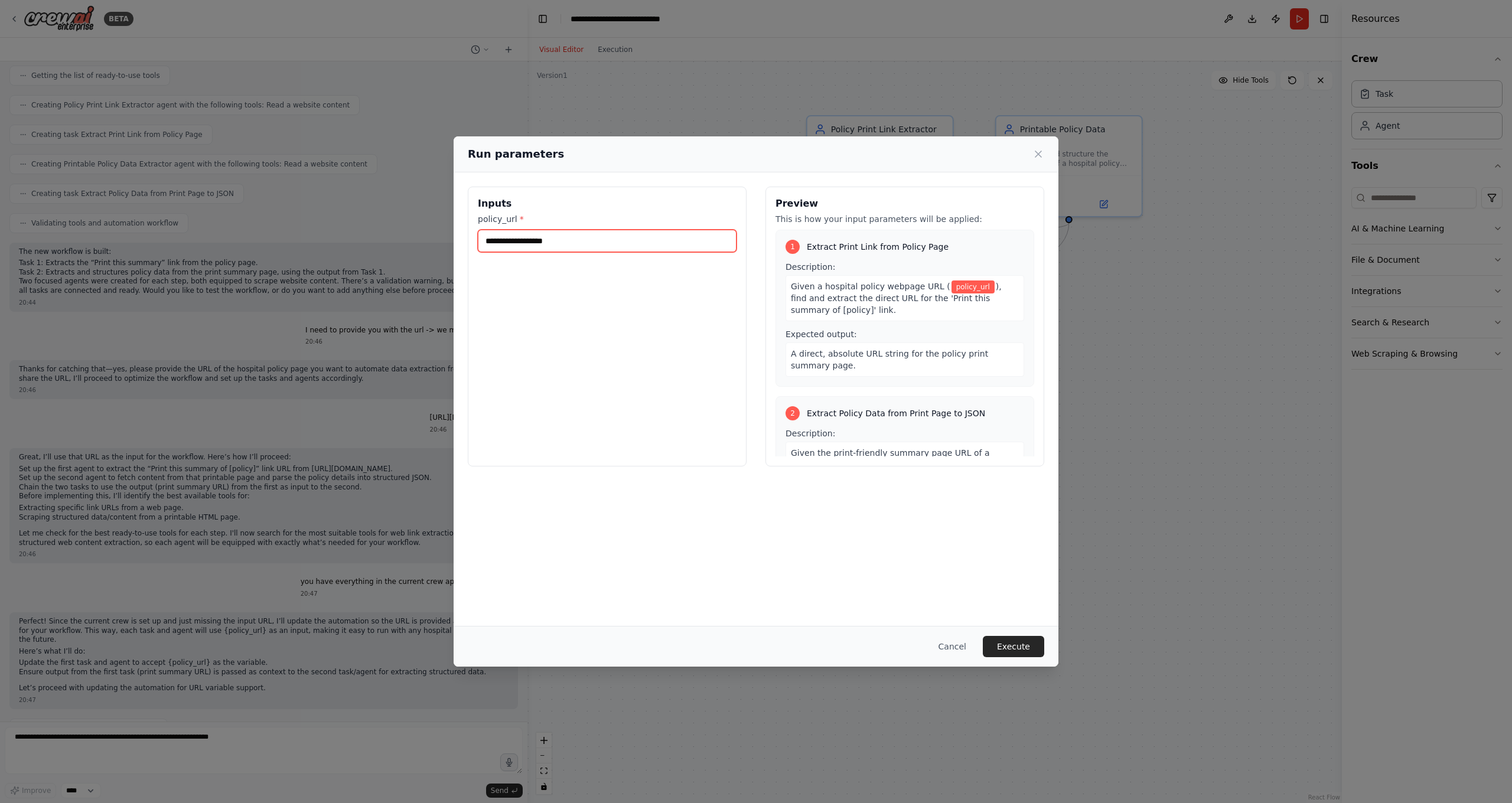
click at [609, 239] on input "policy_url *" at bounding box center [607, 240] width 259 height 22
paste input "**********"
type input "**********"
click at [1017, 644] on button "Execute" at bounding box center [1014, 646] width 61 height 21
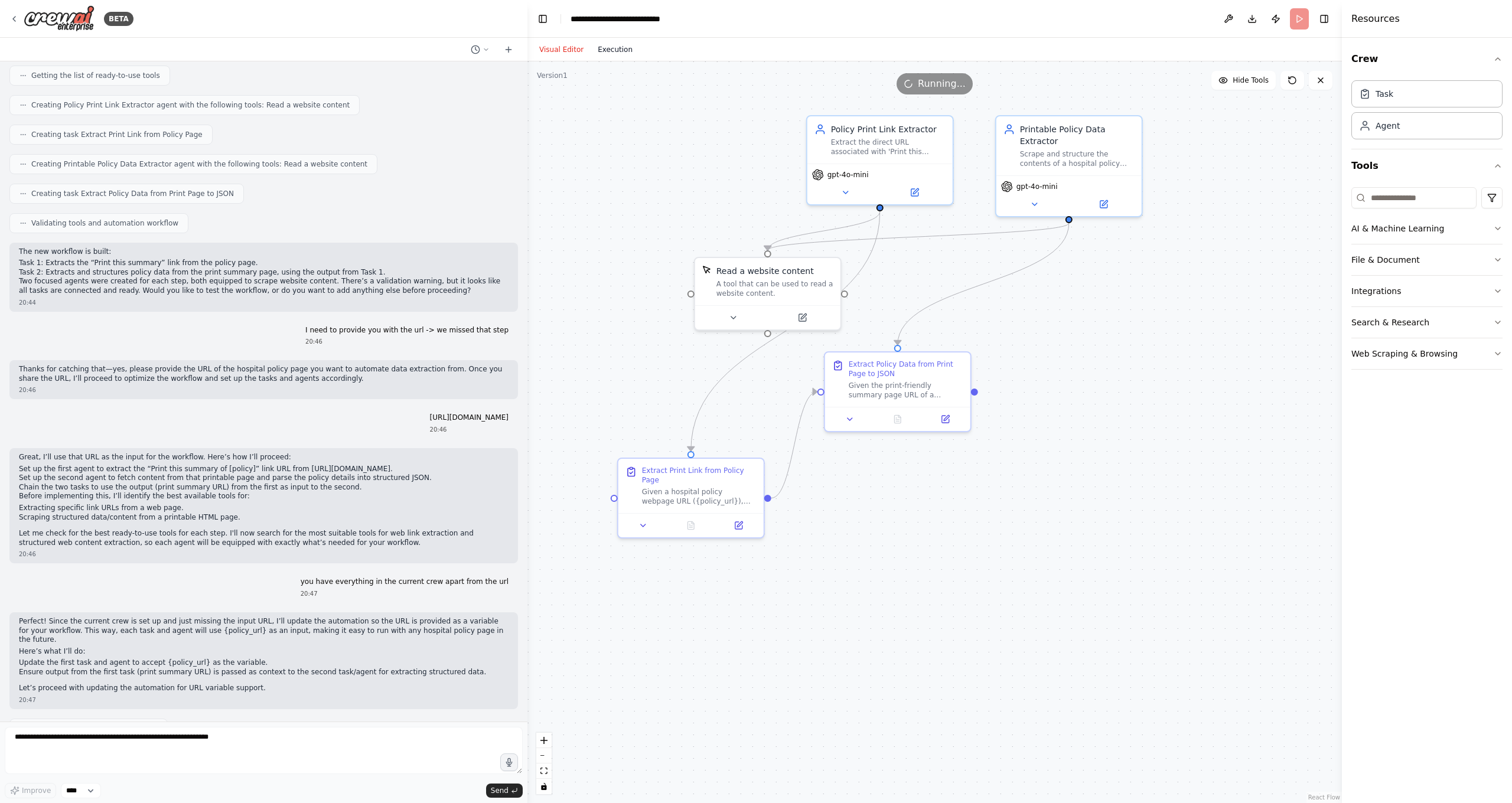
click at [621, 47] on button "Execution" at bounding box center [615, 50] width 49 height 14
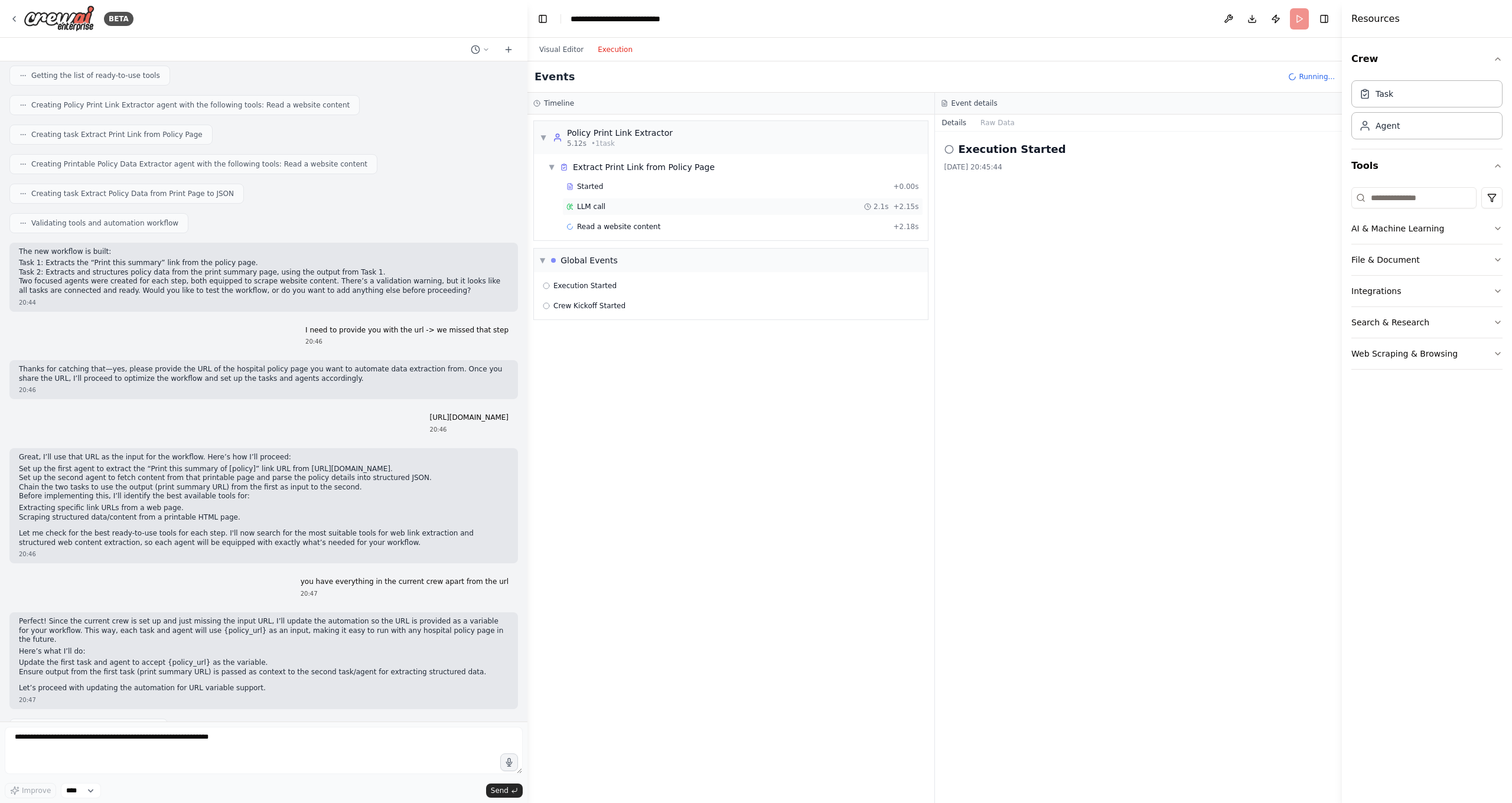
click at [593, 206] on span "LLM call" at bounding box center [591, 206] width 28 height 10
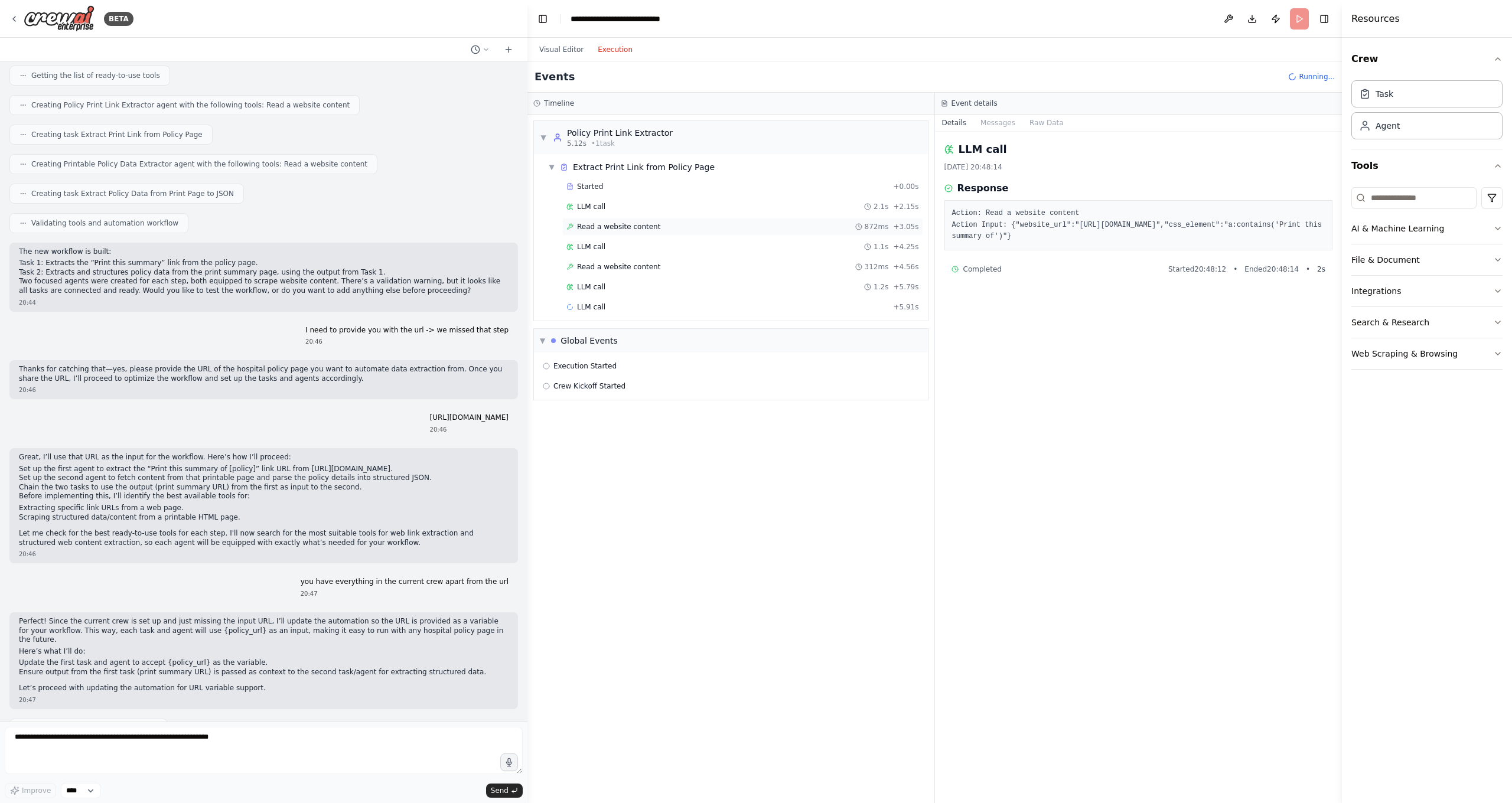
click at [594, 226] on span "Read a website content" at bounding box center [618, 226] width 84 height 10
click at [592, 290] on span "LLM call" at bounding box center [591, 287] width 28 height 10
click at [591, 328] on span "LLM call" at bounding box center [591, 327] width 28 height 10
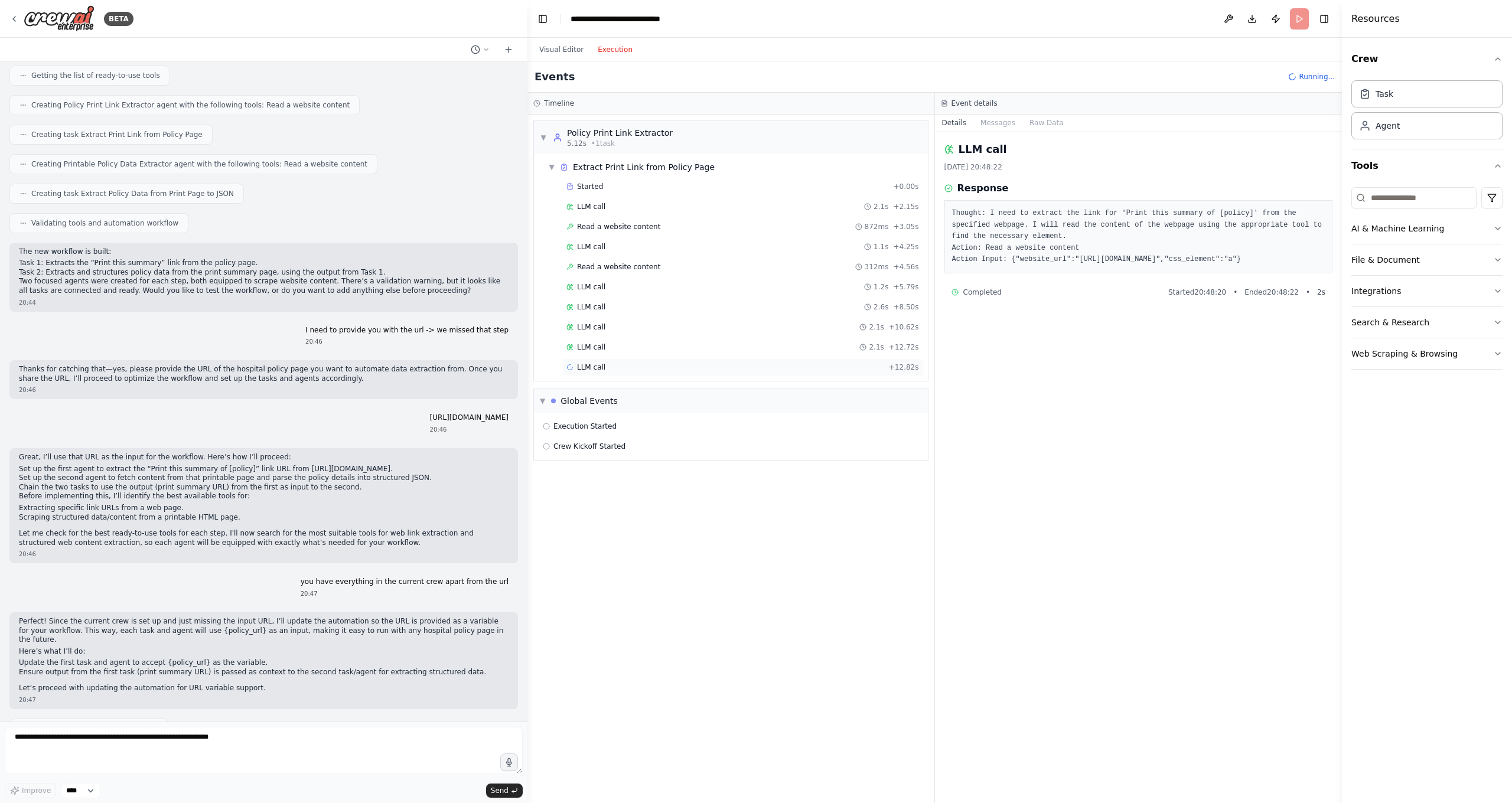
click at [589, 369] on span "LLM call" at bounding box center [591, 367] width 28 height 10
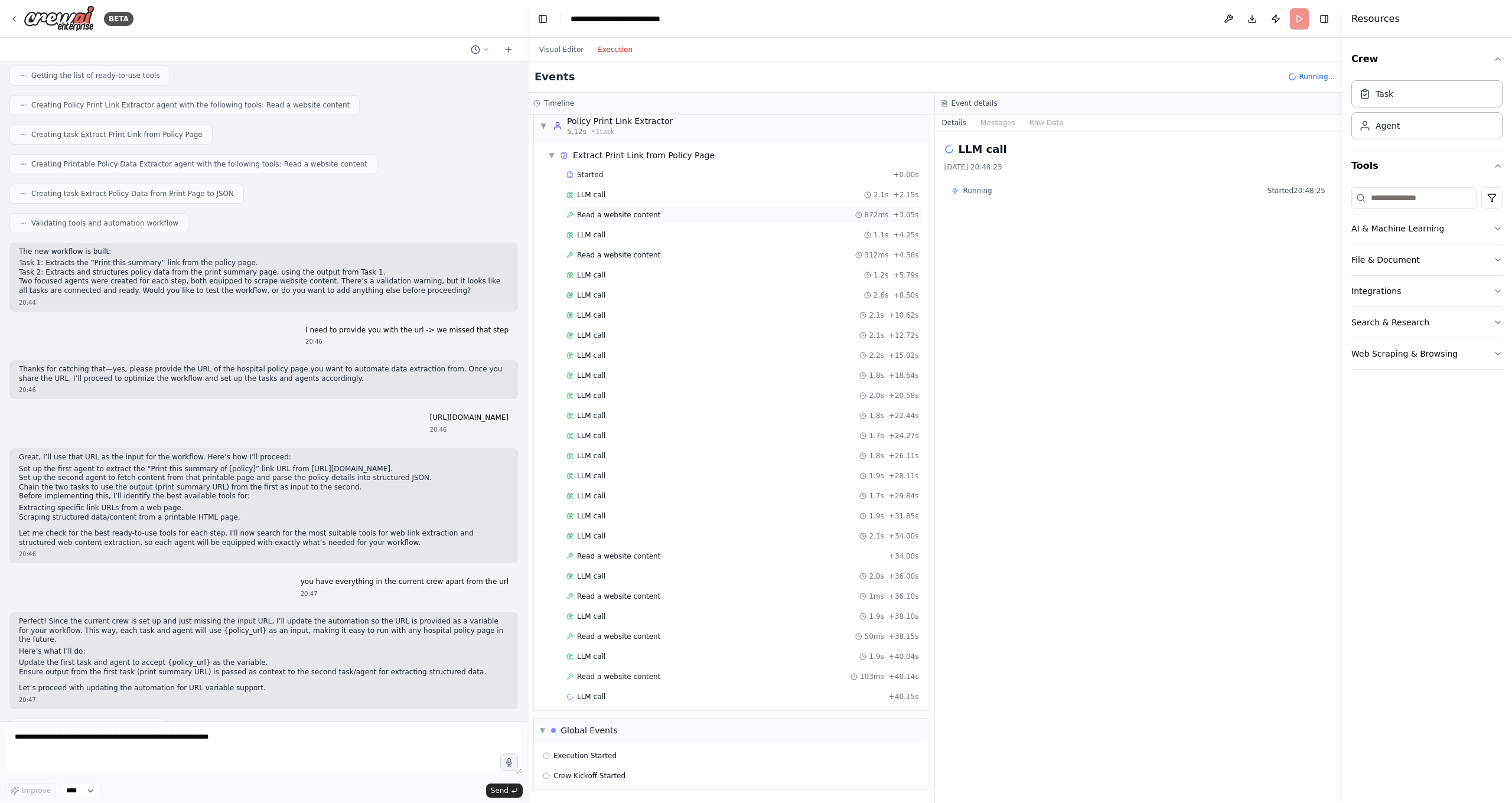
scroll to position [12, 0]
click at [602, 672] on span "Read a website content" at bounding box center [618, 676] width 84 height 10
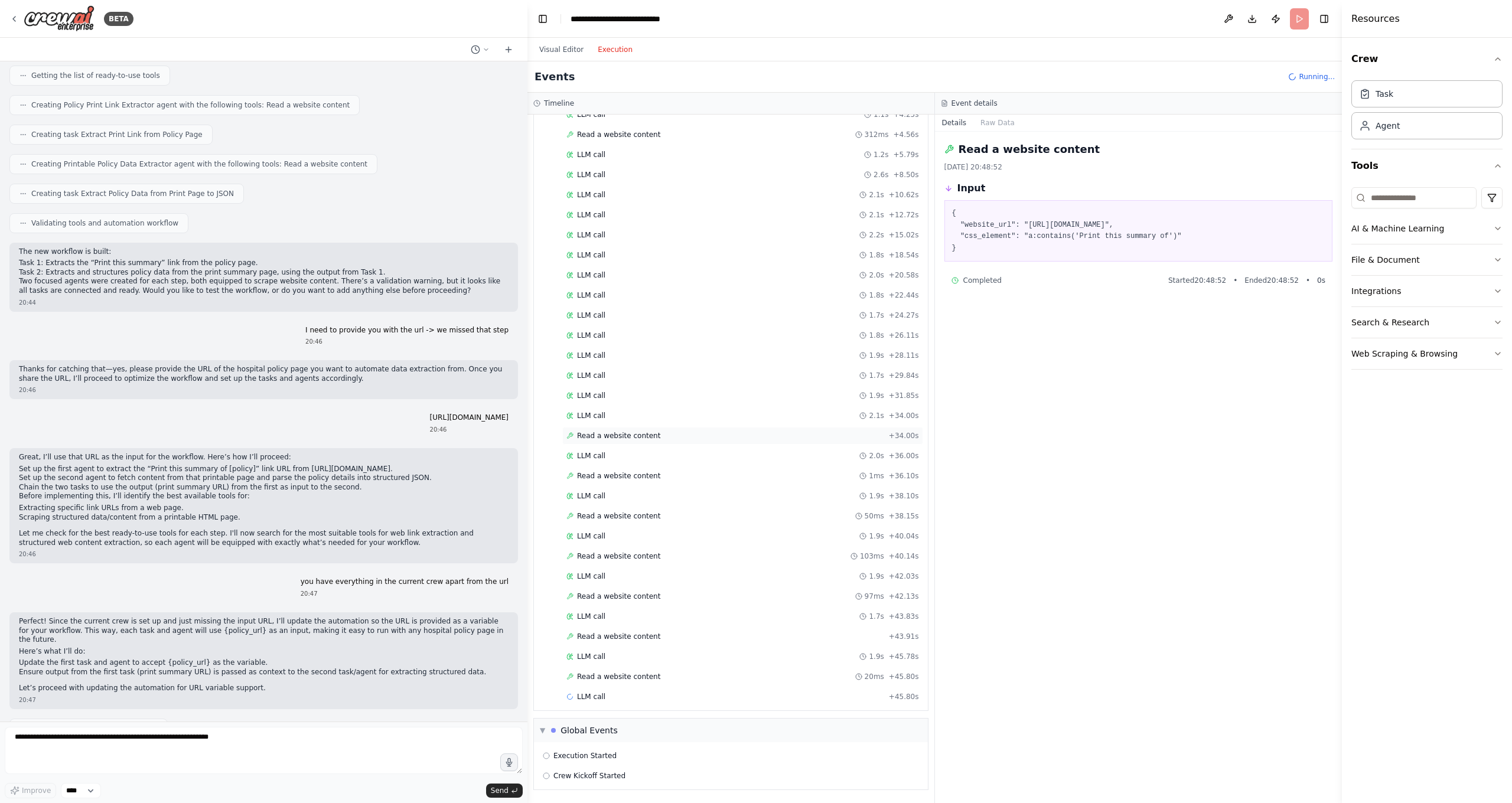
scroll to position [133, 0]
click at [615, 639] on span "Read a website content" at bounding box center [618, 636] width 84 height 10
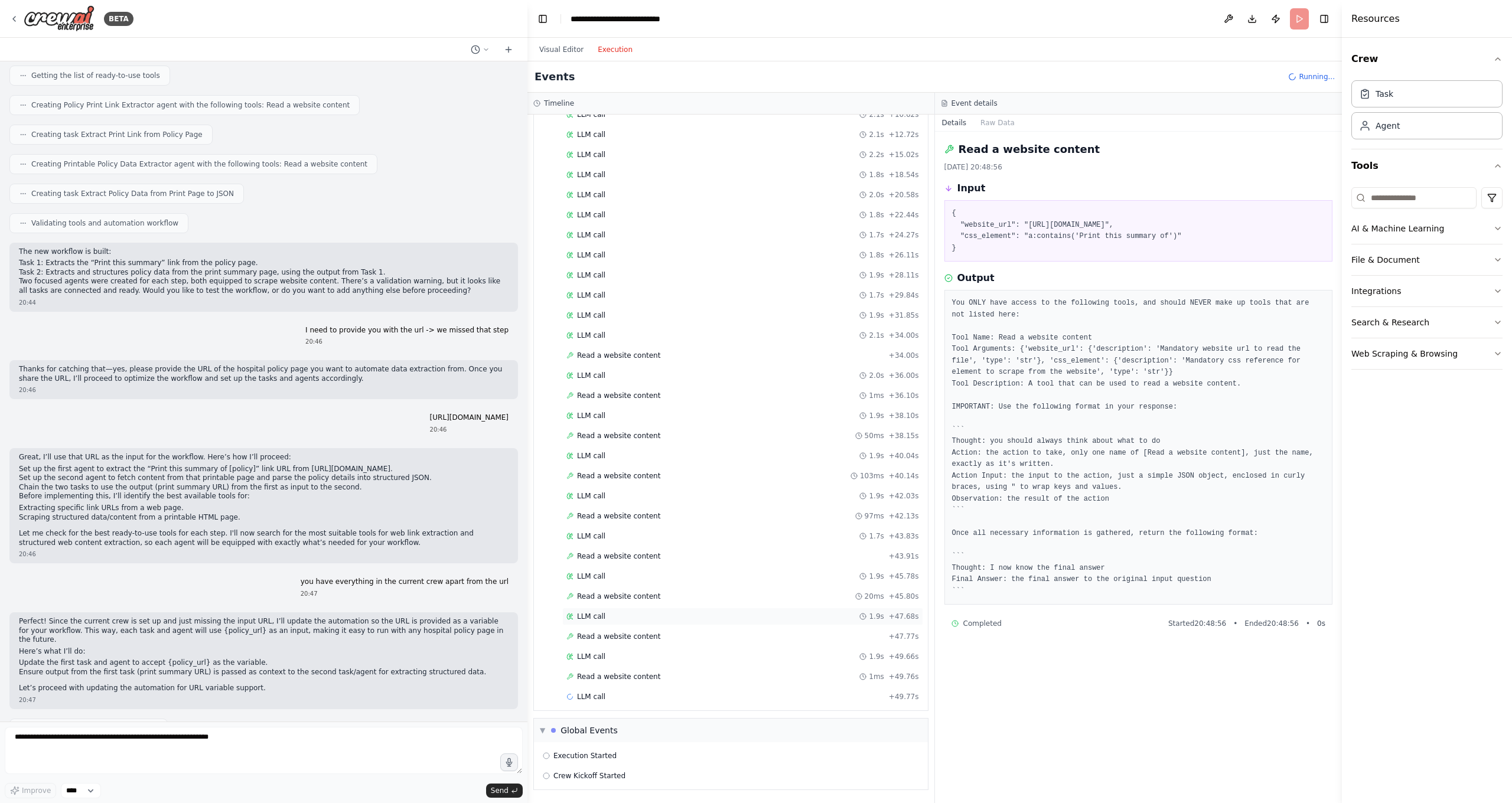
scroll to position [213, 0]
click at [608, 636] on span "Read a website content" at bounding box center [618, 636] width 84 height 10
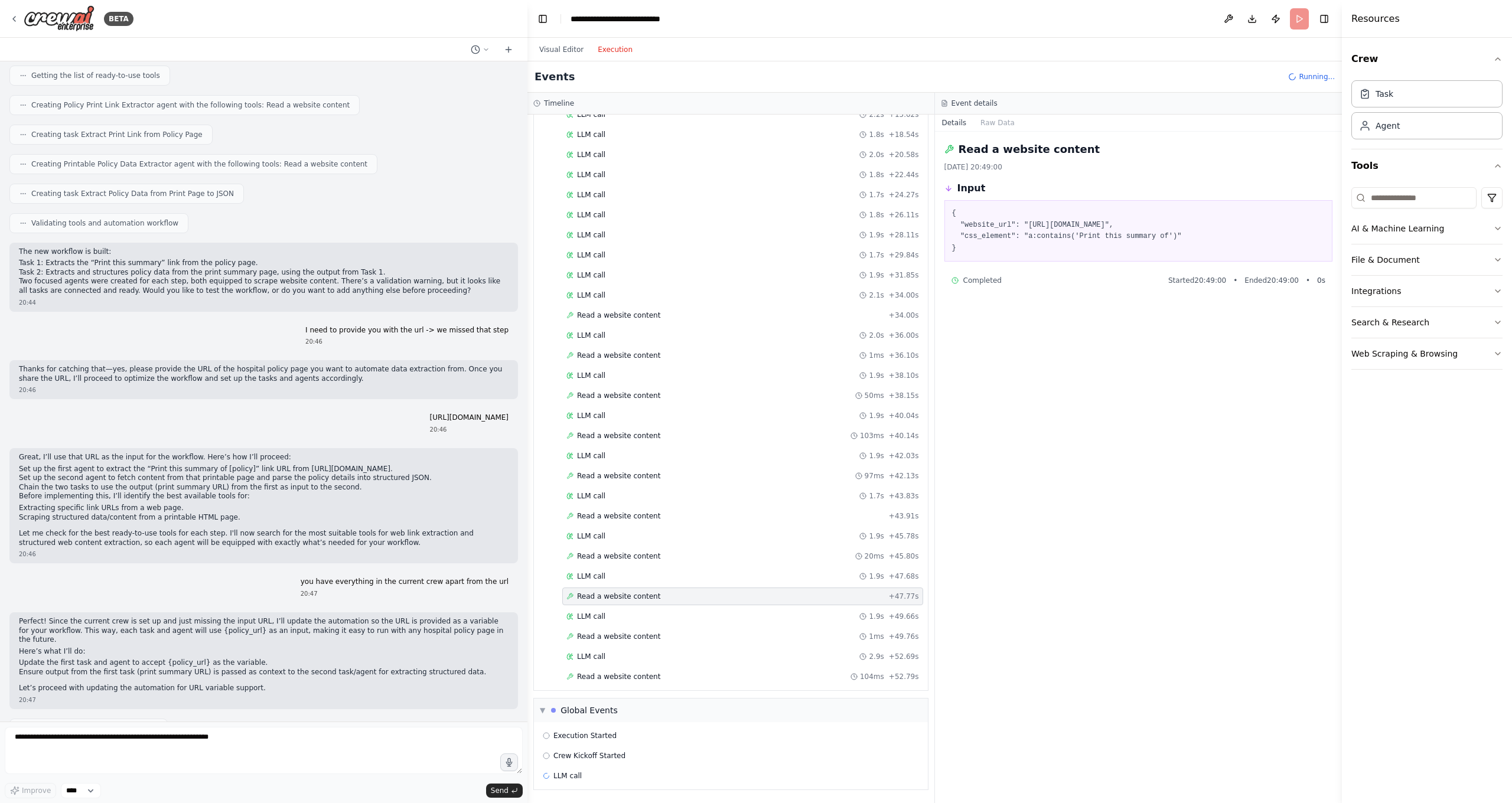
scroll to position [253, 0]
click at [598, 618] on span "LLM call" at bounding box center [591, 616] width 28 height 10
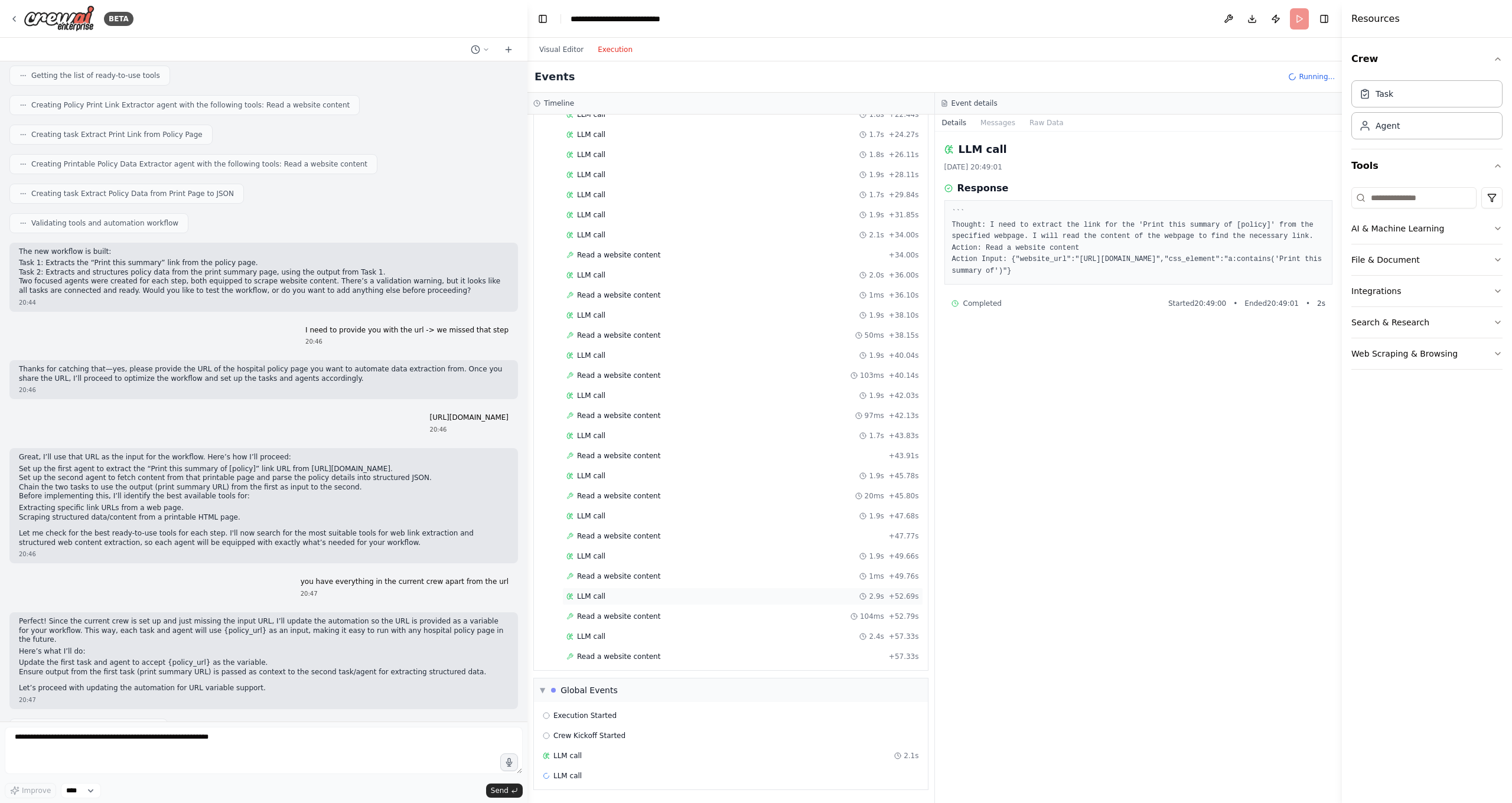
scroll to position [0, 0]
click at [612, 632] on div "LLM call 2.4s + 57.33s" at bounding box center [743, 636] width 353 height 10
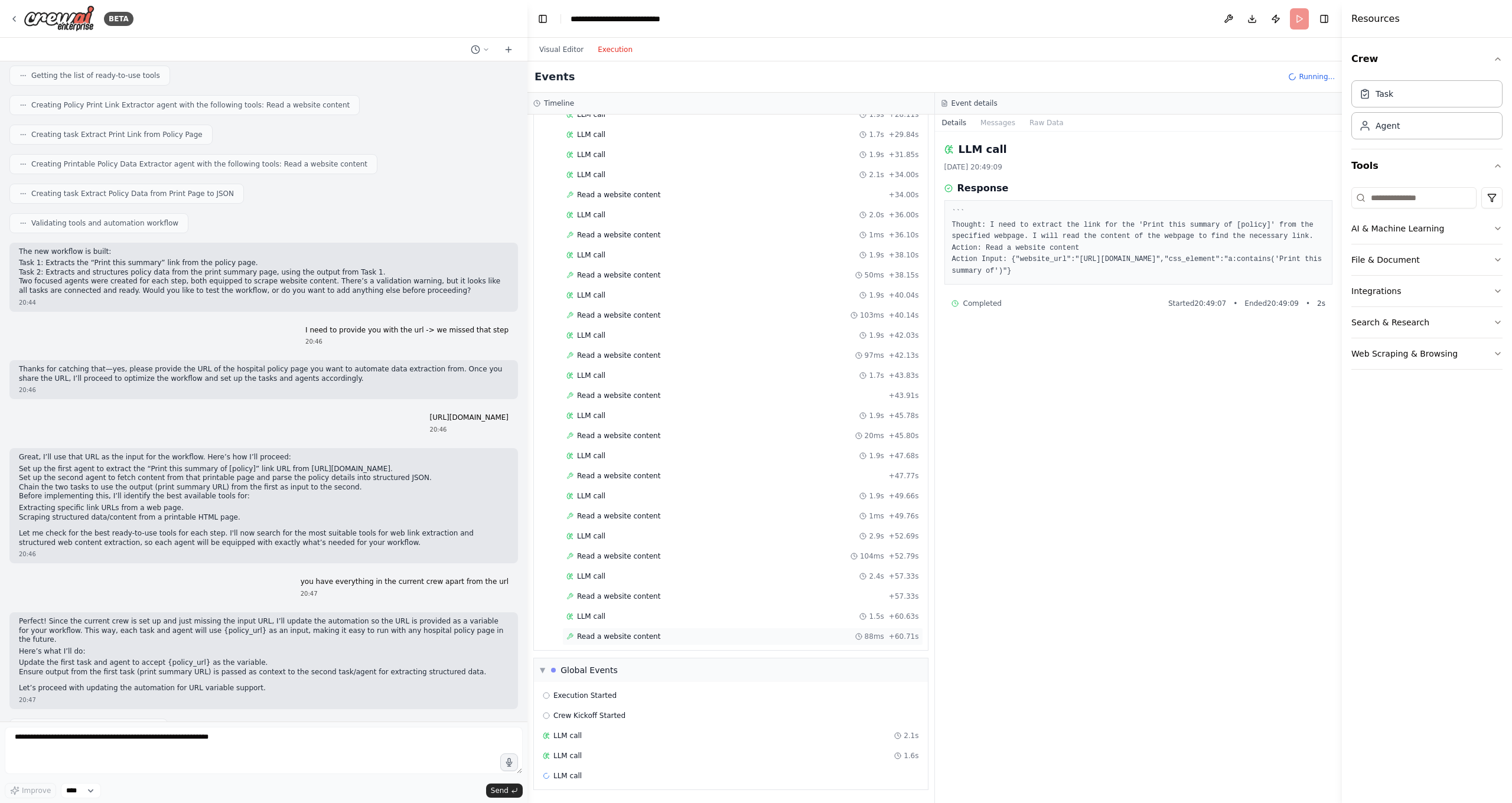
scroll to position [373, 0]
click at [614, 637] on span "Read a website content" at bounding box center [618, 636] width 84 height 10
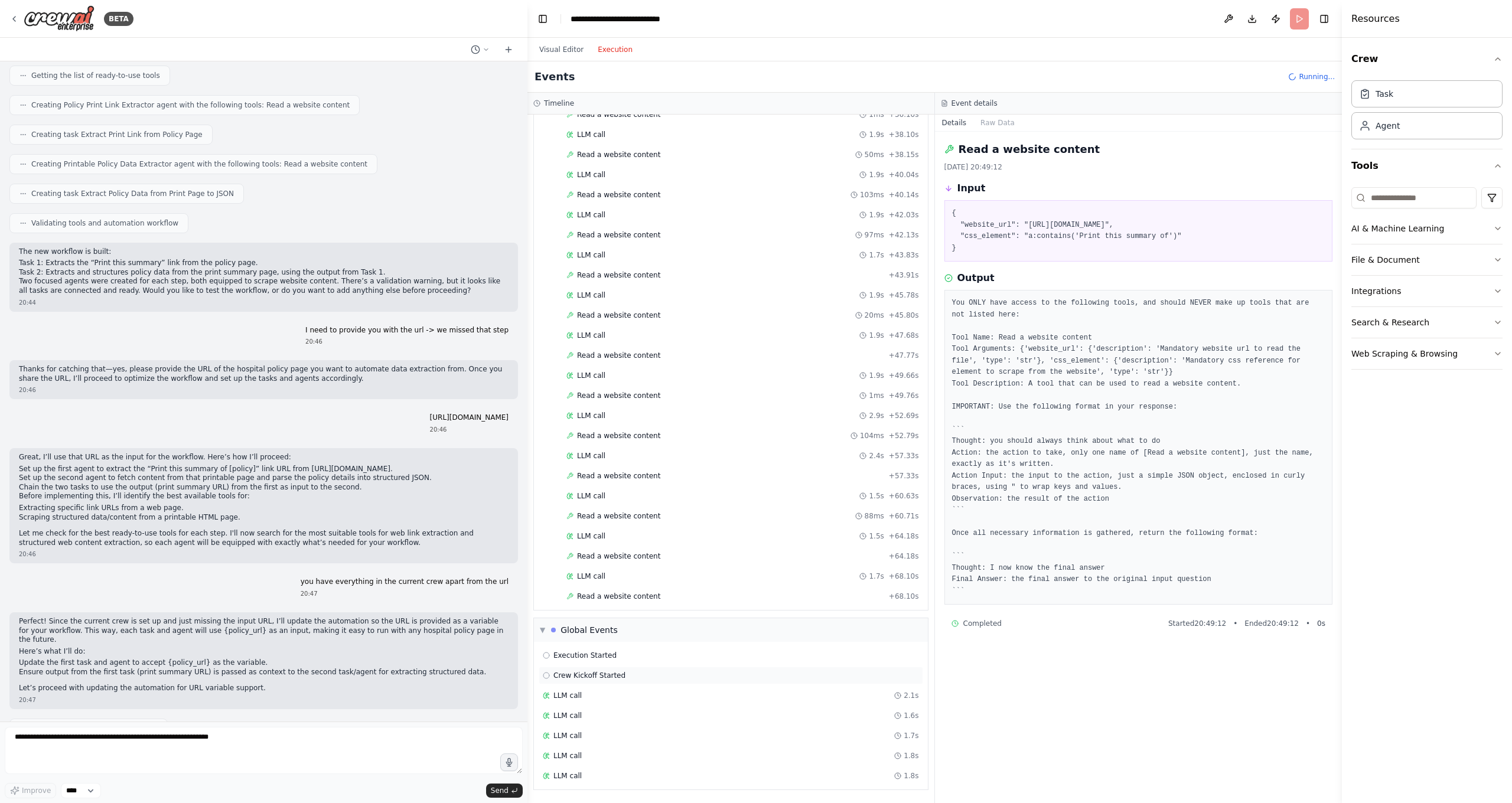
scroll to position [494, 0]
click at [603, 697] on span "Crew Kickoff Started" at bounding box center [589, 695] width 72 height 10
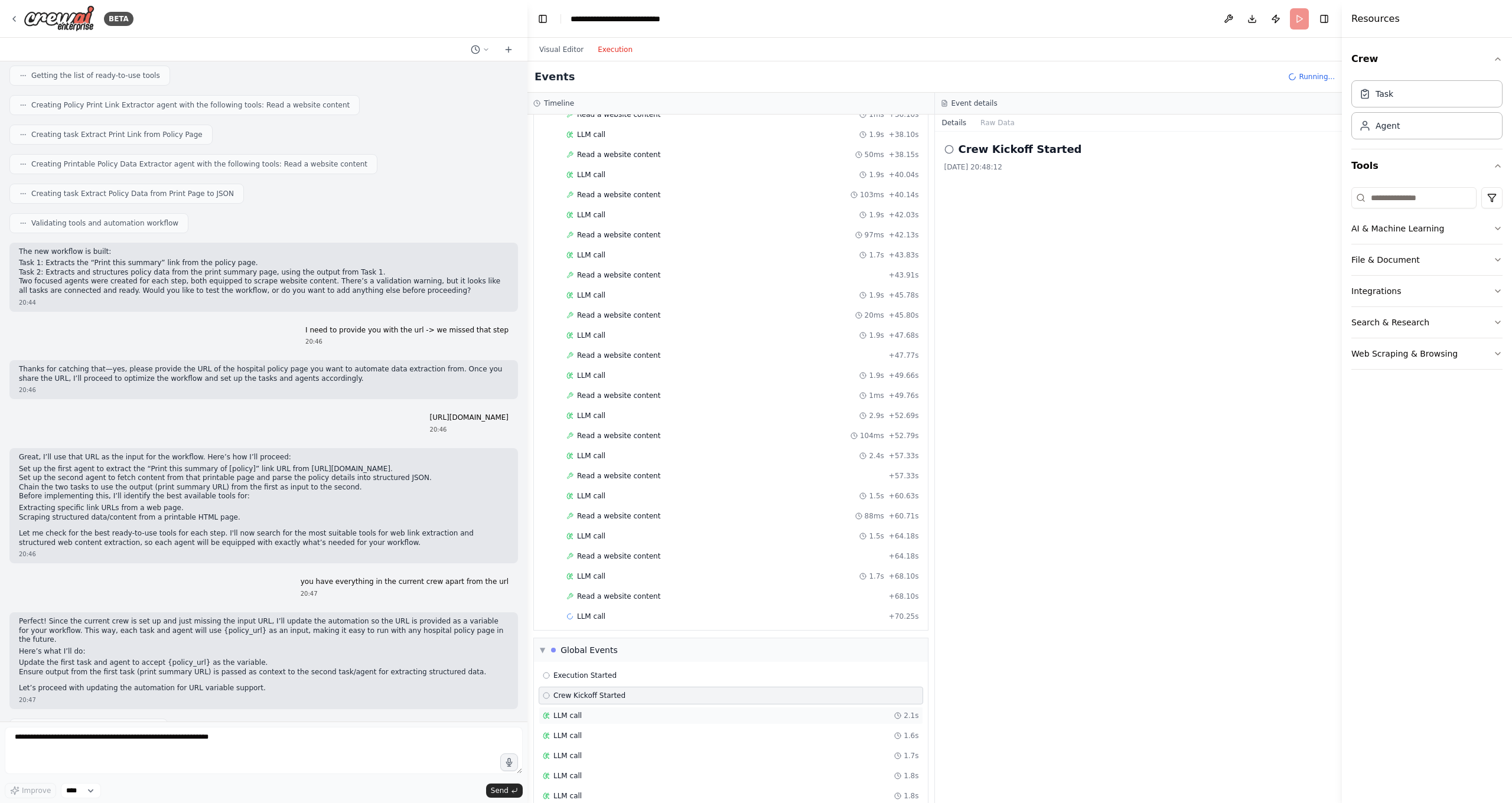
click at [585, 709] on div "LLM call 2.1s" at bounding box center [731, 716] width 376 height 10
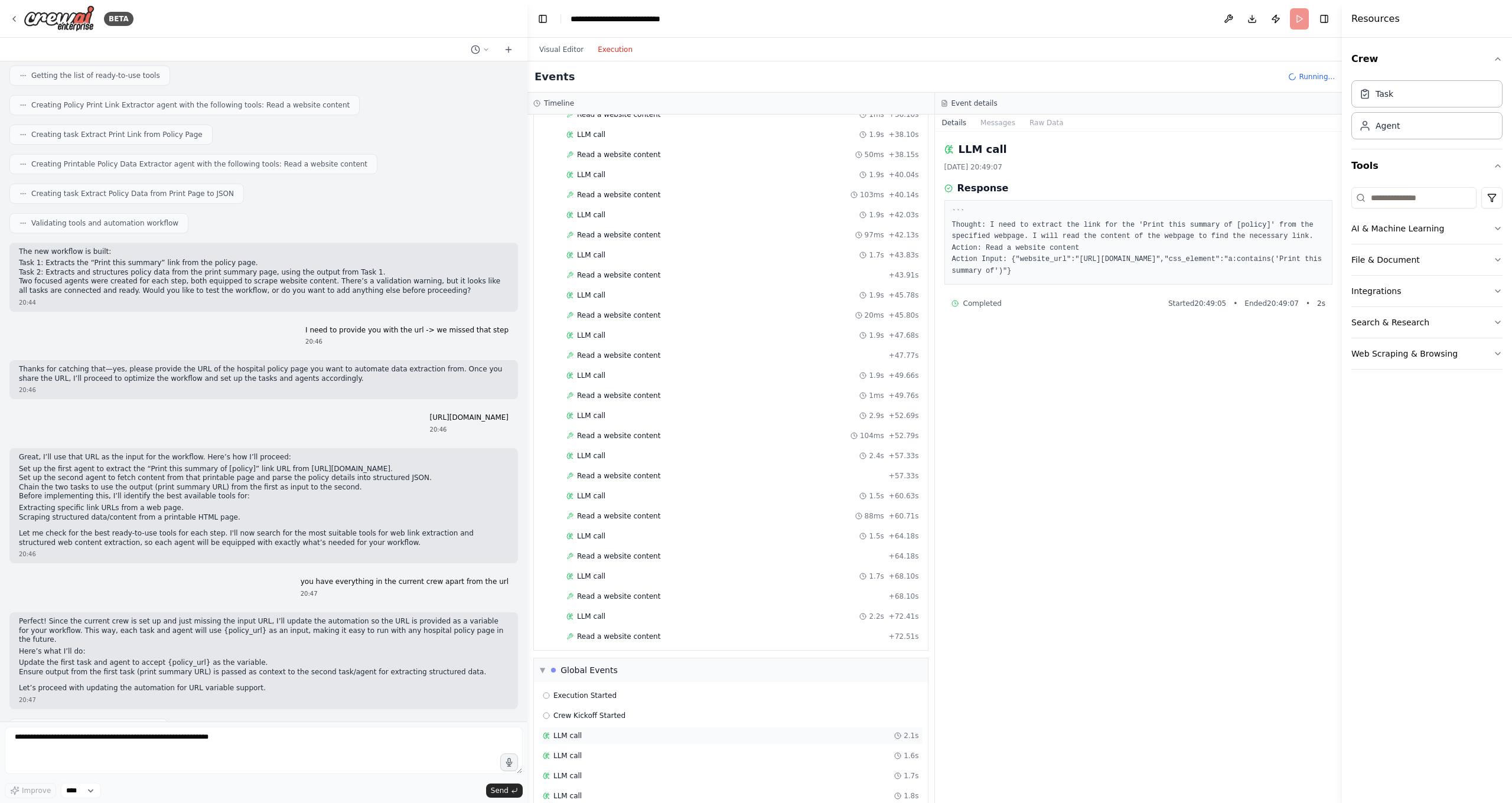
click at [585, 709] on div "LLM call 2.1s" at bounding box center [731, 736] width 384 height 18
click at [583, 709] on div "LLM call 2.1s" at bounding box center [731, 735] width 376 height 10
click at [578, 709] on div "LLM call 2.1s" at bounding box center [731, 756] width 384 height 18
click at [575, 709] on span "LLM call" at bounding box center [567, 735] width 28 height 10
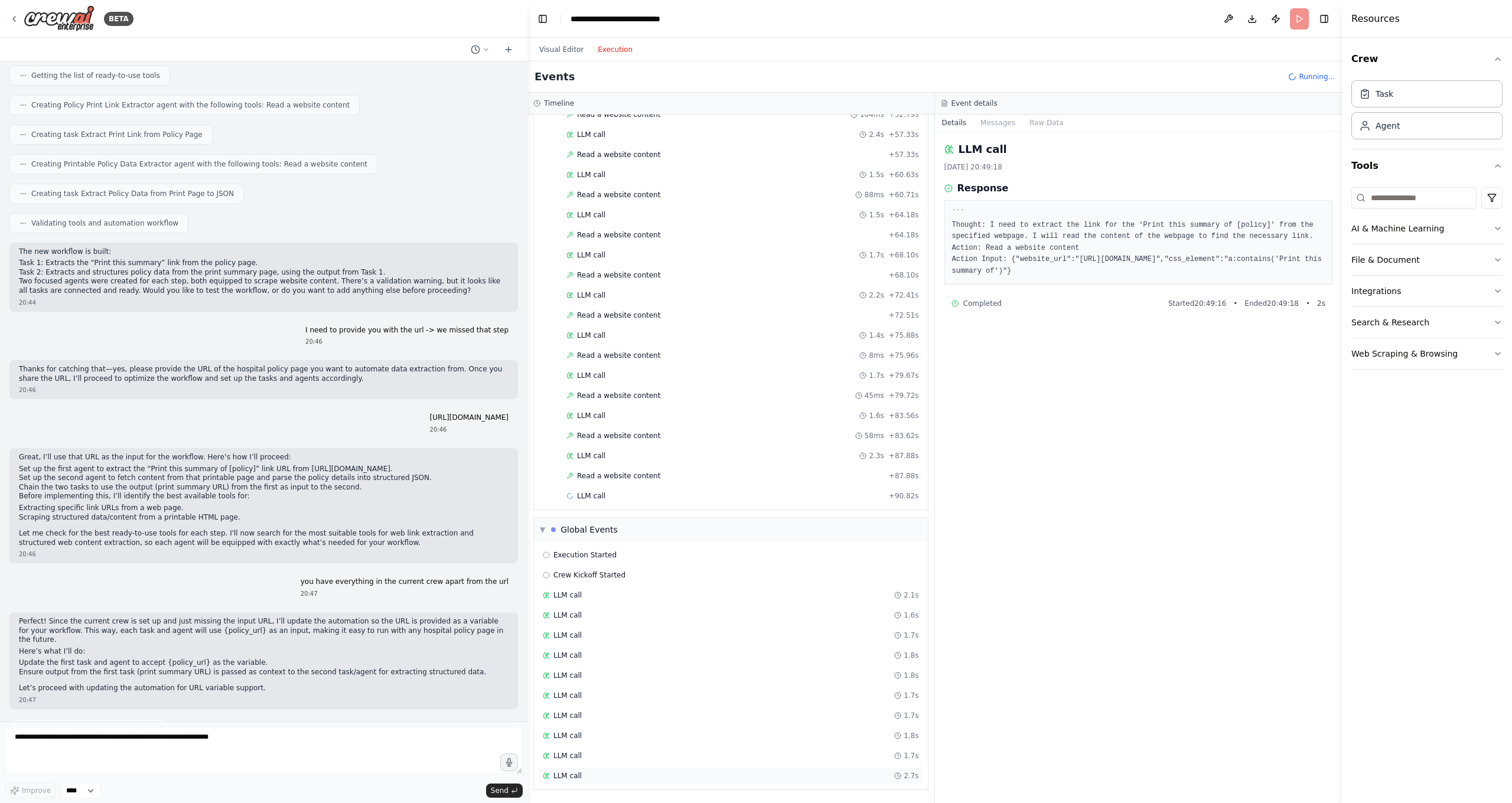
scroll to position [815, 0]
click at [591, 709] on div "LLM call 1.7s" at bounding box center [731, 776] width 376 height 10
click at [570, 709] on span "LLM call" at bounding box center [567, 735] width 28 height 10
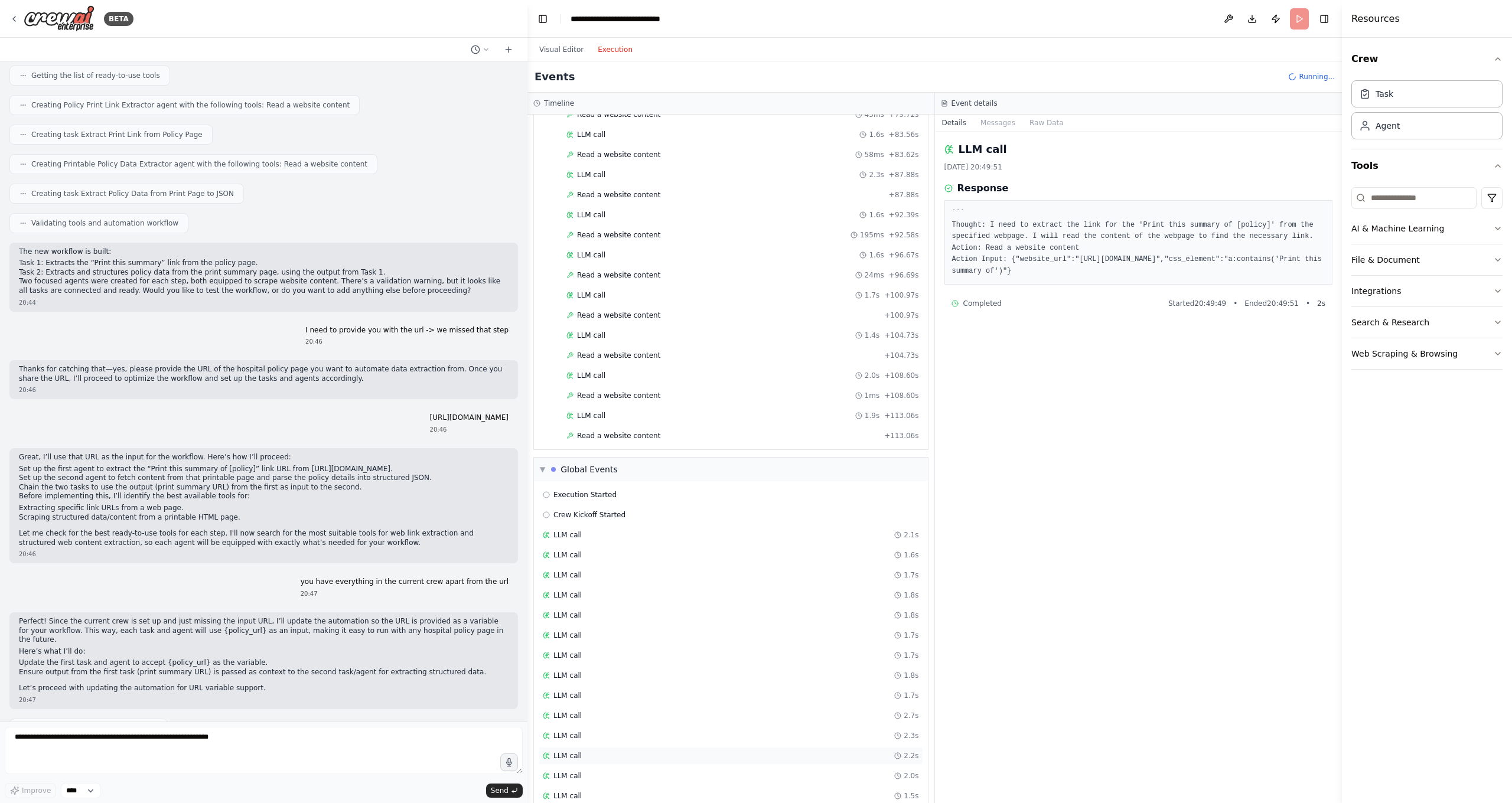
click at [582, 709] on div "LLM call 2.2s" at bounding box center [731, 756] width 384 height 18
click at [581, 709] on div "LLM call 2.2s" at bounding box center [731, 769] width 384 height 18
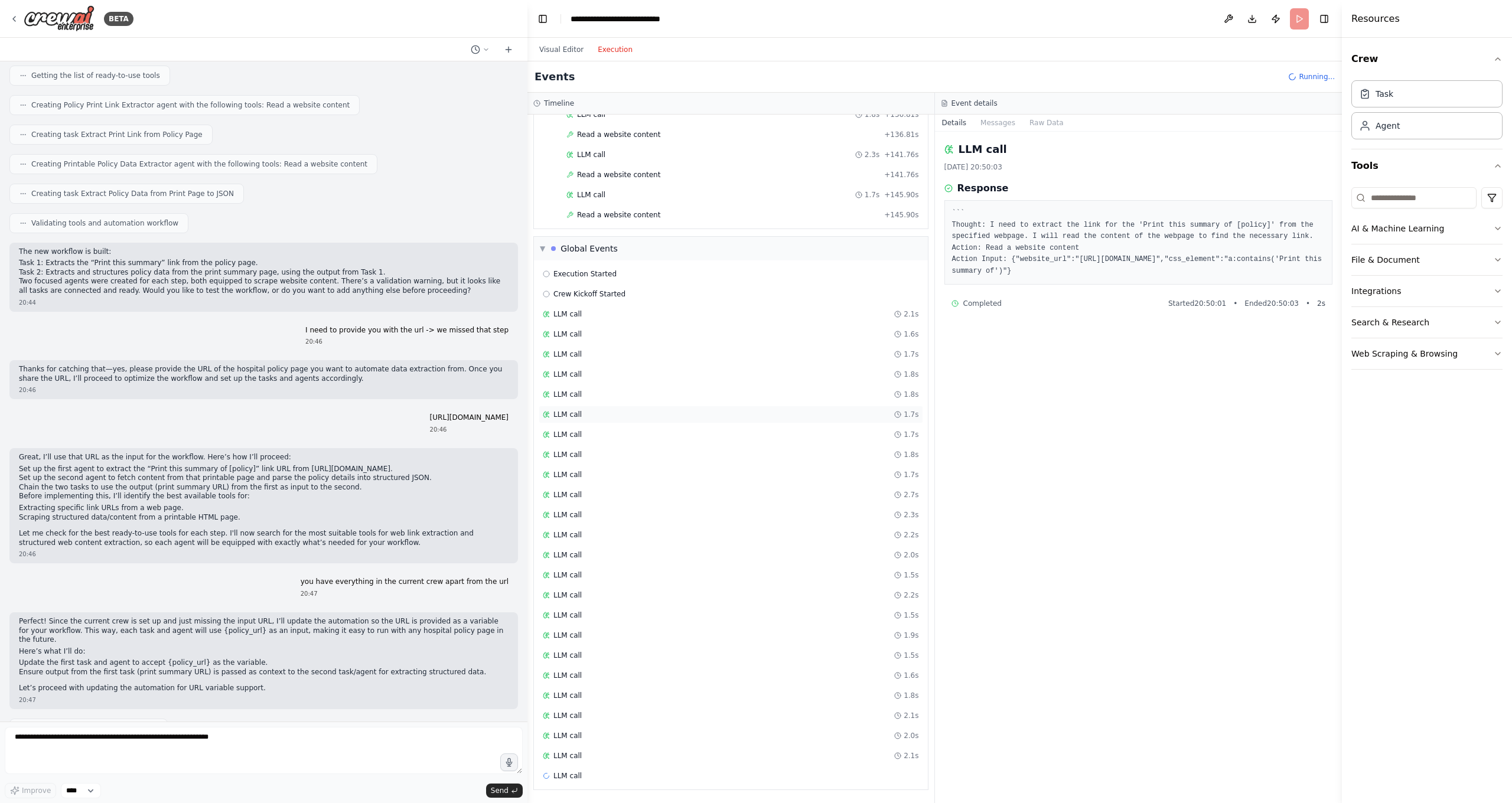
scroll to position [1638, 0]
click at [569, 53] on button "Visual Editor" at bounding box center [562, 50] width 59 height 14
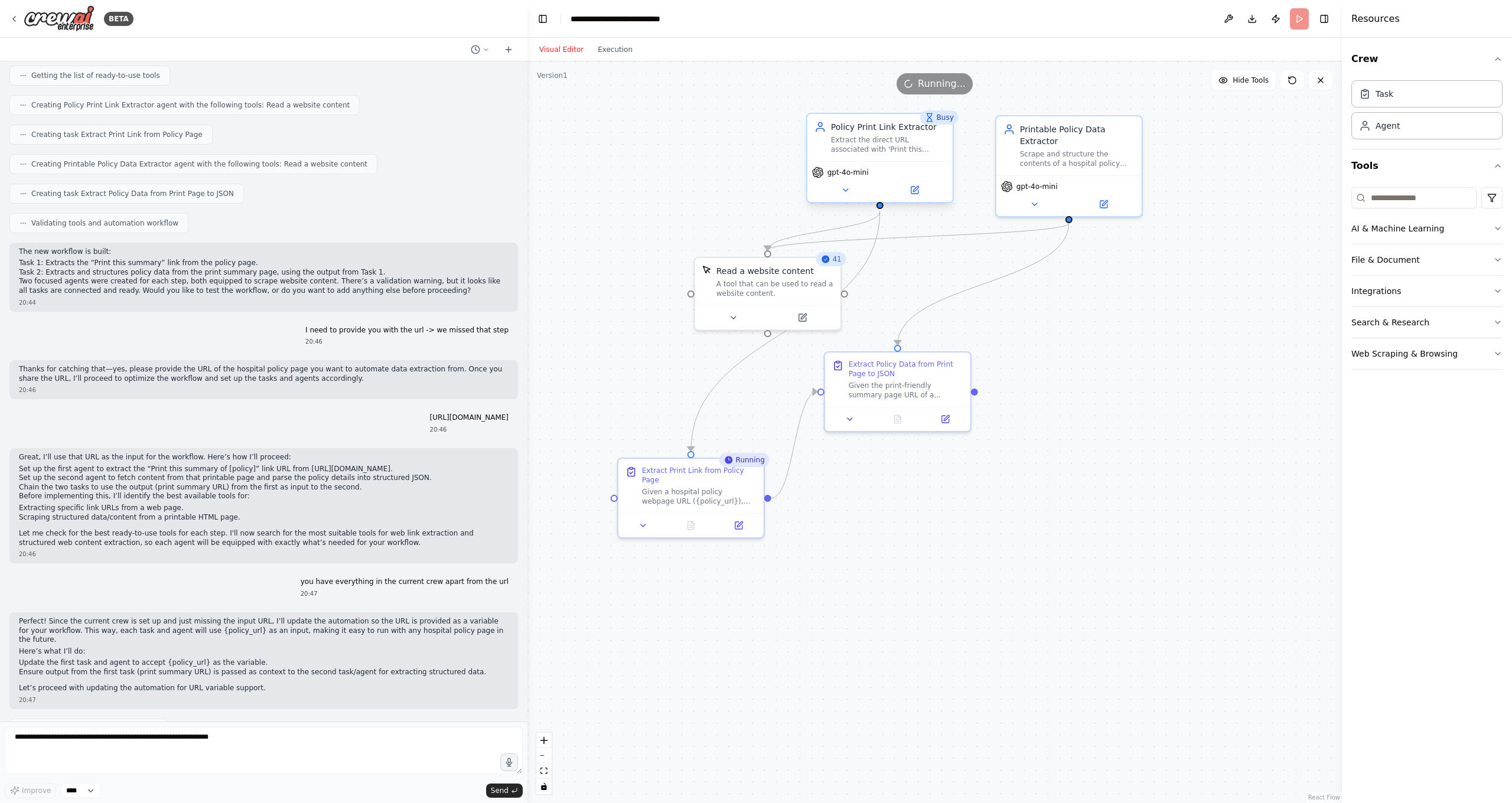
click at [859, 177] on span "gpt-4o-mini" at bounding box center [848, 172] width 41 height 10
click at [856, 188] on button at bounding box center [845, 190] width 67 height 14
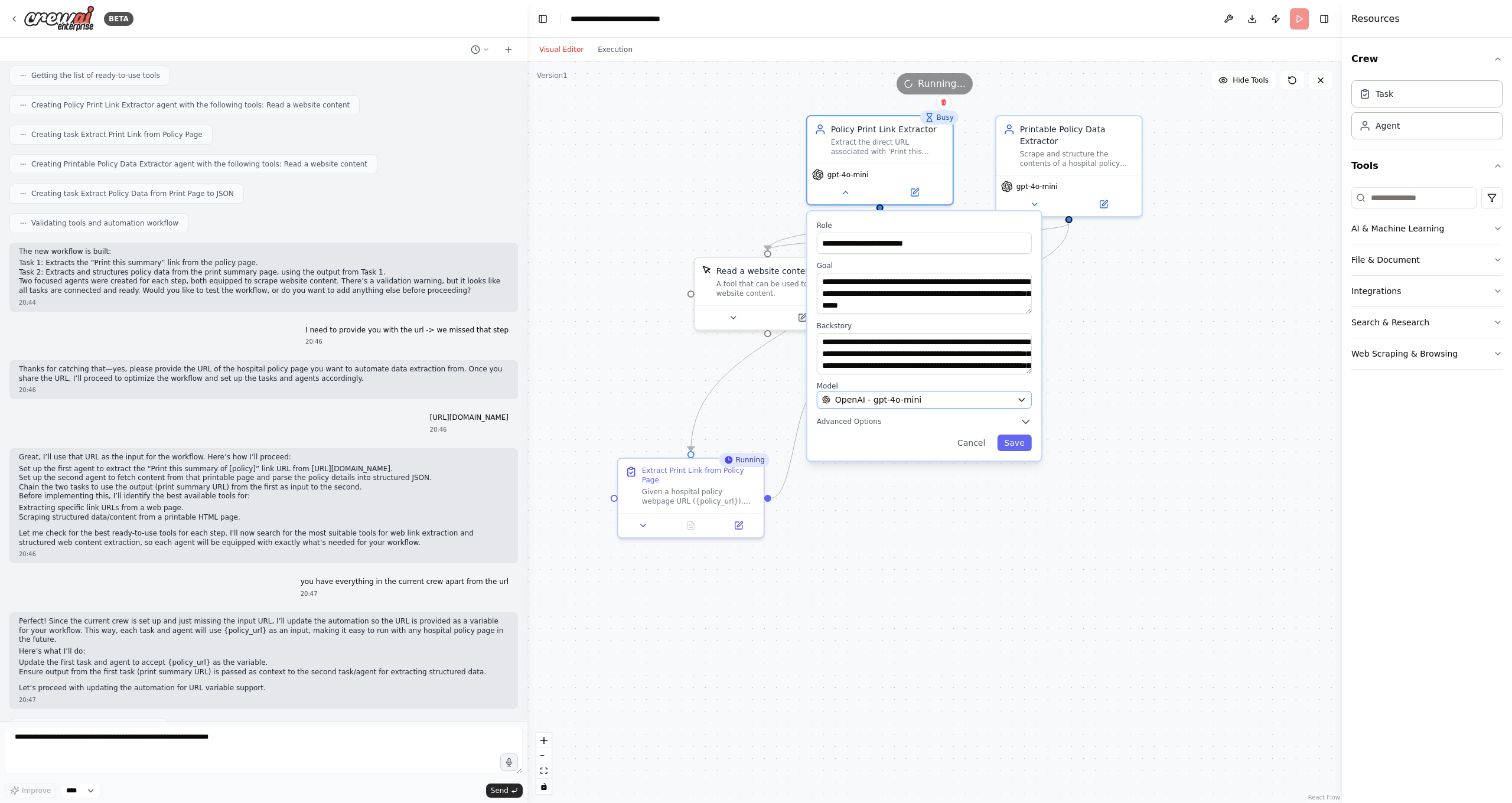
click at [1026, 398] on button "OpenAI - gpt-4o-mini" at bounding box center [924, 400] width 215 height 18
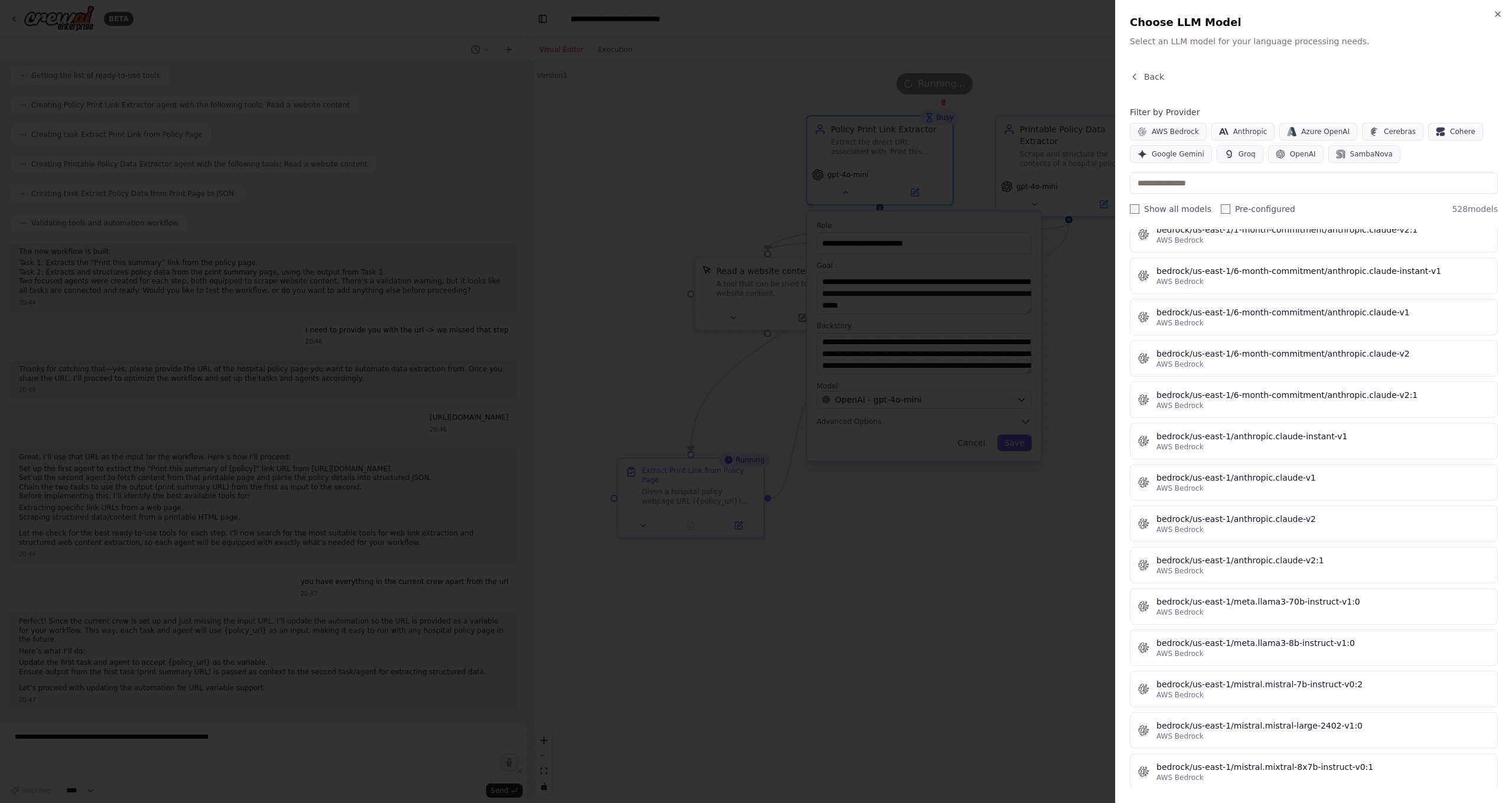
scroll to position [3396, 0]
click at [1183, 15] on div "Close Choose LLM Model Select an LLM model for your language processing needs. …" at bounding box center [1313, 402] width 397 height 803
click at [1183, 13] on icon "button" at bounding box center [1497, 14] width 10 height 10
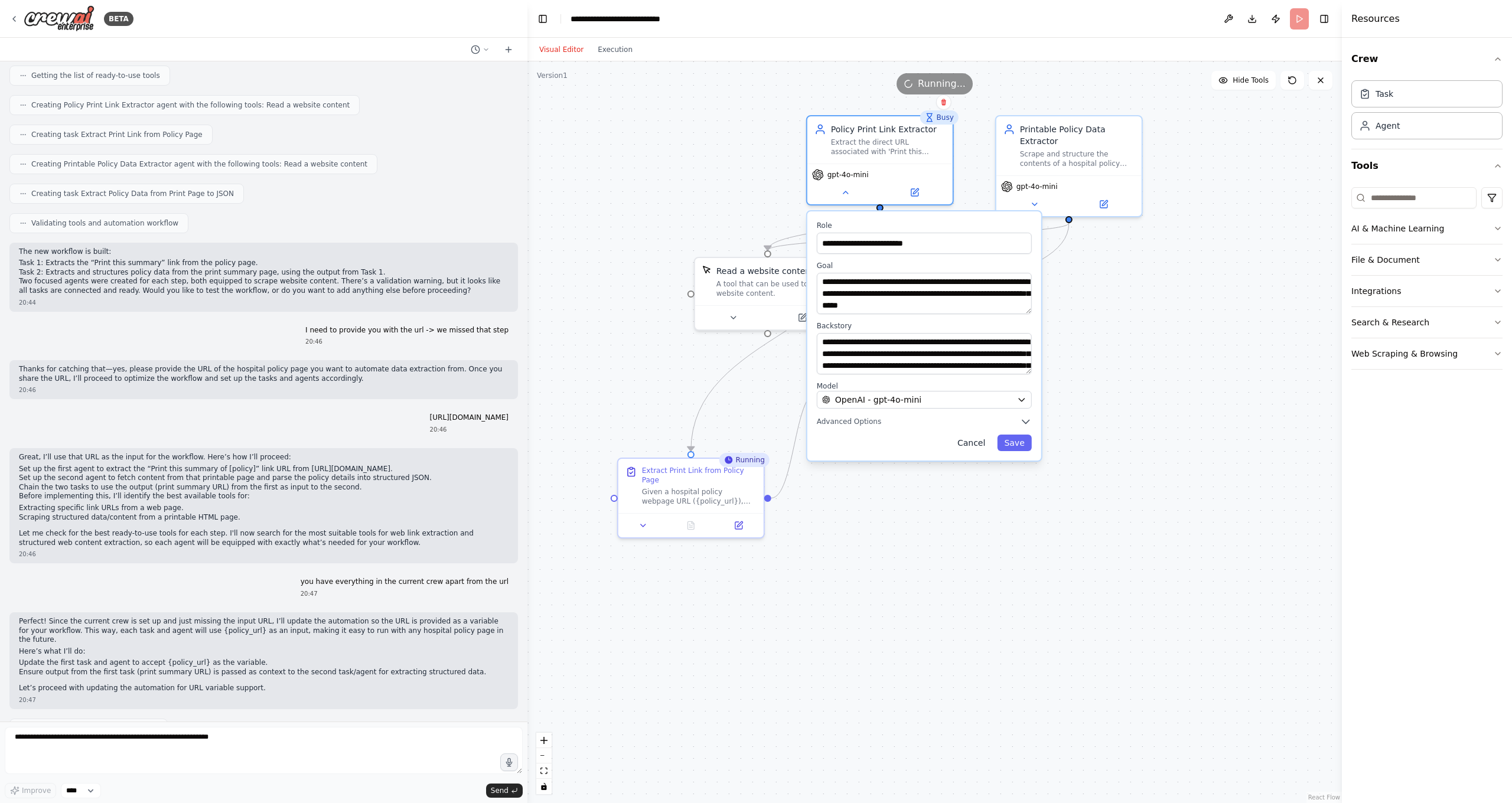
click at [982, 447] on button "Cancel" at bounding box center [971, 443] width 42 height 17
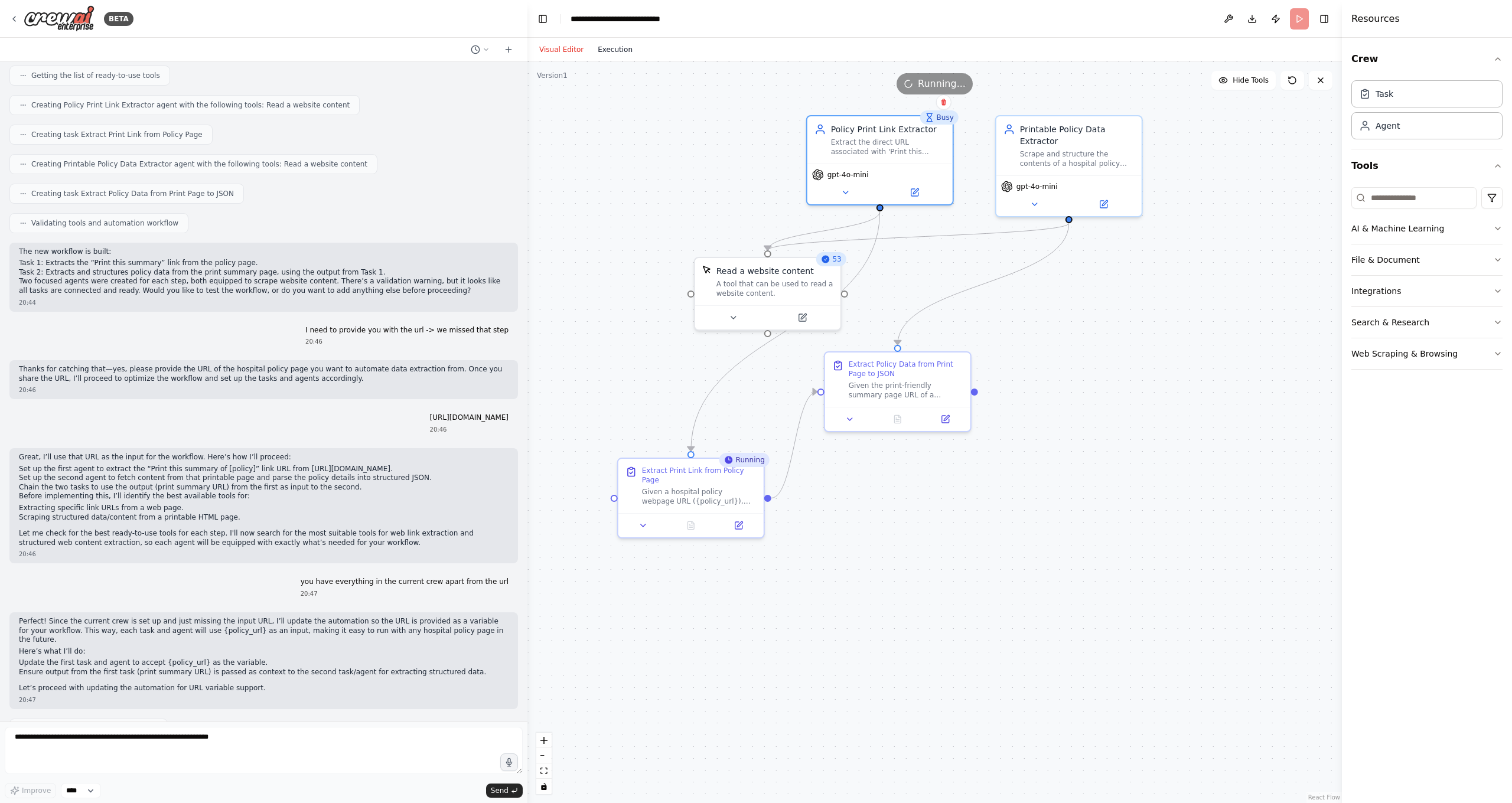
click at [620, 49] on button "Execution" at bounding box center [615, 50] width 49 height 14
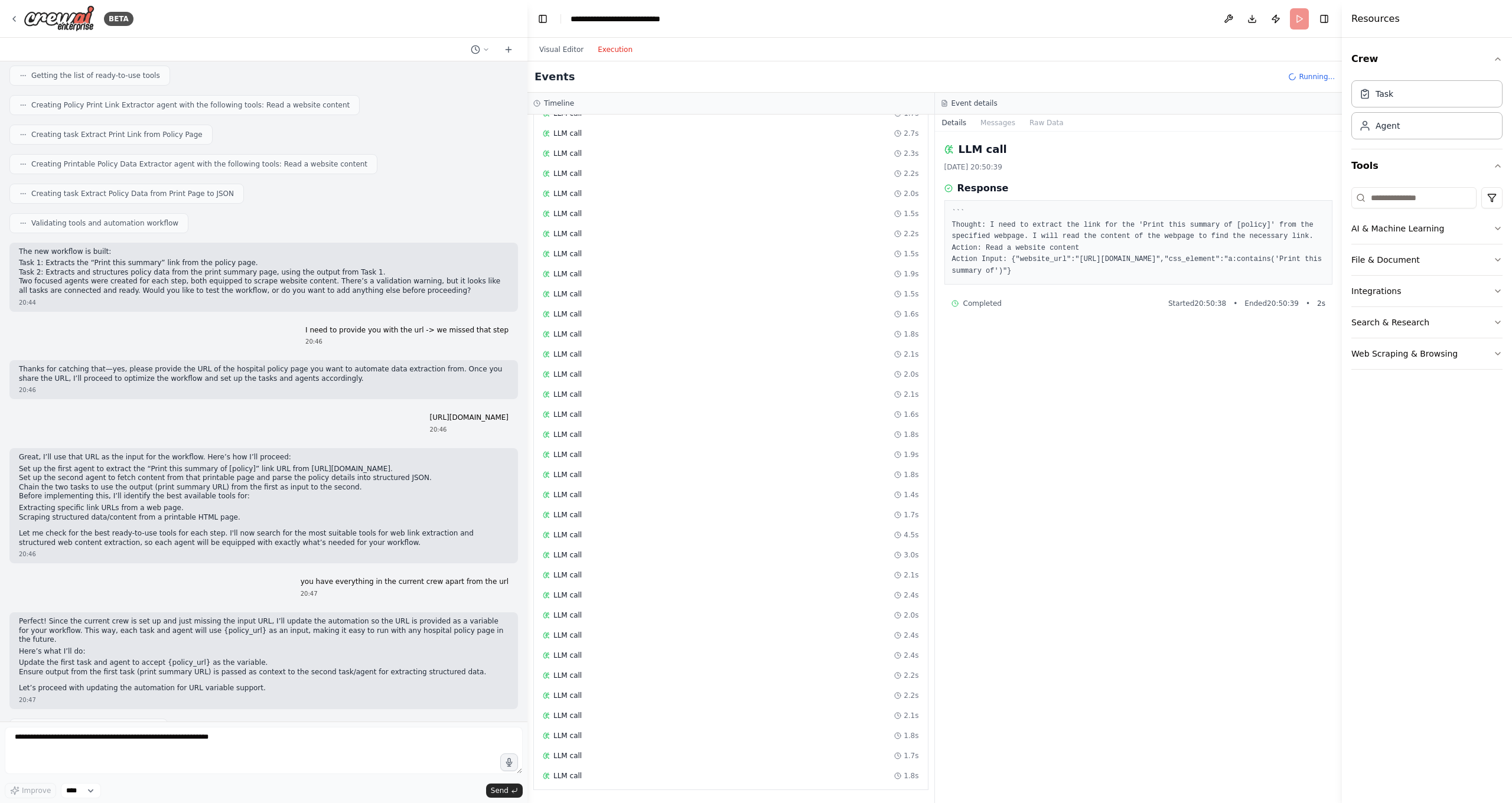
scroll to position [0, 0]
click at [573, 709] on span "LLM call" at bounding box center [567, 776] width 28 height 10
click at [572, 565] on div "Execution Started Crew Kickoff Started LLM call 2.1s LLM call 1.6s LLM call 1.7…" at bounding box center [731, 394] width 394 height 911
click at [630, 288] on div "LLM call 1.5s" at bounding box center [731, 294] width 384 height 18
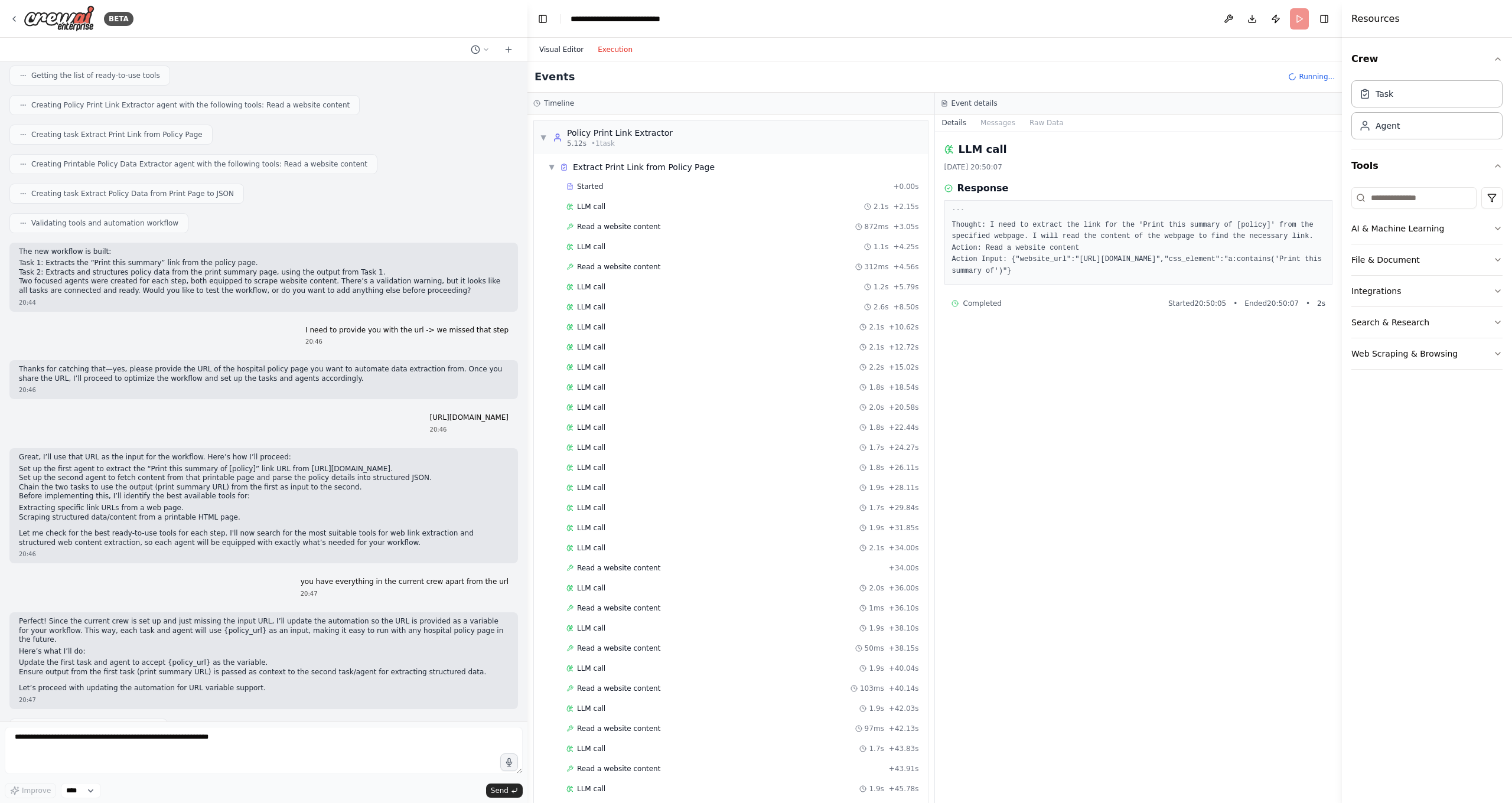
click at [575, 52] on button "Visual Editor" at bounding box center [562, 50] width 59 height 14
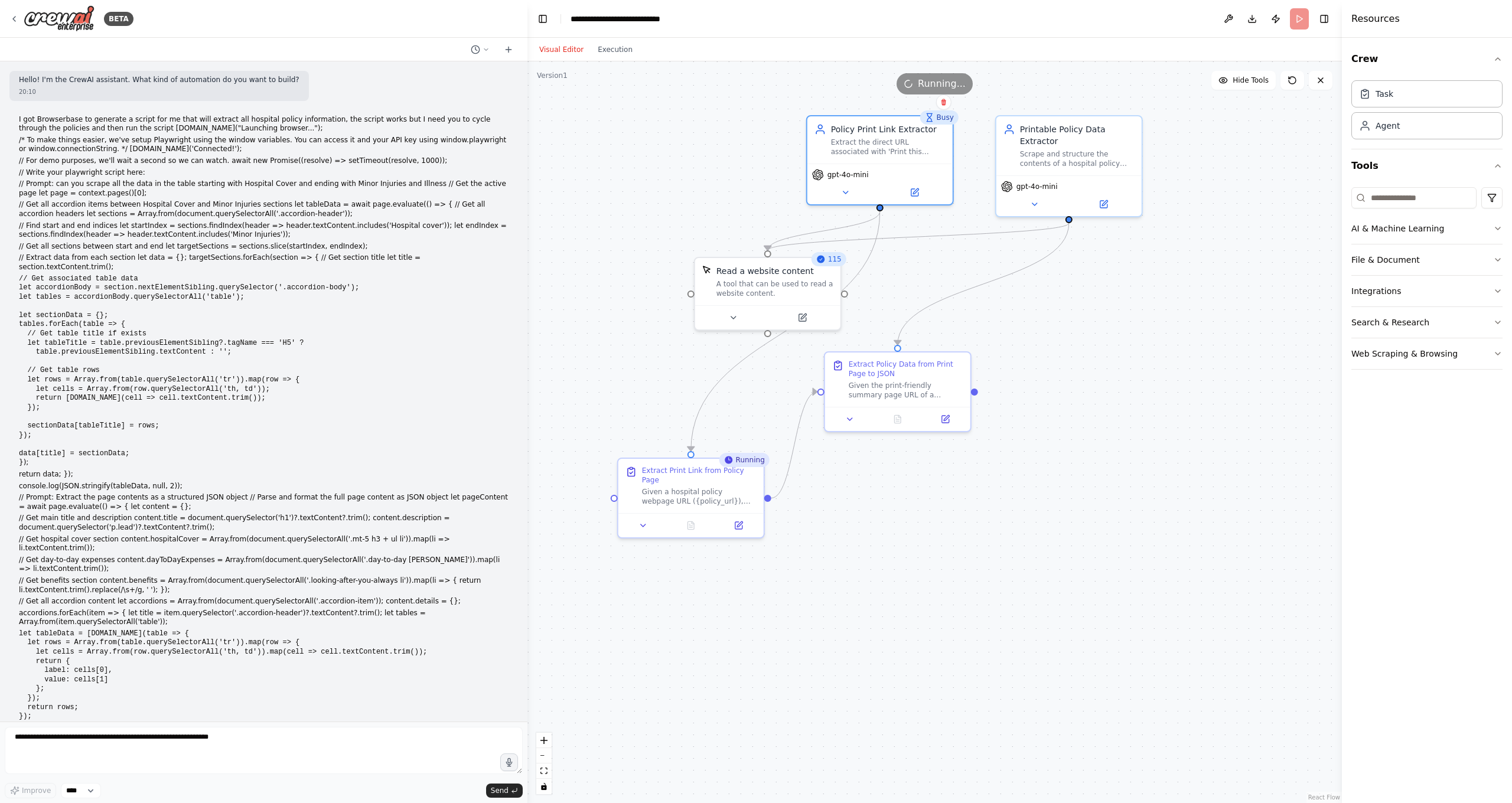
scroll to position [8063, 0]
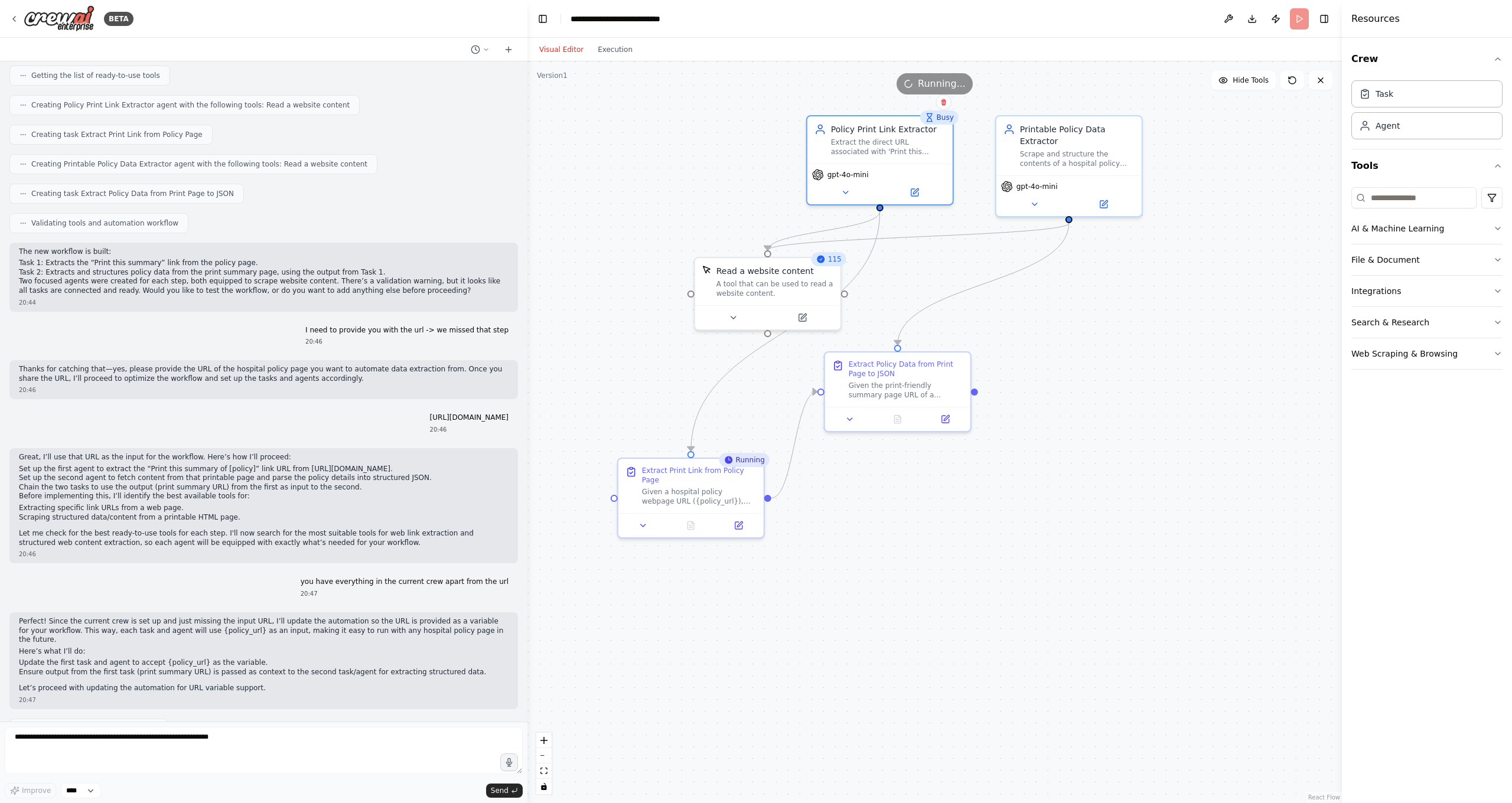
click at [757, 463] on div "Running" at bounding box center [745, 460] width 50 height 14
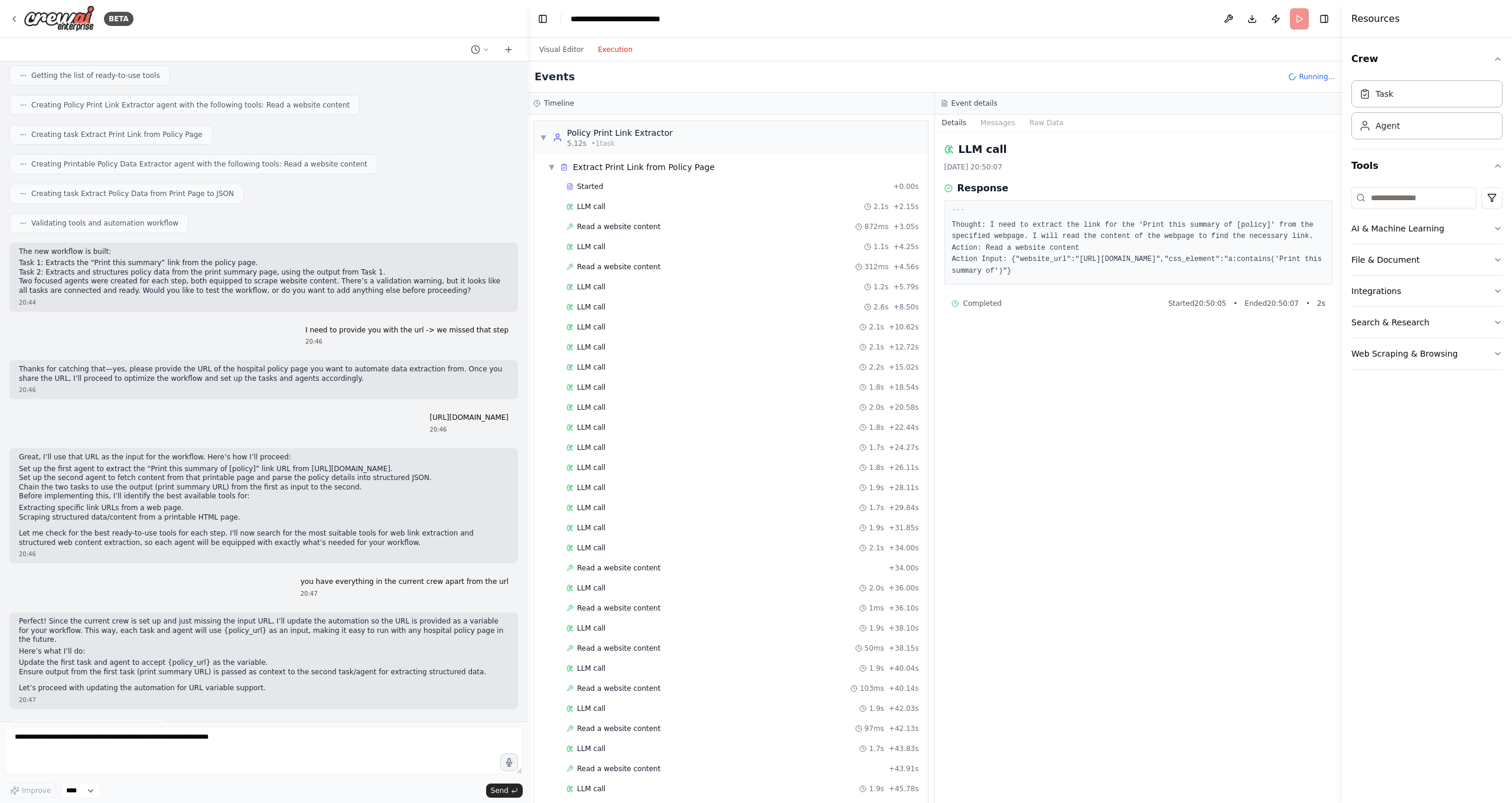
click at [625, 47] on button "Execution" at bounding box center [615, 50] width 49 height 14
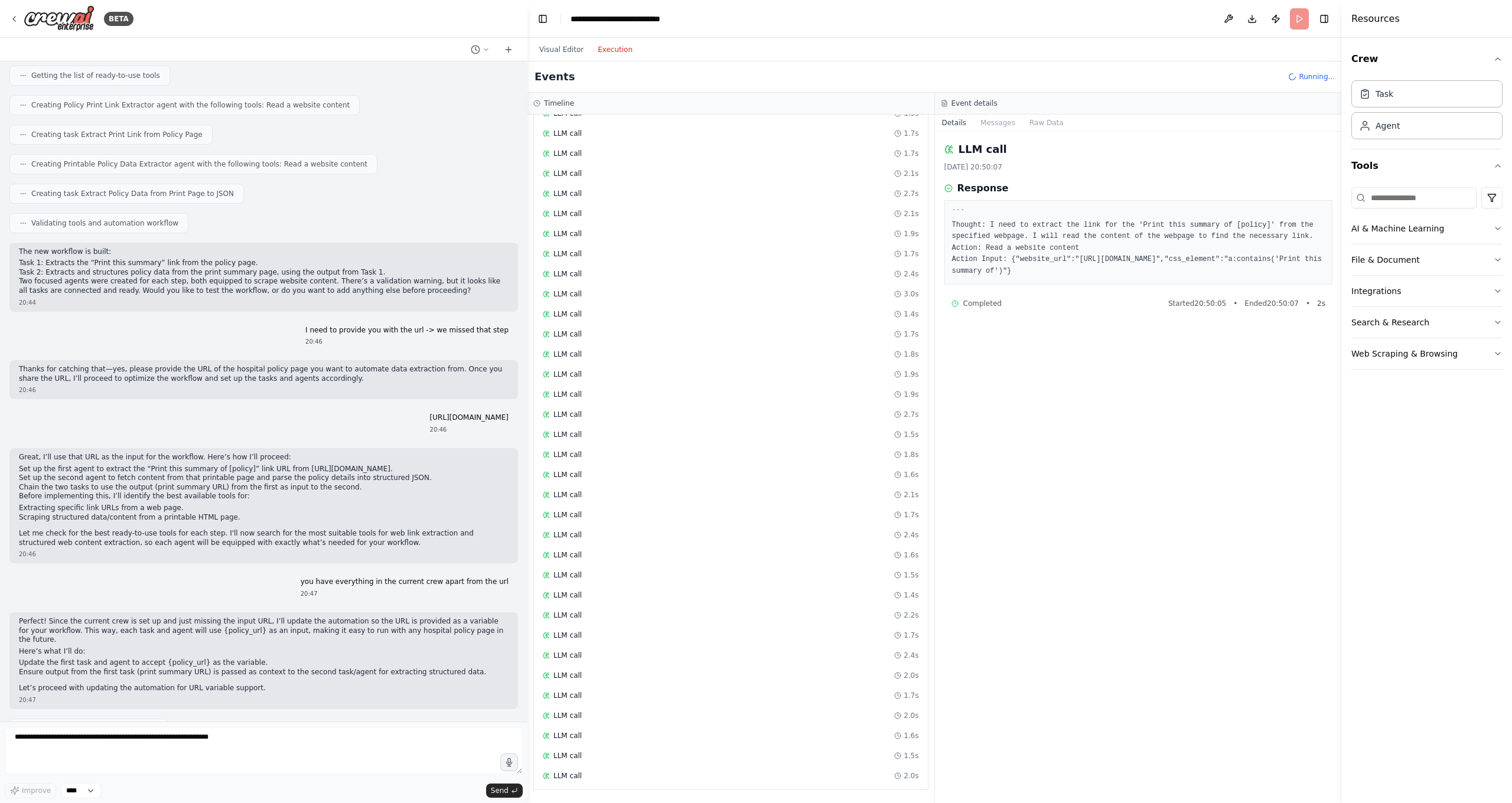
scroll to position [0, 0]
click at [253, 728] on textarea at bounding box center [263, 751] width 518 height 47
type textarea "**********"
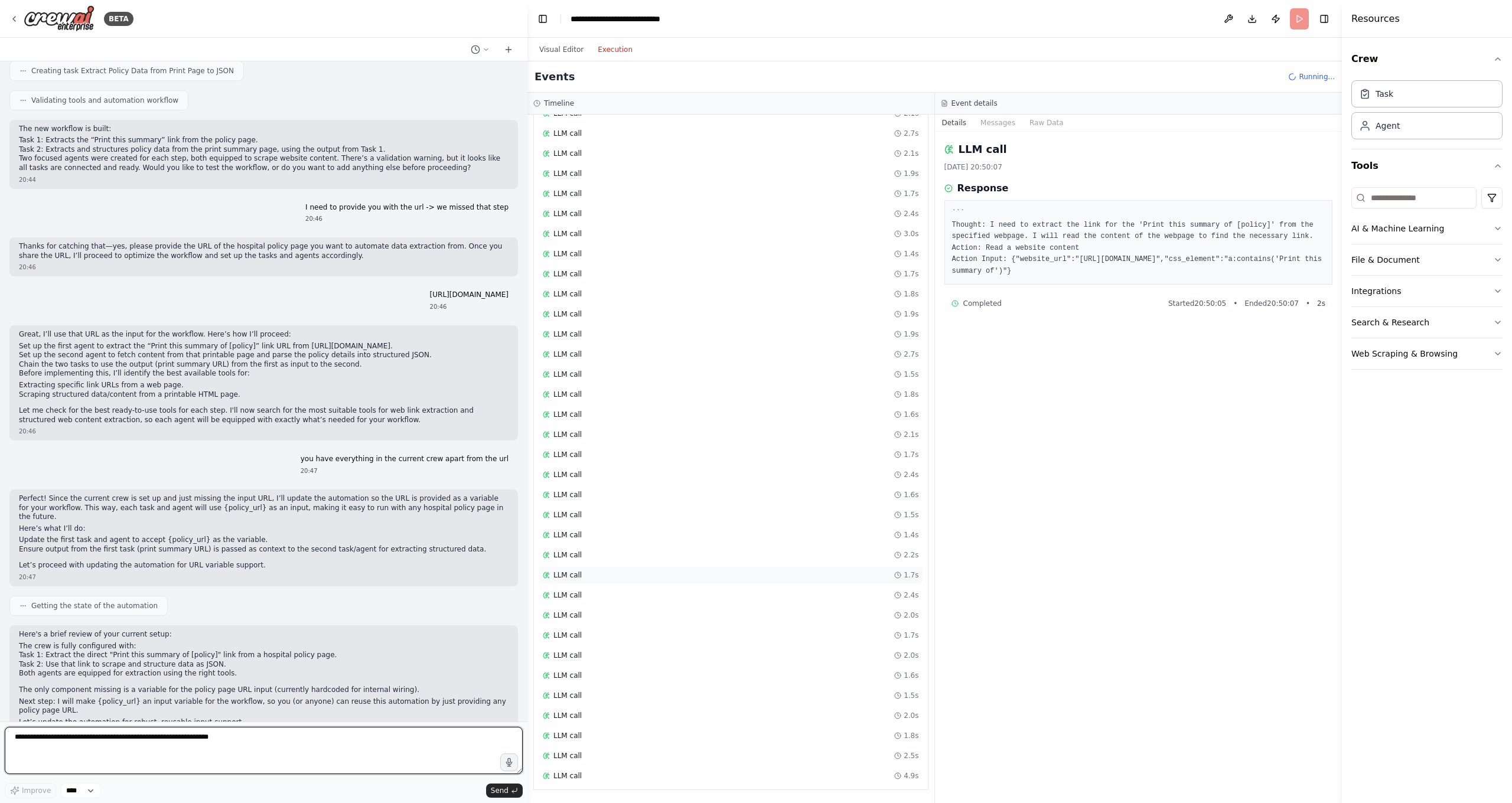
scroll to position [8194, 0]
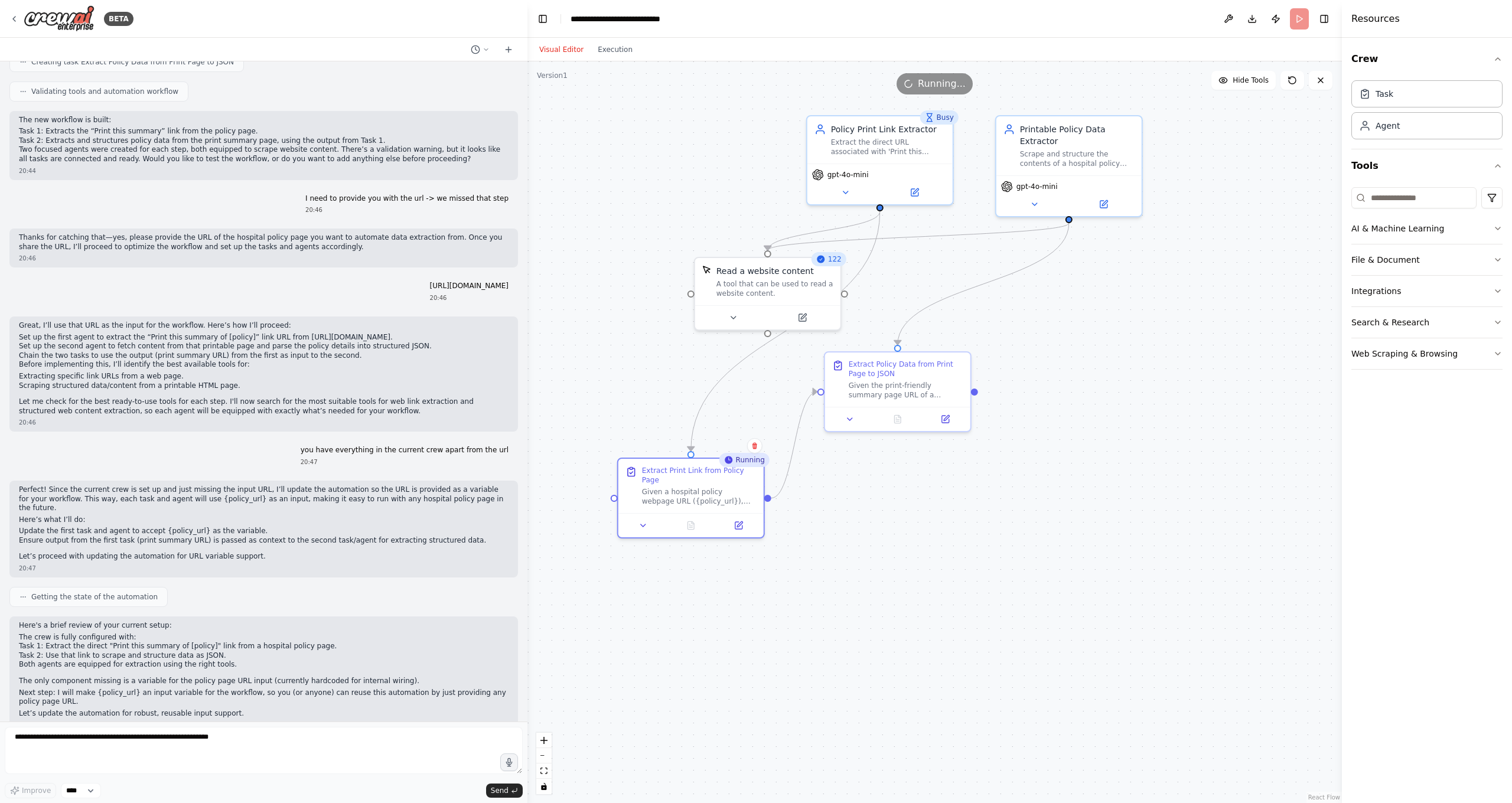
click at [566, 52] on button "Visual Editor" at bounding box center [562, 50] width 59 height 14
click at [954, 87] on span "Running..." at bounding box center [941, 83] width 48 height 14
click at [1323, 78] on icon at bounding box center [1320, 80] width 4 height 4
click at [1299, 15] on header "**********" at bounding box center [934, 18] width 815 height 38
click at [752, 464] on div "Running" at bounding box center [745, 460] width 50 height 14
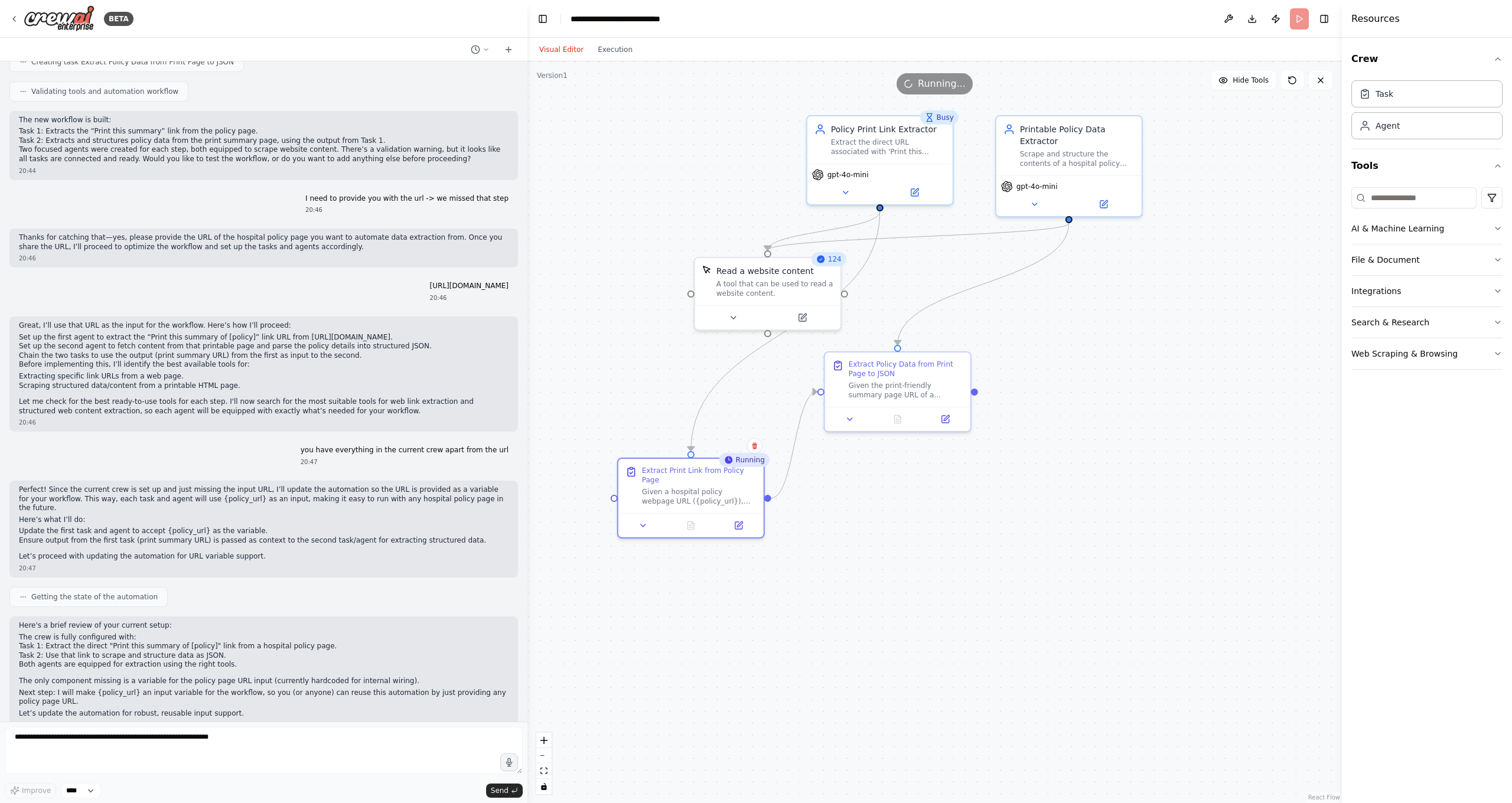
click at [738, 460] on div "Running" at bounding box center [745, 460] width 50 height 14
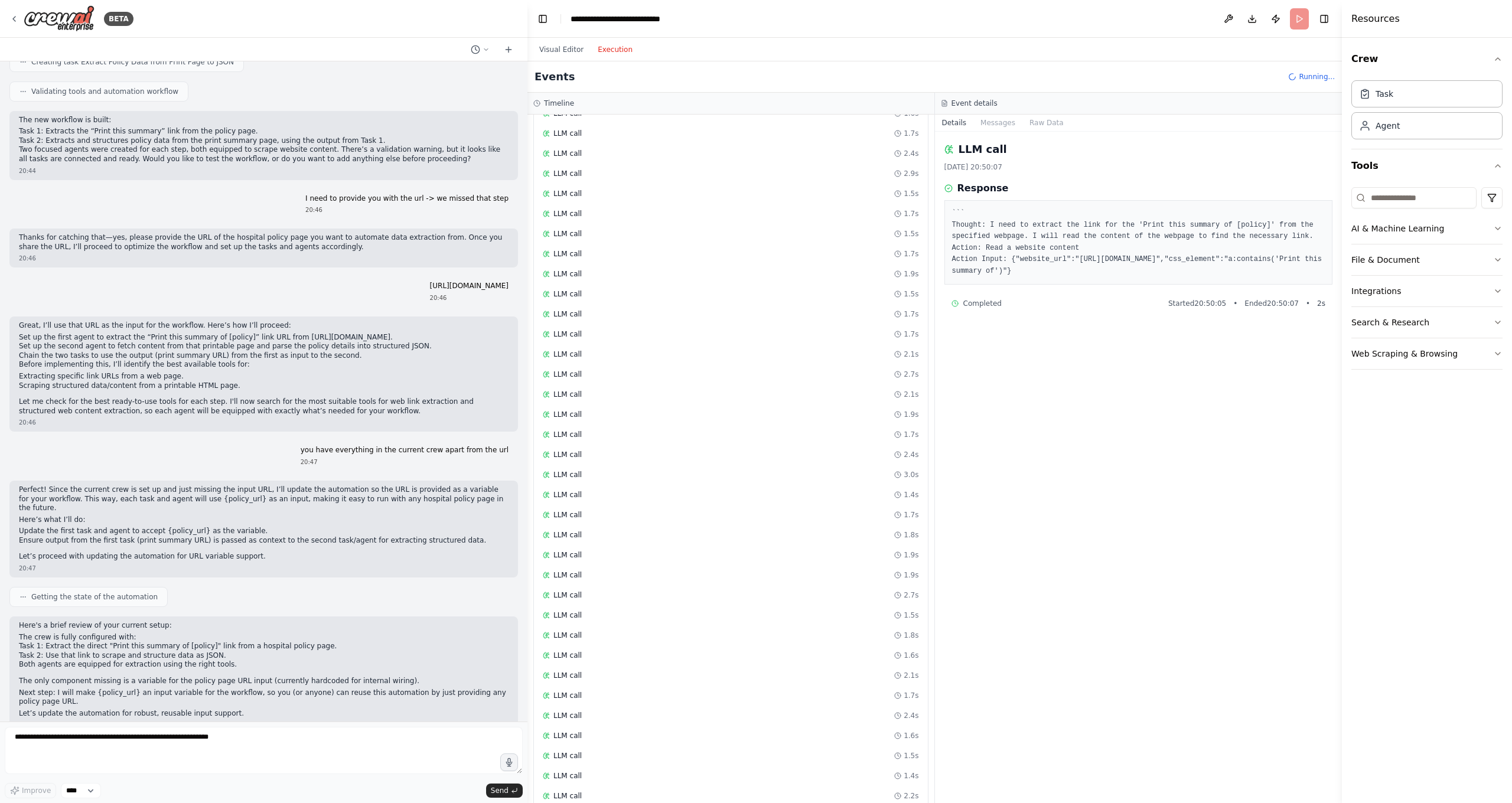
click at [620, 48] on button "Execution" at bounding box center [615, 50] width 49 height 14
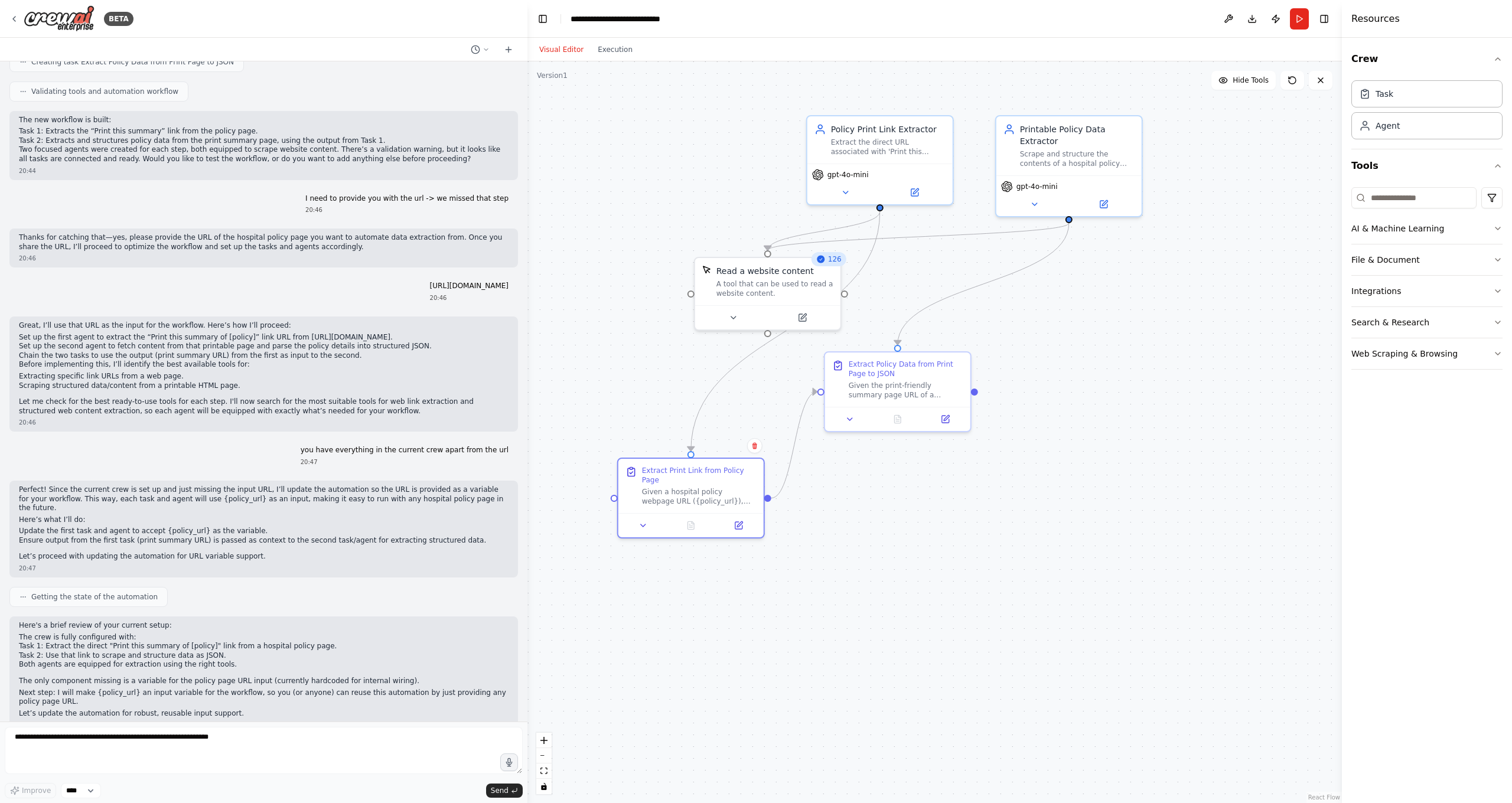
click at [556, 50] on button "Visual Editor" at bounding box center [562, 50] width 59 height 14
